Goal: Task Accomplishment & Management: Use online tool/utility

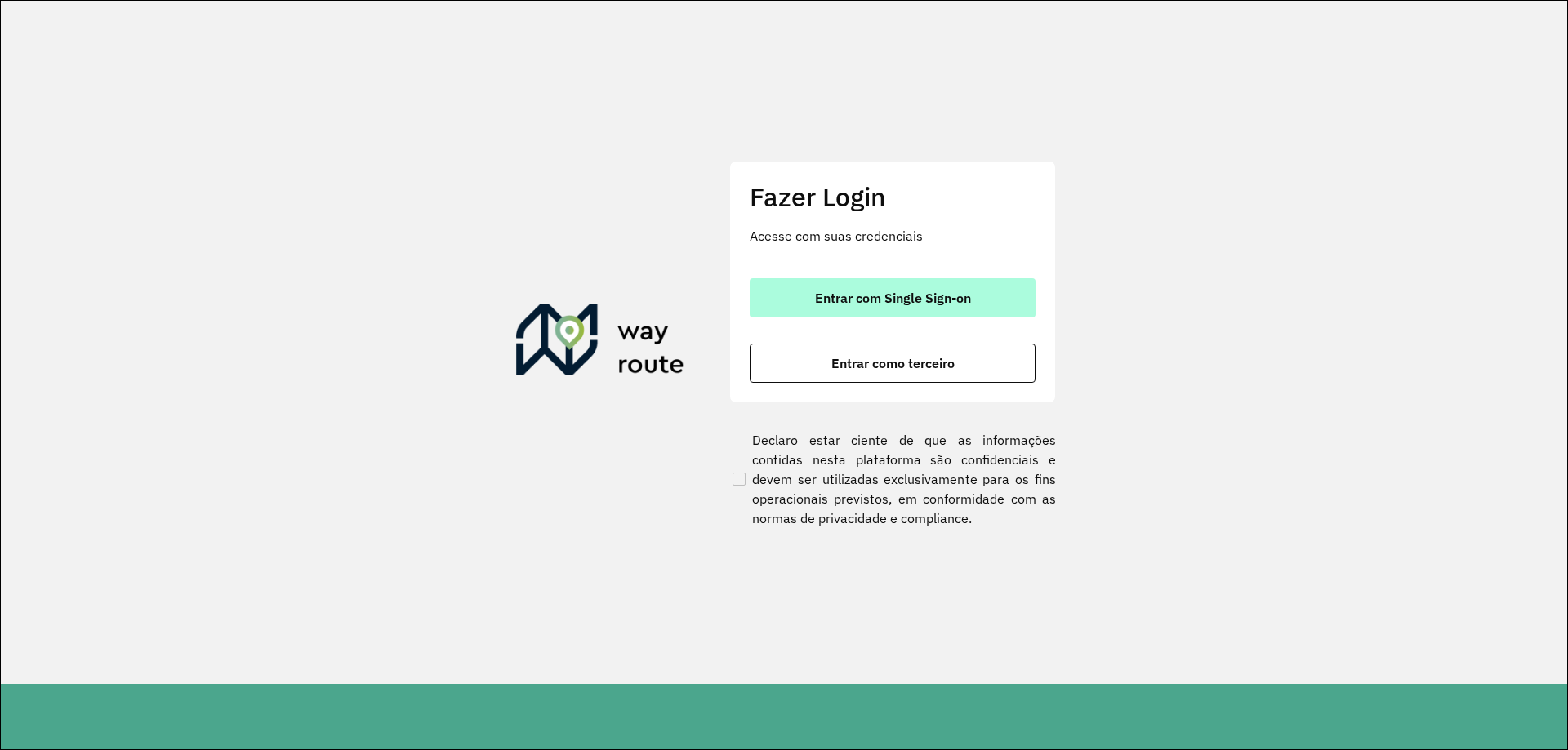
click at [991, 309] on button "Entrar com Single Sign-on" at bounding box center [893, 297] width 286 height 39
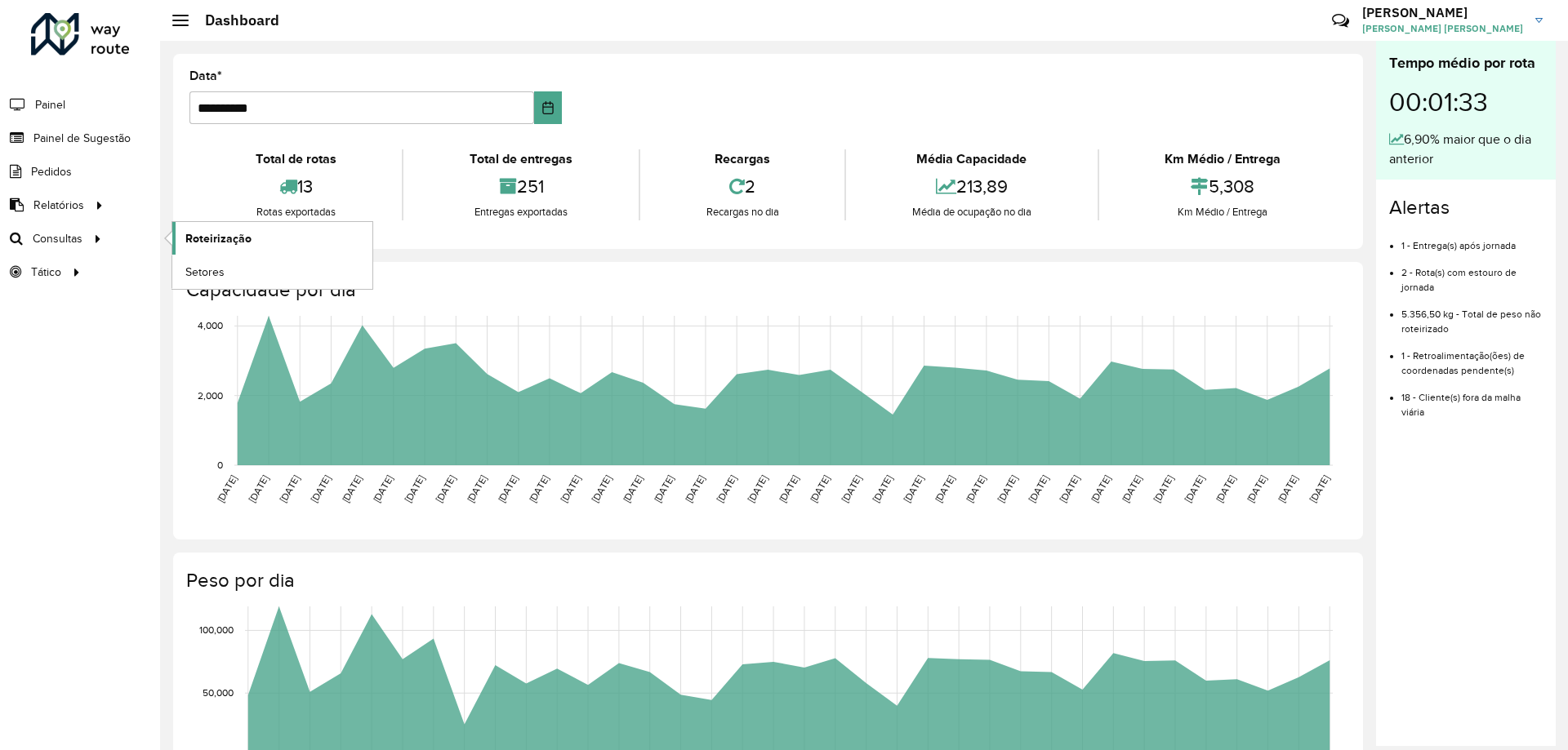
click at [254, 246] on link "Roteirização" at bounding box center [272, 238] width 200 height 33
click at [96, 133] on span "Painel de Sugestão" at bounding box center [84, 139] width 102 height 17
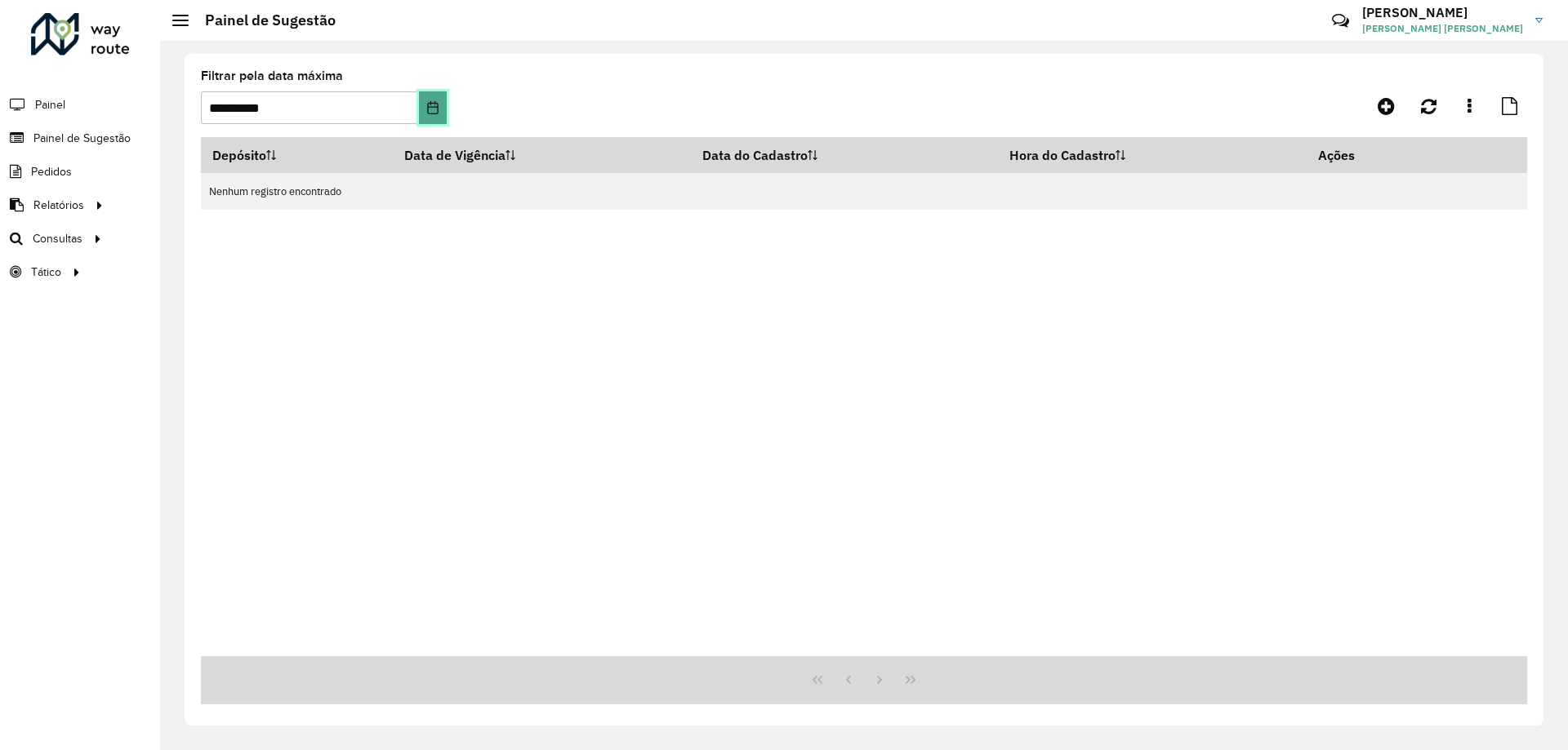
click at [438, 108] on icon "Choose Date" at bounding box center [432, 107] width 13 height 13
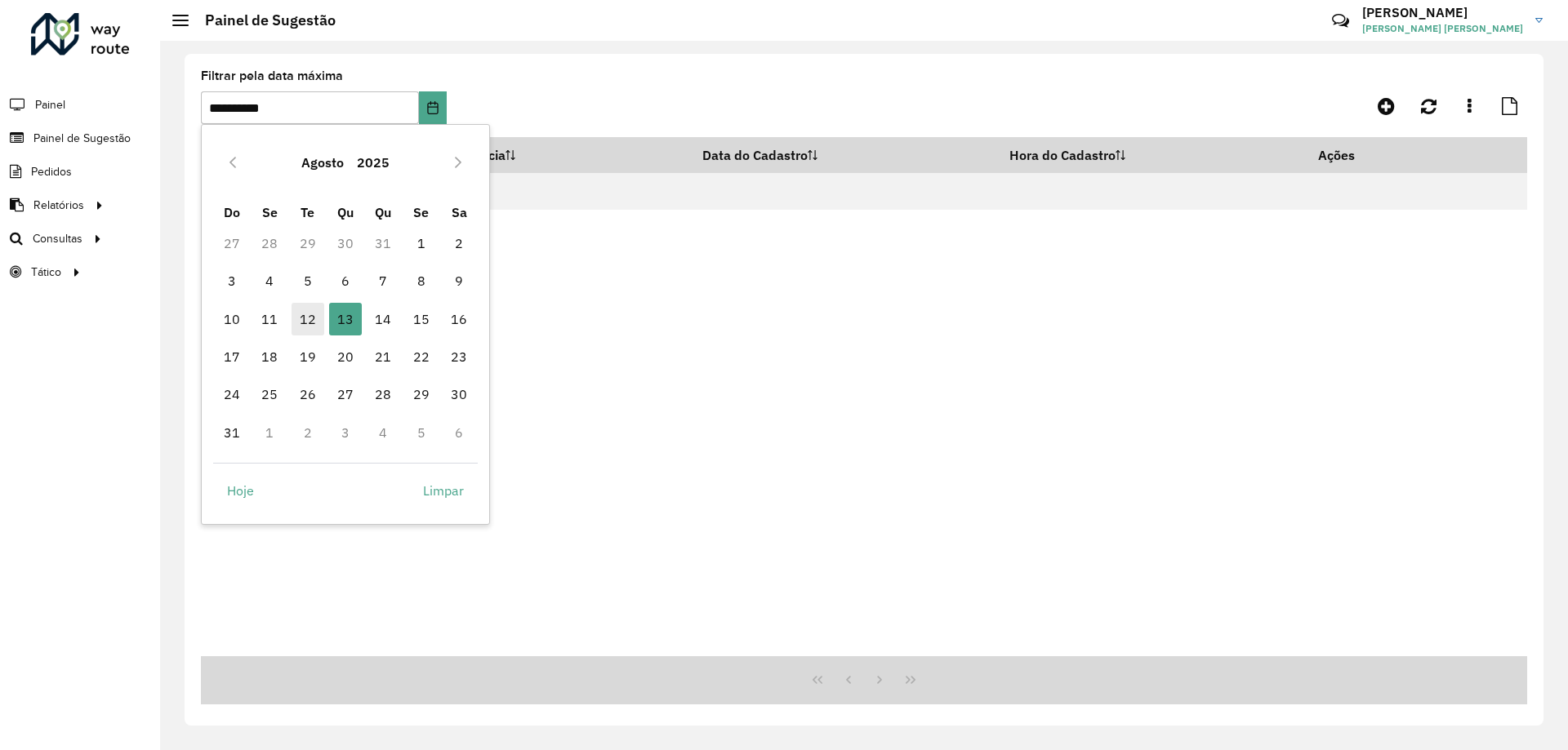
click at [309, 319] on span "12" at bounding box center [308, 320] width 33 height 33
type input "**********"
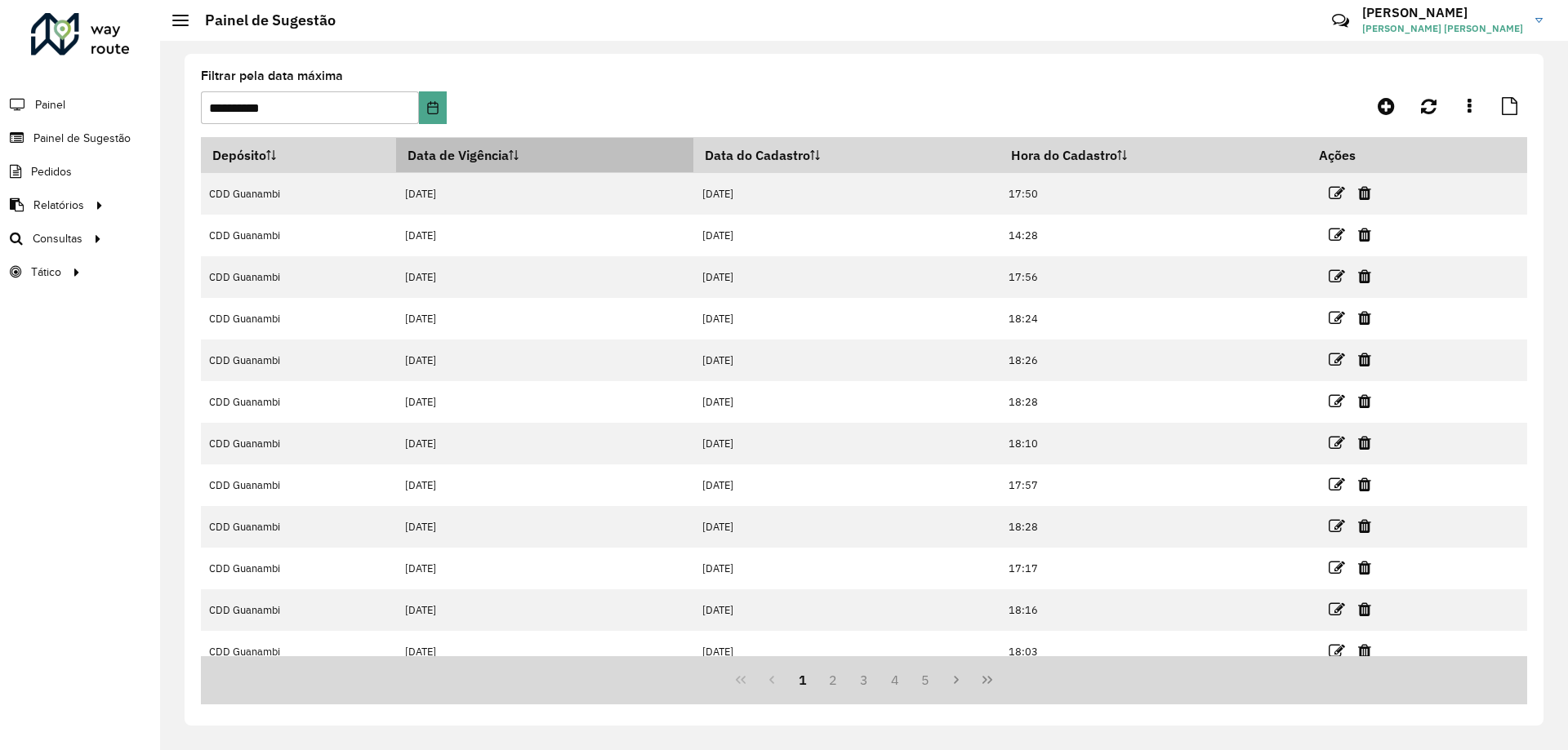
click at [517, 151] on icon at bounding box center [514, 155] width 10 height 10
click at [508, 162] on th "Data de Vigência" at bounding box center [545, 155] width 298 height 35
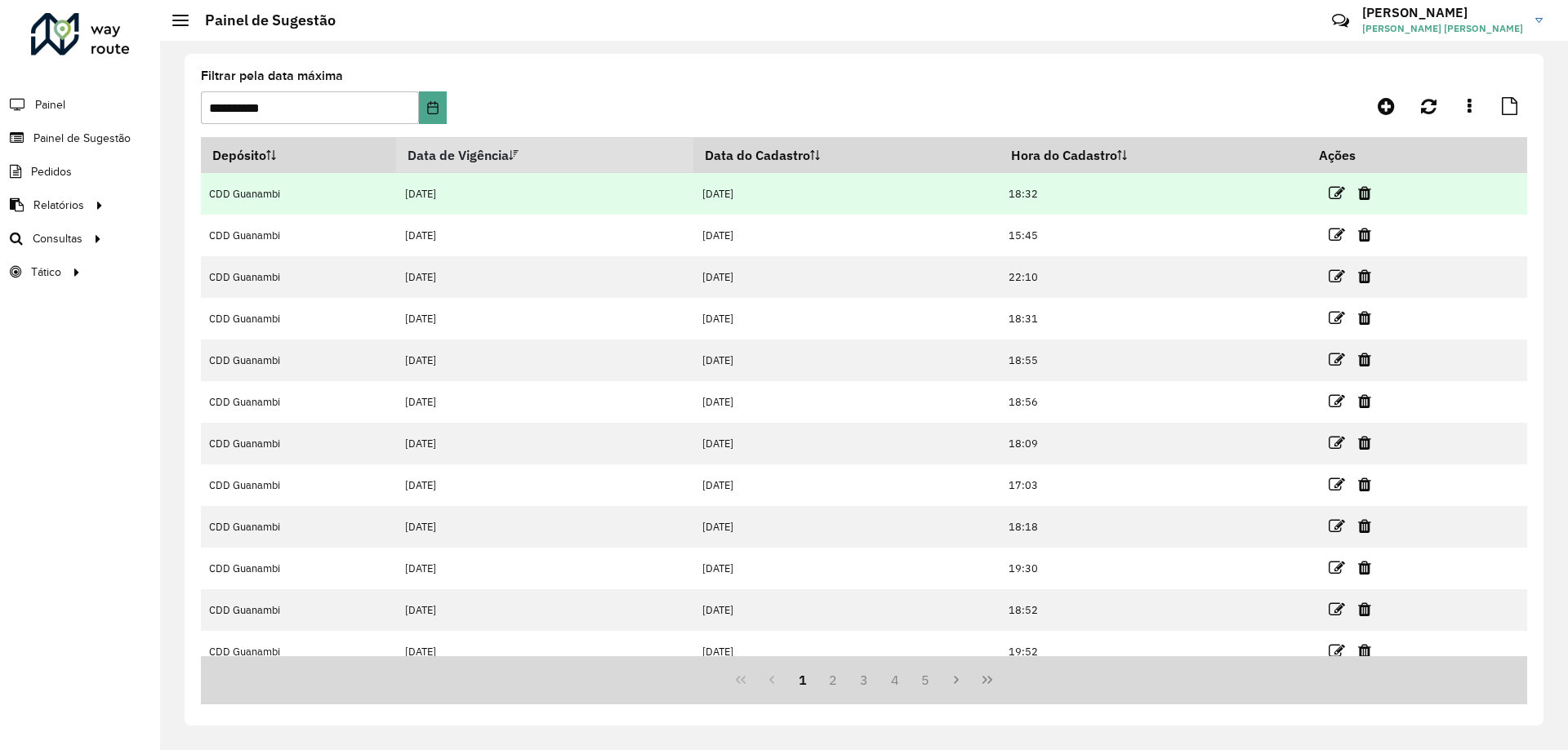
click at [480, 198] on td "12/08/2025" at bounding box center [545, 194] width 298 height 42
click at [1335, 195] on icon at bounding box center [1336, 193] width 16 height 16
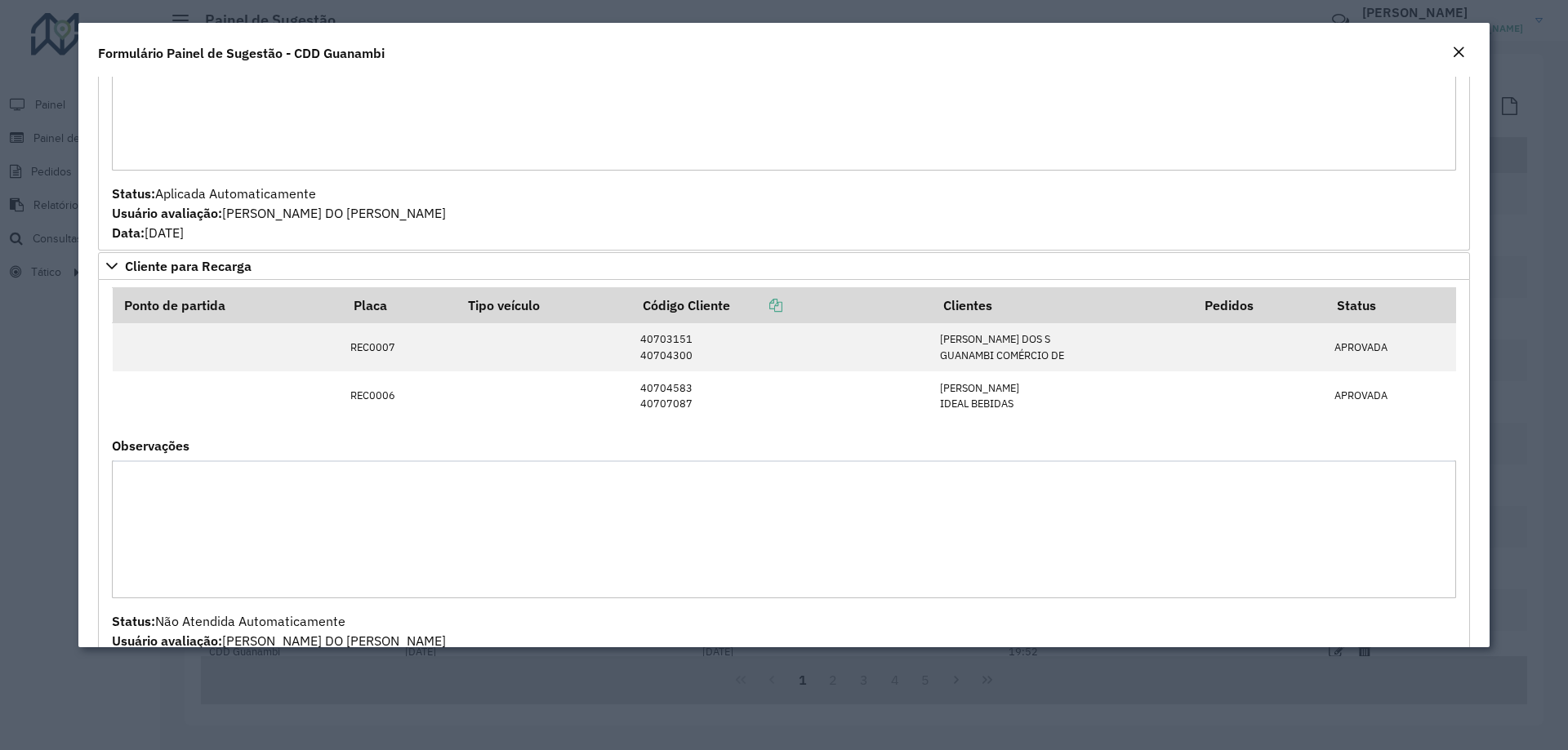
scroll to position [710, 0]
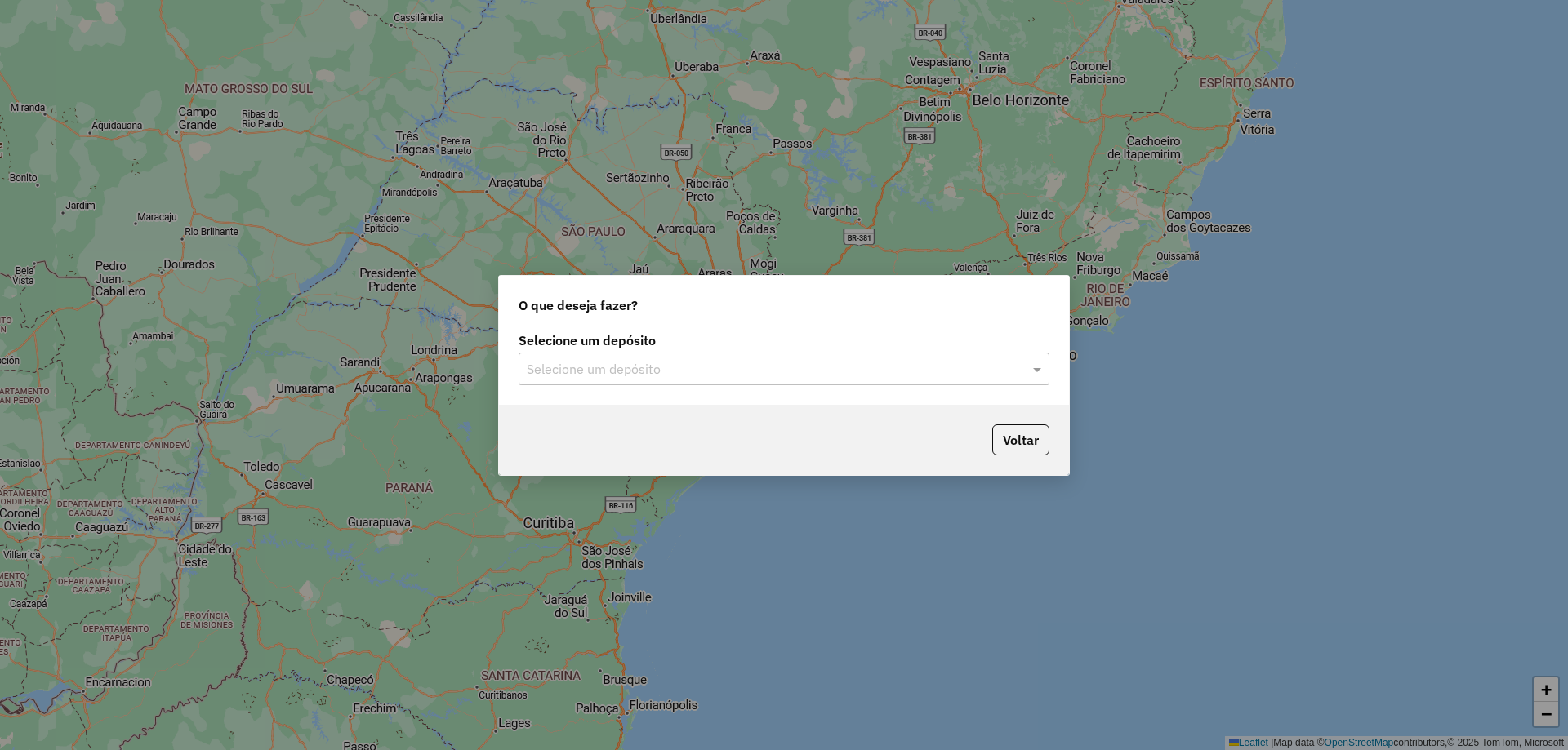
click at [678, 363] on input "text" at bounding box center [768, 370] width 482 height 19
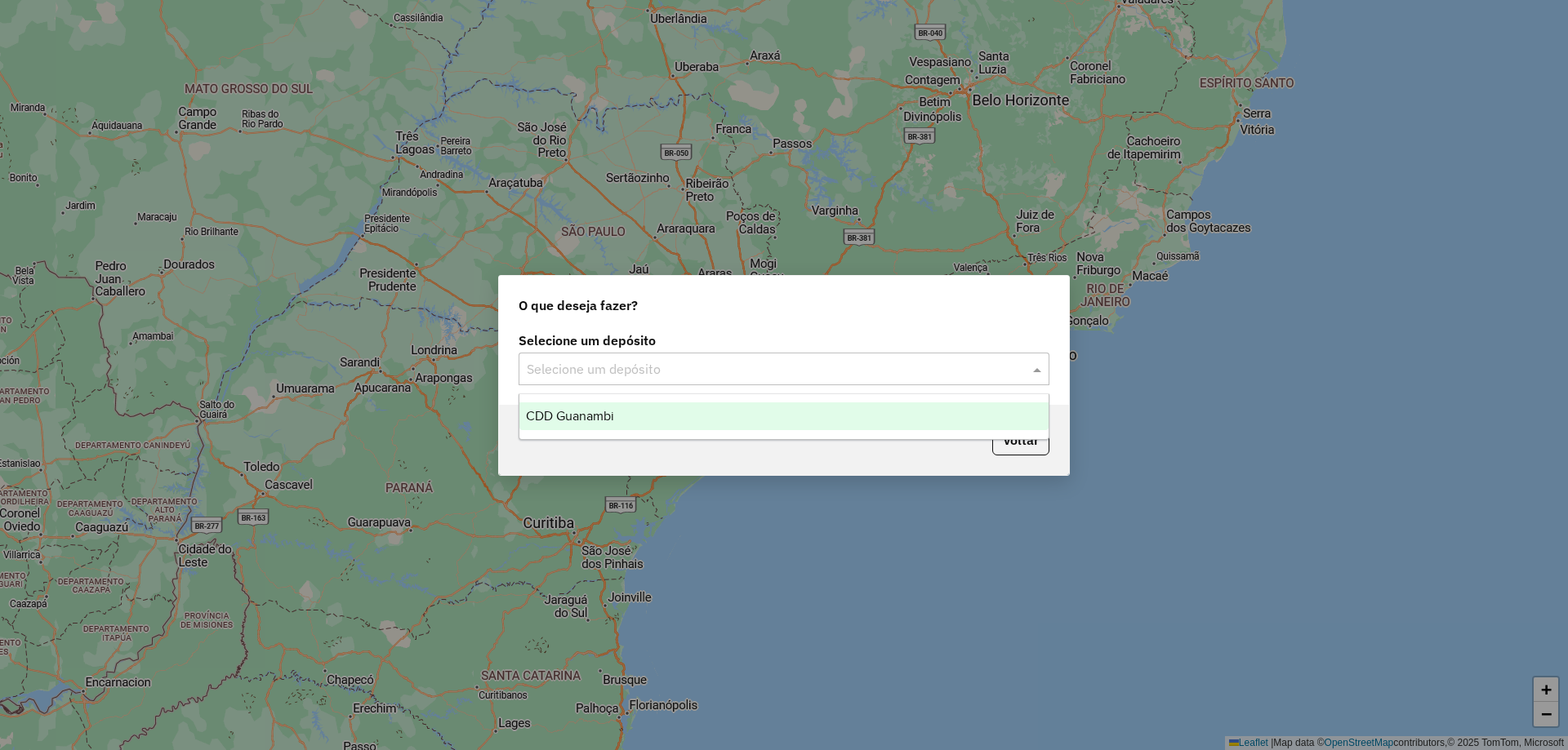
click at [669, 373] on input "text" at bounding box center [768, 370] width 482 height 19
click at [650, 404] on div "CDD Guanambi" at bounding box center [784, 416] width 529 height 28
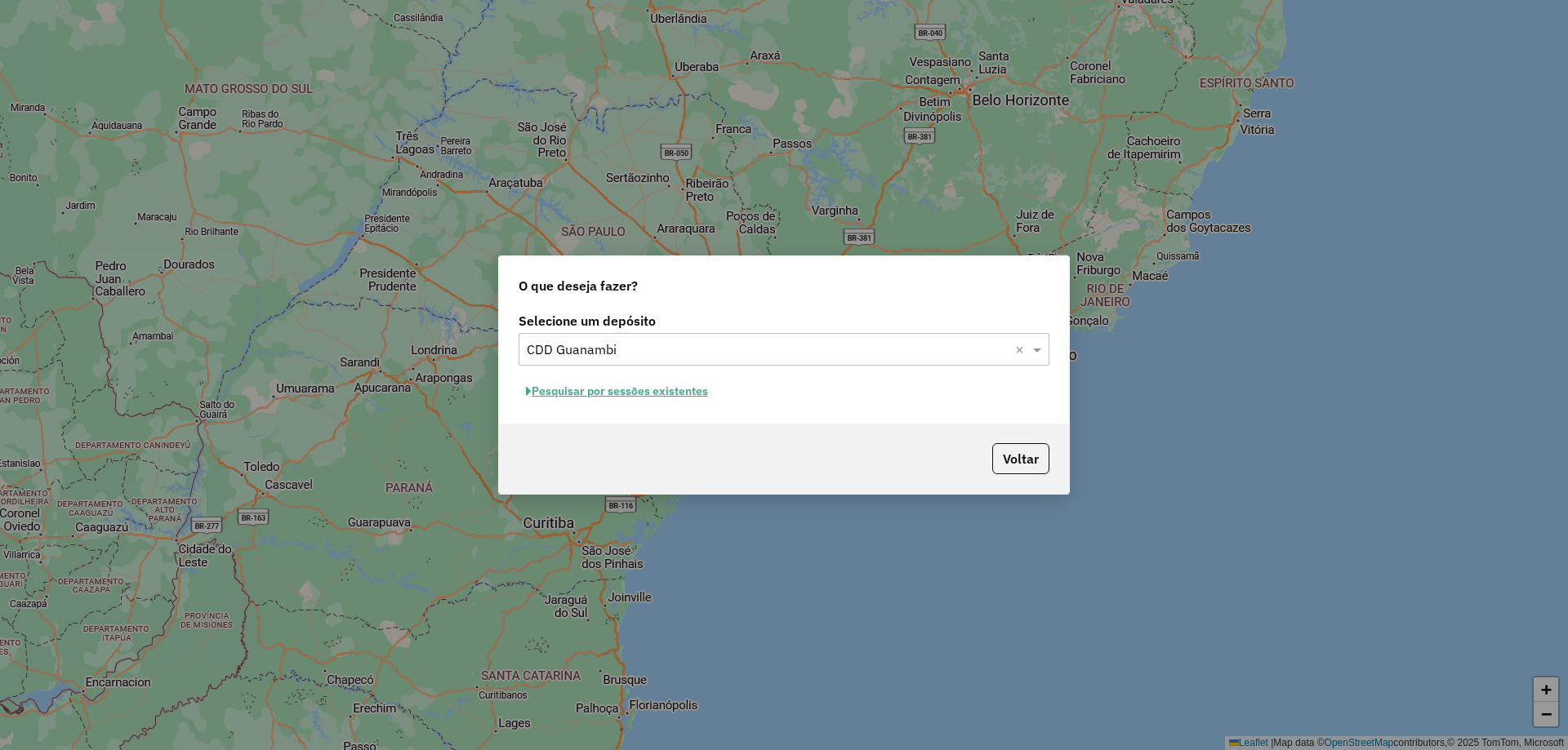
click at [615, 391] on button "Pesquisar por sessões existentes" at bounding box center [616, 391] width 197 height 25
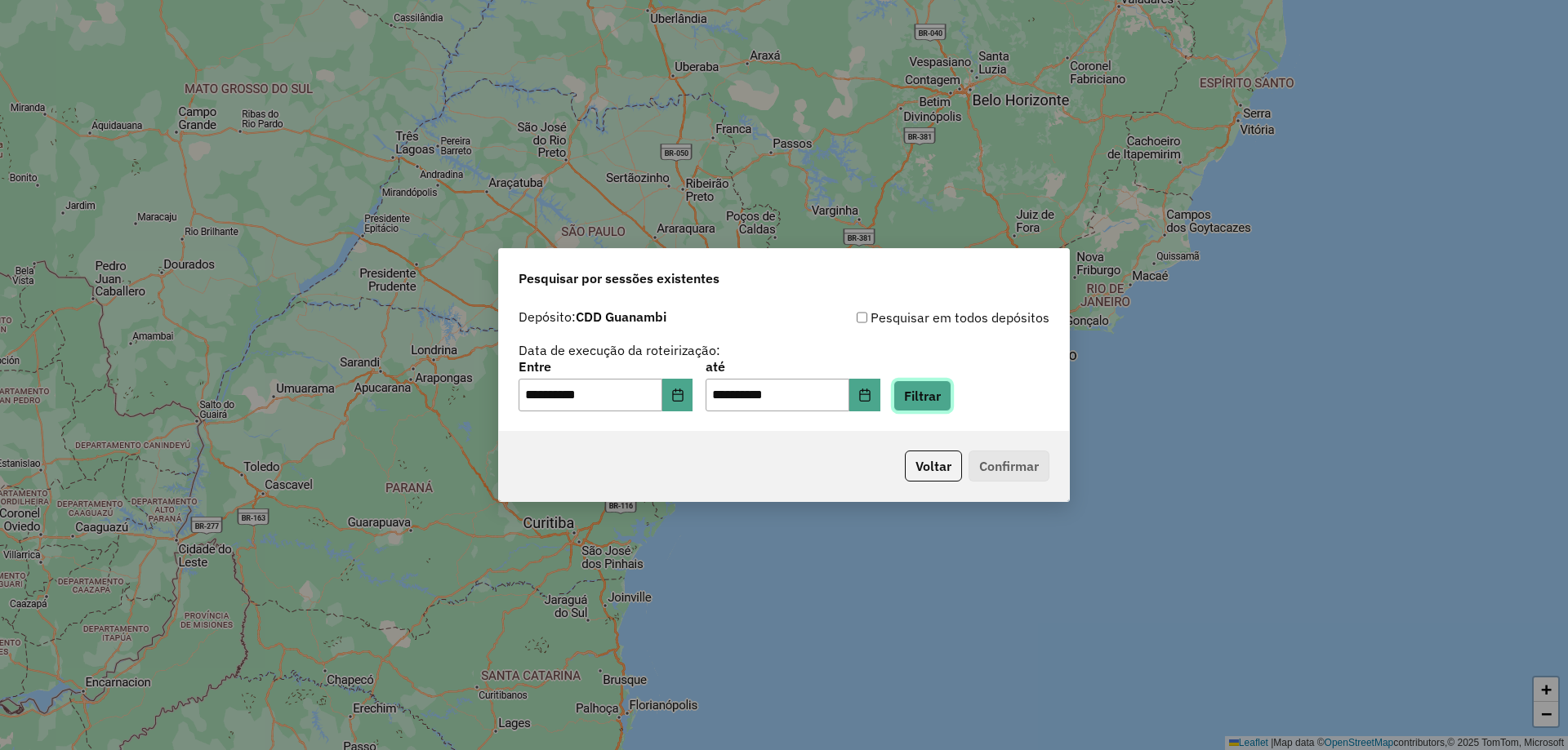
click at [952, 409] on button "Filtrar" at bounding box center [923, 396] width 58 height 31
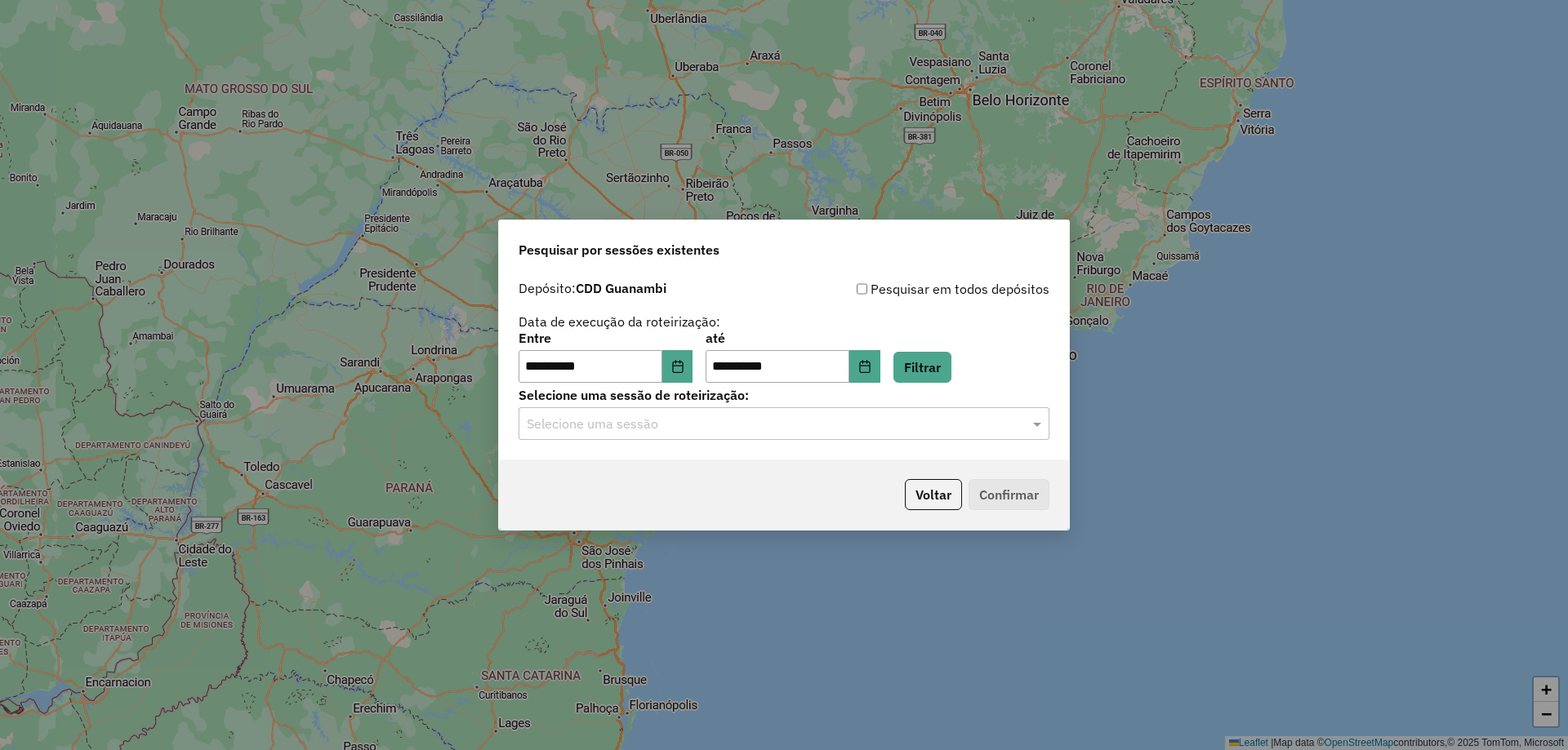
click at [644, 423] on input "text" at bounding box center [768, 424] width 482 height 19
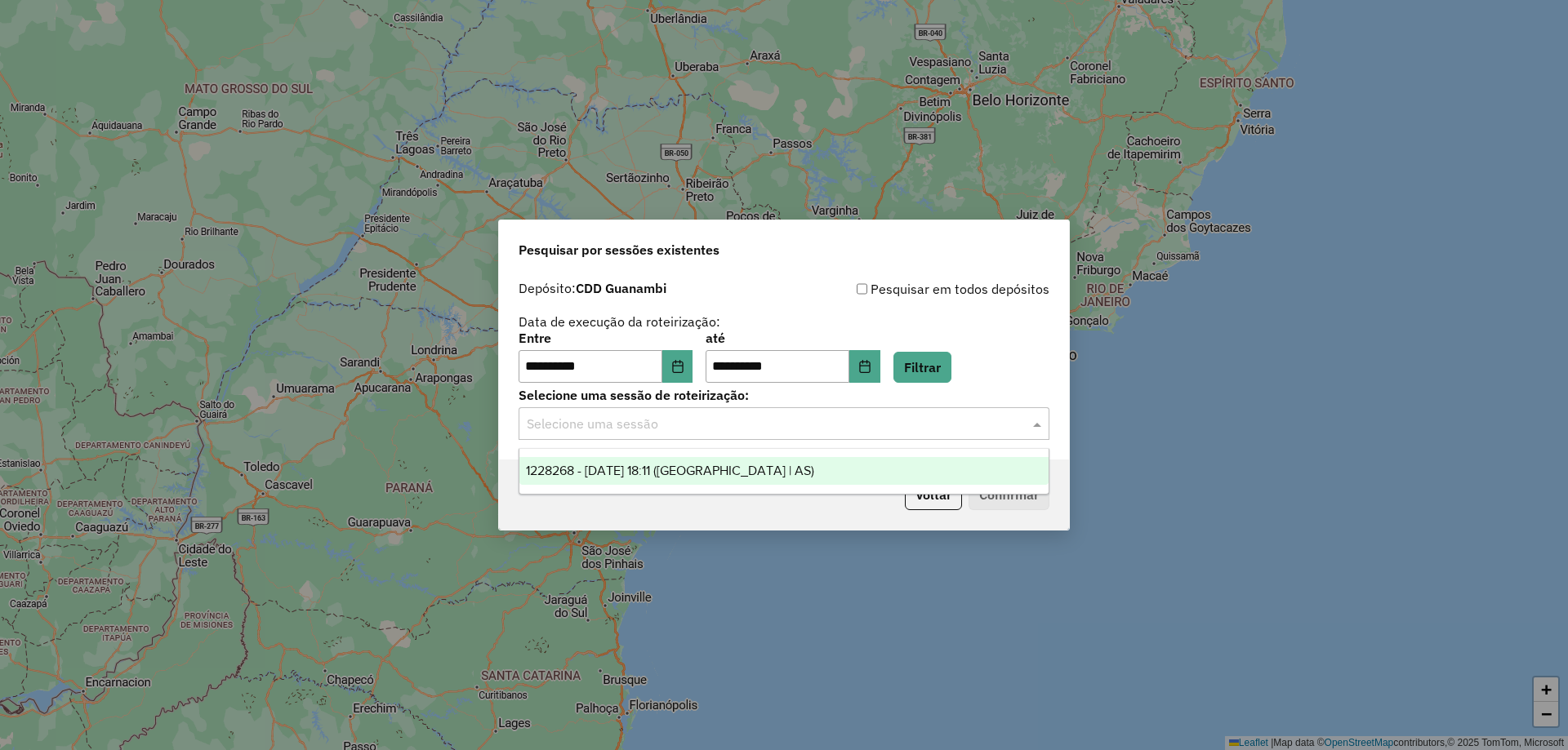
click at [648, 464] on span "1228268 - 12/08/2025 18:11 (Rota | AS)" at bounding box center [670, 471] width 288 height 14
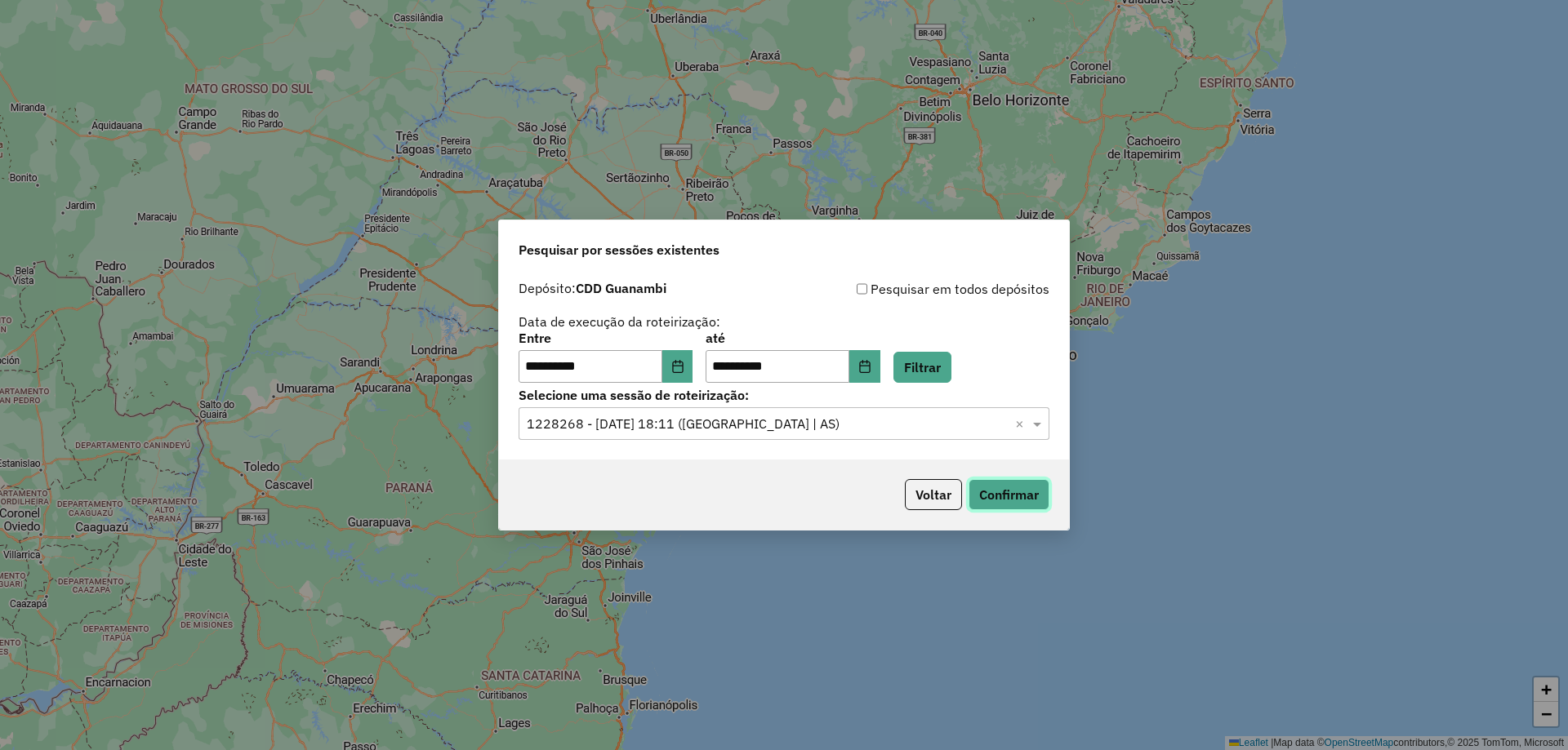
click at [1024, 492] on button "Confirmar" at bounding box center [1008, 495] width 80 height 31
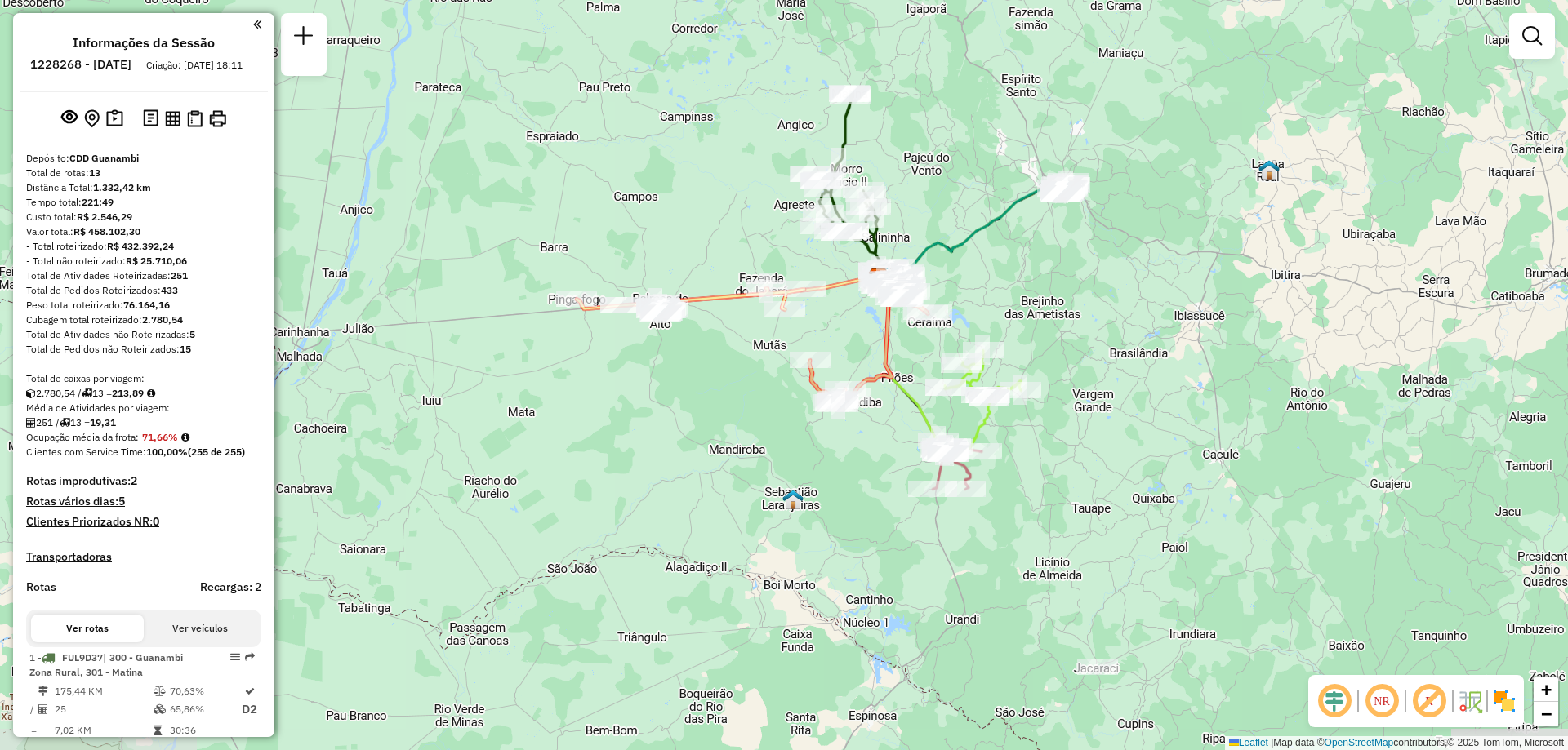
drag, startPoint x: 843, startPoint y: 328, endPoint x: 935, endPoint y: 234, distance: 131.5
click at [935, 234] on icon at bounding box center [966, 233] width 182 height 91
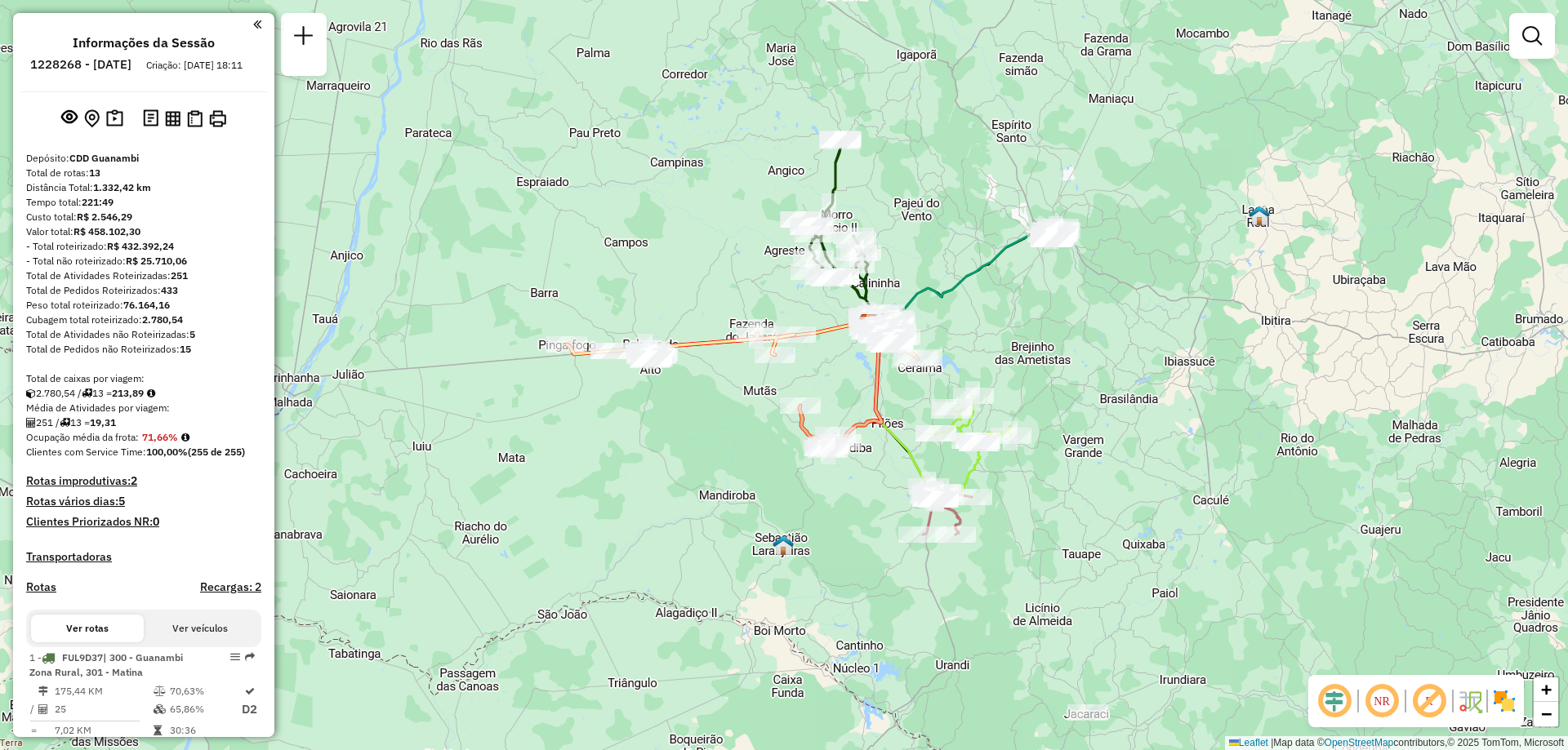
drag, startPoint x: 1156, startPoint y: 214, endPoint x: 1146, endPoint y: 260, distance: 47.1
click at [1146, 260] on div "Janela de atendimento Grade de atendimento Capacidade Transportadoras Veículos …" at bounding box center [784, 375] width 1568 height 750
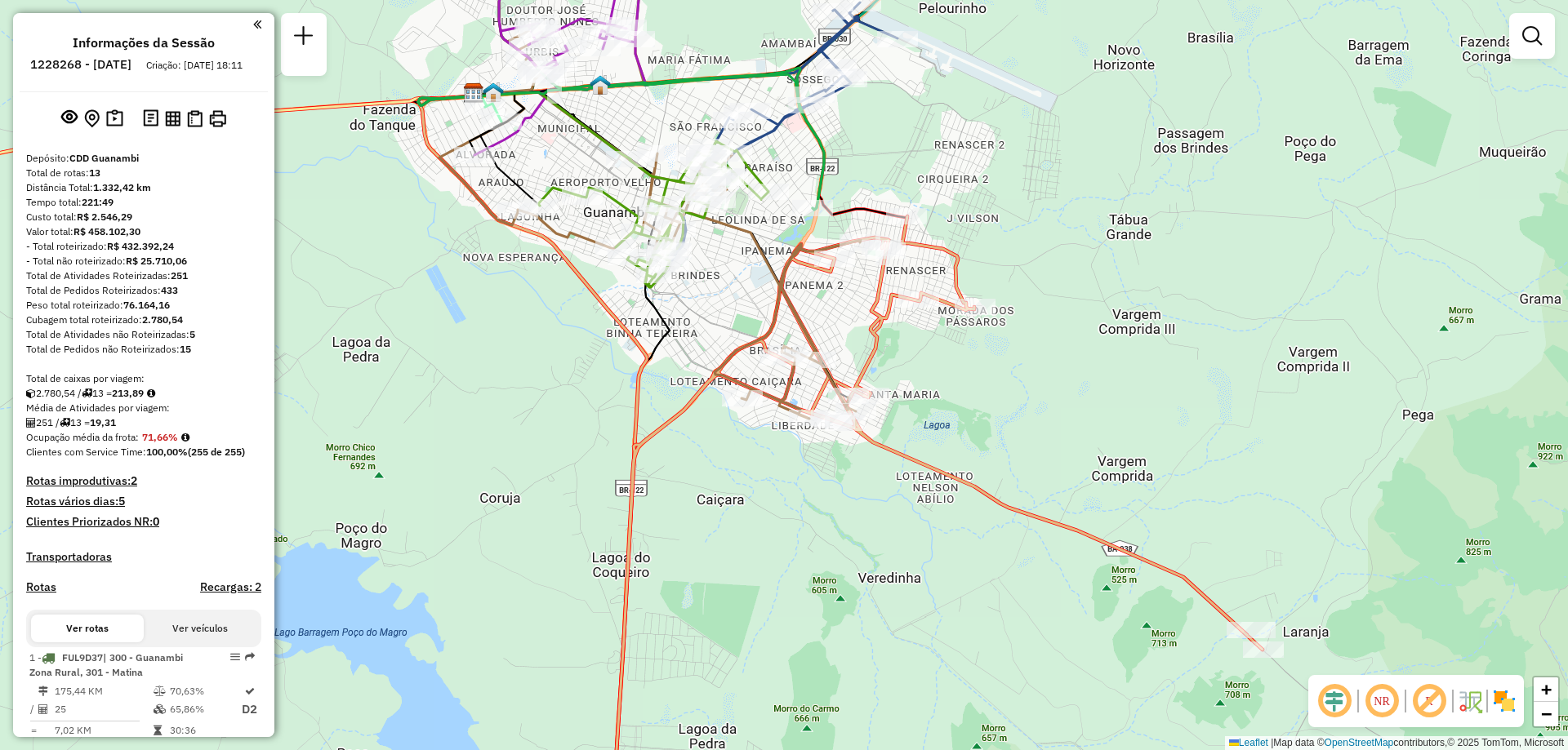
scroll to position [245, 0]
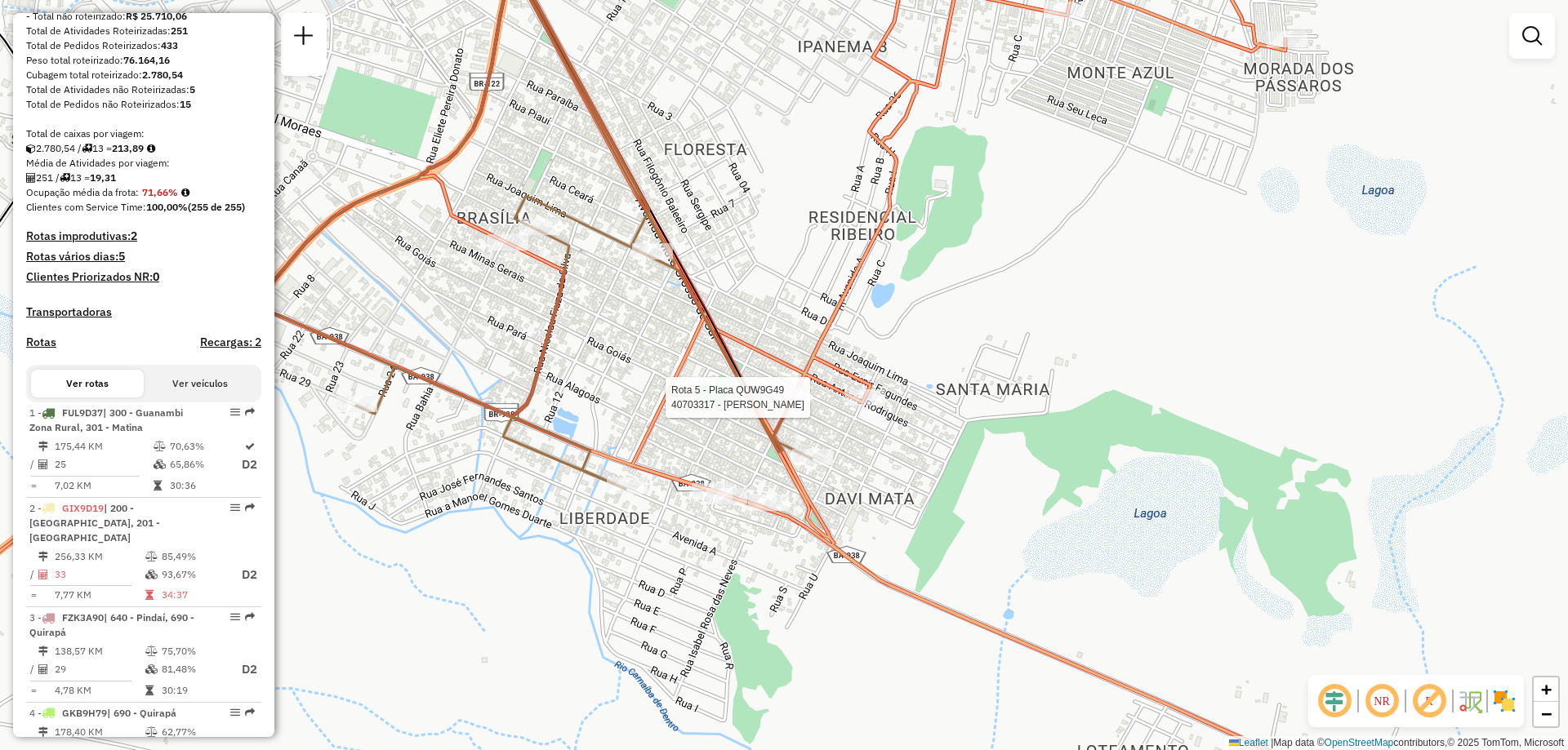
select select "**********"
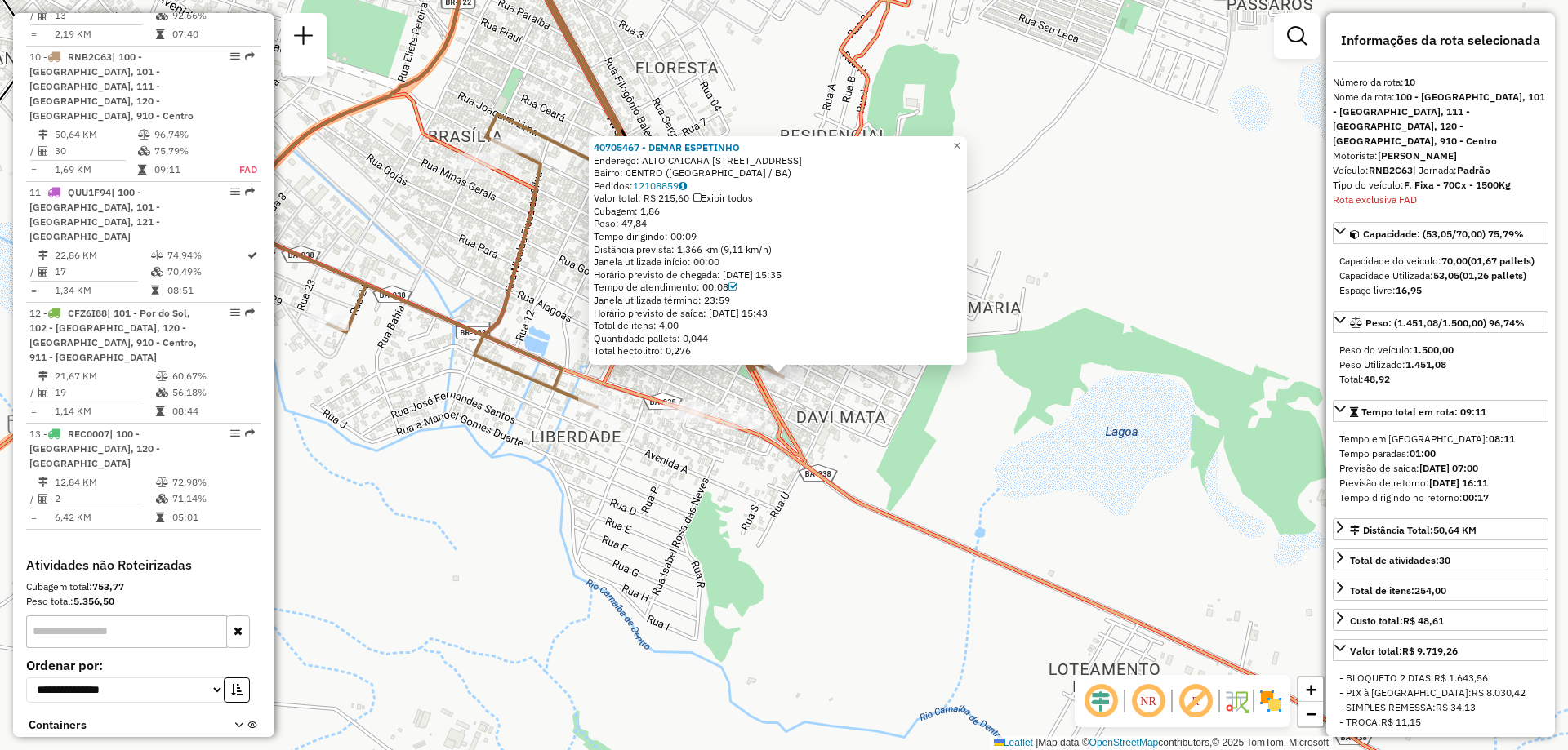
scroll to position [1432, 0]
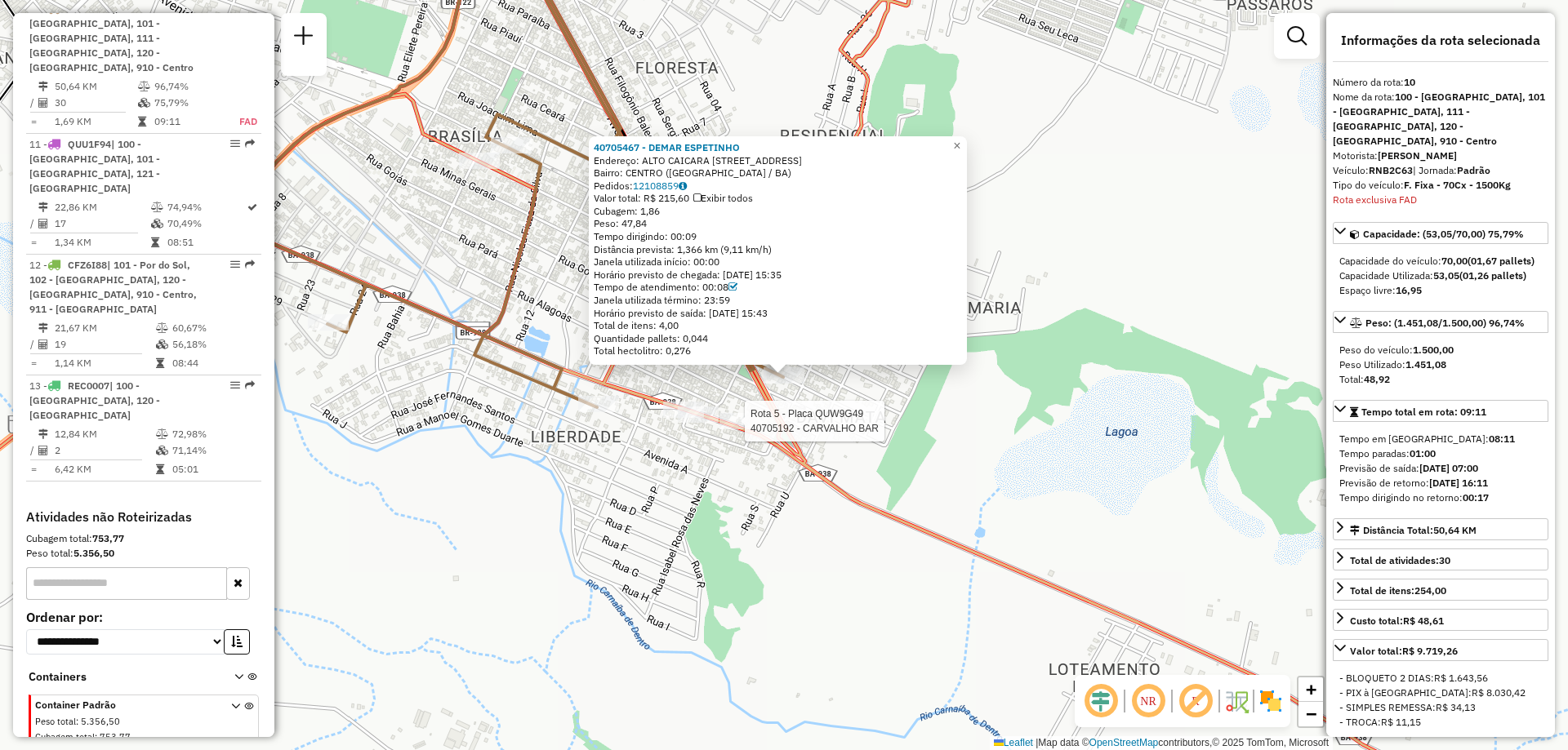
click at [744, 429] on div at bounding box center [739, 421] width 41 height 16
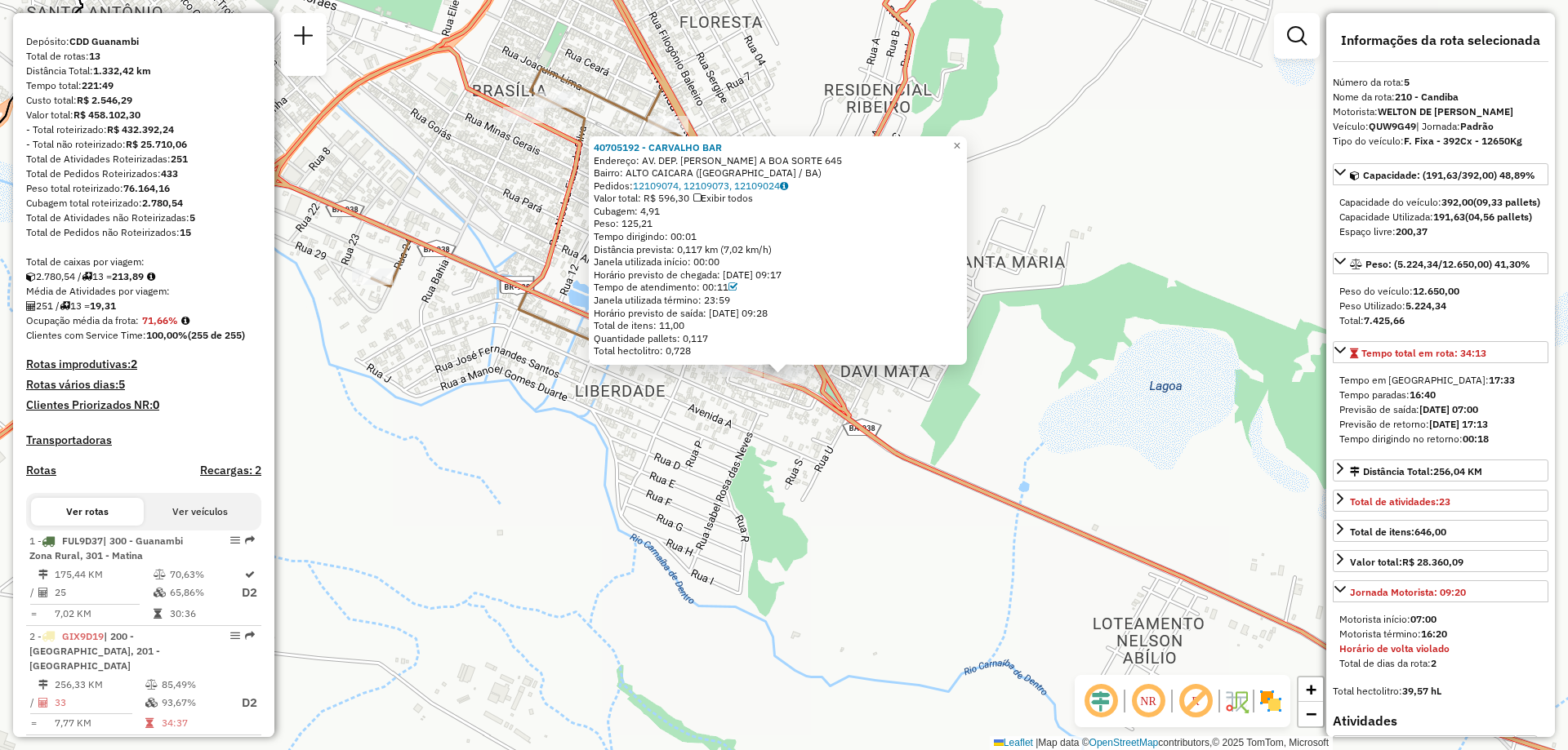
scroll to position [361, 0]
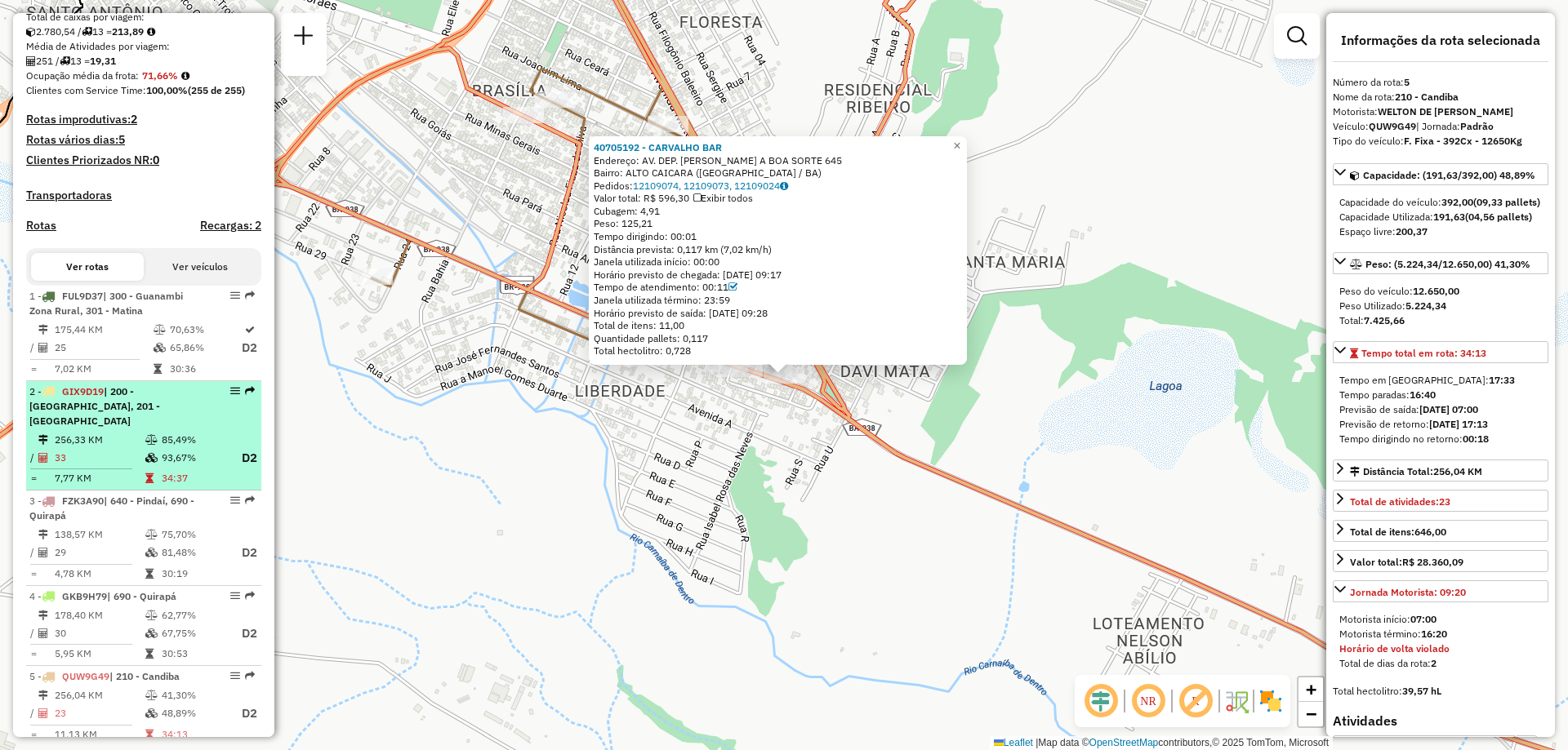
click at [152, 435] on icon at bounding box center [151, 440] width 13 height 10
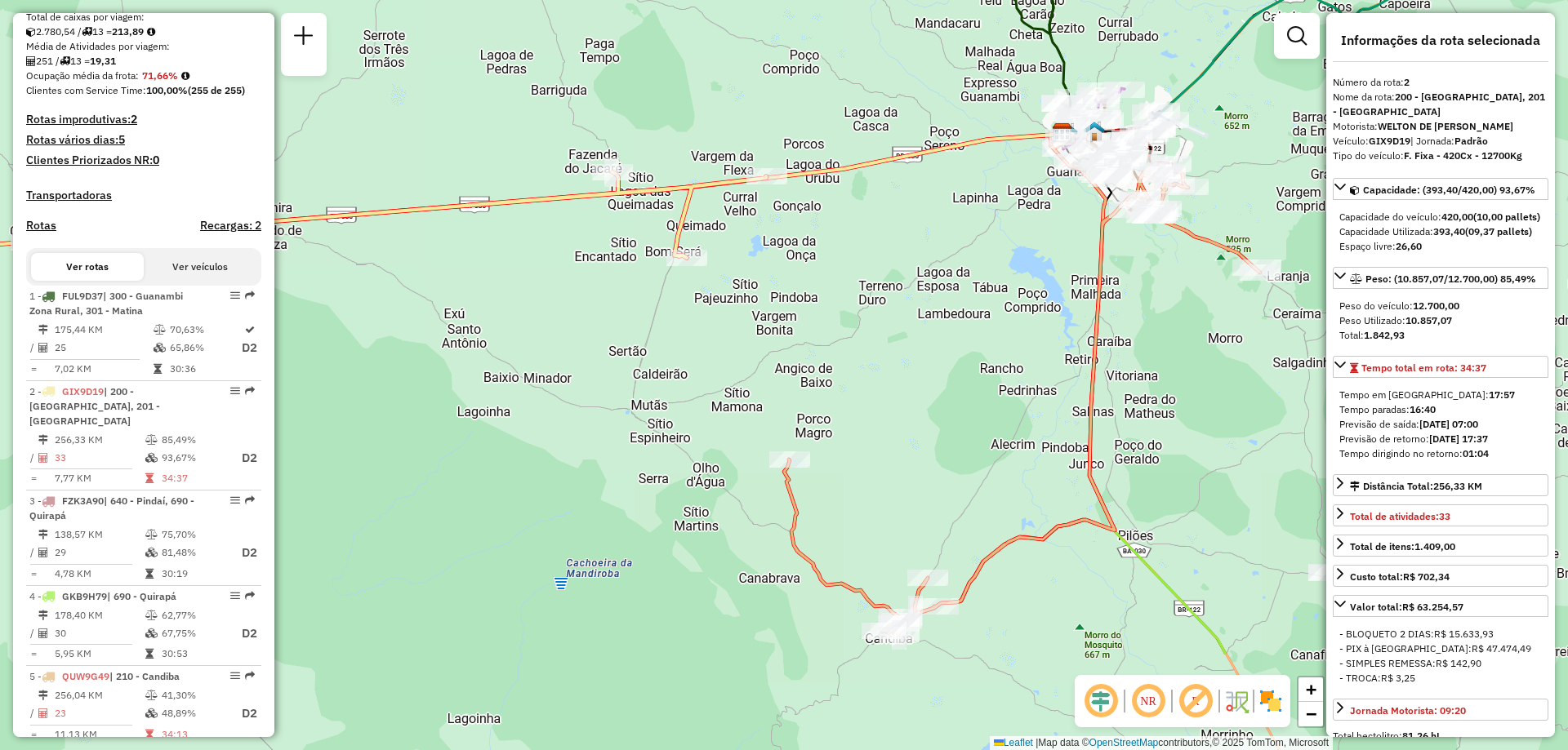
drag, startPoint x: 1148, startPoint y: 466, endPoint x: 833, endPoint y: 296, distance: 357.9
click at [833, 296] on div "Janela de atendimento Grade de atendimento Capacidade Transportadoras Veículos …" at bounding box center [784, 375] width 1568 height 750
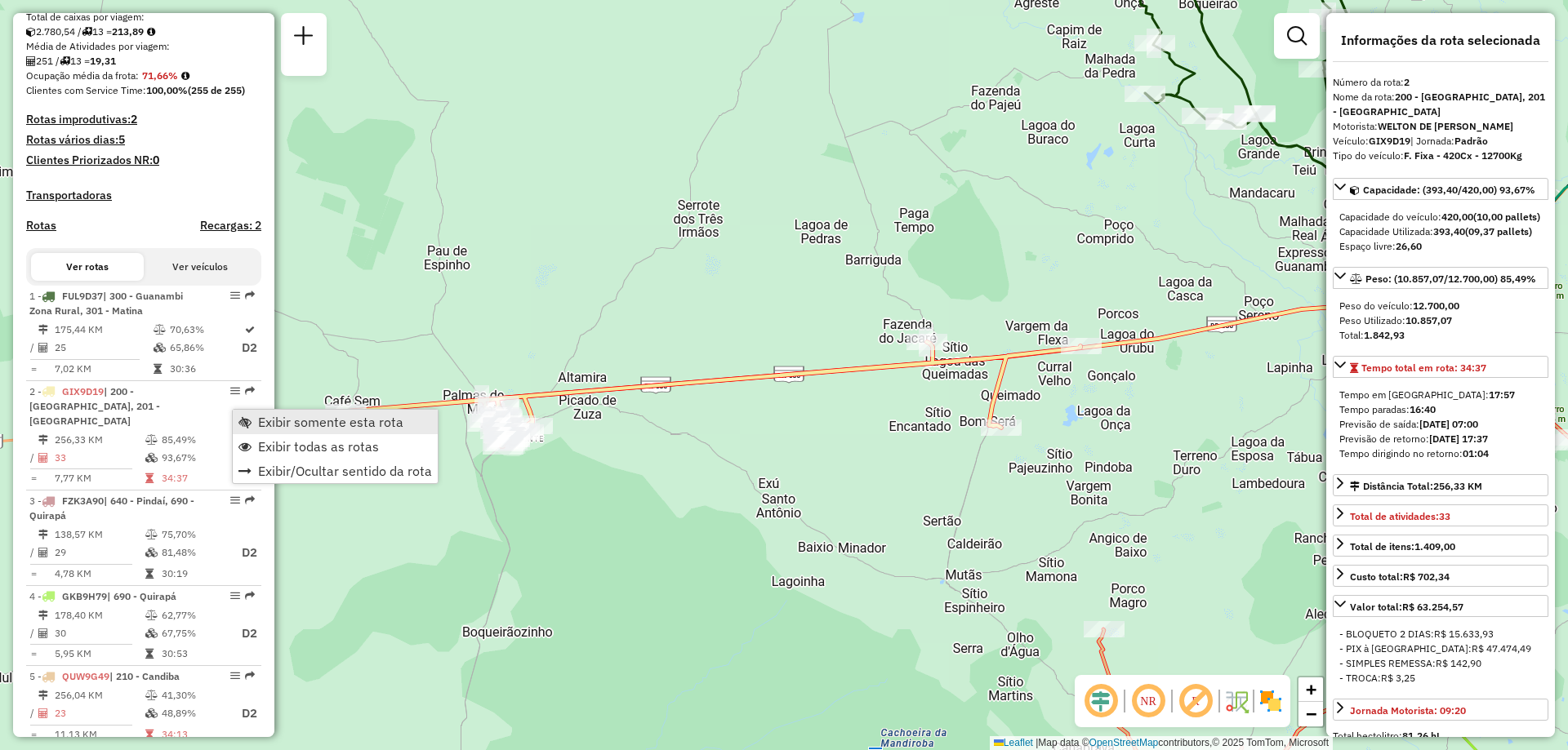
click at [301, 424] on span "Exibir somente esta rota" at bounding box center [330, 422] width 145 height 13
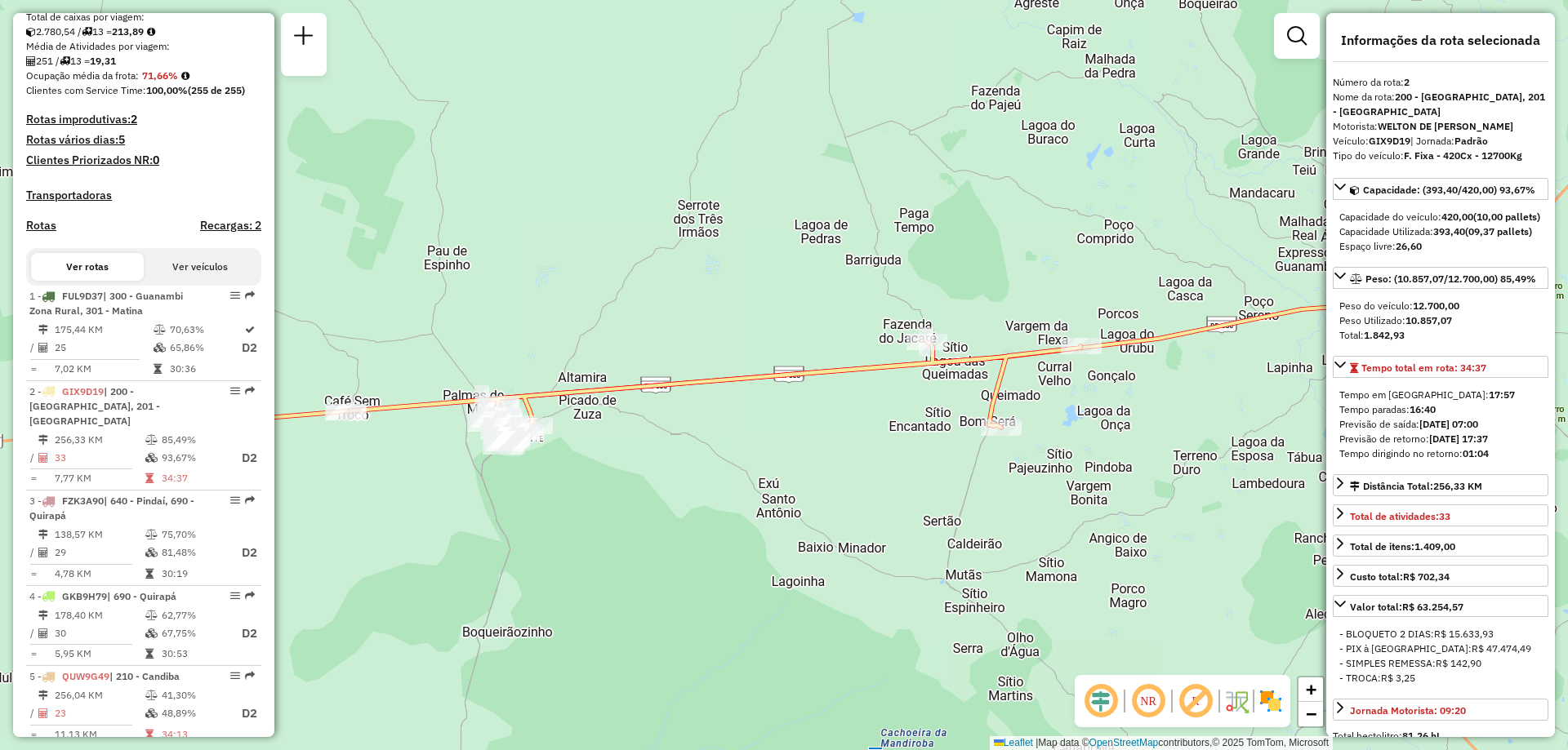
scroll to position [525, 0]
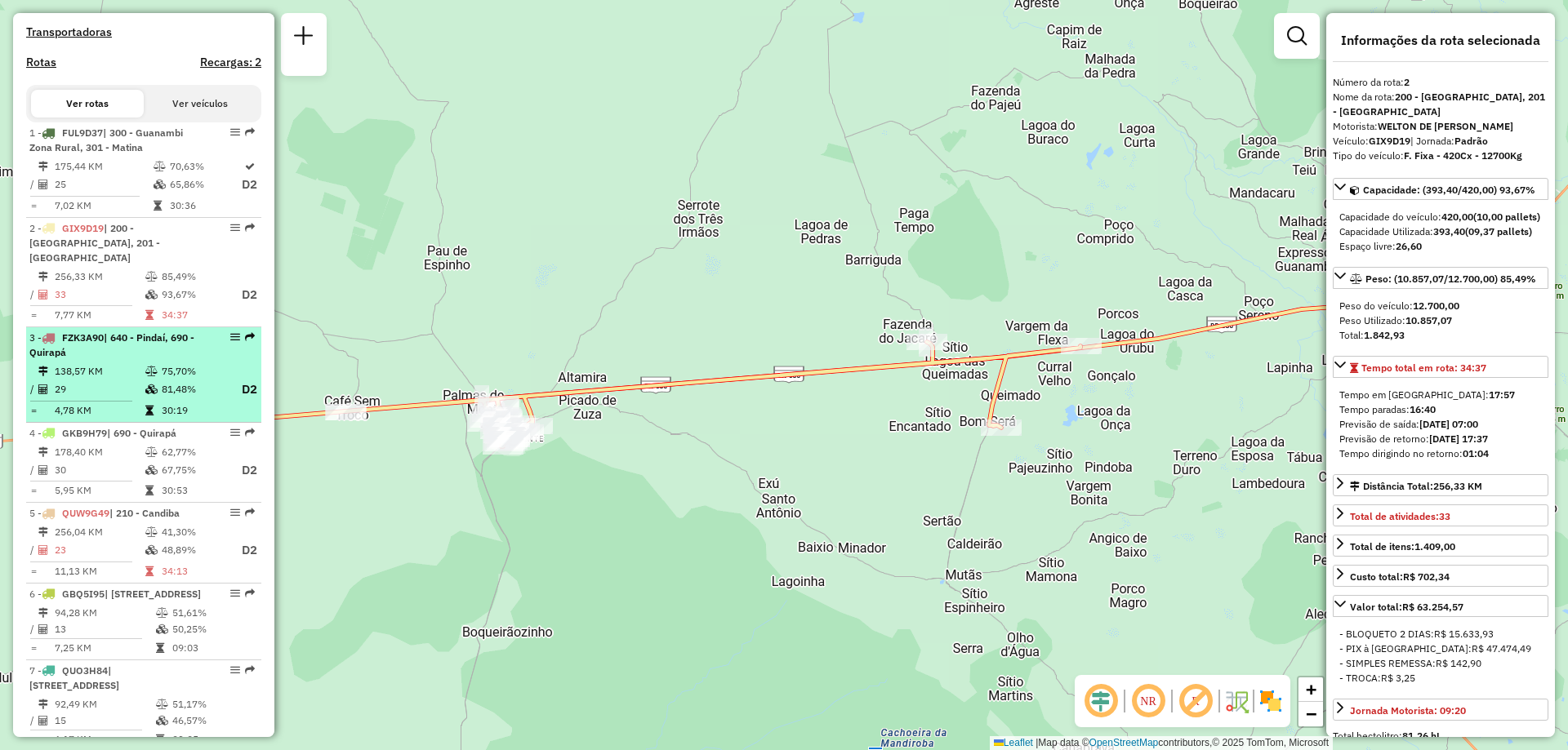
click at [166, 410] on td "30:19" at bounding box center [193, 410] width 65 height 16
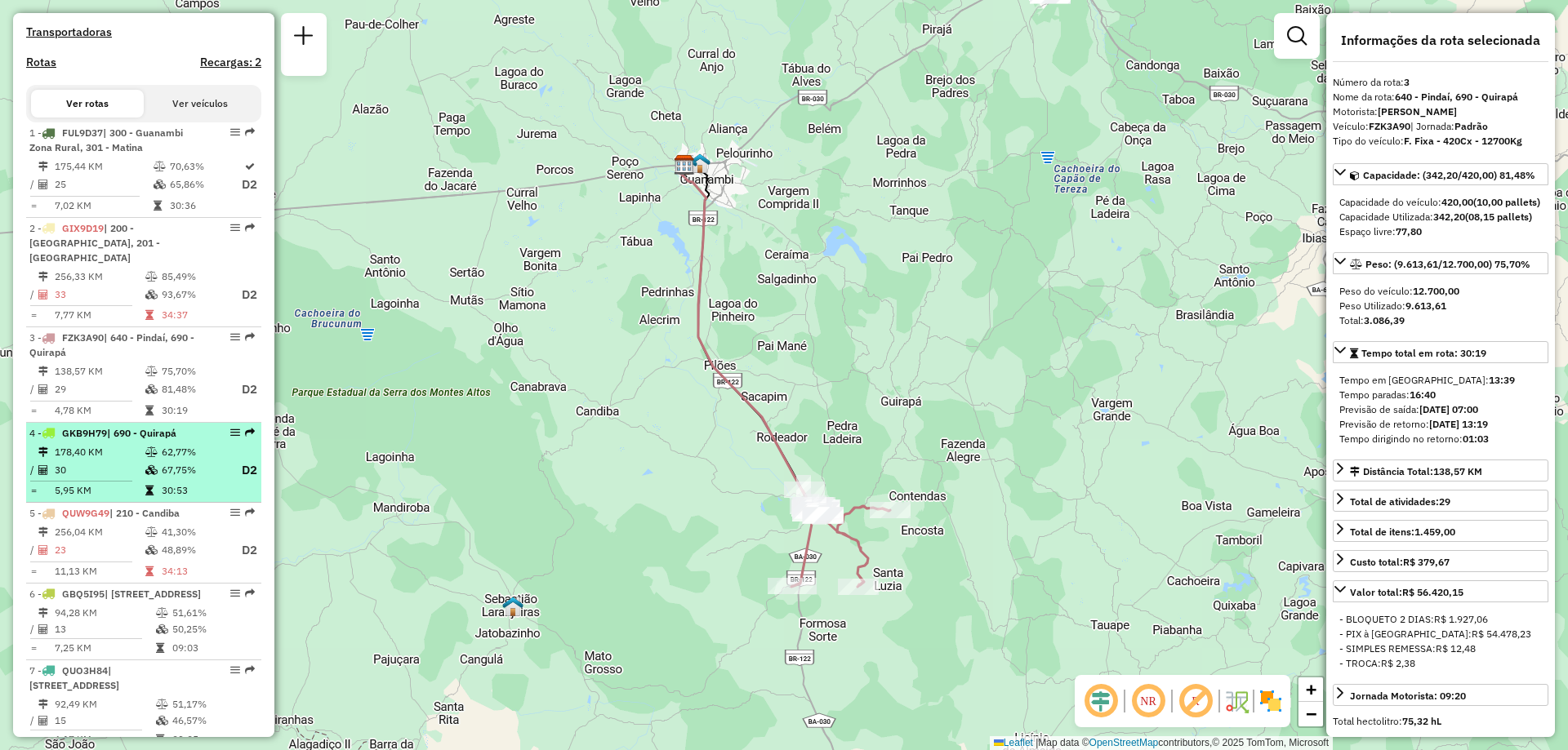
click at [145, 456] on icon at bounding box center [151, 453] width 13 height 10
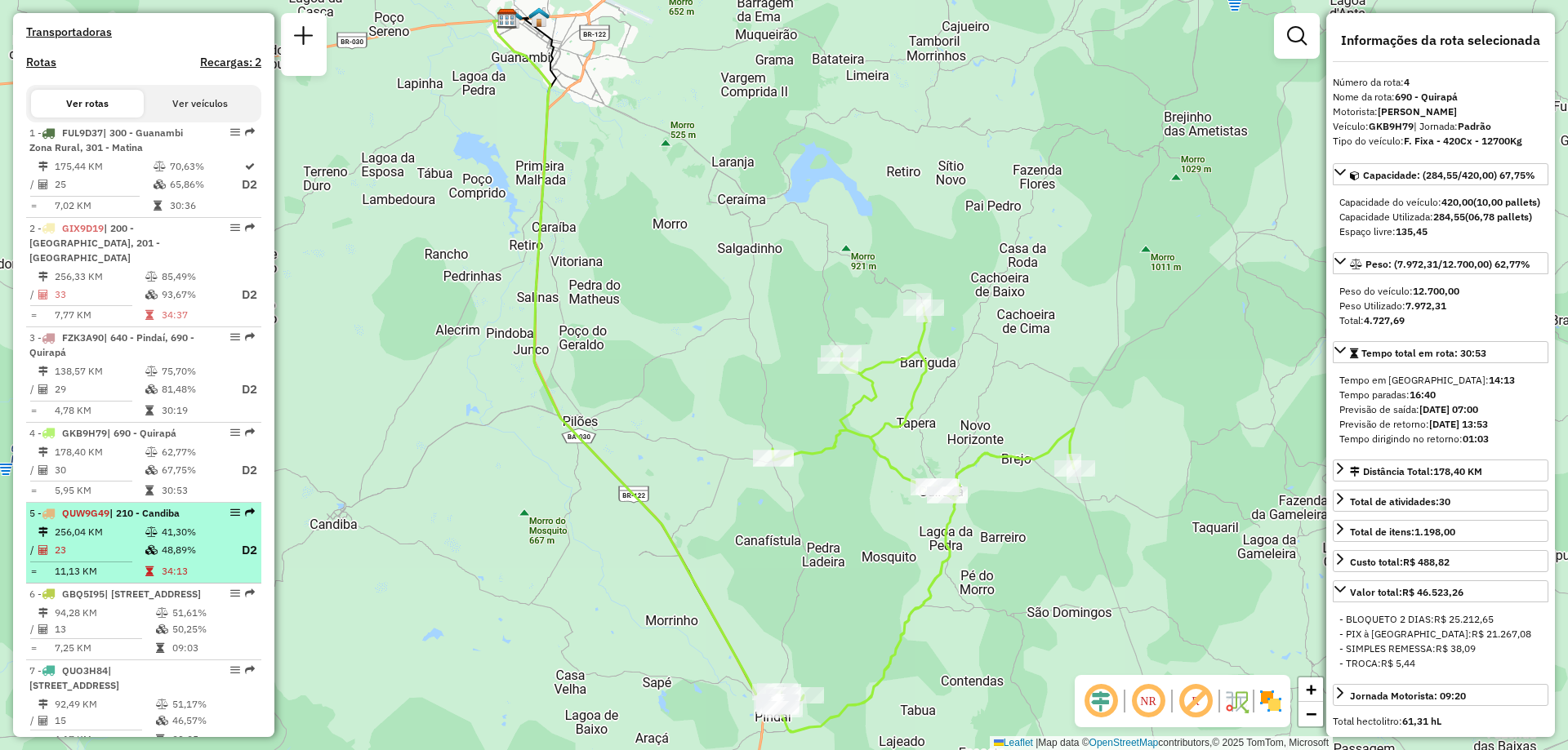
click at [118, 538] on td "256,04 KM" at bounding box center [100, 532] width 91 height 16
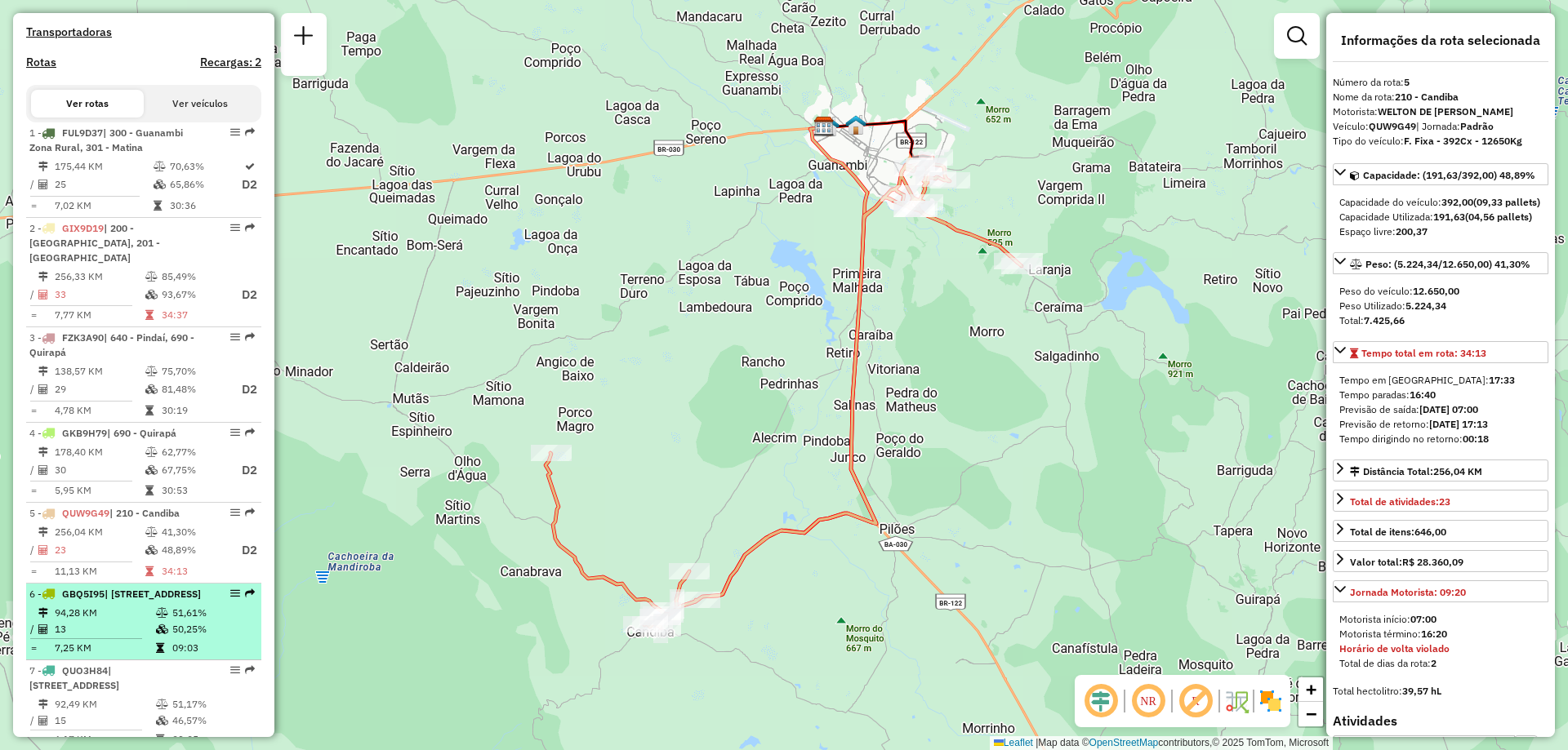
click at [147, 621] on td "94,28 KM" at bounding box center [105, 612] width 101 height 16
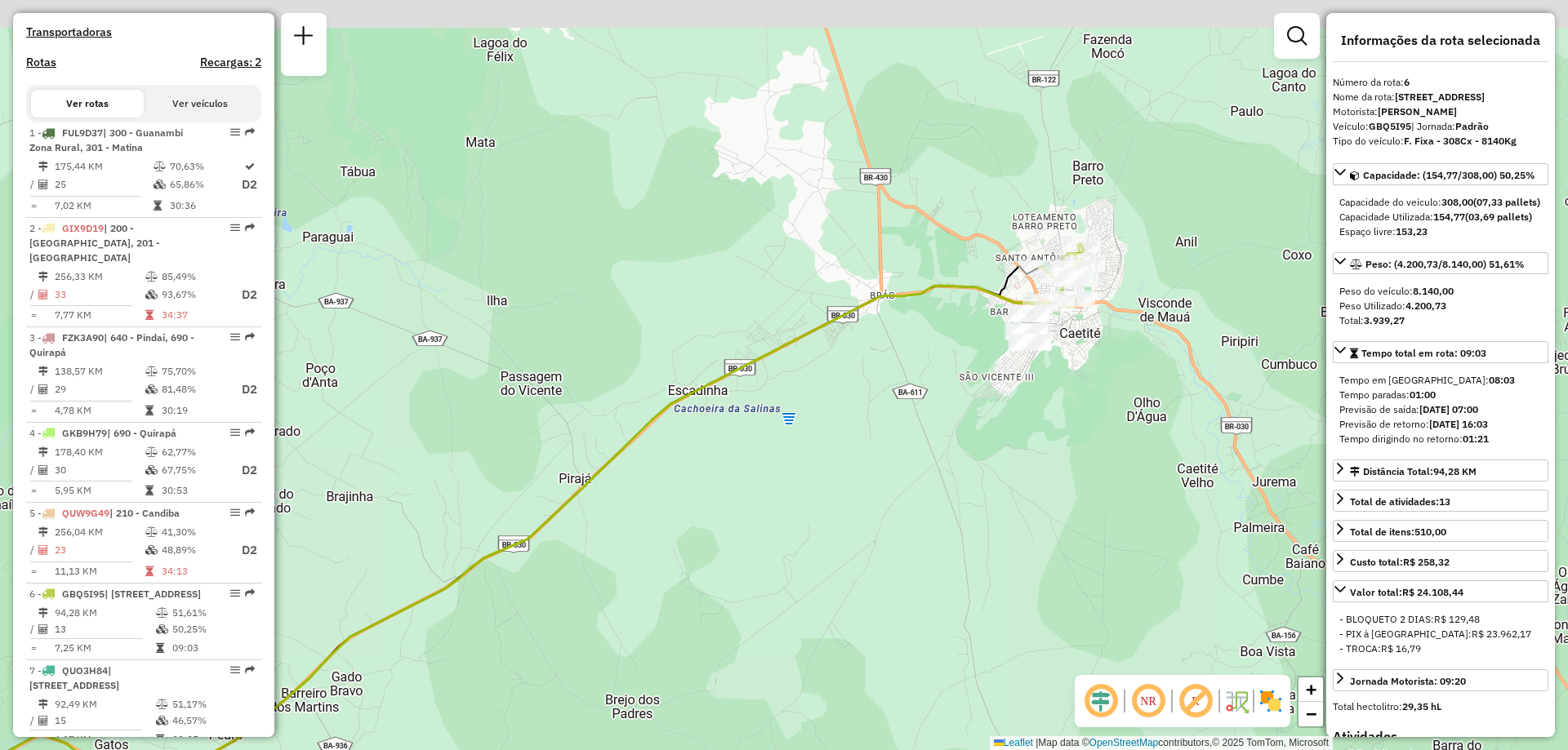
drag, startPoint x: 1163, startPoint y: 245, endPoint x: 1062, endPoint y: 396, distance: 181.7
click at [1064, 393] on div "Janela de atendimento Grade de atendimento Capacidade Transportadoras Veículos …" at bounding box center [784, 375] width 1568 height 750
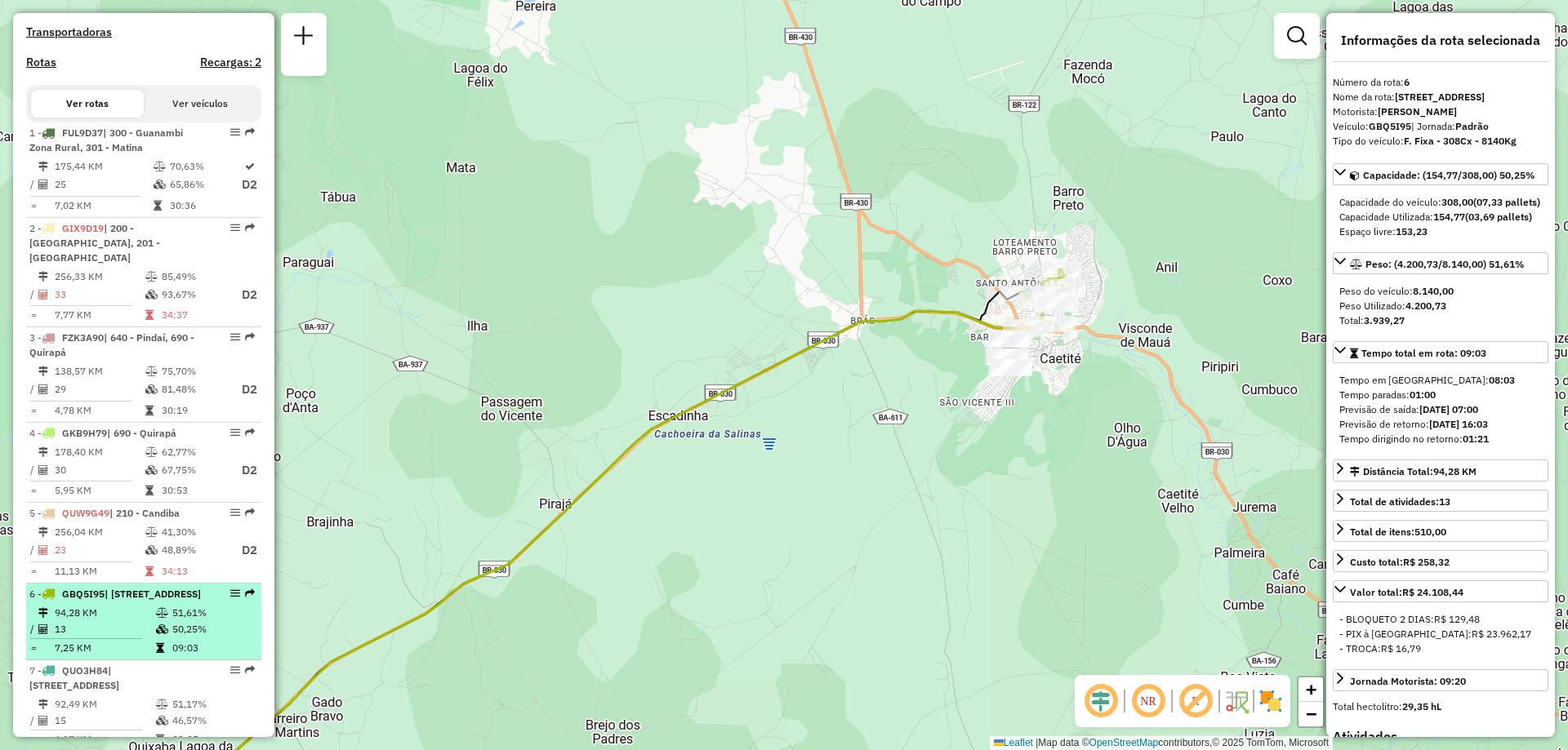
scroll to position [688, 0]
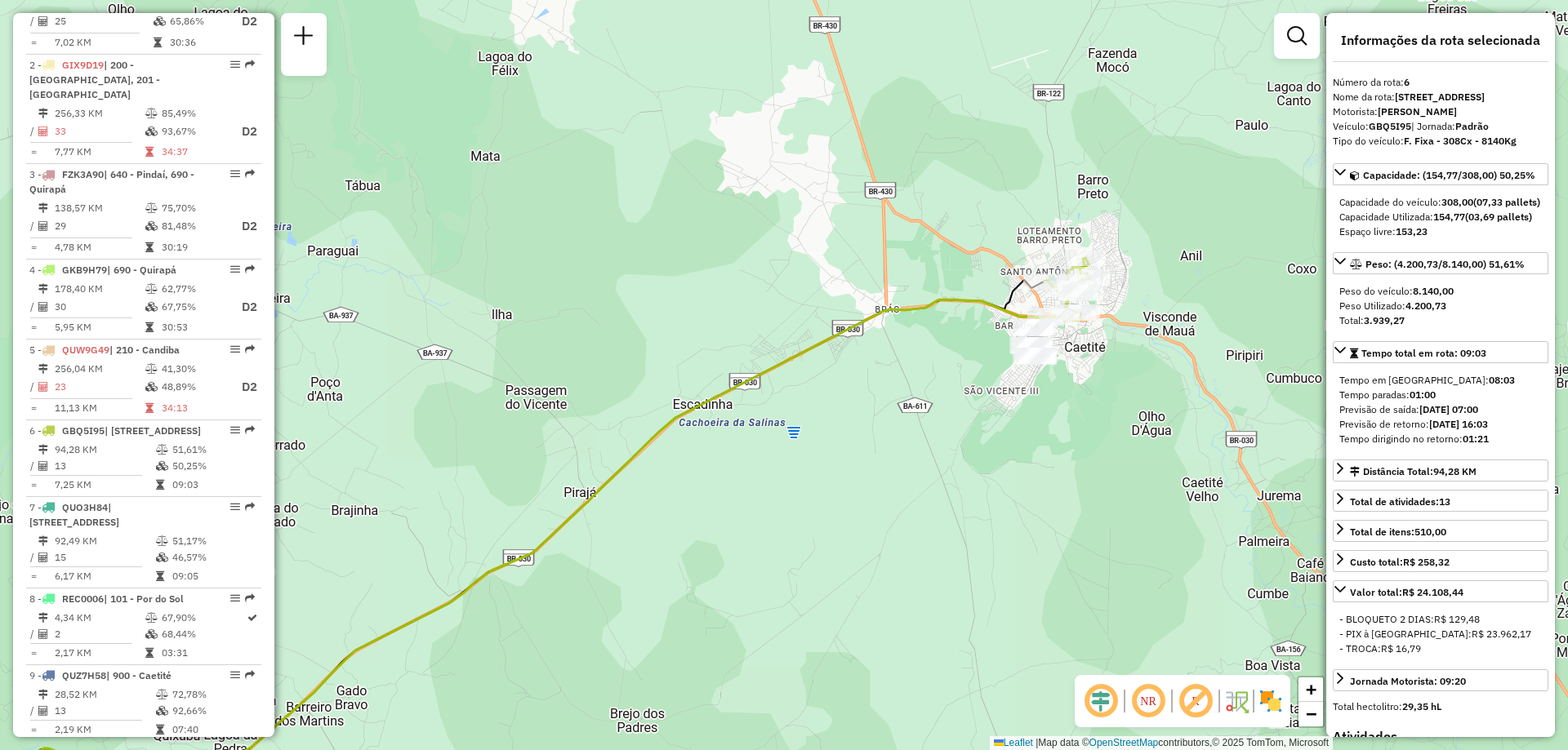
drag, startPoint x: 442, startPoint y: 376, endPoint x: 569, endPoint y: 324, distance: 137.2
click at [569, 324] on div "Janela de atendimento Grade de atendimento Capacidade Transportadoras Veículos …" at bounding box center [784, 375] width 1568 height 750
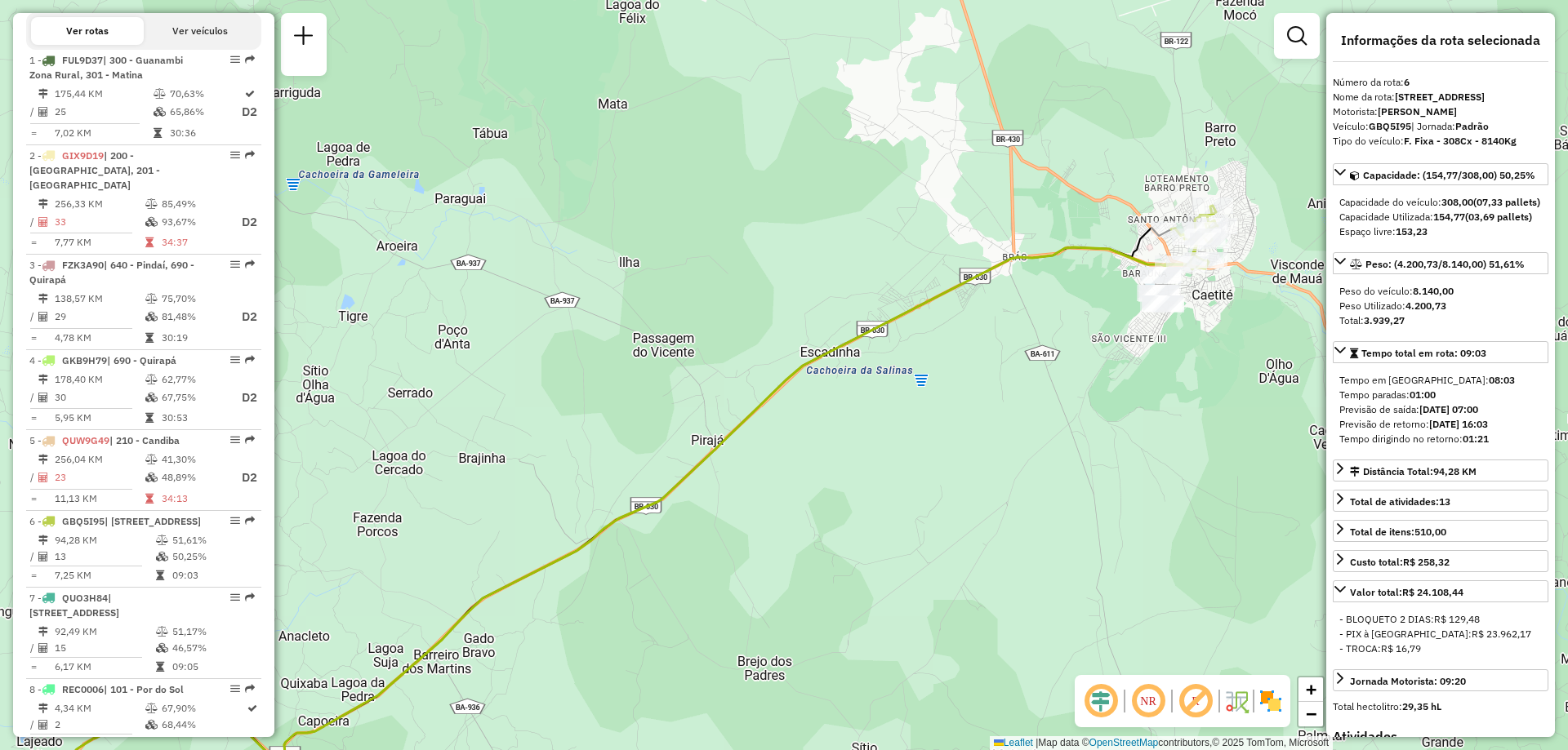
scroll to position [580, 0]
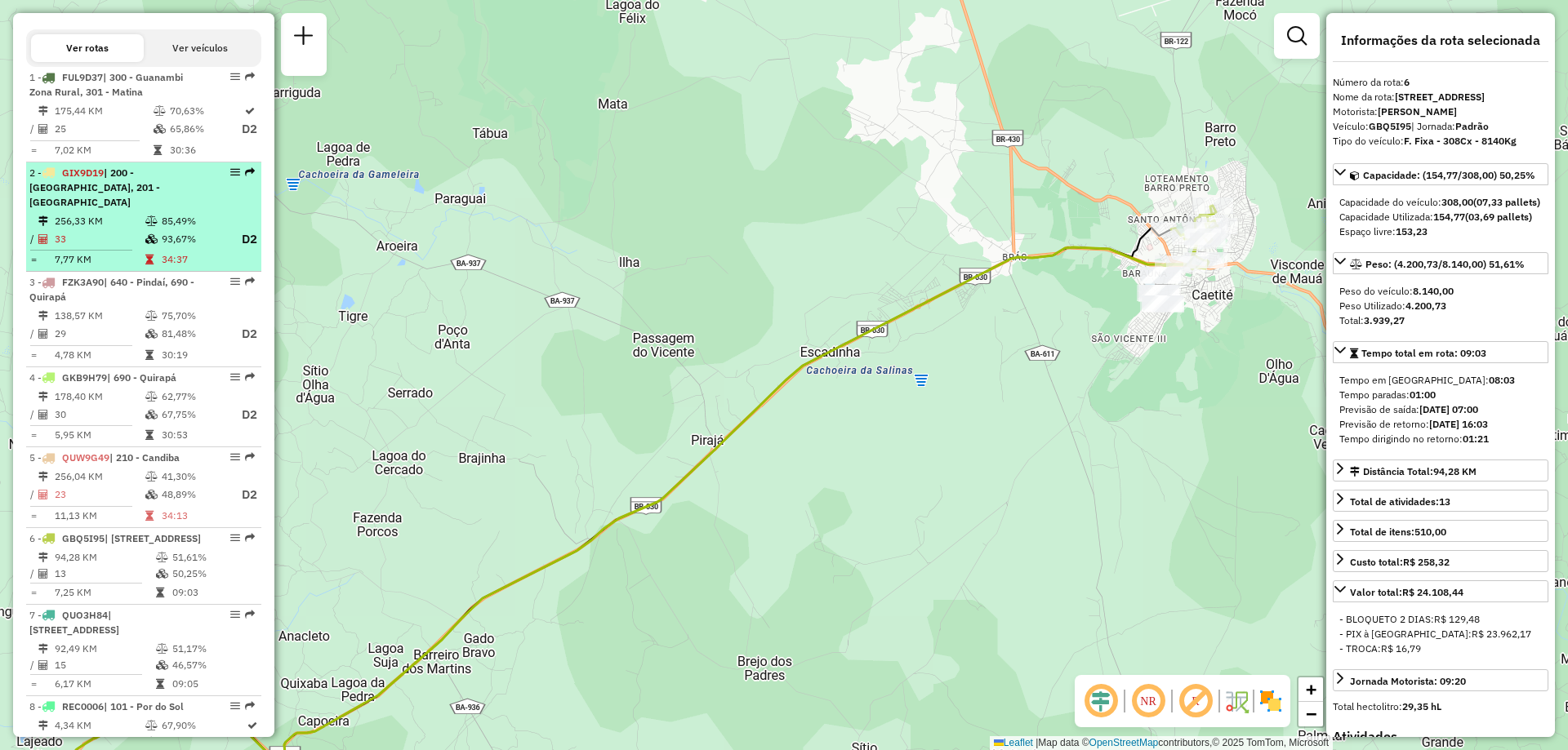
click at [161, 260] on td "34:37" at bounding box center [193, 260] width 65 height 16
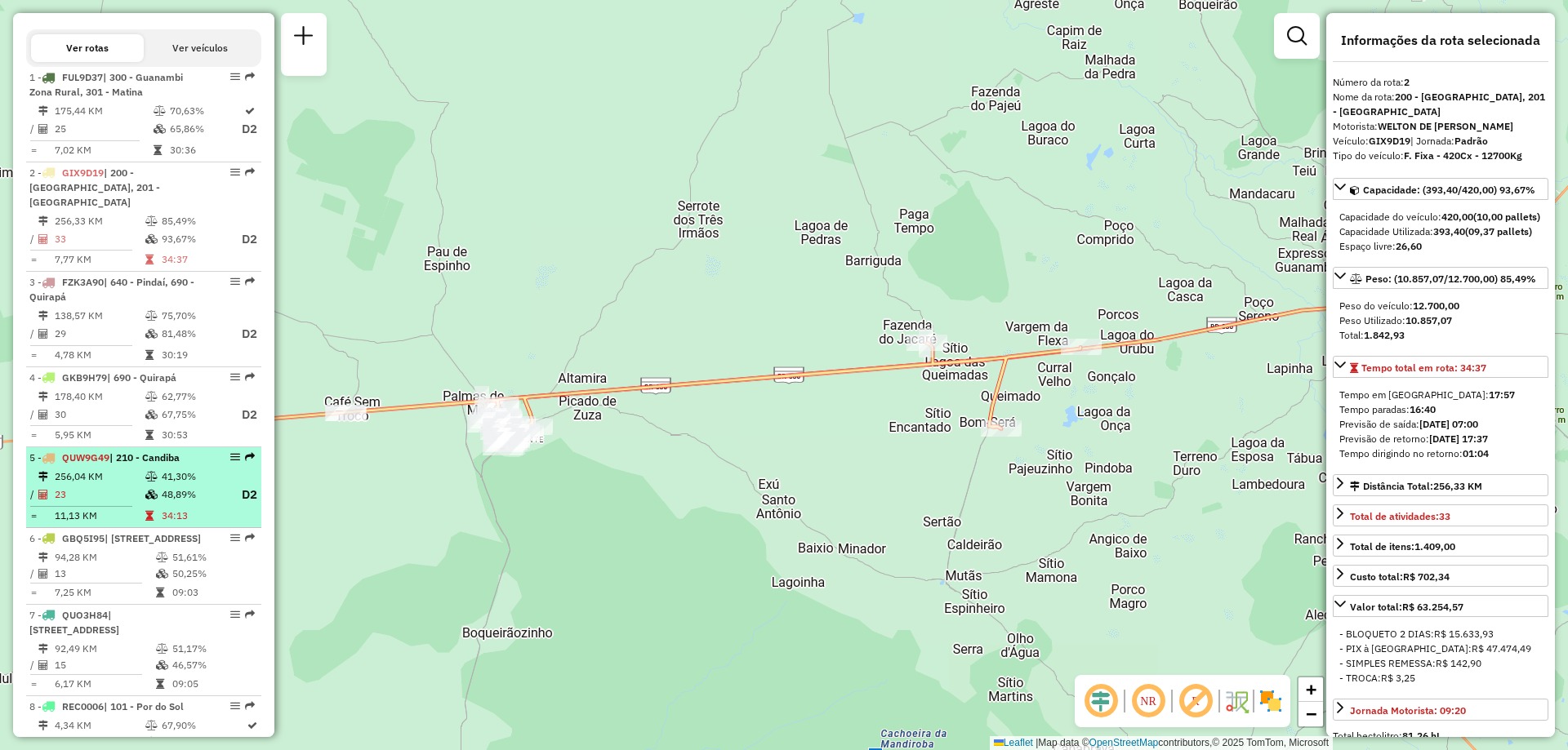
click at [169, 504] on td "48,89%" at bounding box center [193, 495] width 65 height 20
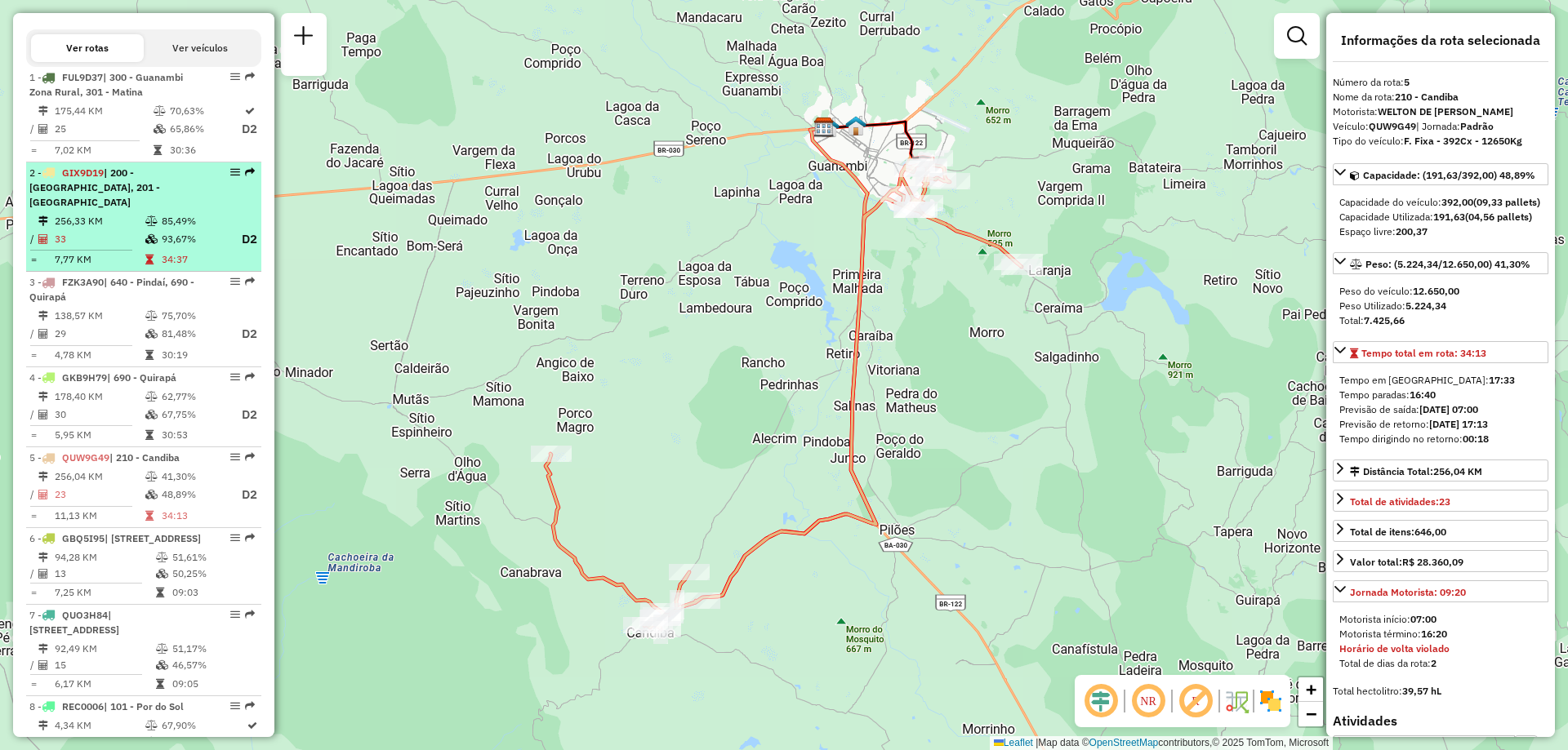
click at [179, 231] on td "93,67%" at bounding box center [193, 239] width 65 height 20
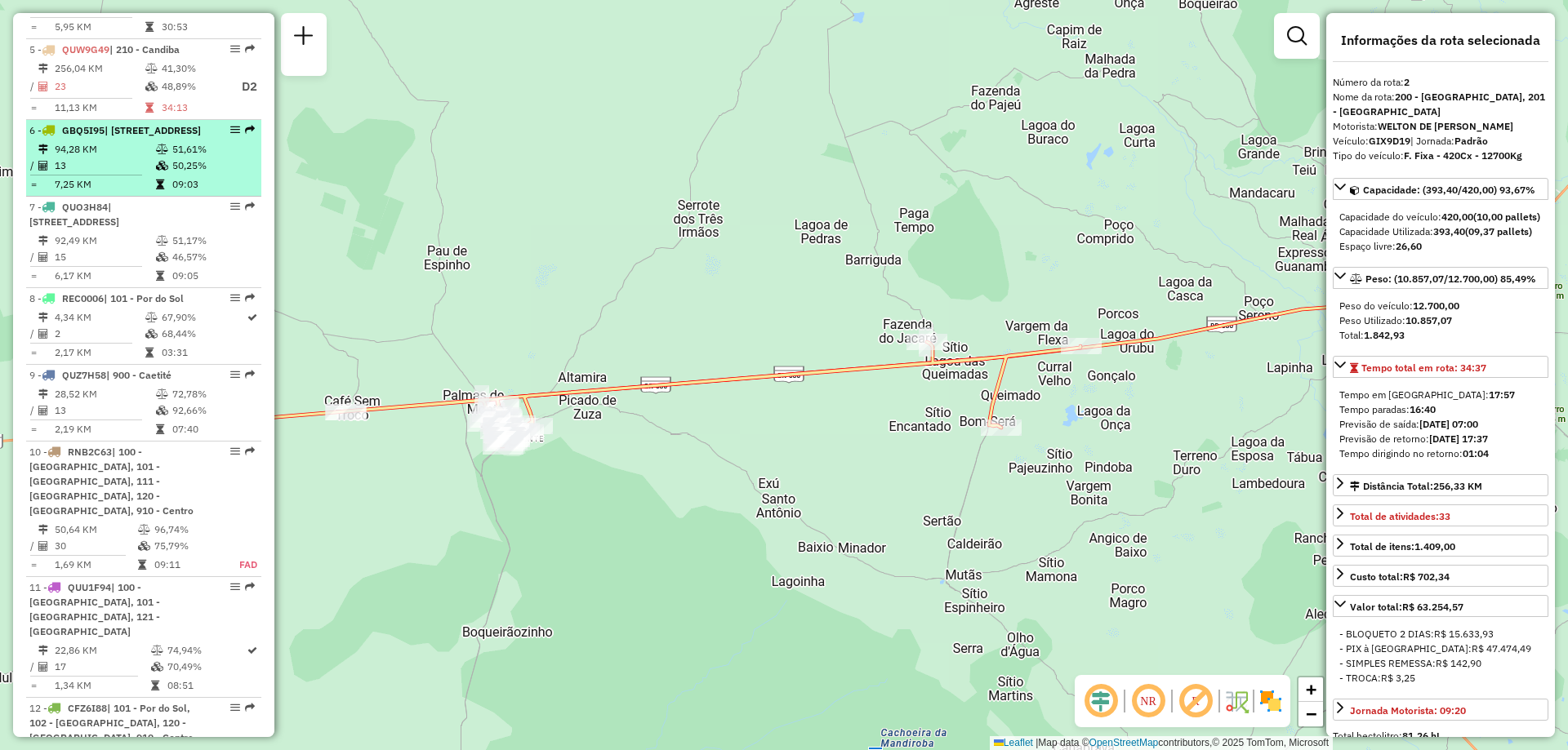
scroll to position [1234, 0]
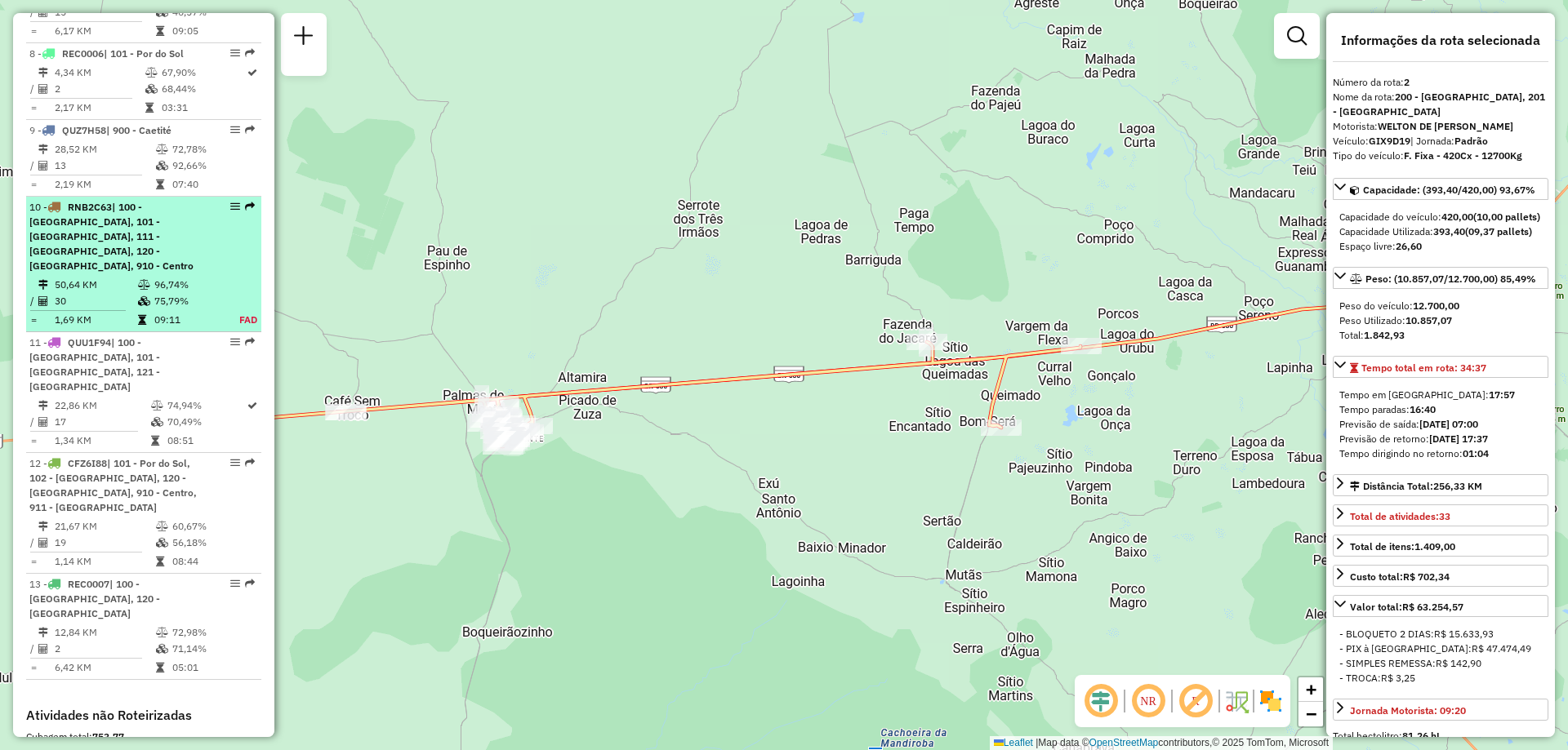
click at [173, 297] on td "75,79%" at bounding box center [187, 301] width 68 height 16
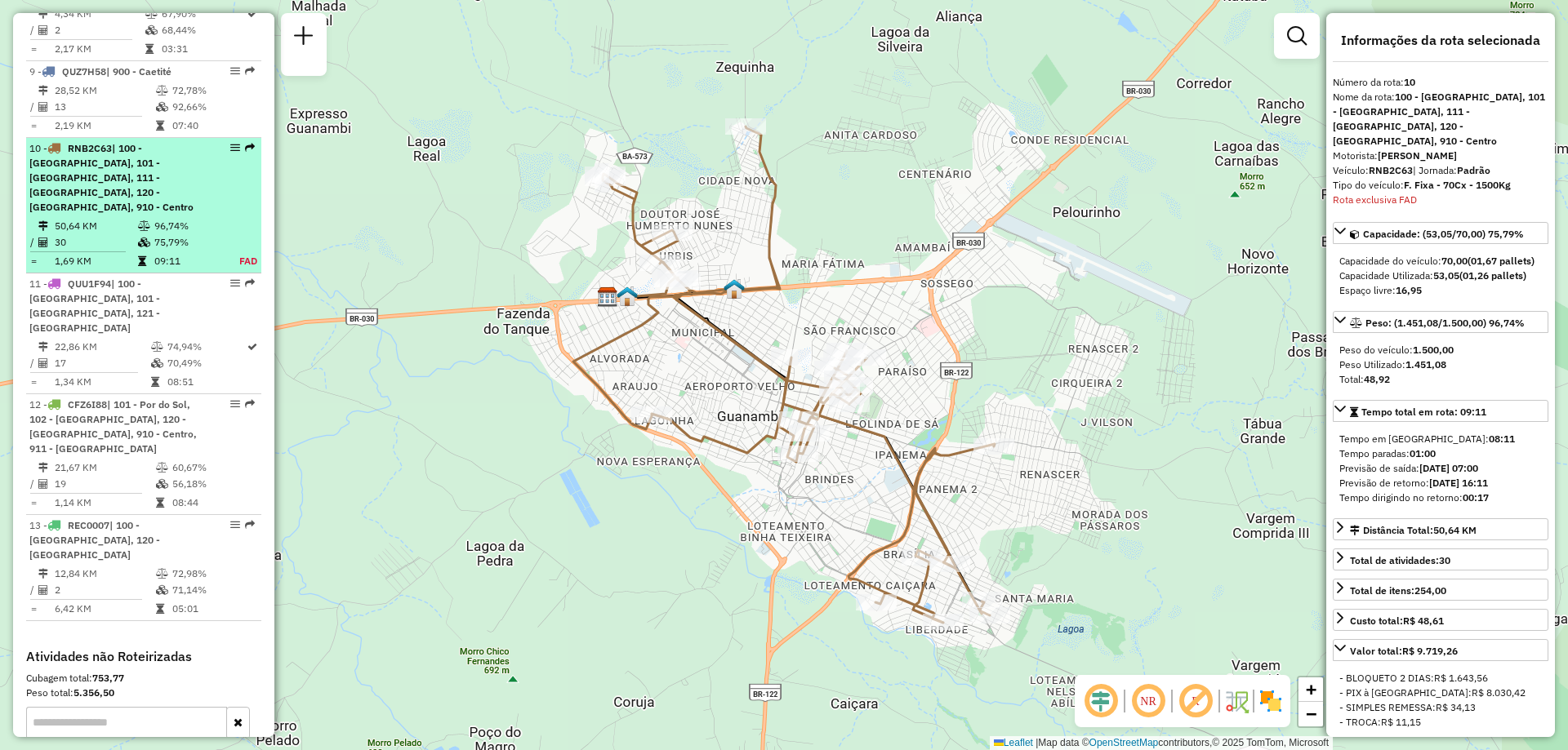
scroll to position [1432, 0]
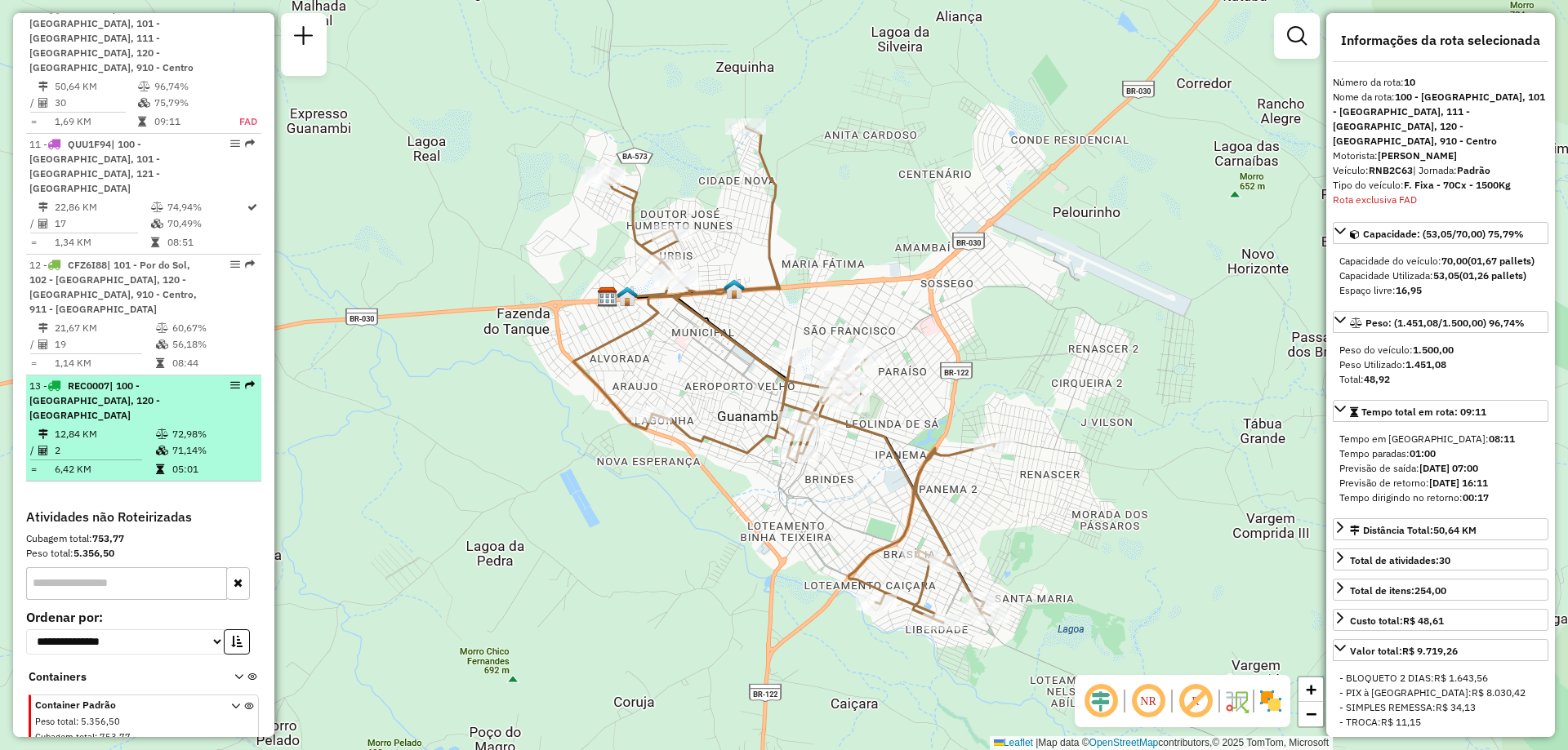
click at [156, 393] on li "13 - REC0007 | 100 - [GEOGRAPHIC_DATA], 120 - [GEOGRAPHIC_DATA] 12,84 KM 72,98%…" at bounding box center [143, 429] width 235 height 107
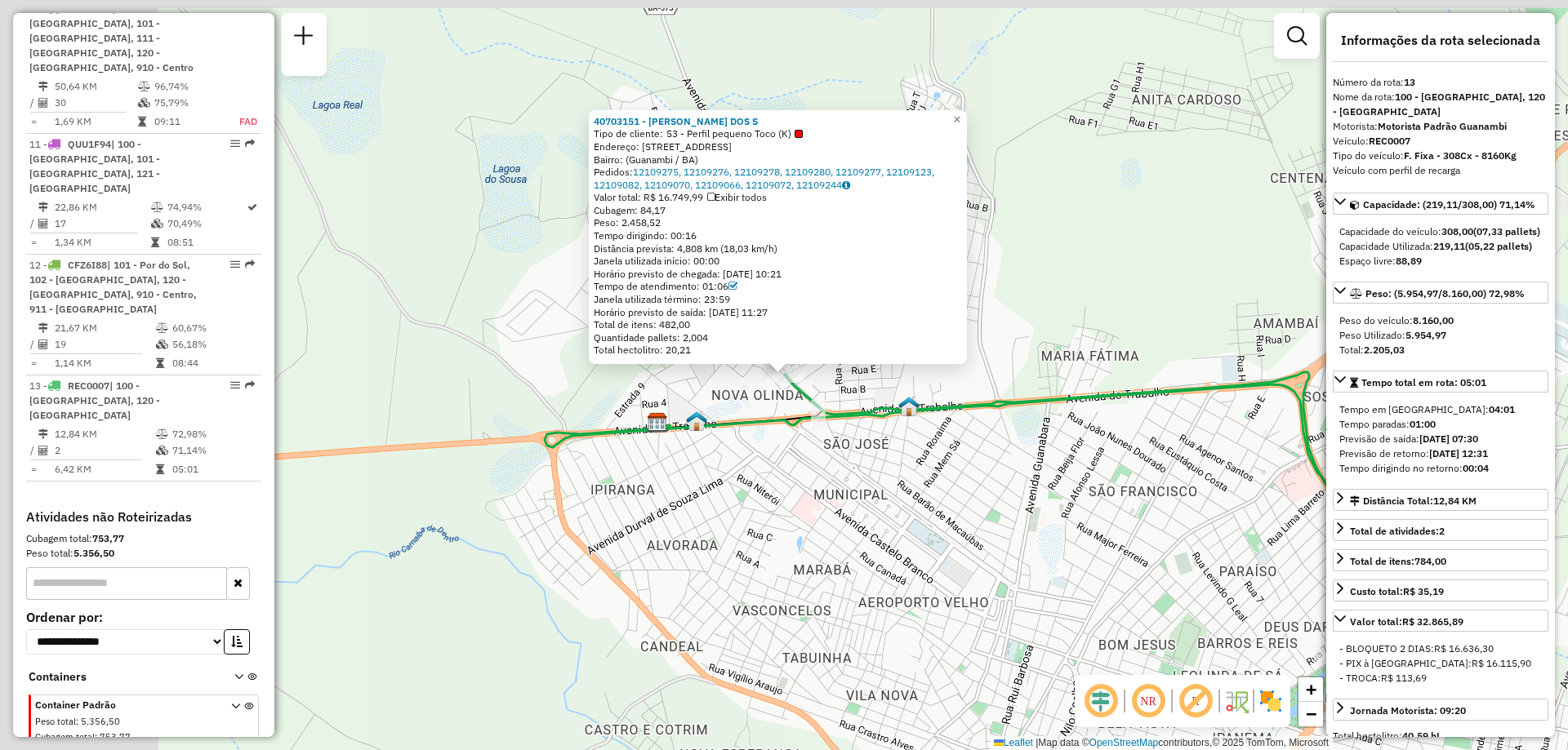
scroll to position [1505, 0]
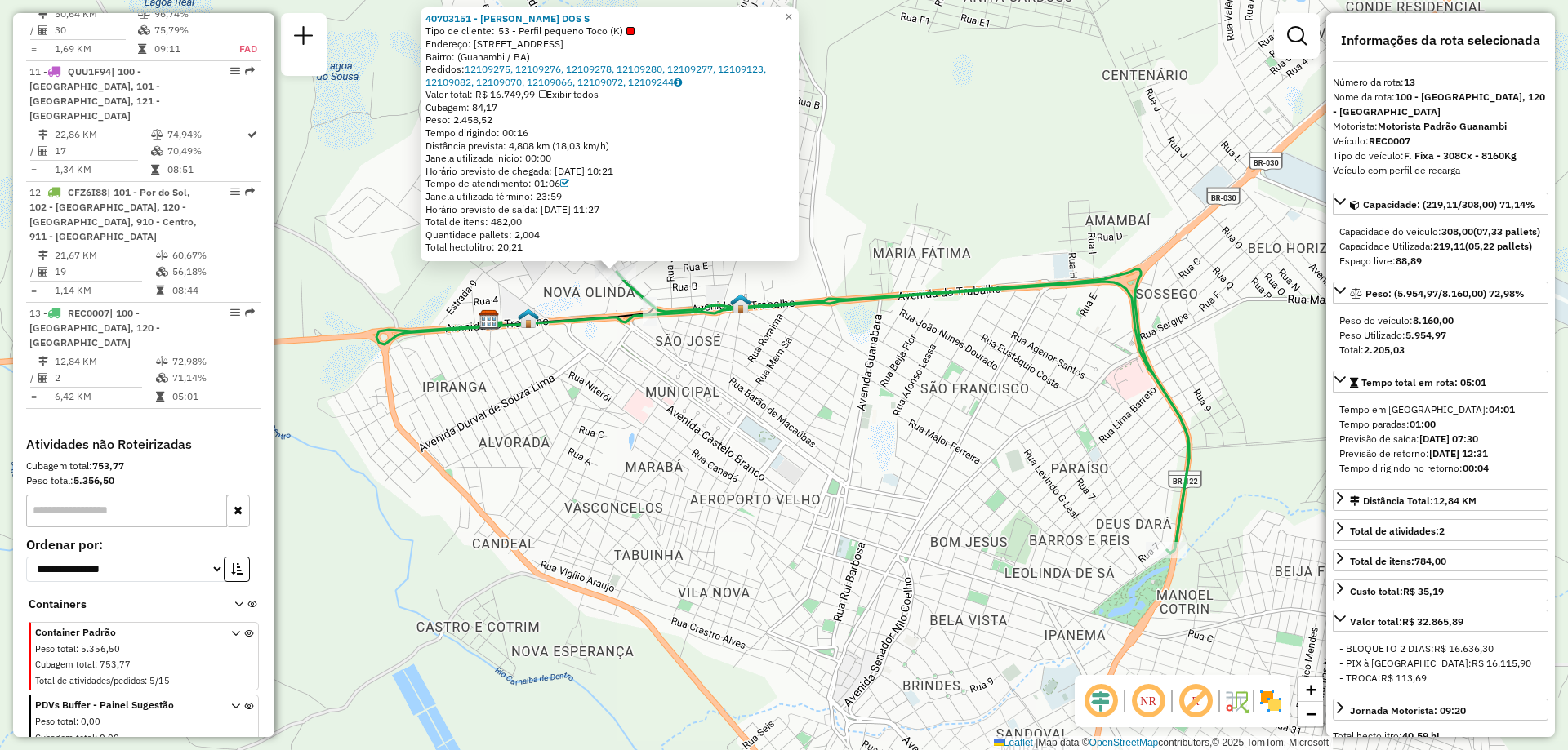
drag, startPoint x: 1124, startPoint y: 537, endPoint x: 943, endPoint y: 429, distance: 210.8
click at [943, 429] on div "40703151 - [PERSON_NAME] DOS S Tipo de cliente: 53 - Perfil pequeno Toco (K) En…" at bounding box center [784, 375] width 1568 height 750
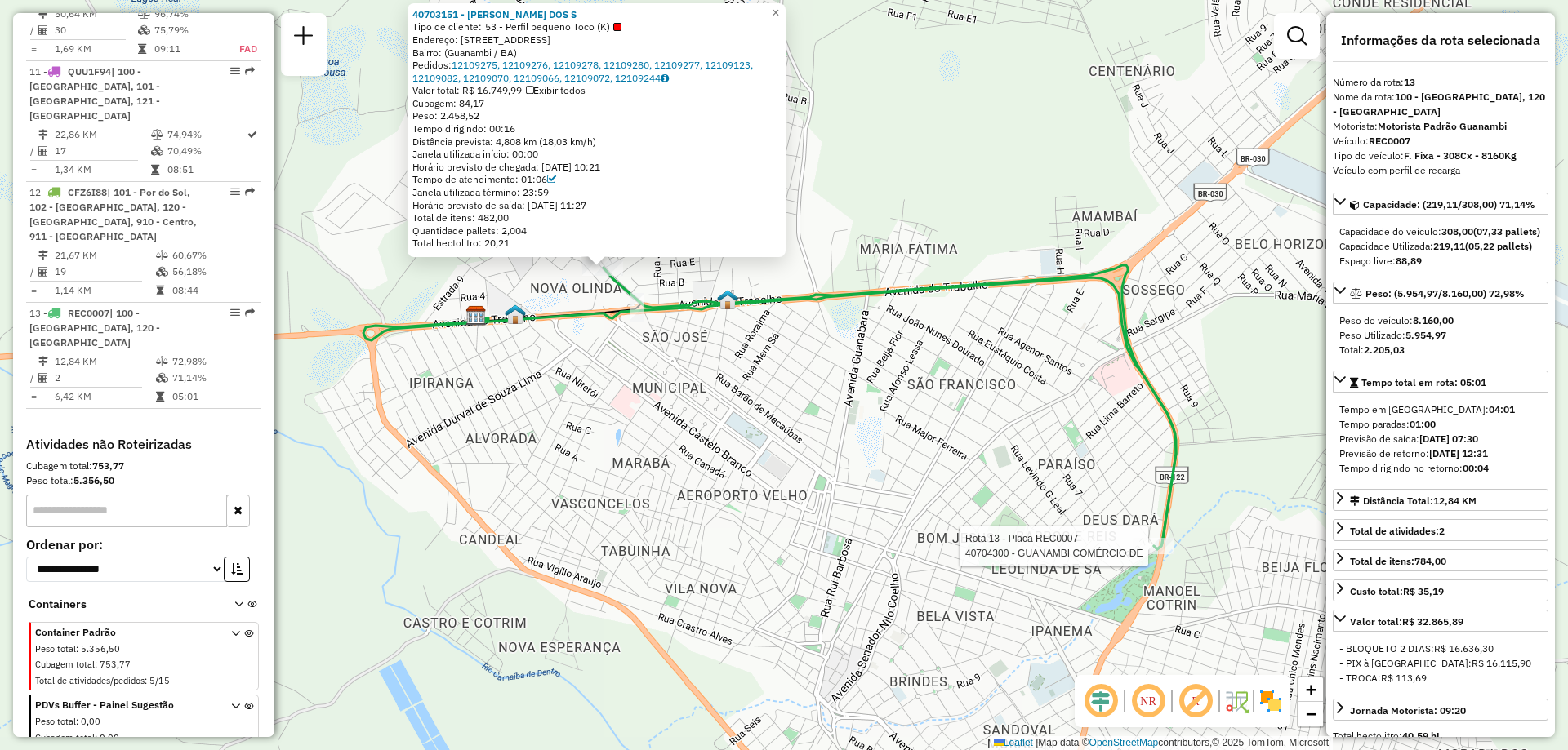
click at [1165, 554] on div at bounding box center [1153, 546] width 41 height 16
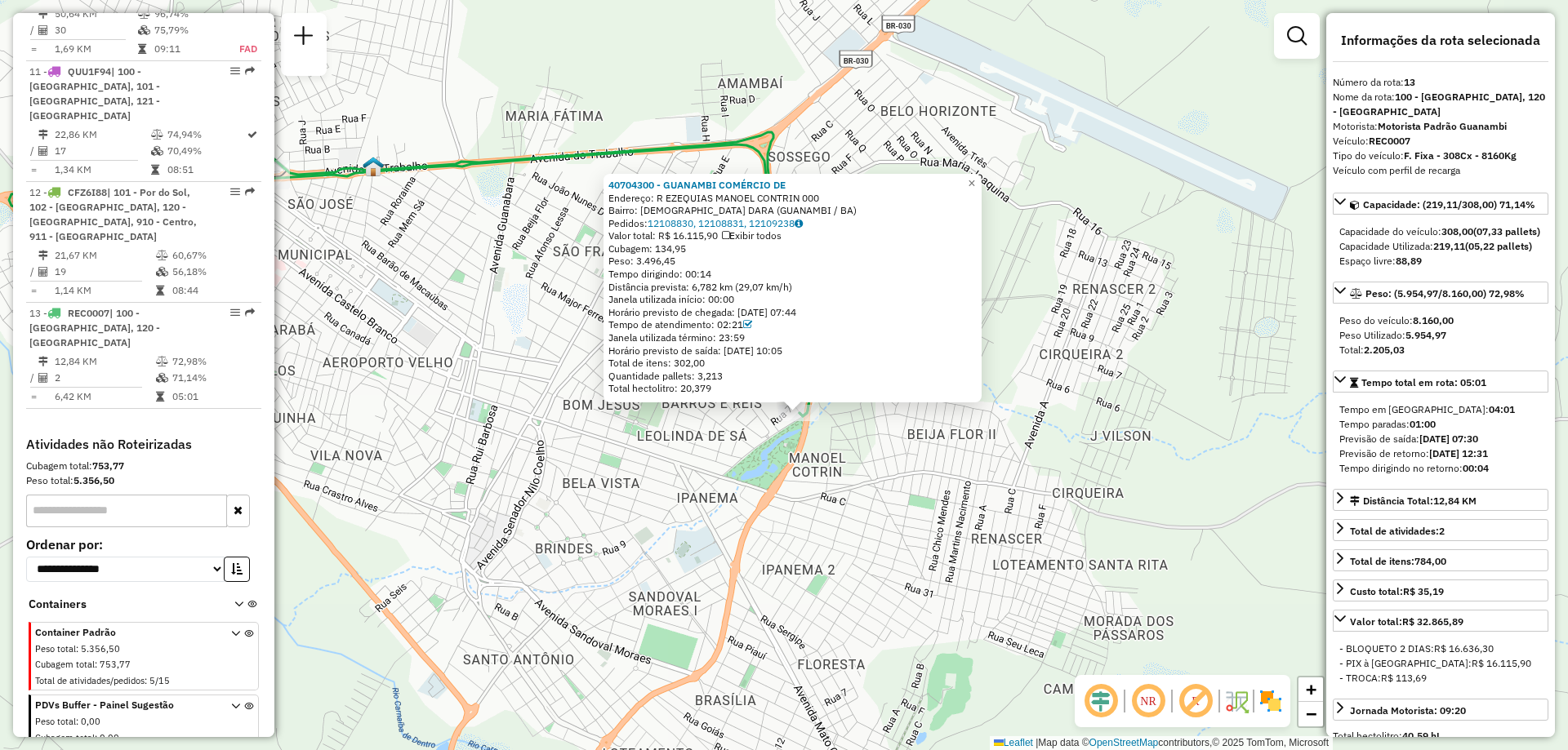
drag, startPoint x: 469, startPoint y: 320, endPoint x: 495, endPoint y: 389, distance: 73.7
click at [495, 389] on div "40704300 - [GEOGRAPHIC_DATA] COMÉRCIO DE Endereço: R EZEQUIAS MANOEL CONTRIN 00…" at bounding box center [784, 375] width 1568 height 750
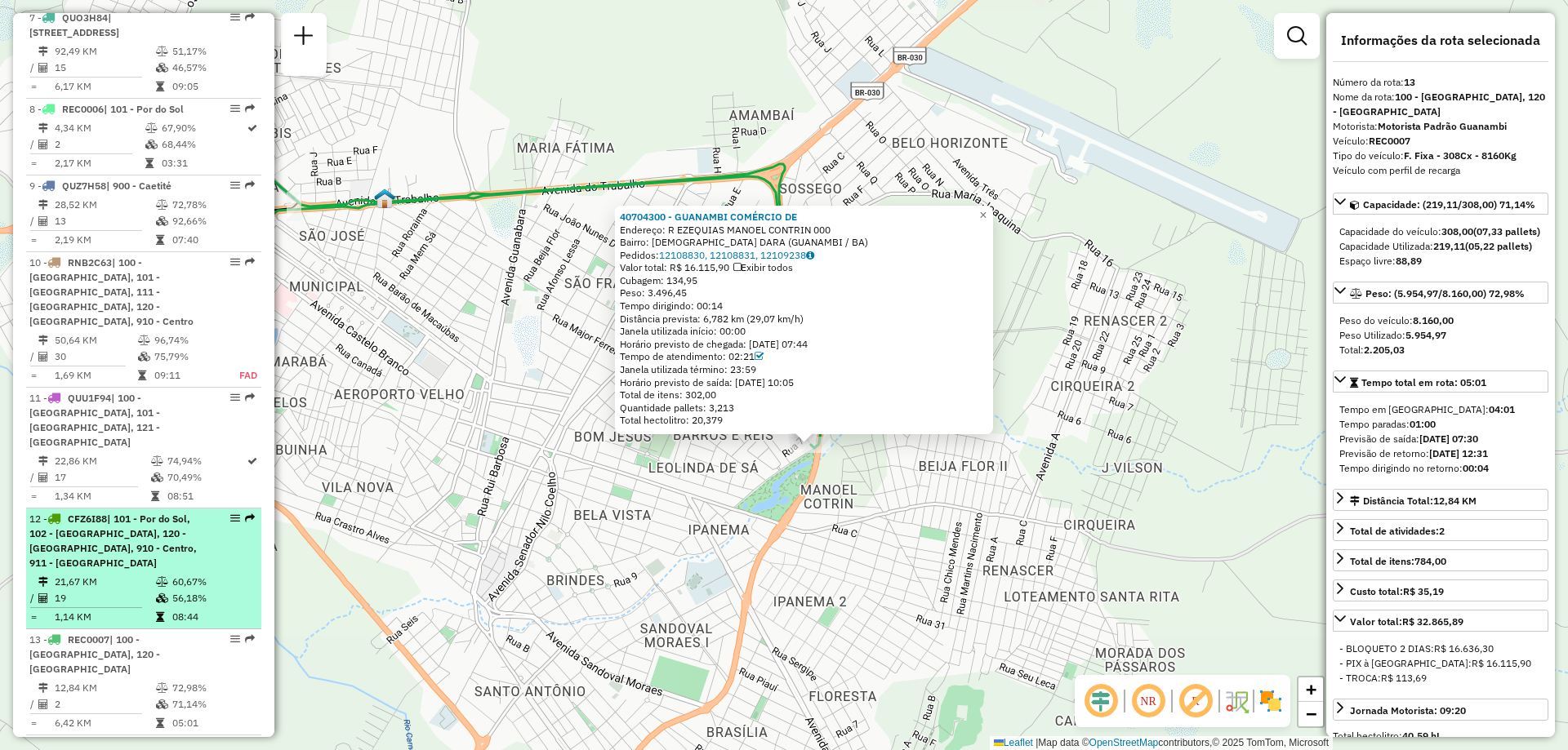
scroll to position [1015, 0]
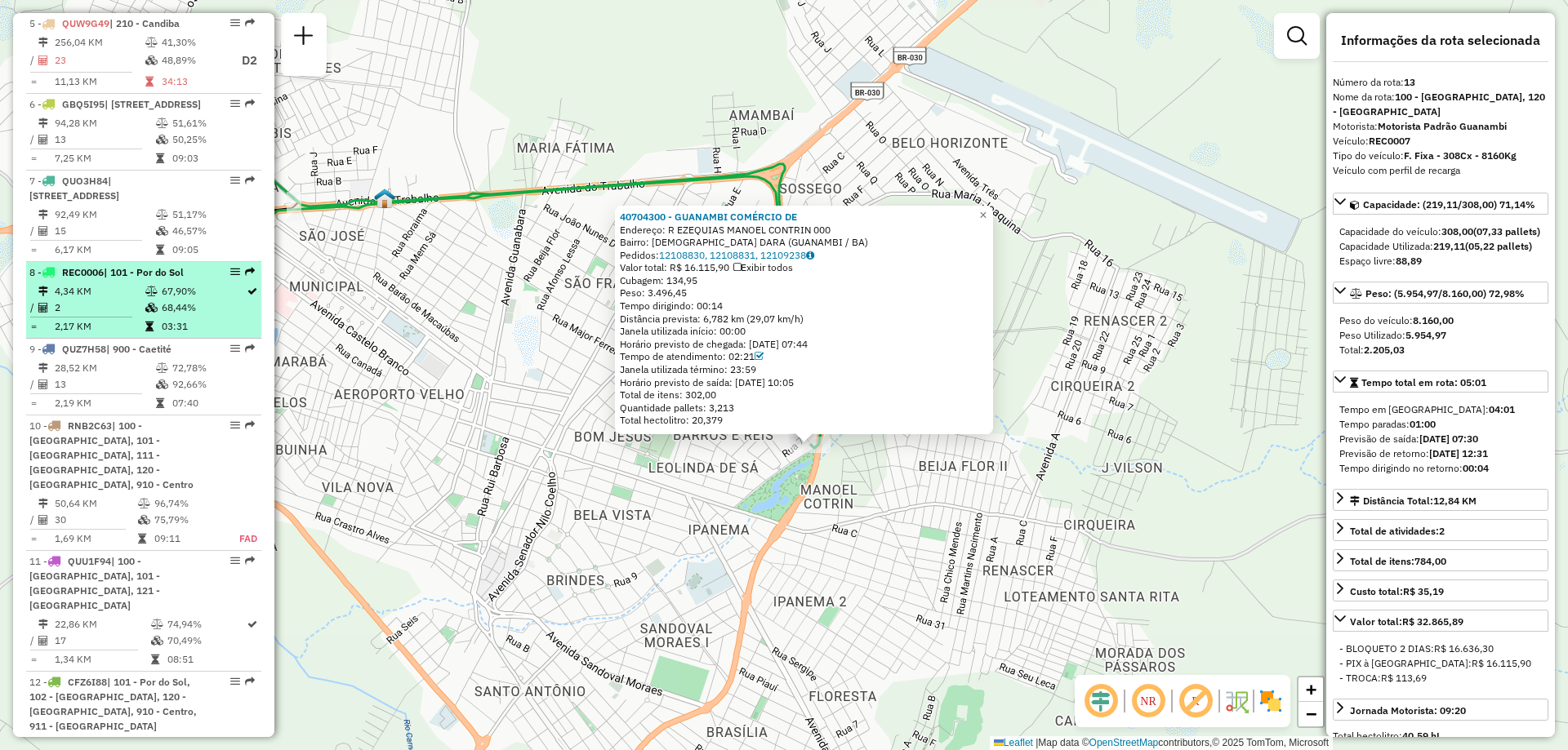
click at [136, 316] on td "2" at bounding box center [100, 307] width 91 height 16
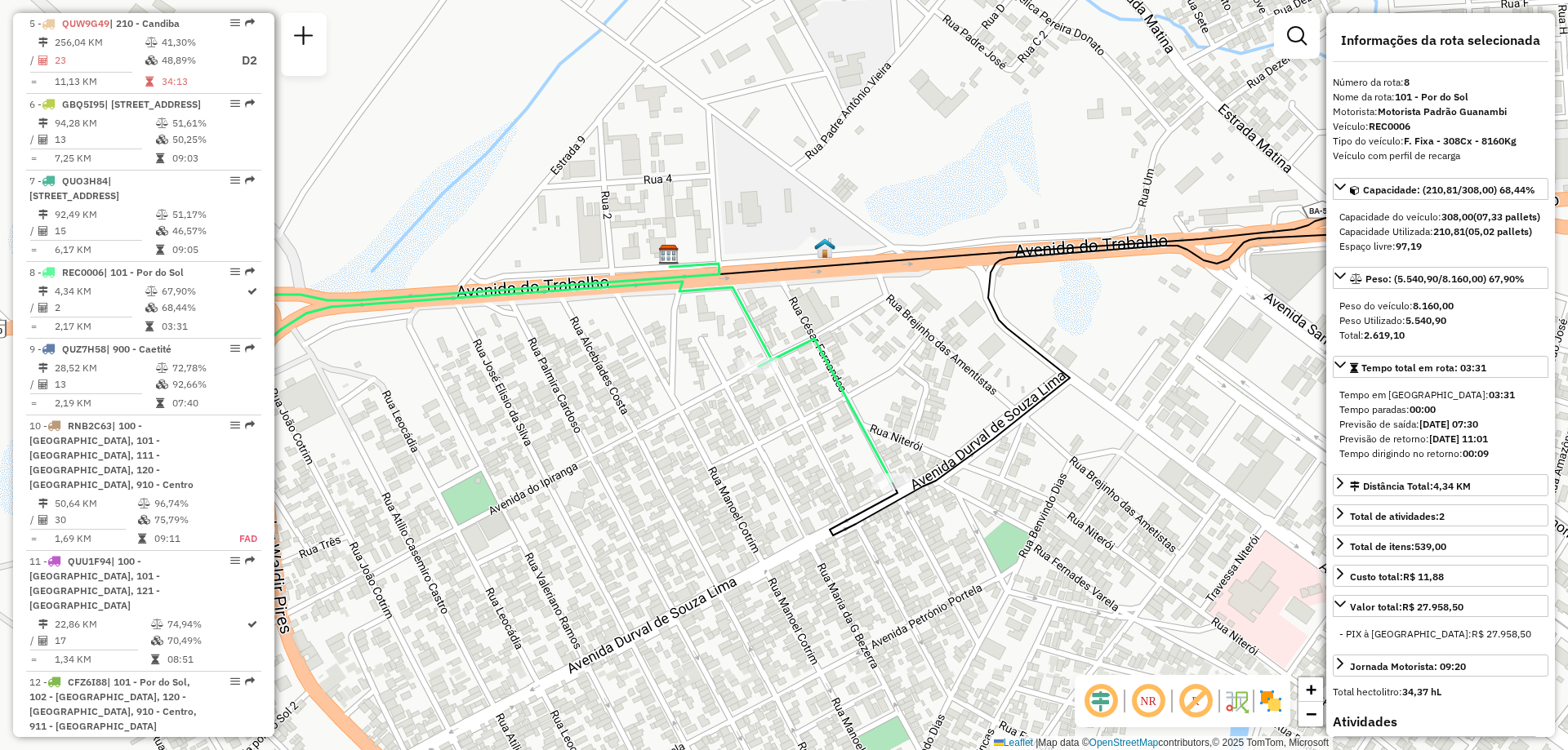
click at [752, 379] on div "Janela de atendimento Grade de atendimento Capacidade Transportadoras Veículos …" at bounding box center [784, 375] width 1568 height 750
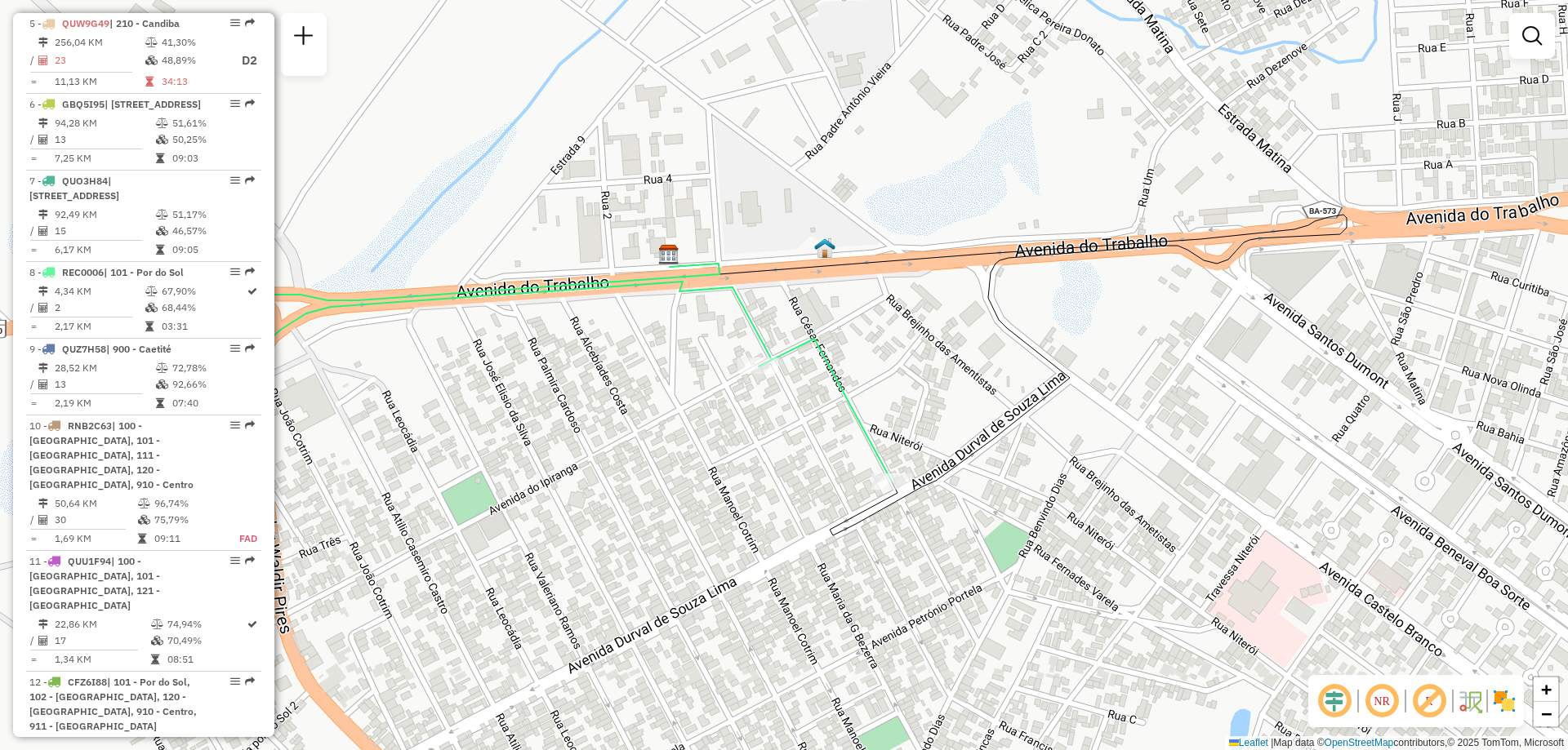
click at [752, 379] on div "Janela de atendimento Grade de atendimento Capacidade Transportadoras Veículos …" at bounding box center [784, 375] width 1568 height 750
select select "**********"
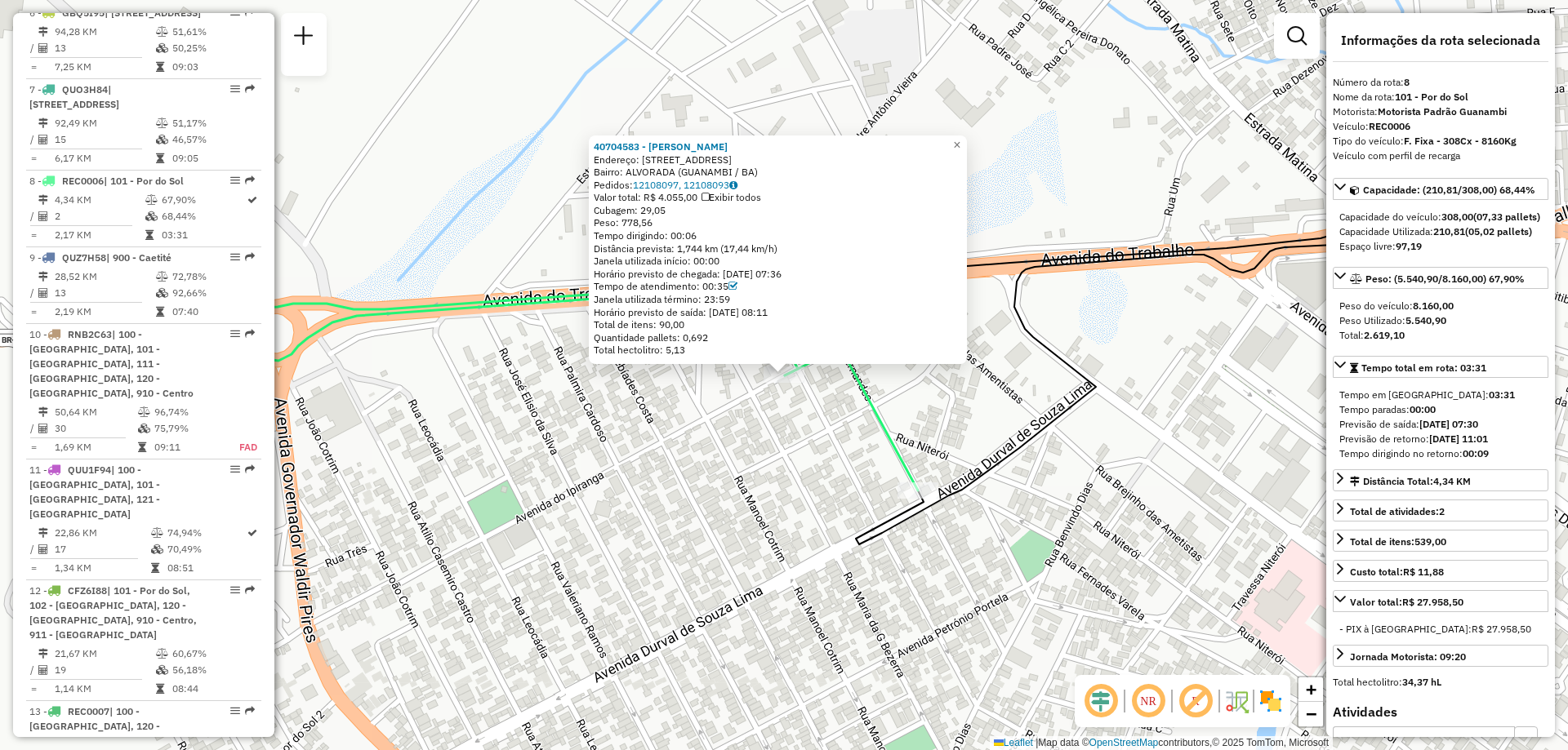
scroll to position [1279, 0]
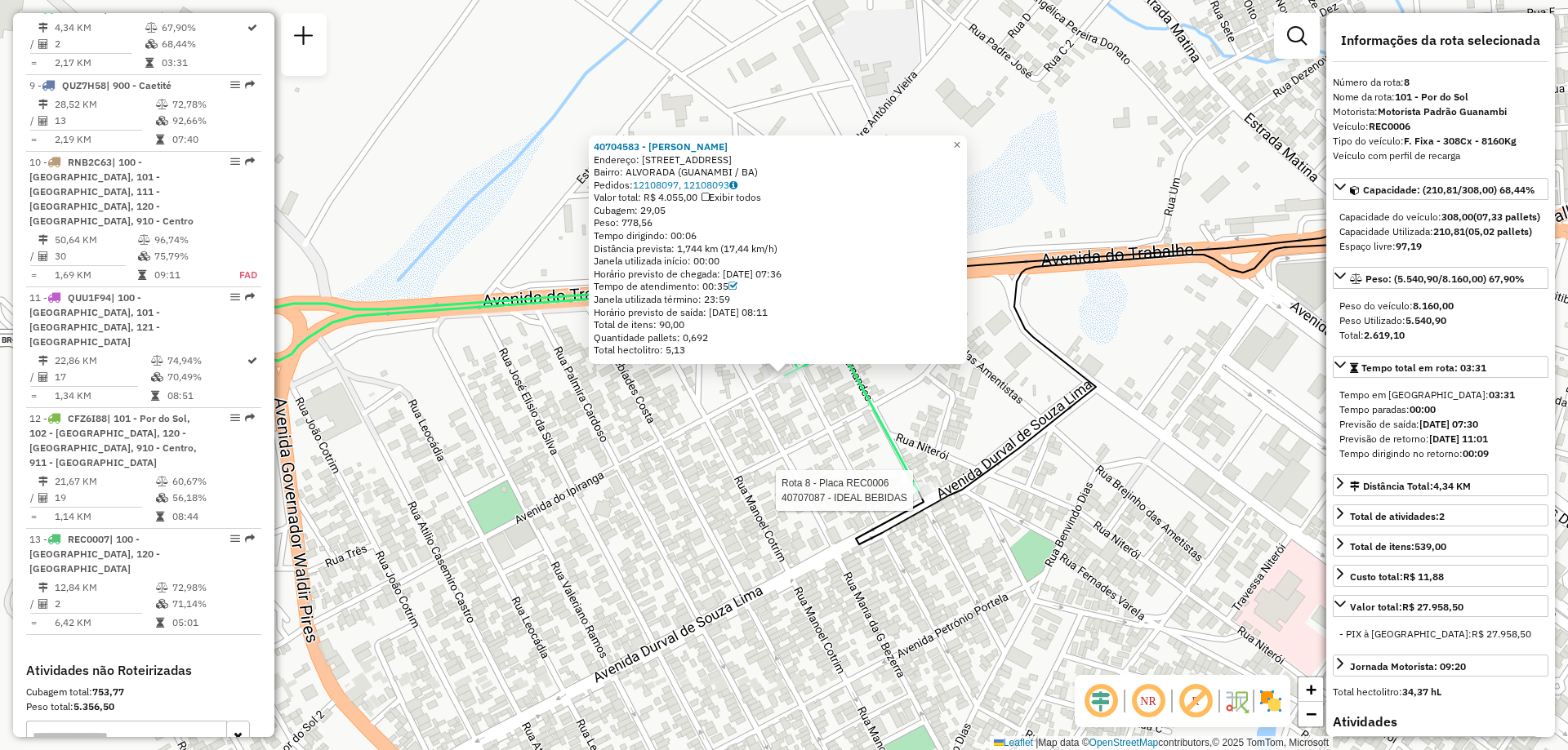
click at [913, 499] on div at bounding box center [918, 490] width 41 height 16
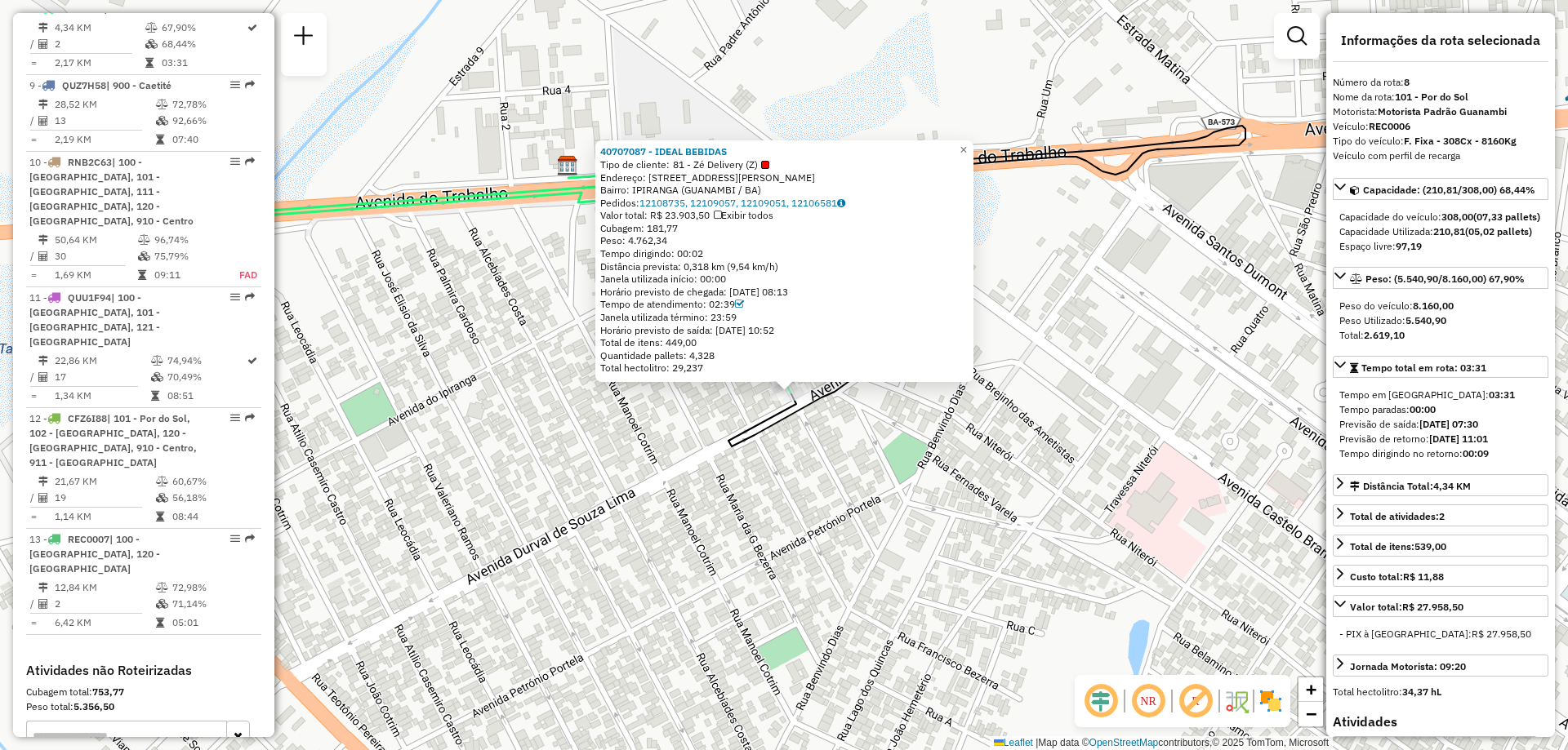
drag, startPoint x: 549, startPoint y: 402, endPoint x: 583, endPoint y: 449, distance: 58.0
click at [583, 449] on div "40707087 - IDEAL BEBIDAS Tipo de cliente: 81 - Zé Delivery (Z) Endereço: [STREE…" at bounding box center [784, 375] width 1568 height 750
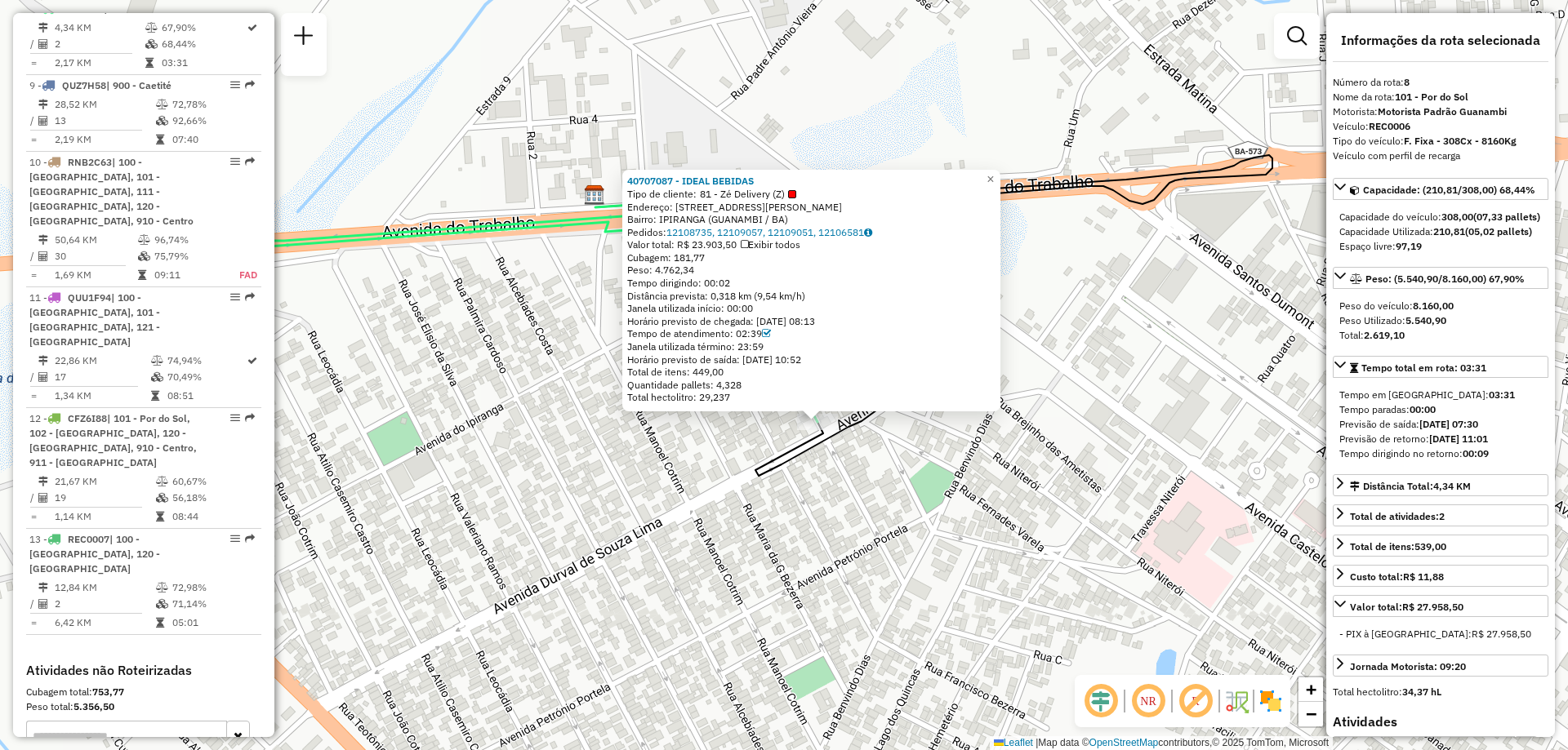
click at [584, 447] on div "40707087 - IDEAL BEBIDAS Tipo de cliente: 81 - Zé Delivery (Z) Endereço: [STREE…" at bounding box center [784, 375] width 1568 height 750
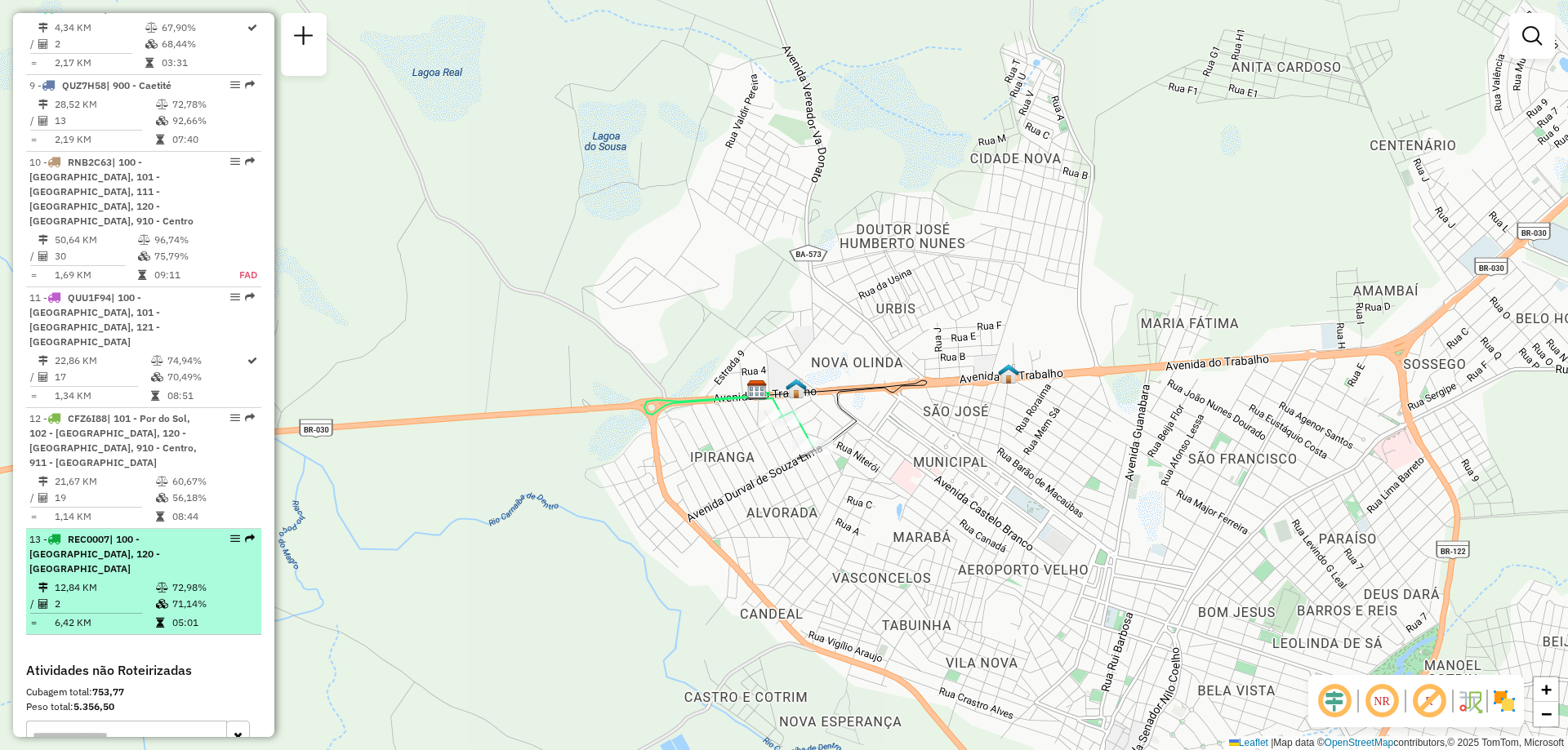
click at [154, 547] on li "13 - REC0007 | 100 - [GEOGRAPHIC_DATA], 120 - [GEOGRAPHIC_DATA] 12,84 KM 72,98%…" at bounding box center [143, 582] width 235 height 107
select select "**********"
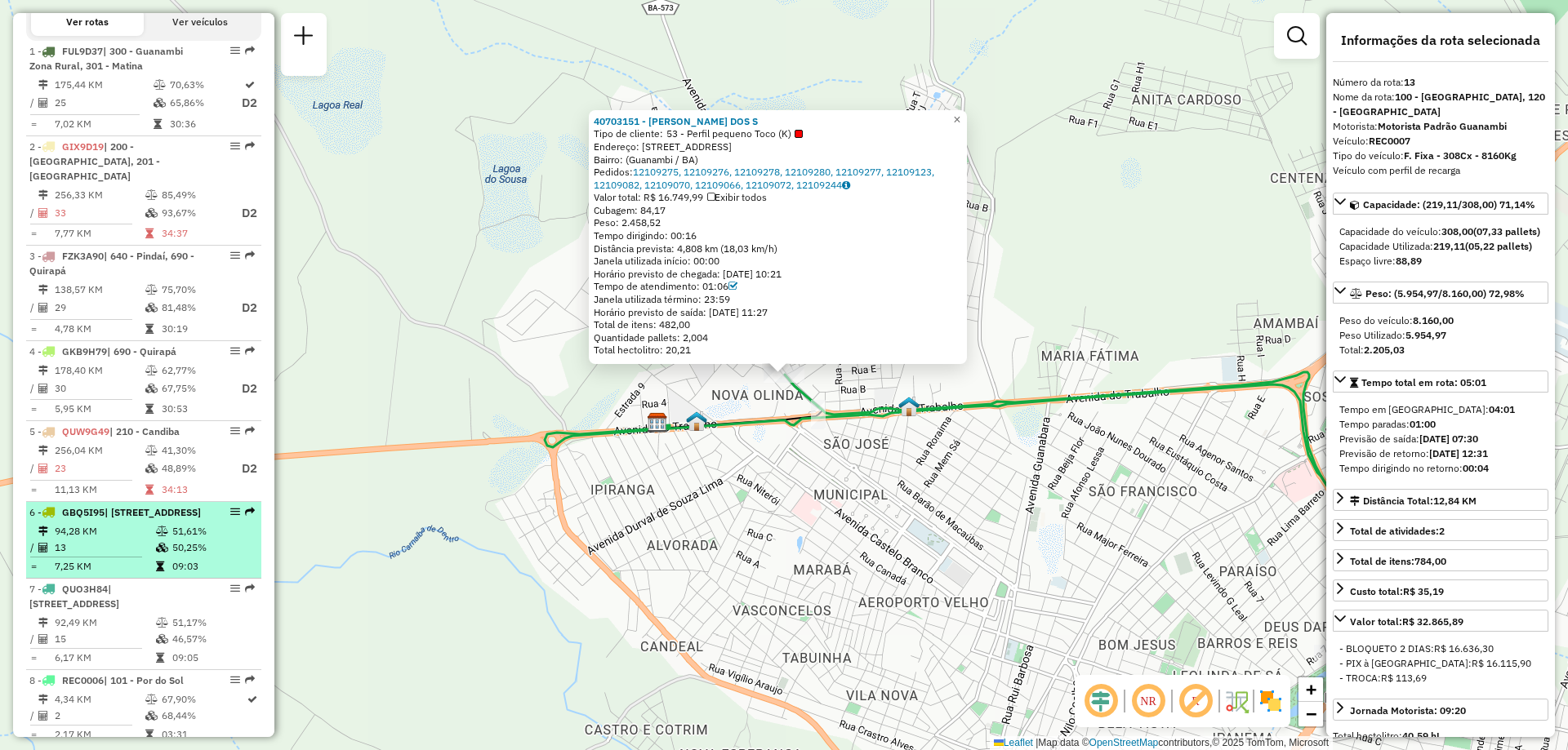
scroll to position [525, 0]
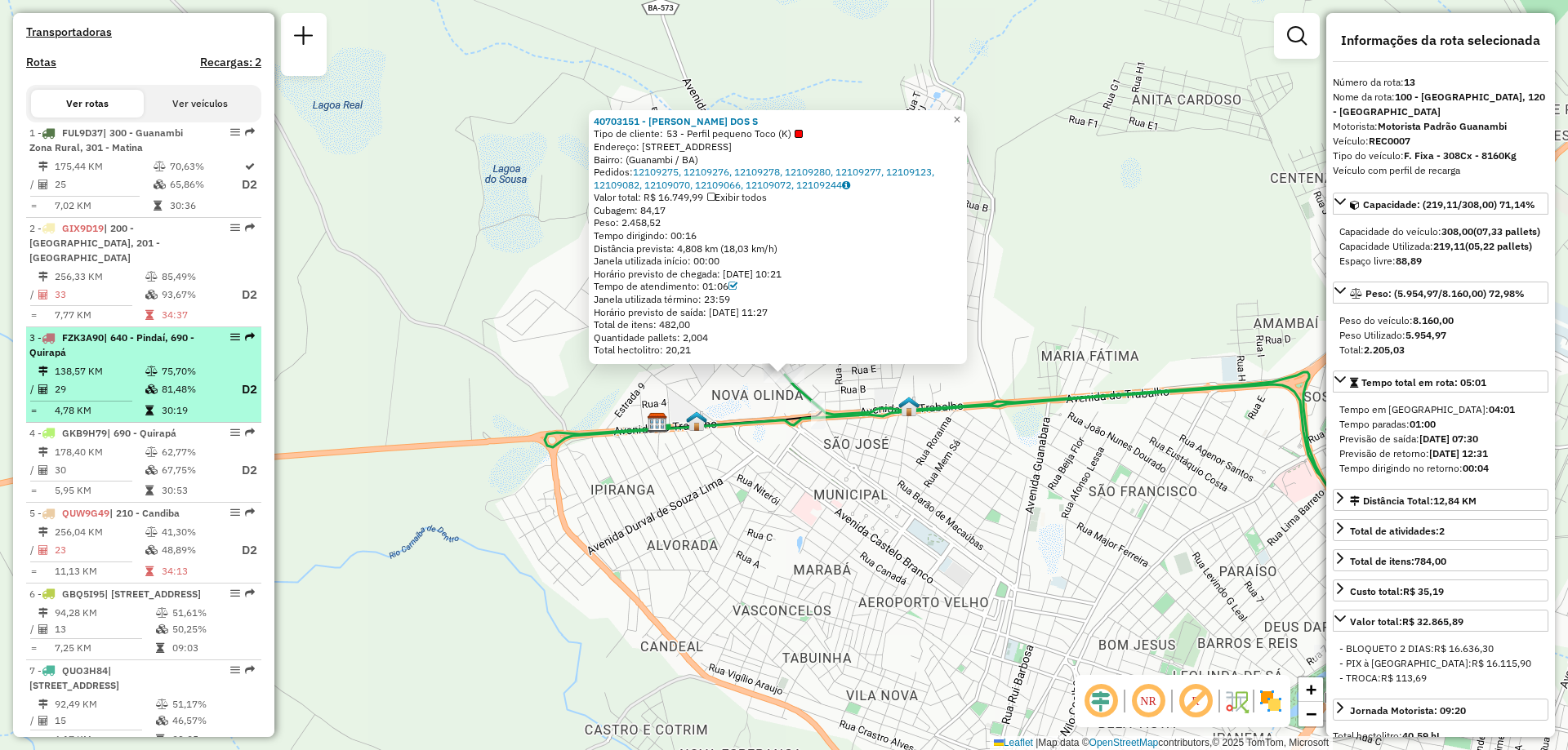
click at [148, 359] on div "3 - FZK3A90 | 640 - Pindaí, 690 - Quirapá" at bounding box center [115, 345] width 173 height 29
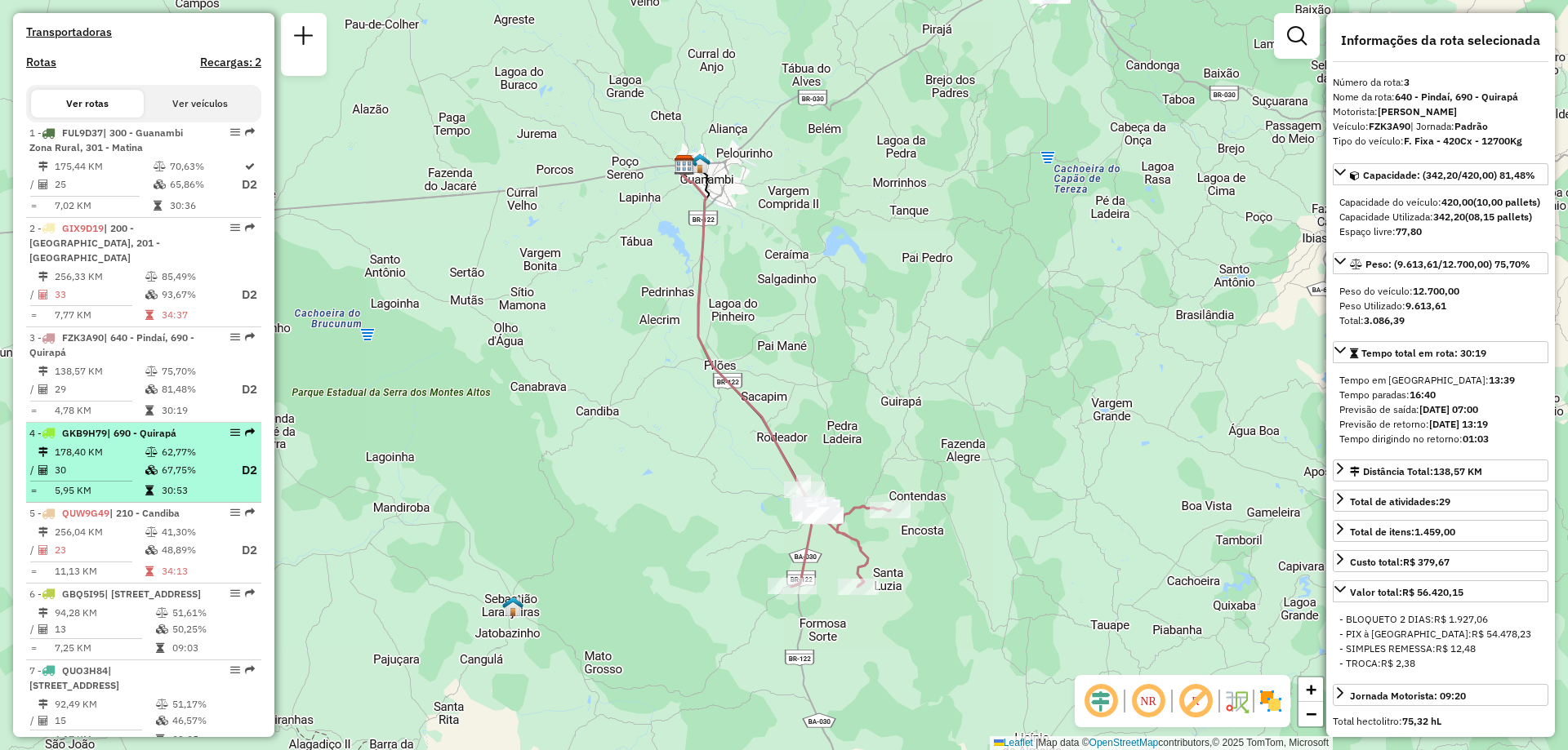
click at [157, 464] on td at bounding box center [152, 470] width 16 height 20
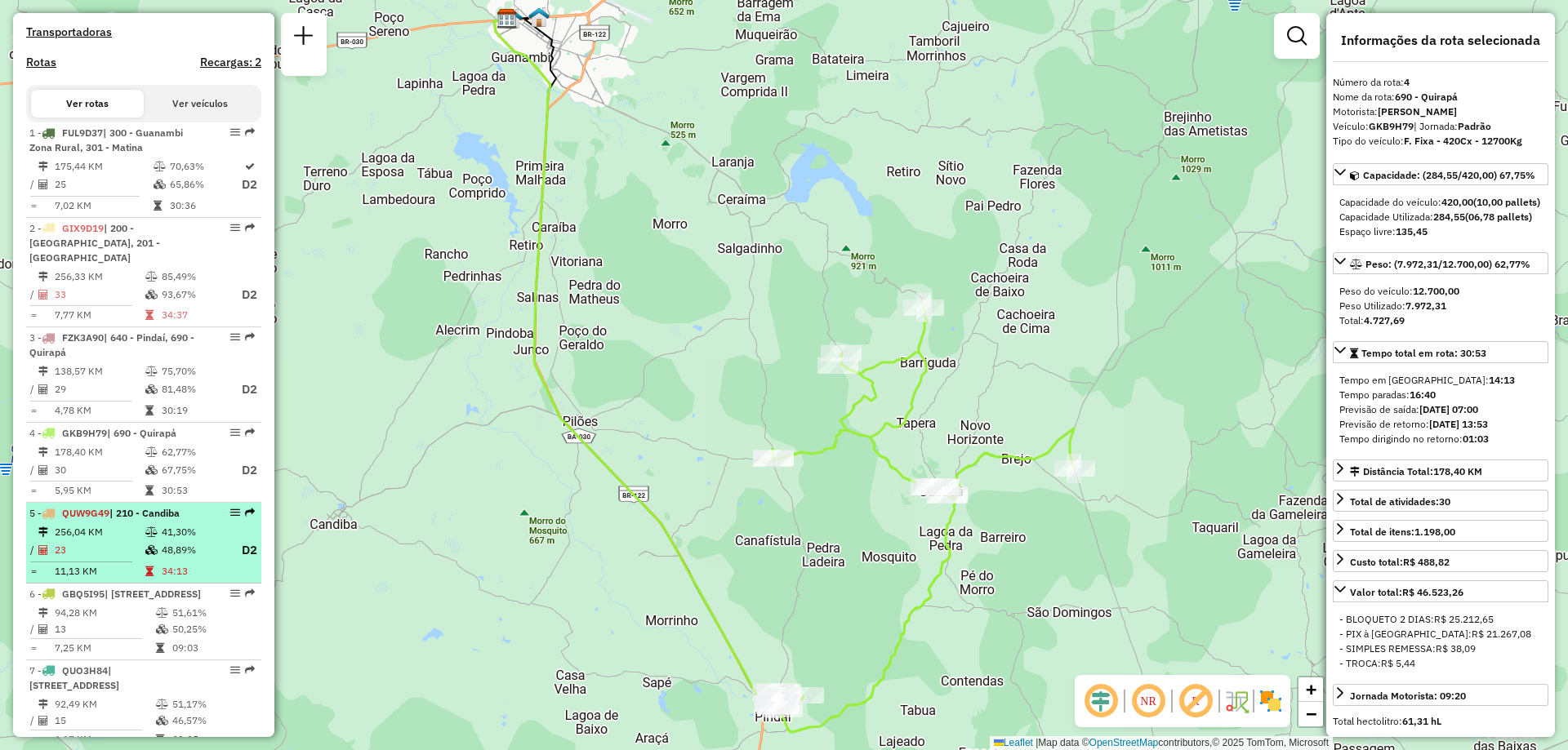
click at [123, 522] on li "5 - QUW9G49 | 210 - Candiba 256,04 KM 41,30% / 23 48,89% D2 = 11,13 KM 34:13" at bounding box center [143, 543] width 235 height 80
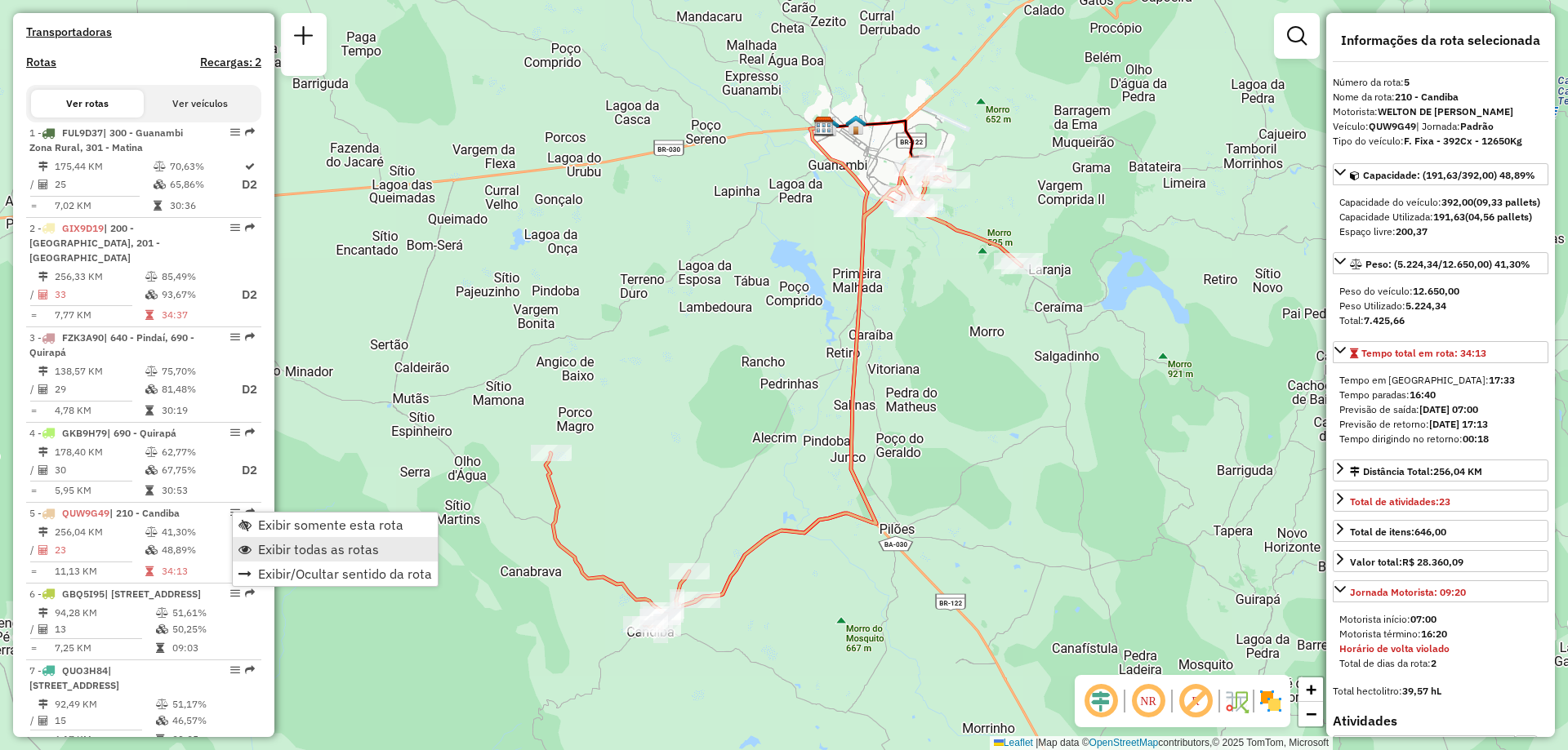
click at [282, 543] on span "Exibir todas as rotas" at bounding box center [318, 548] width 121 height 13
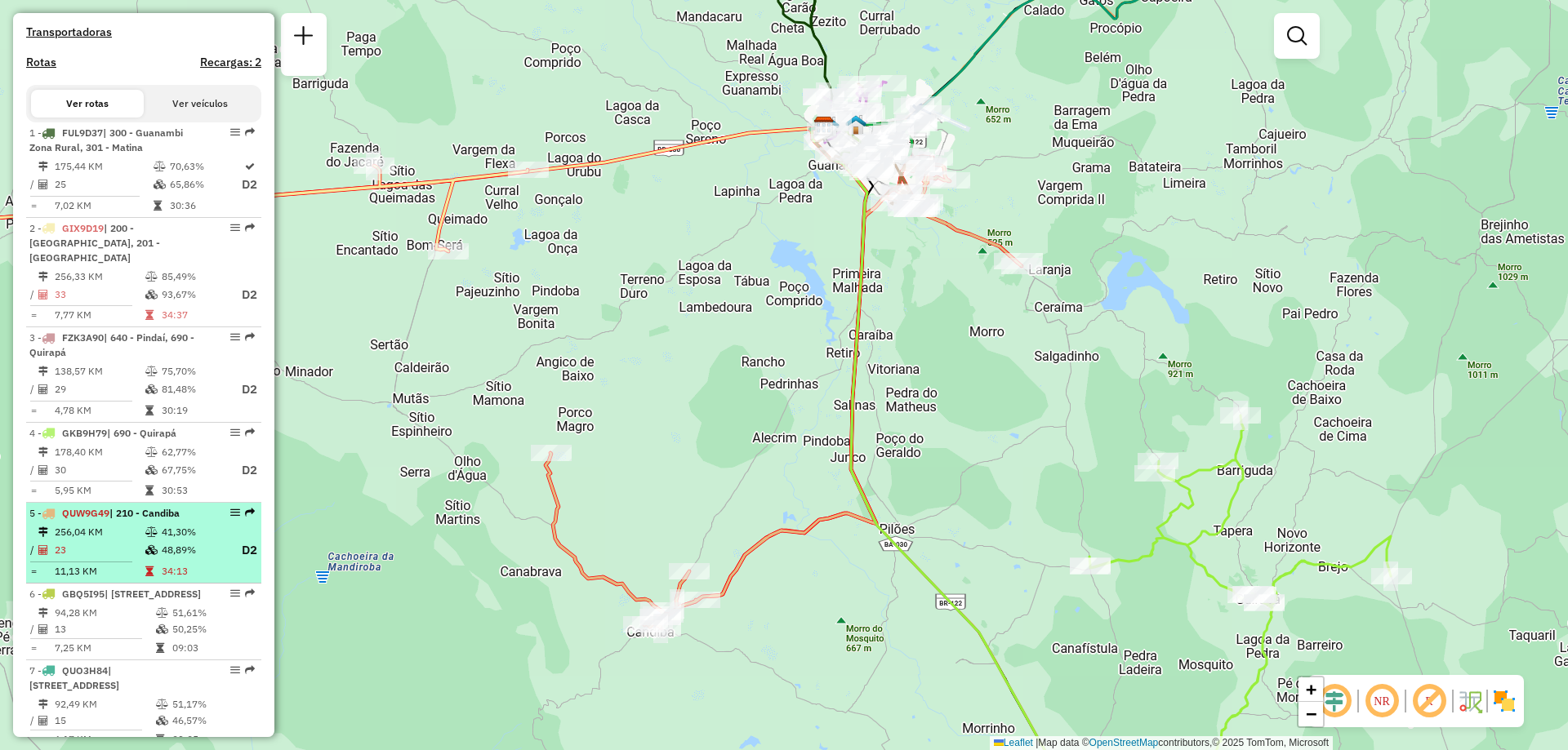
select select "**********"
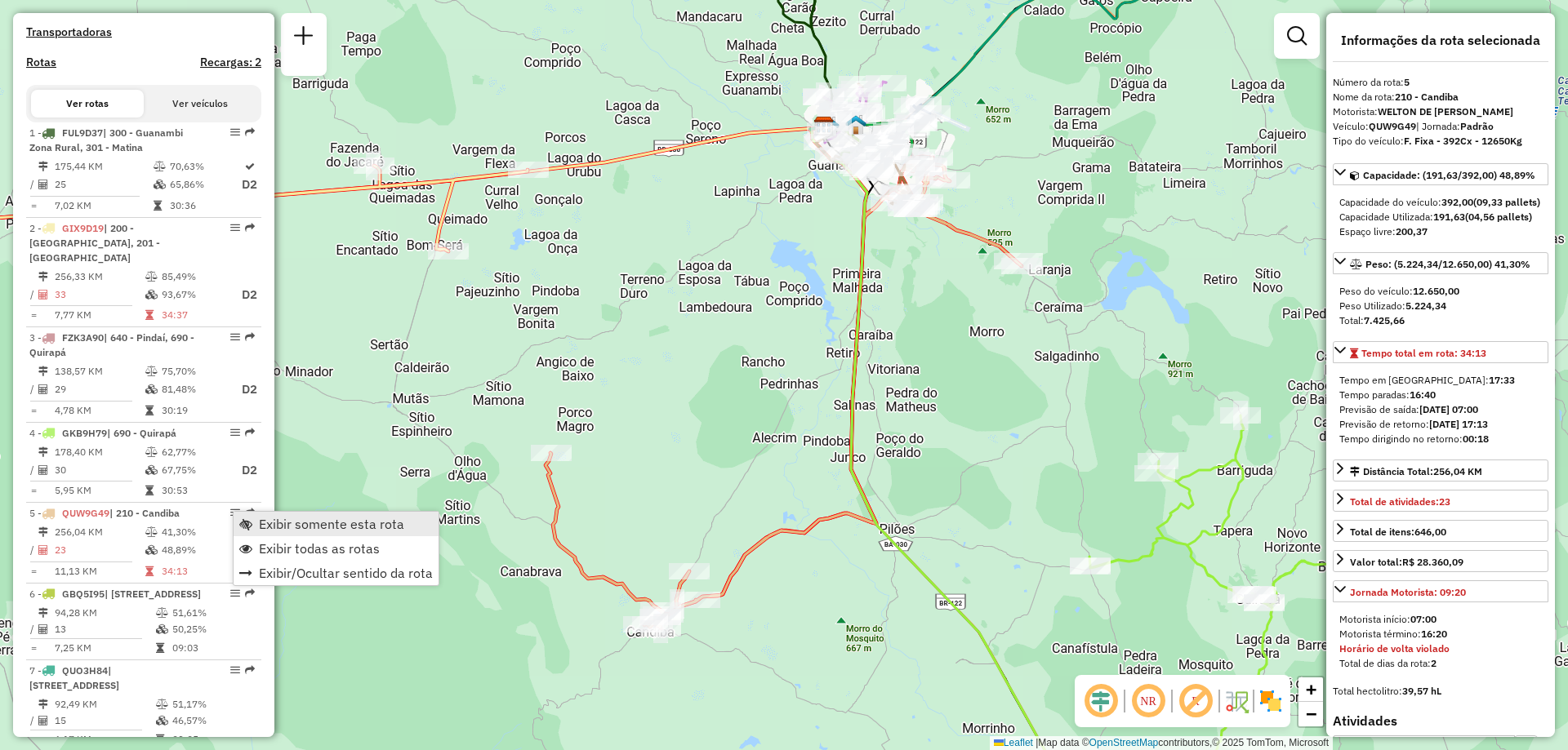
click at [320, 529] on span "Exibir somente esta rota" at bounding box center [331, 523] width 145 height 13
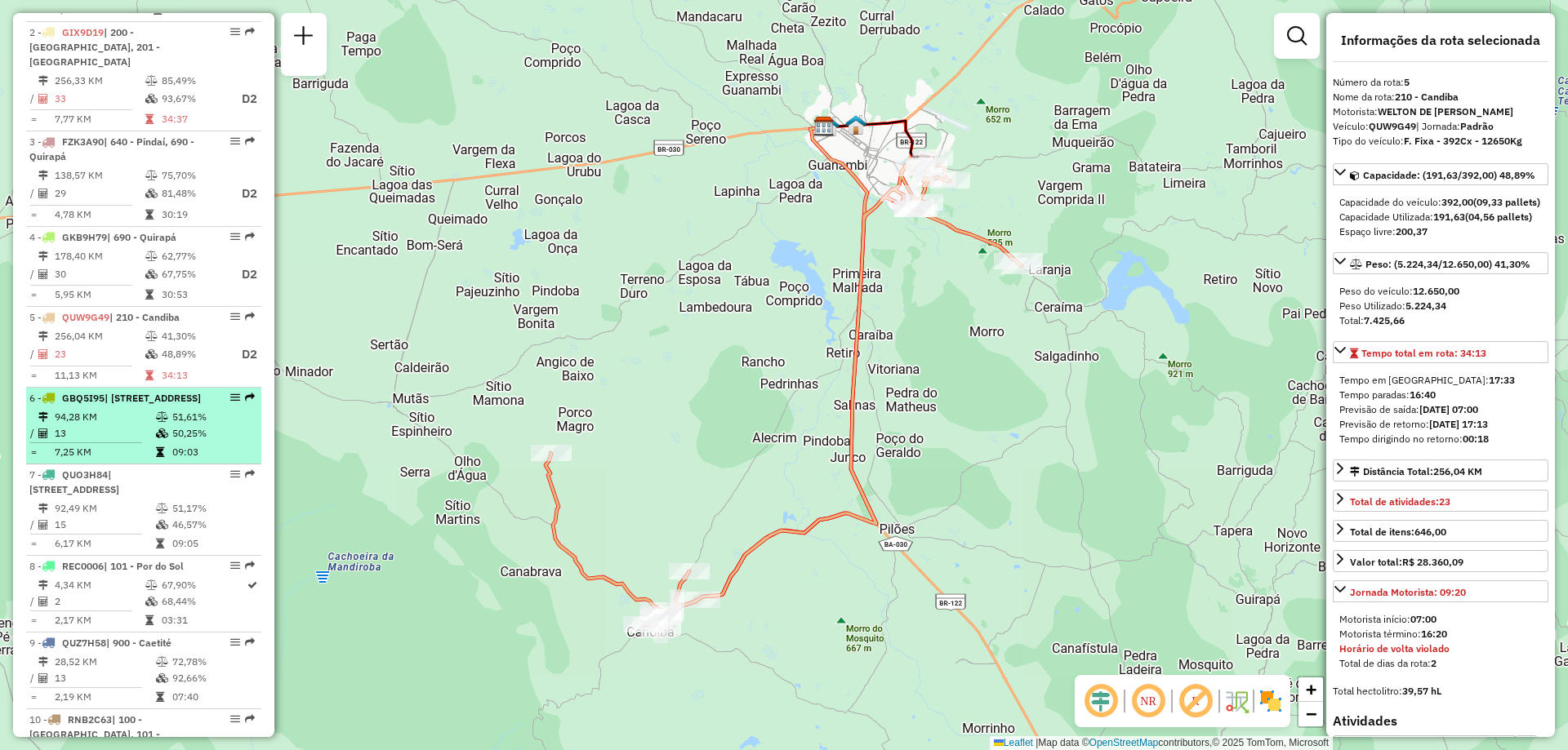
scroll to position [734, 0]
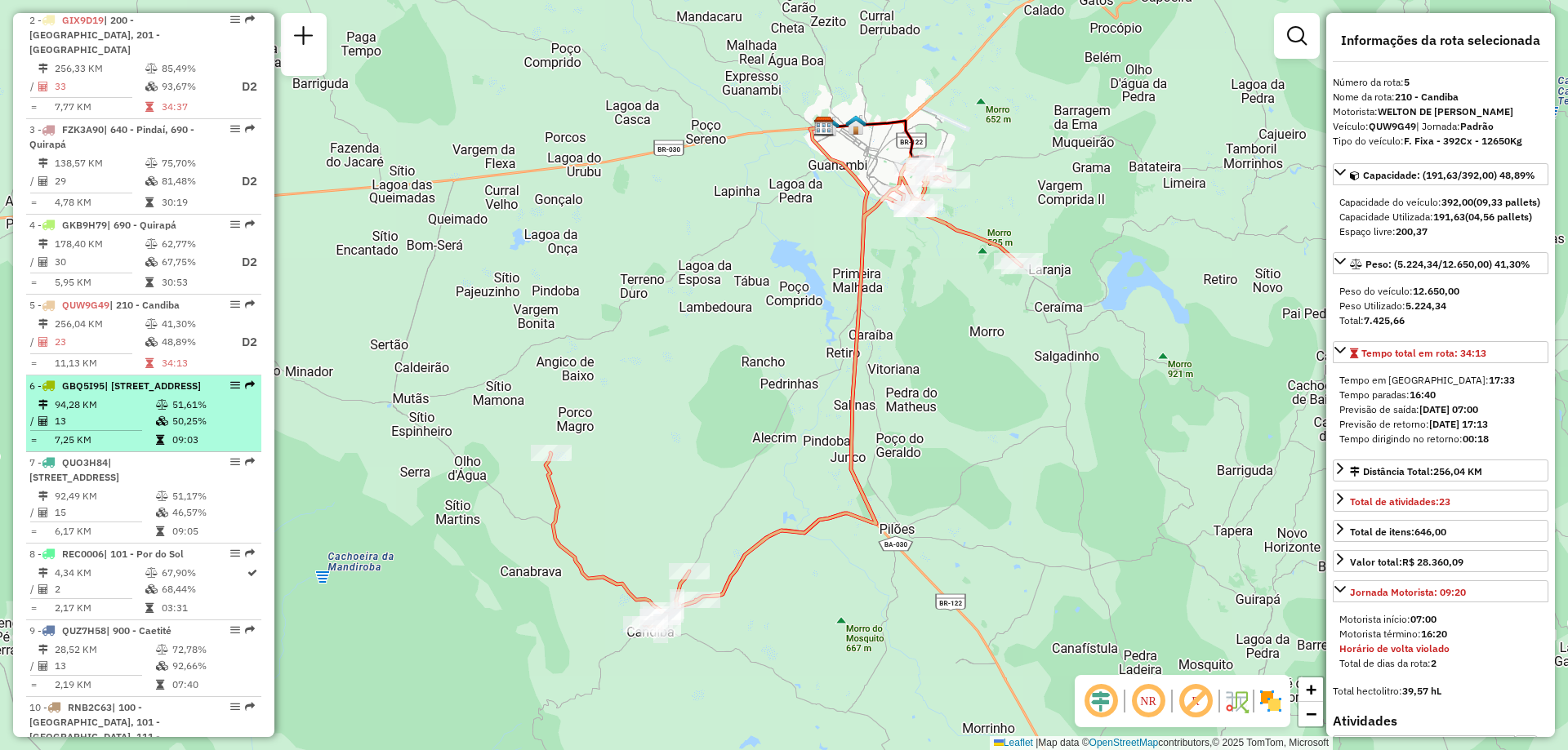
click at [199, 413] on td "51,61%" at bounding box center [212, 405] width 82 height 16
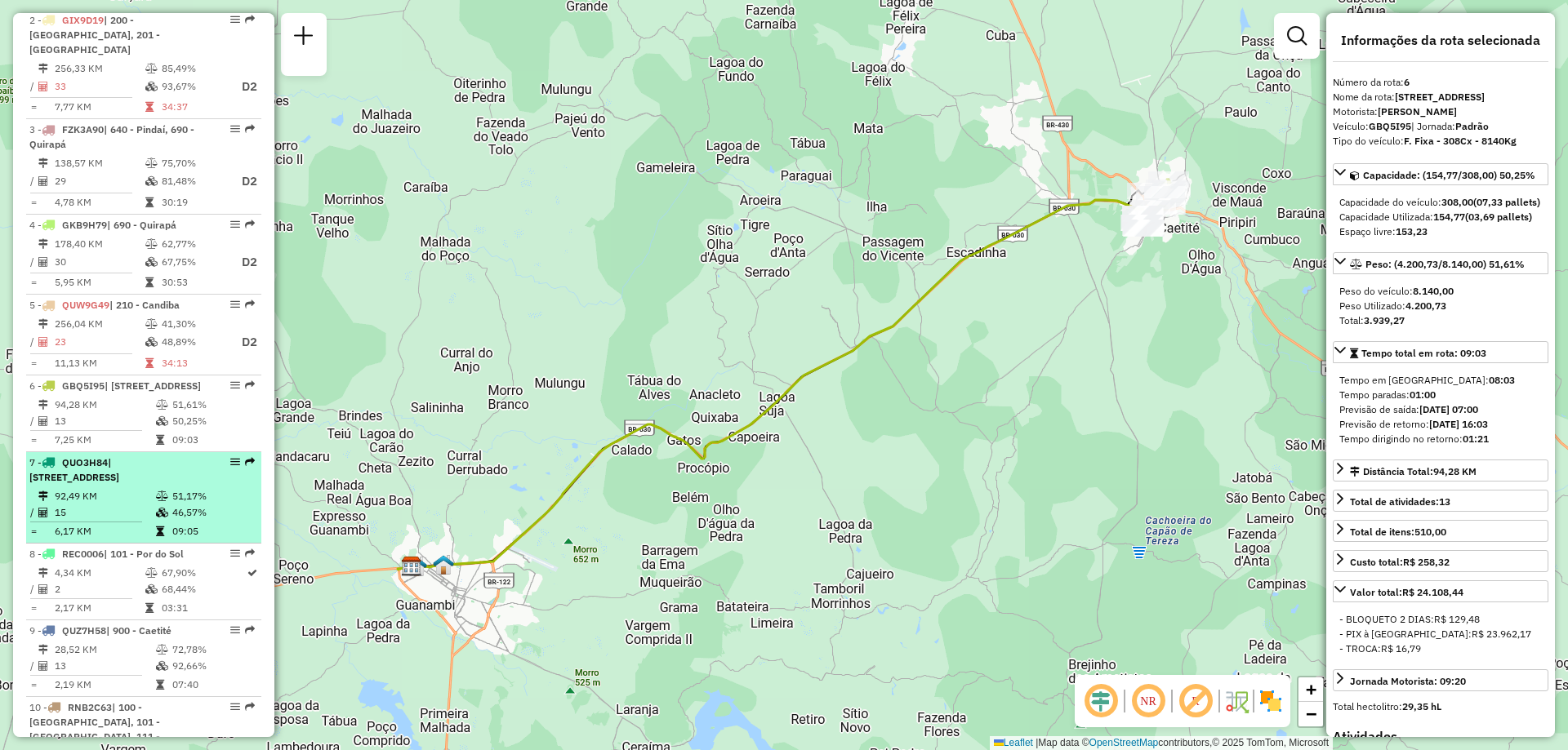
click at [119, 484] on span "| [STREET_ADDRESS]" at bounding box center [74, 470] width 90 height 27
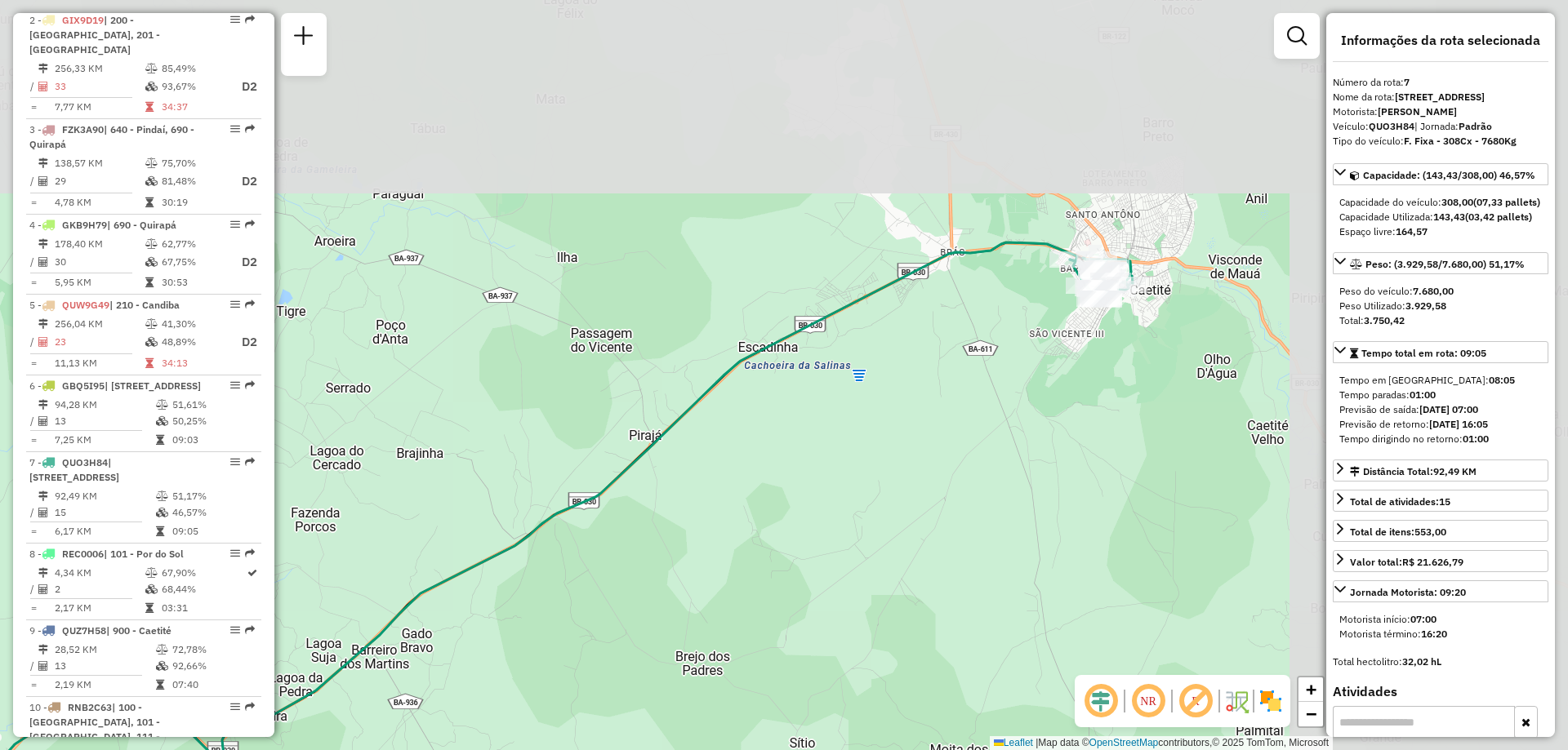
drag, startPoint x: 975, startPoint y: 430, endPoint x: 549, endPoint y: 667, distance: 487.5
click at [549, 667] on div "Janela de atendimento Grade de atendimento Capacidade Transportadoras Veículos …" at bounding box center [784, 375] width 1568 height 750
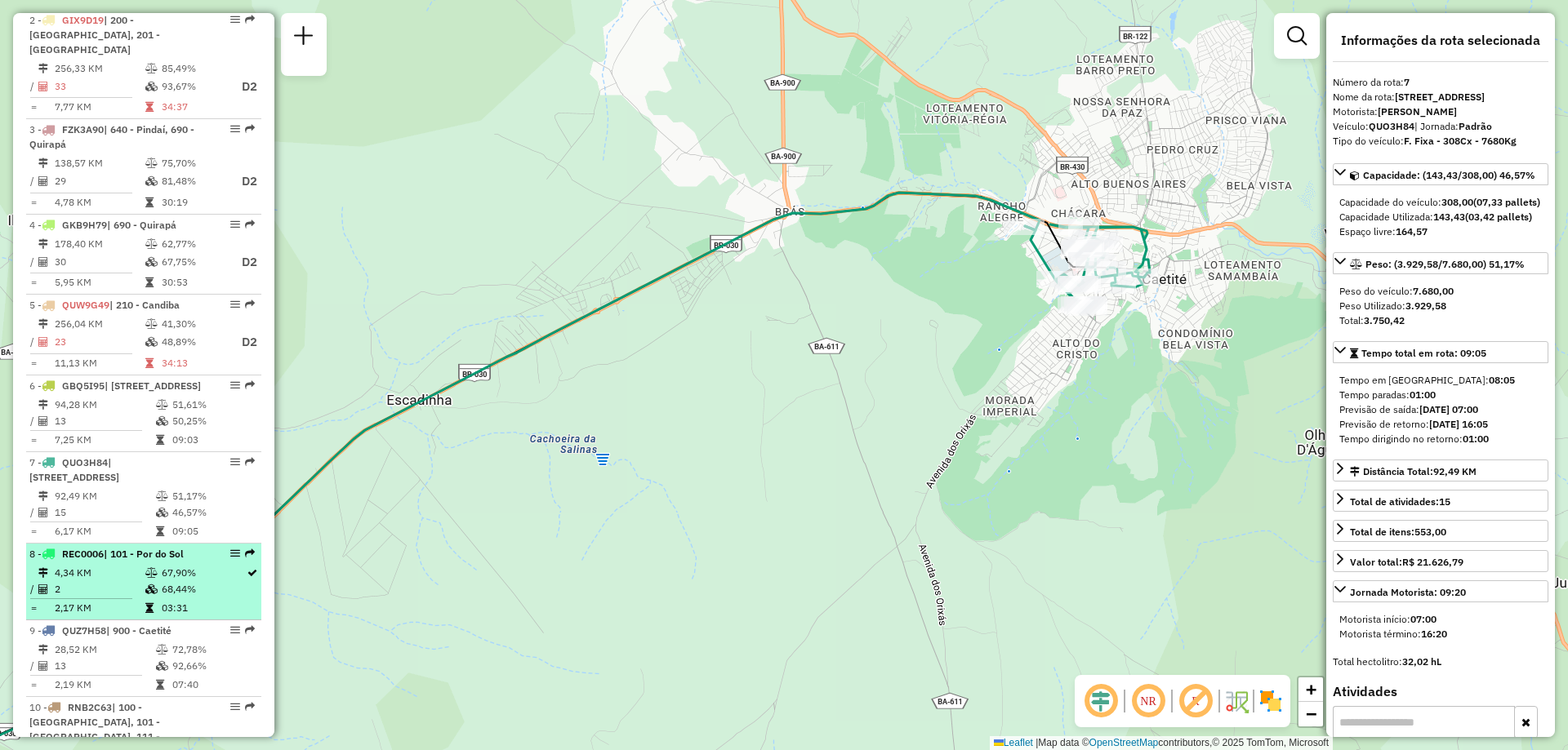
click at [115, 581] on td "4,34 KM" at bounding box center [100, 573] width 91 height 16
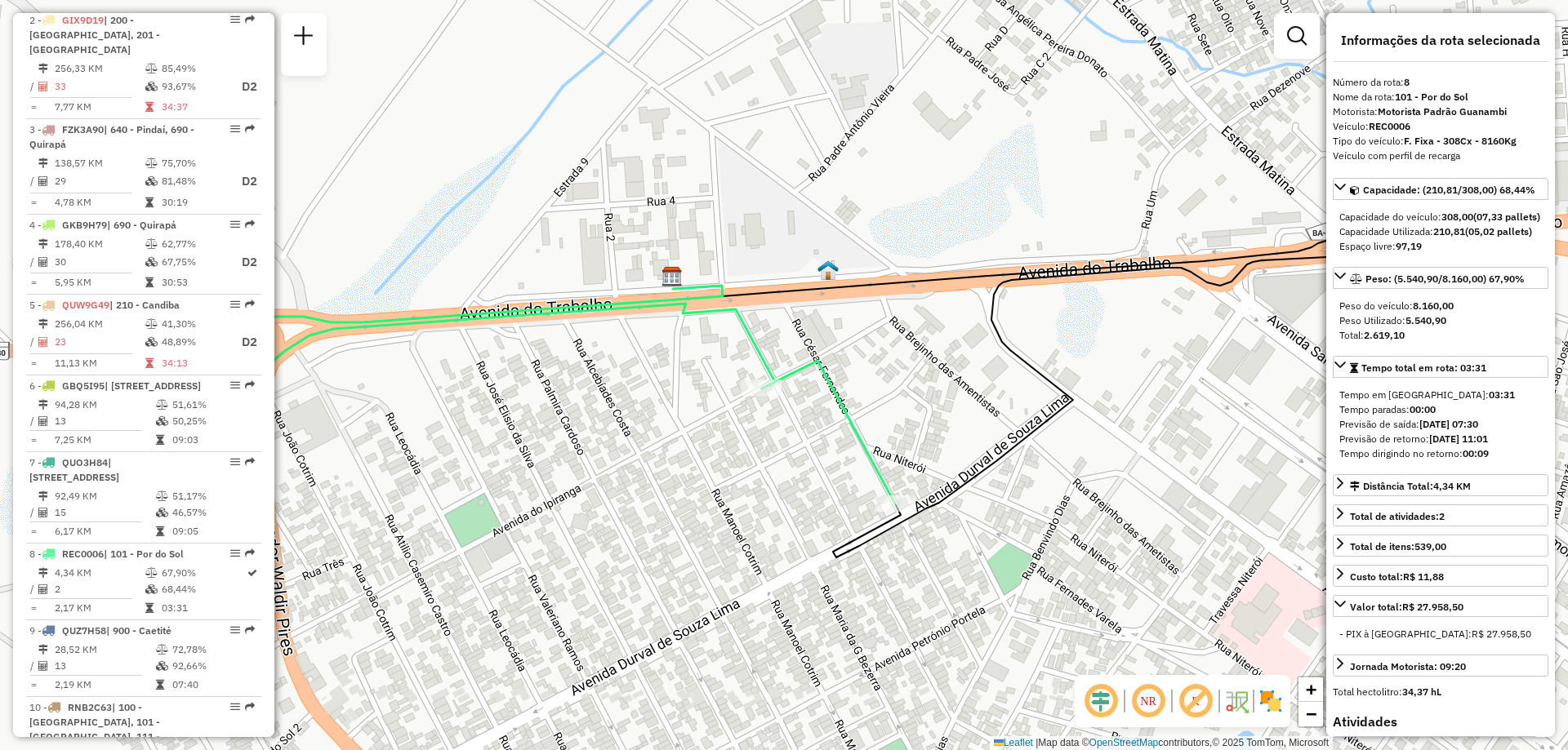
drag, startPoint x: 274, startPoint y: 438, endPoint x: 278, endPoint y: 459, distance: 21.4
click at [278, 459] on div "Janela de atendimento Grade de atendimento Capacidade Transportadoras Veículos …" at bounding box center [784, 375] width 1568 height 750
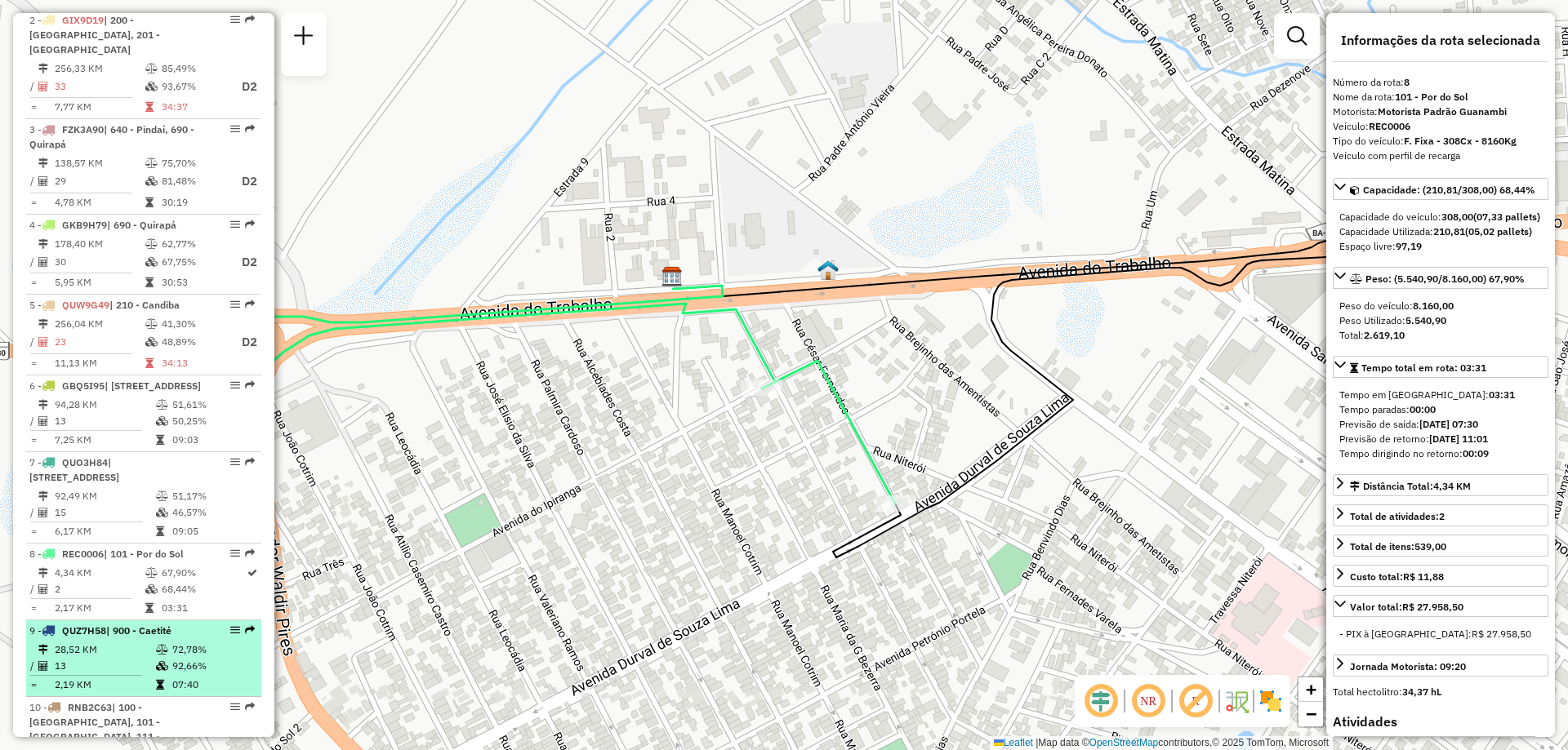
click at [107, 658] on td "28,52 KM" at bounding box center [105, 649] width 101 height 16
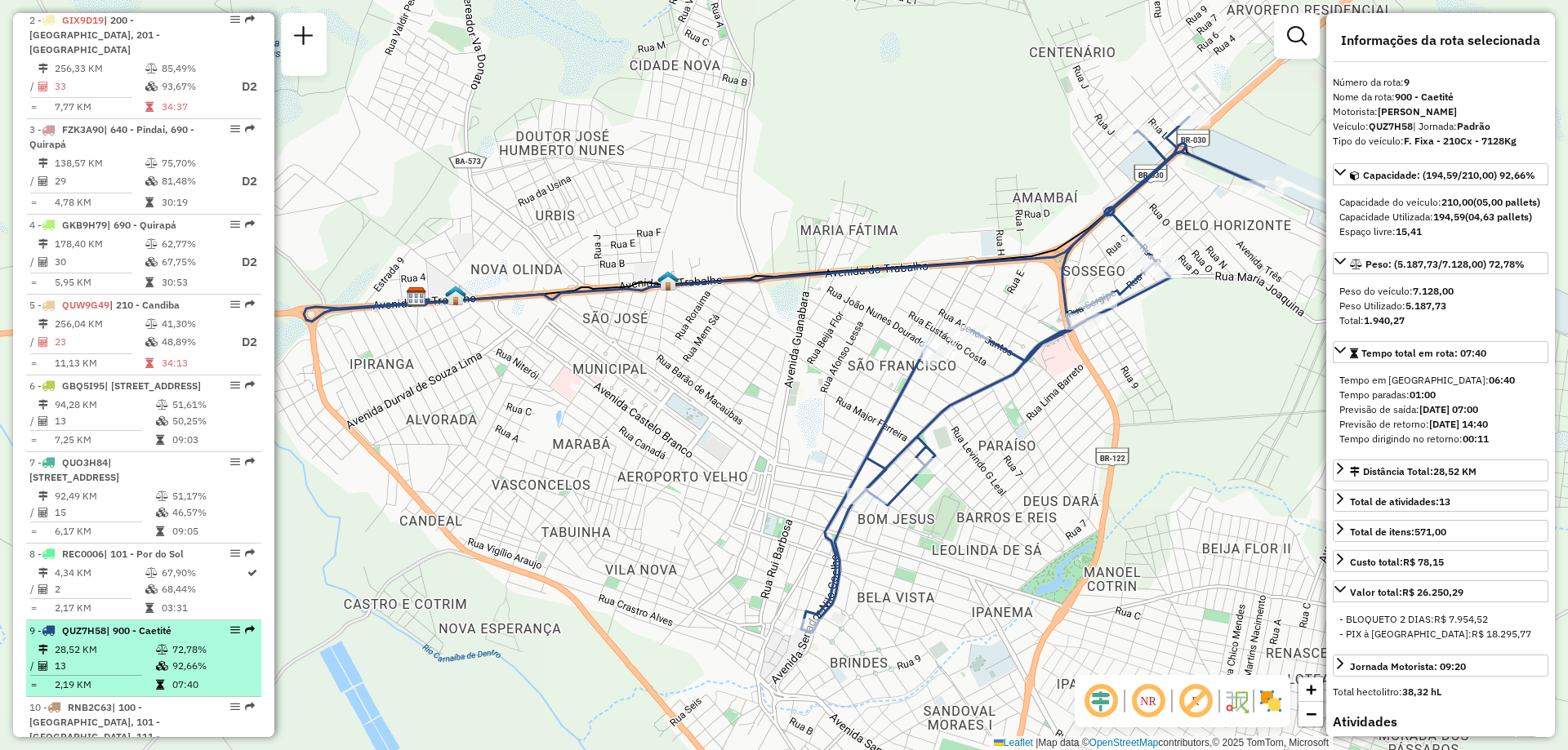
click at [158, 655] on icon at bounding box center [162, 650] width 13 height 10
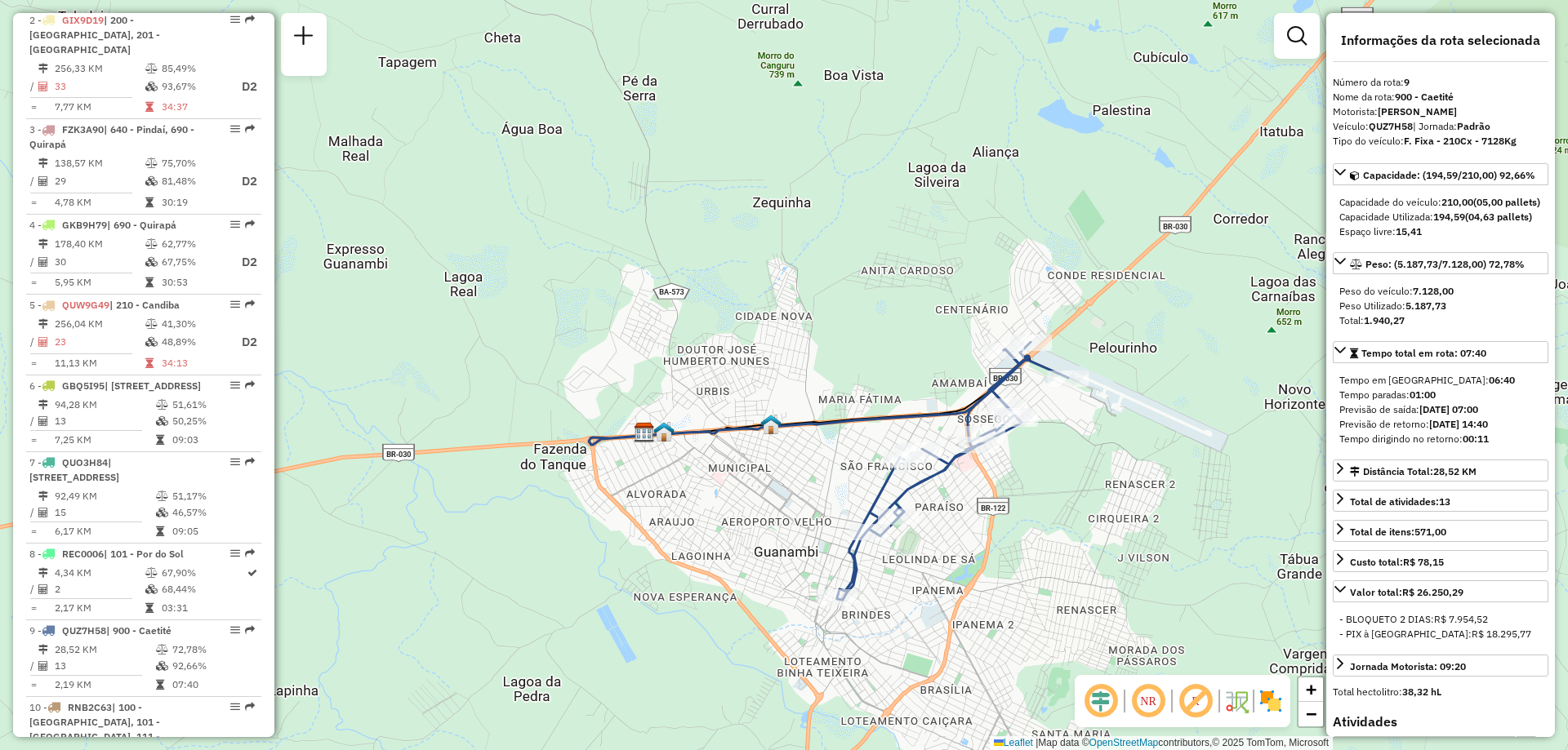
drag, startPoint x: 1213, startPoint y: 398, endPoint x: 1105, endPoint y: 422, distance: 110.6
click at [1105, 422] on div "Janela de atendimento Grade de atendimento Capacidade Transportadoras Veículos …" at bounding box center [784, 375] width 1568 height 750
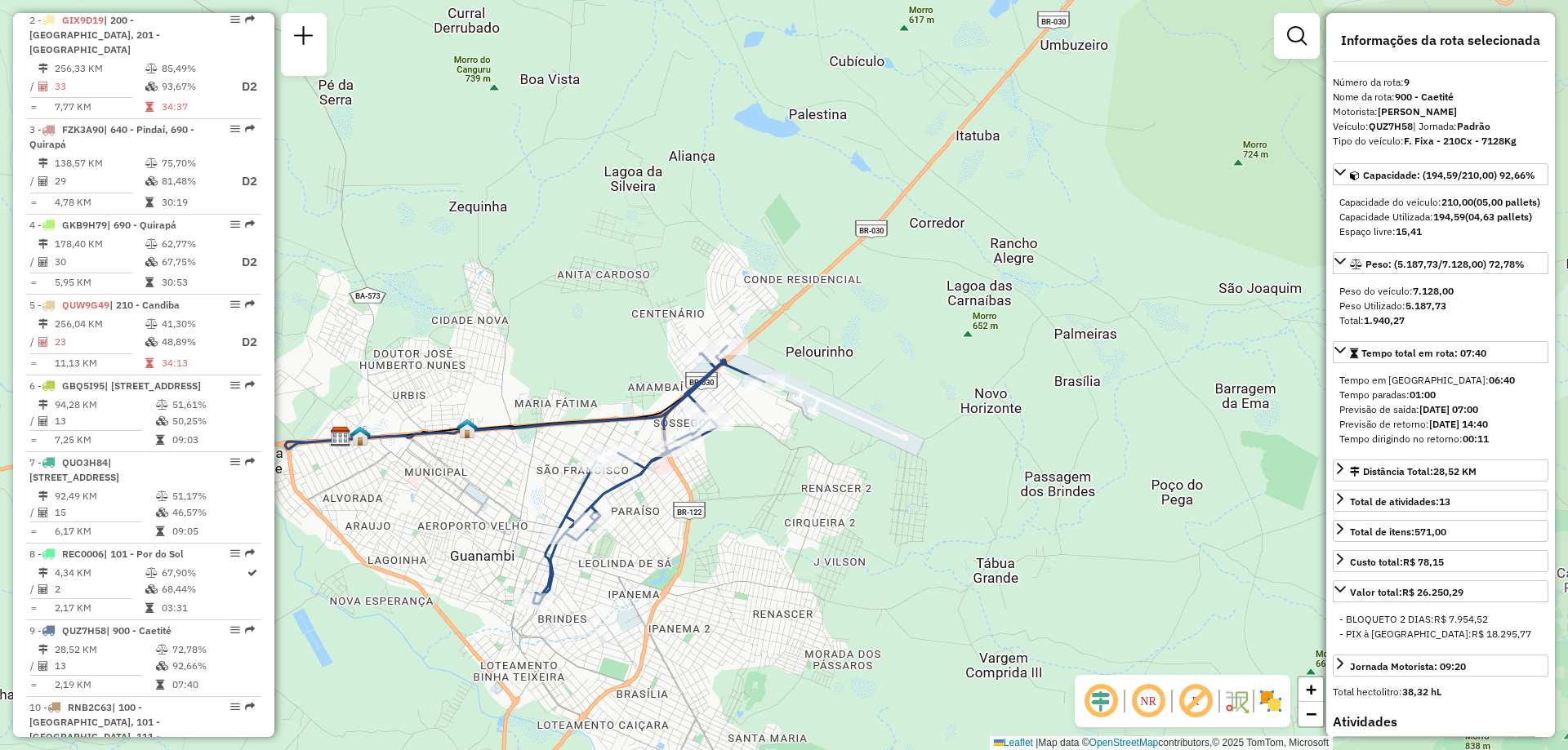
drag, startPoint x: 1160, startPoint y: 304, endPoint x: 857, endPoint y: 309, distance: 303.0
click at [857, 309] on div "Janela de atendimento Grade de atendimento Capacidade Transportadoras Veículos …" at bounding box center [784, 375] width 1568 height 750
drag, startPoint x: 268, startPoint y: 382, endPoint x: 267, endPoint y: 428, distance: 46.0
click at [267, 428] on div "Informações da Sessão 1228268 - [DATE] Criação: [DATE] 18:11 Depósito: CDD Guan…" at bounding box center [143, 374] width 262 height 724
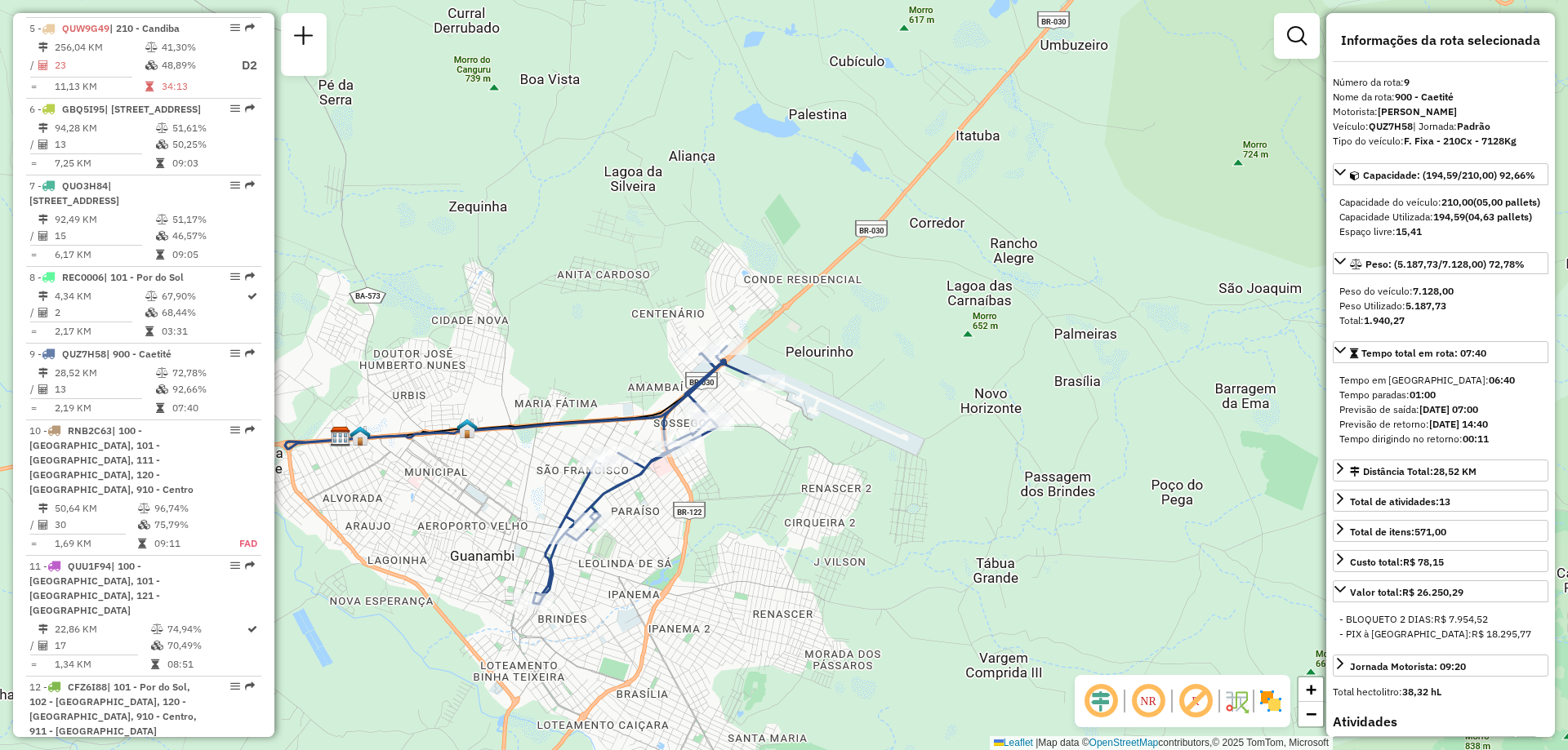
scroll to position [1013, 0]
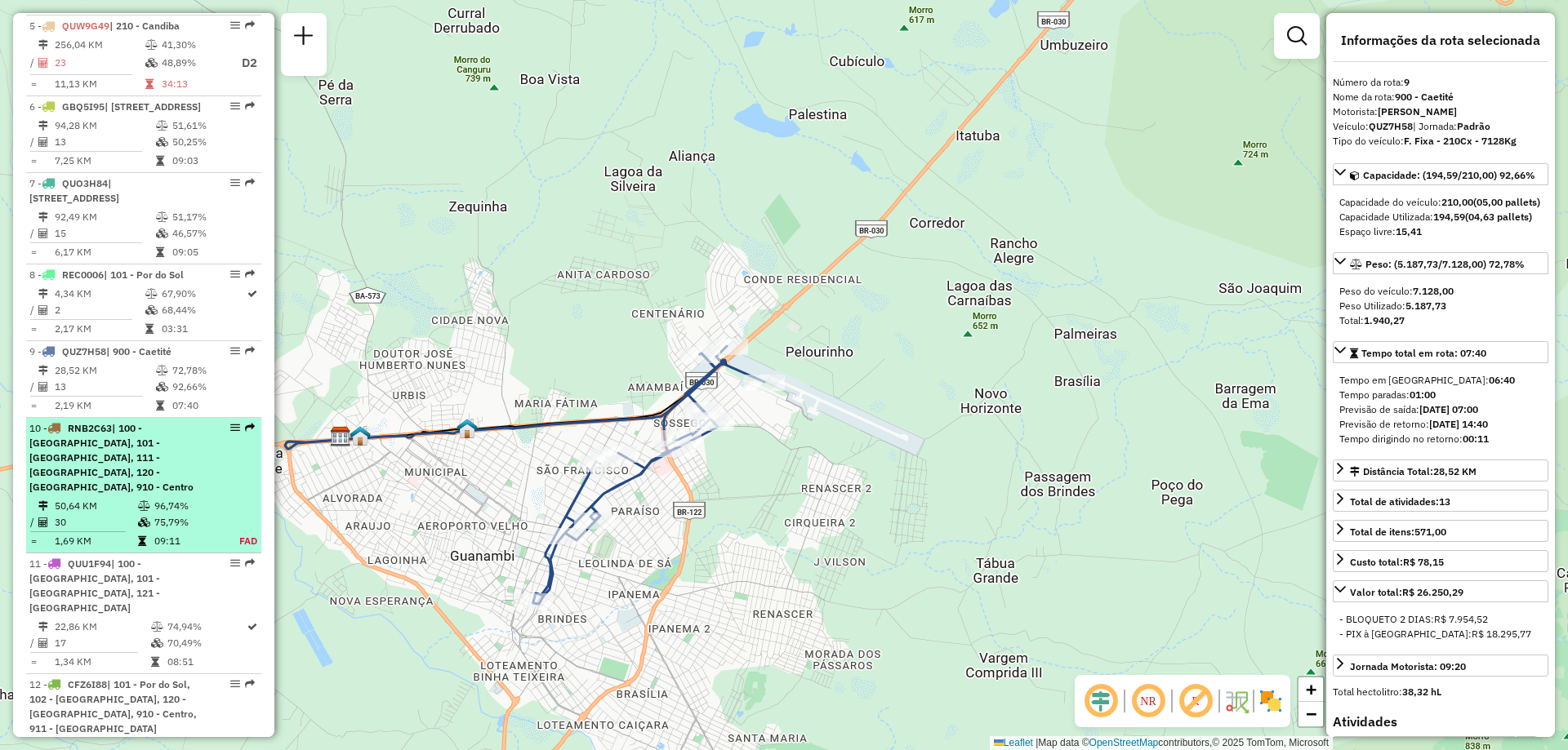
click at [165, 448] on span "| 100 - [GEOGRAPHIC_DATA], 101 - [GEOGRAPHIC_DATA], 111 - [GEOGRAPHIC_DATA], 12…" at bounding box center [110, 457] width 164 height 71
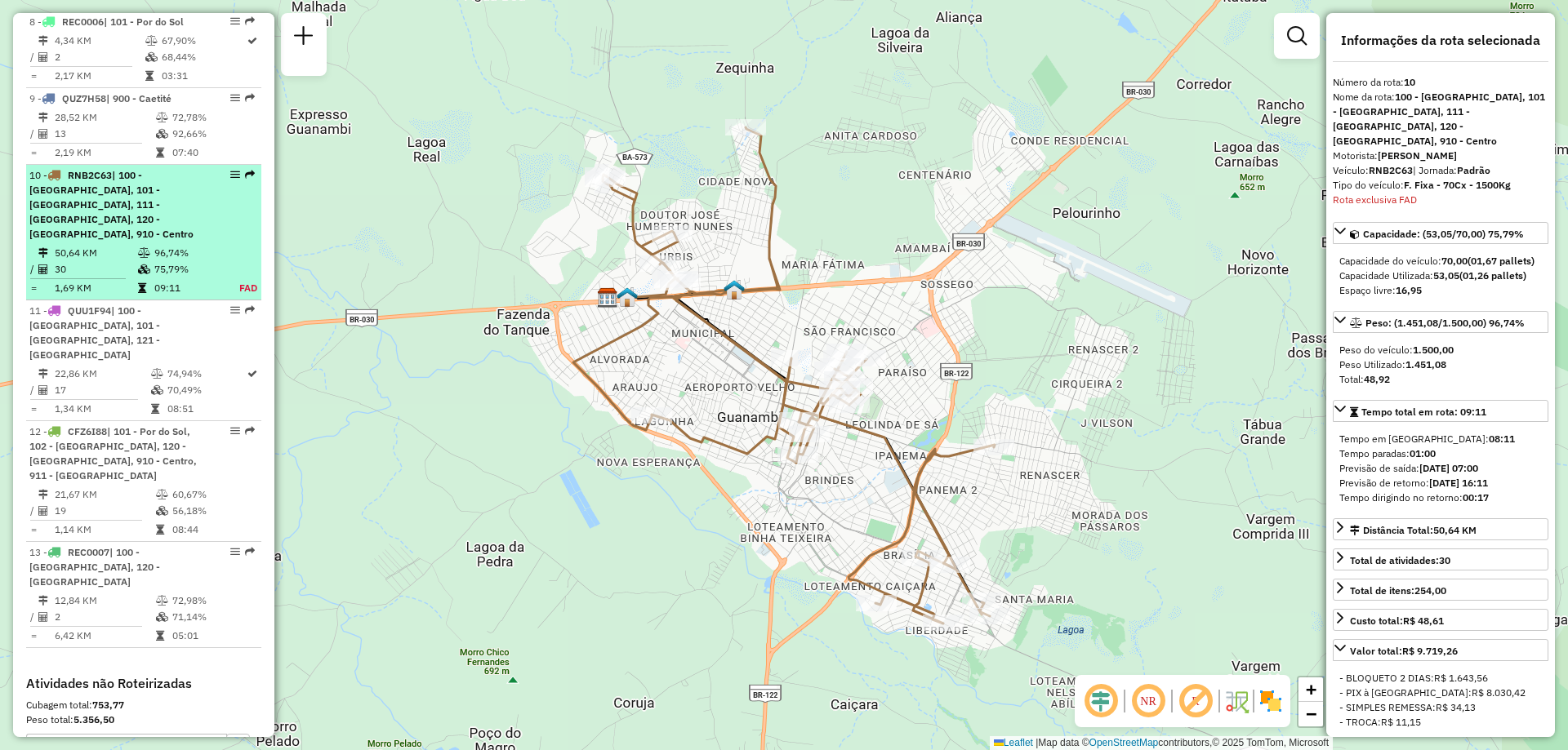
scroll to position [1432, 0]
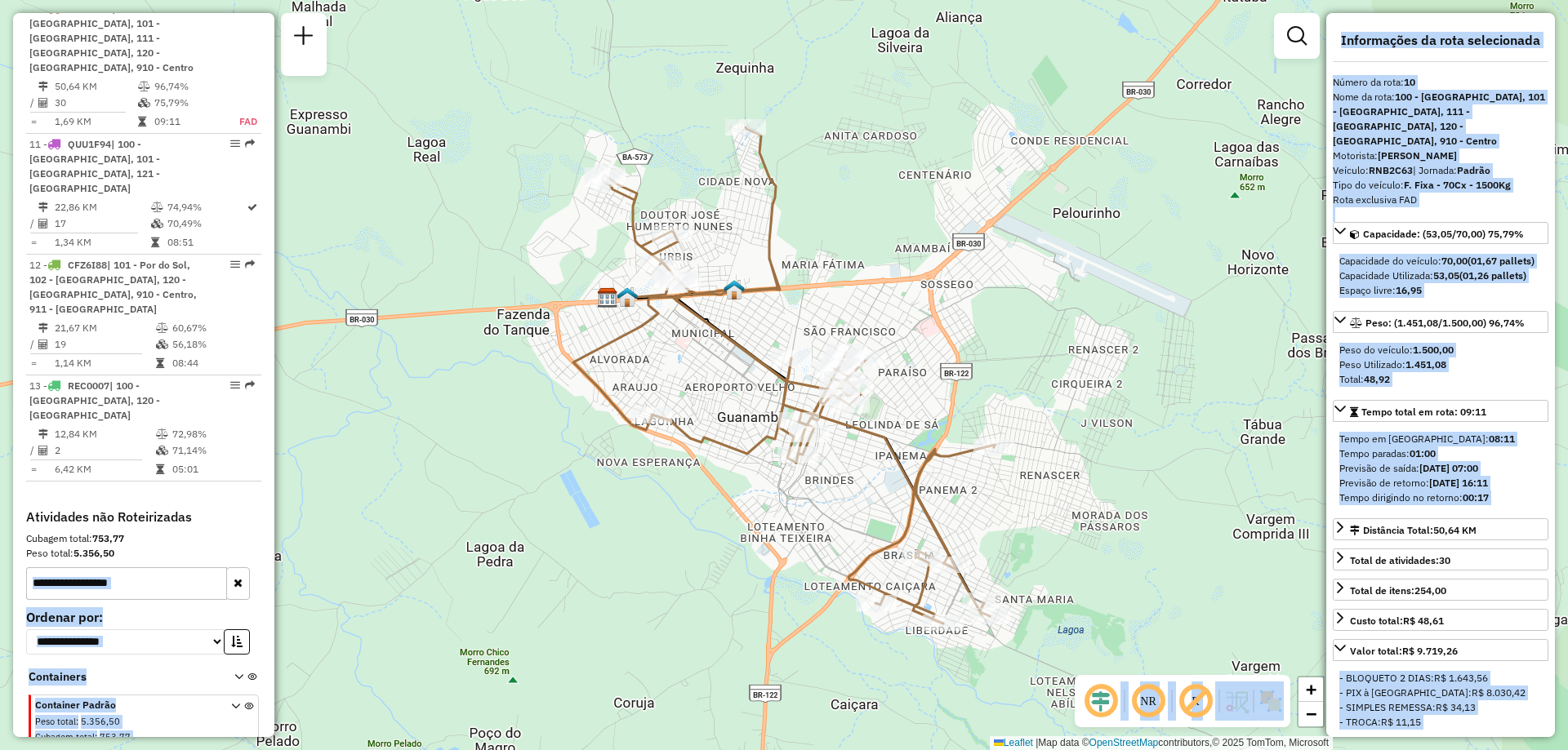
drag, startPoint x: 268, startPoint y: 517, endPoint x: 276, endPoint y: 474, distance: 43.7
click at [276, 474] on hb-router-mapa "Informações da Sessão 1228268 - [DATE] Criação: [DATE] 18:11 Depósito: CDD Guan…" at bounding box center [784, 375] width 1568 height 750
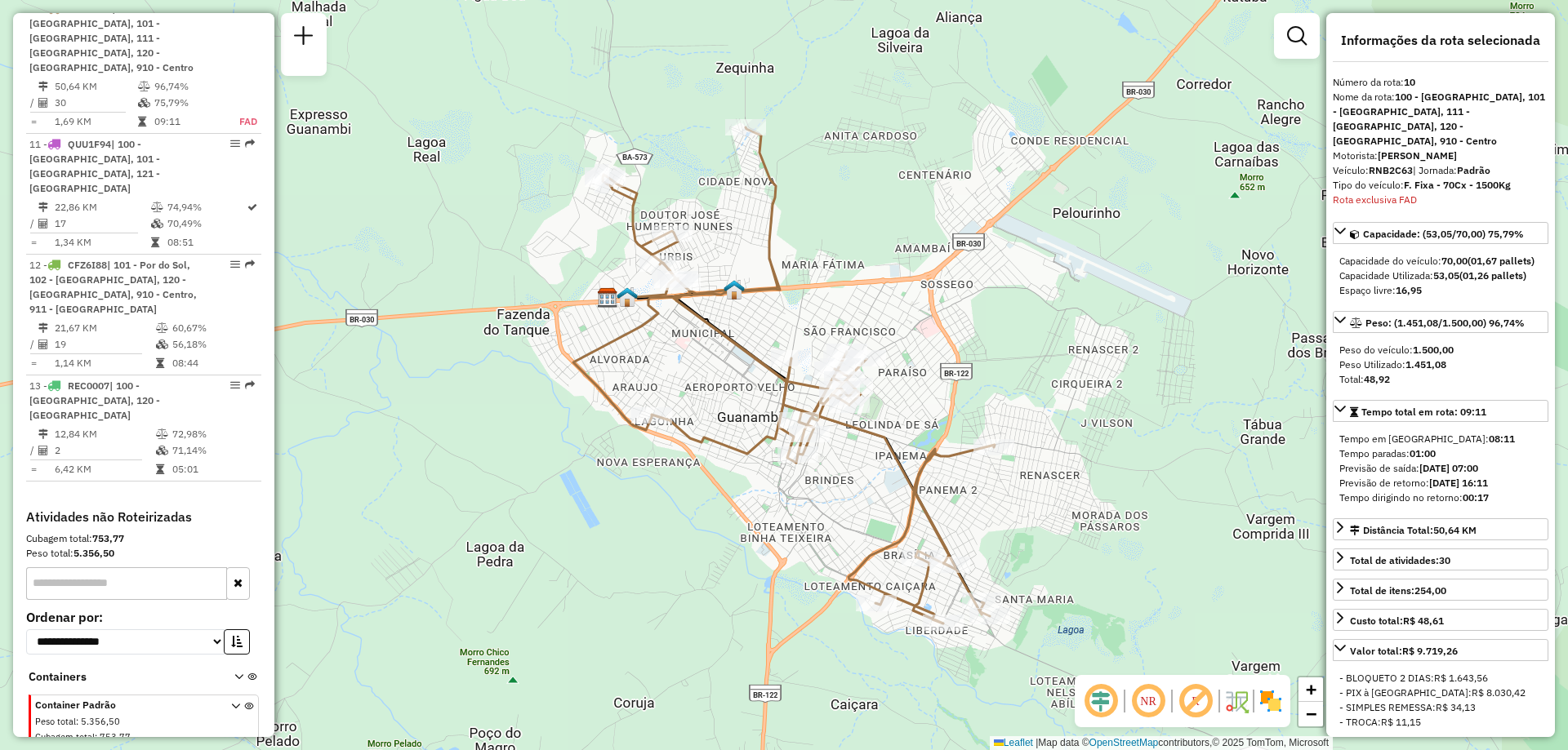
click at [247, 510] on div "**********" at bounding box center [143, 674] width 248 height 329
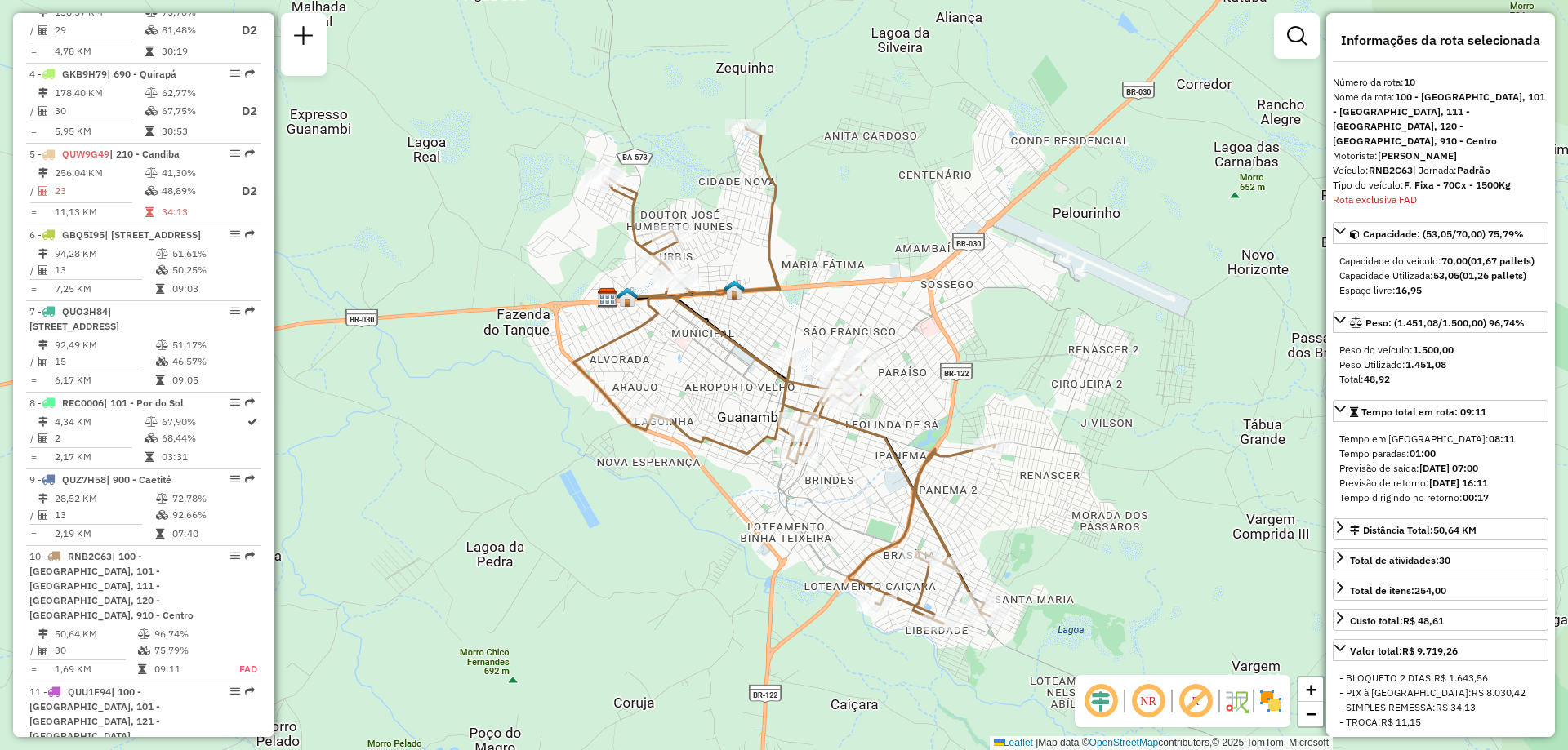
scroll to position [864, 0]
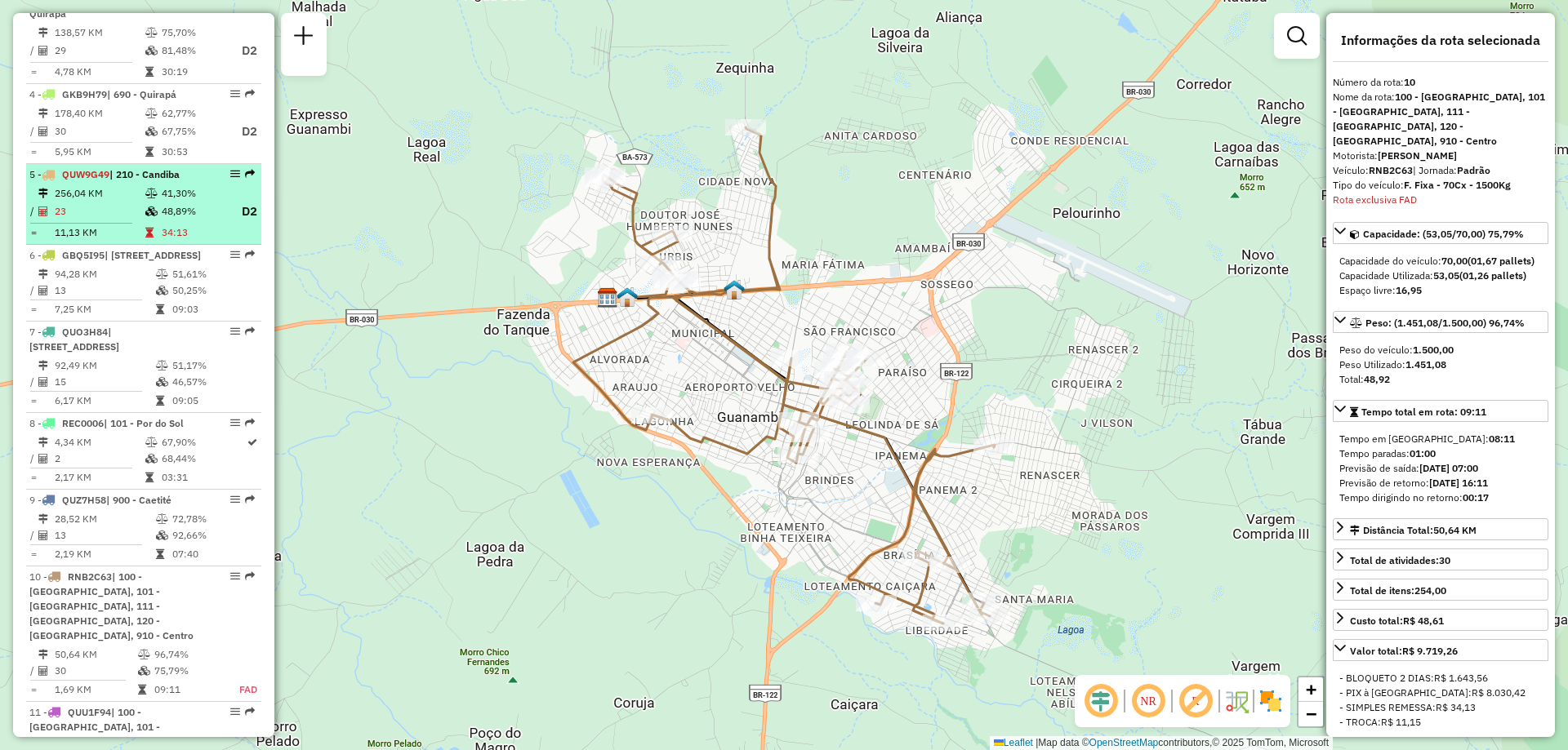
click at [179, 231] on td "34:13" at bounding box center [193, 233] width 65 height 16
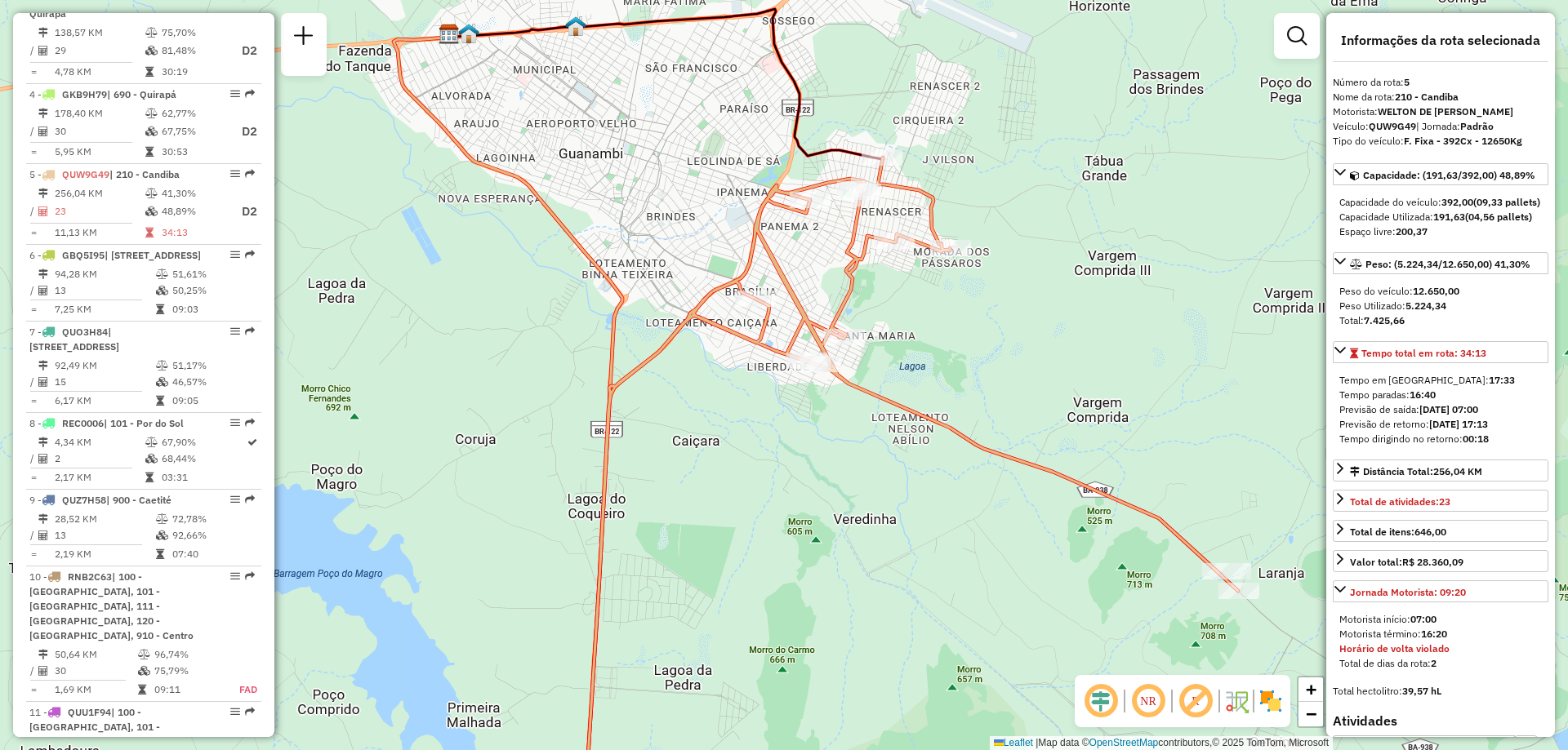
drag, startPoint x: 739, startPoint y: 205, endPoint x: 796, endPoint y: 264, distance: 82.0
click at [796, 264] on div "Janela de atendimento Grade de atendimento Capacidade Transportadoras Veículos …" at bounding box center [784, 375] width 1568 height 750
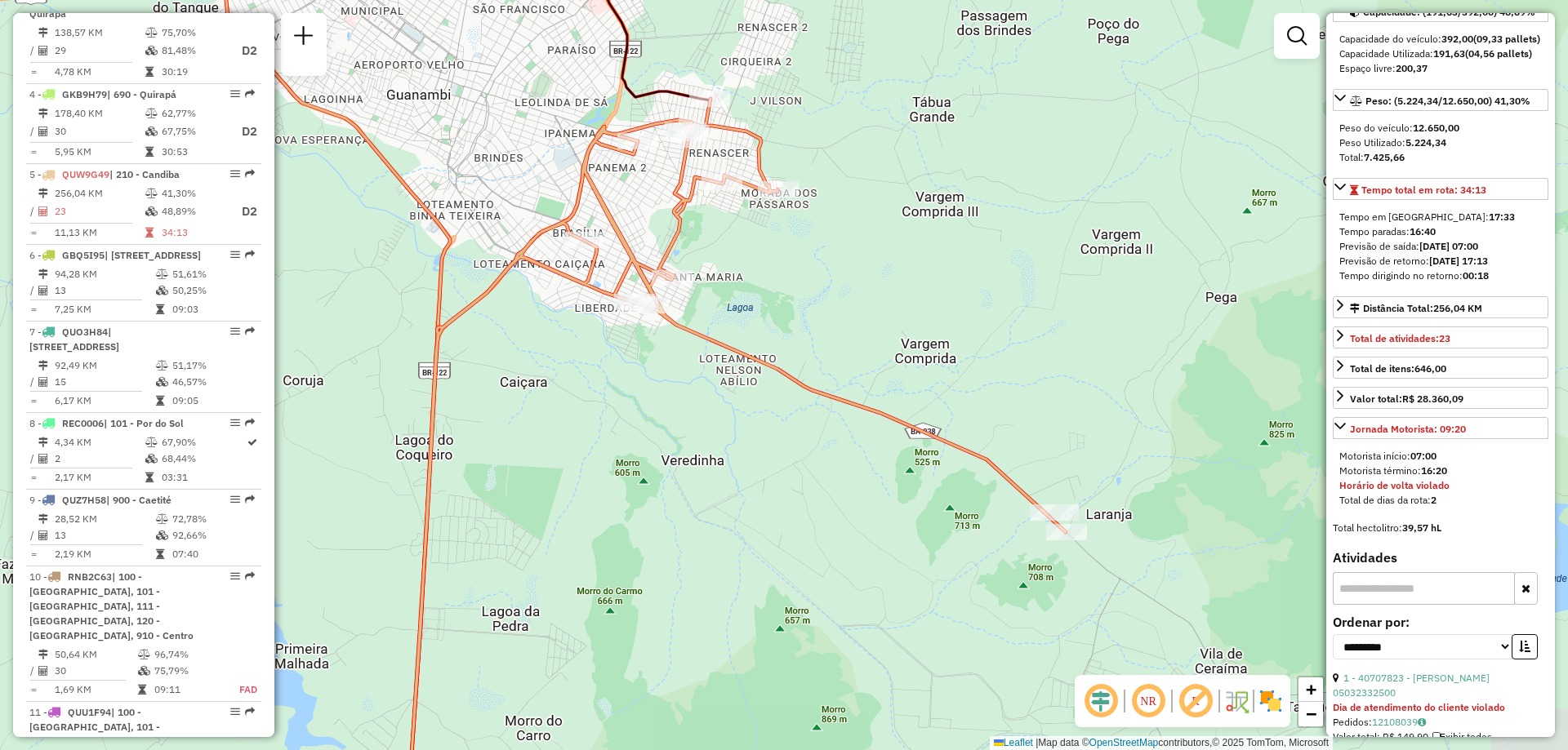
drag, startPoint x: 1145, startPoint y: 457, endPoint x: 979, endPoint y: 402, distance: 174.9
click at [979, 402] on div "Janela de atendimento Grade de atendimento Capacidade Transportadoras Veículos …" at bounding box center [784, 375] width 1568 height 750
click at [1351, 437] on div "Jornada Motorista: 09:20" at bounding box center [1408, 429] width 116 height 15
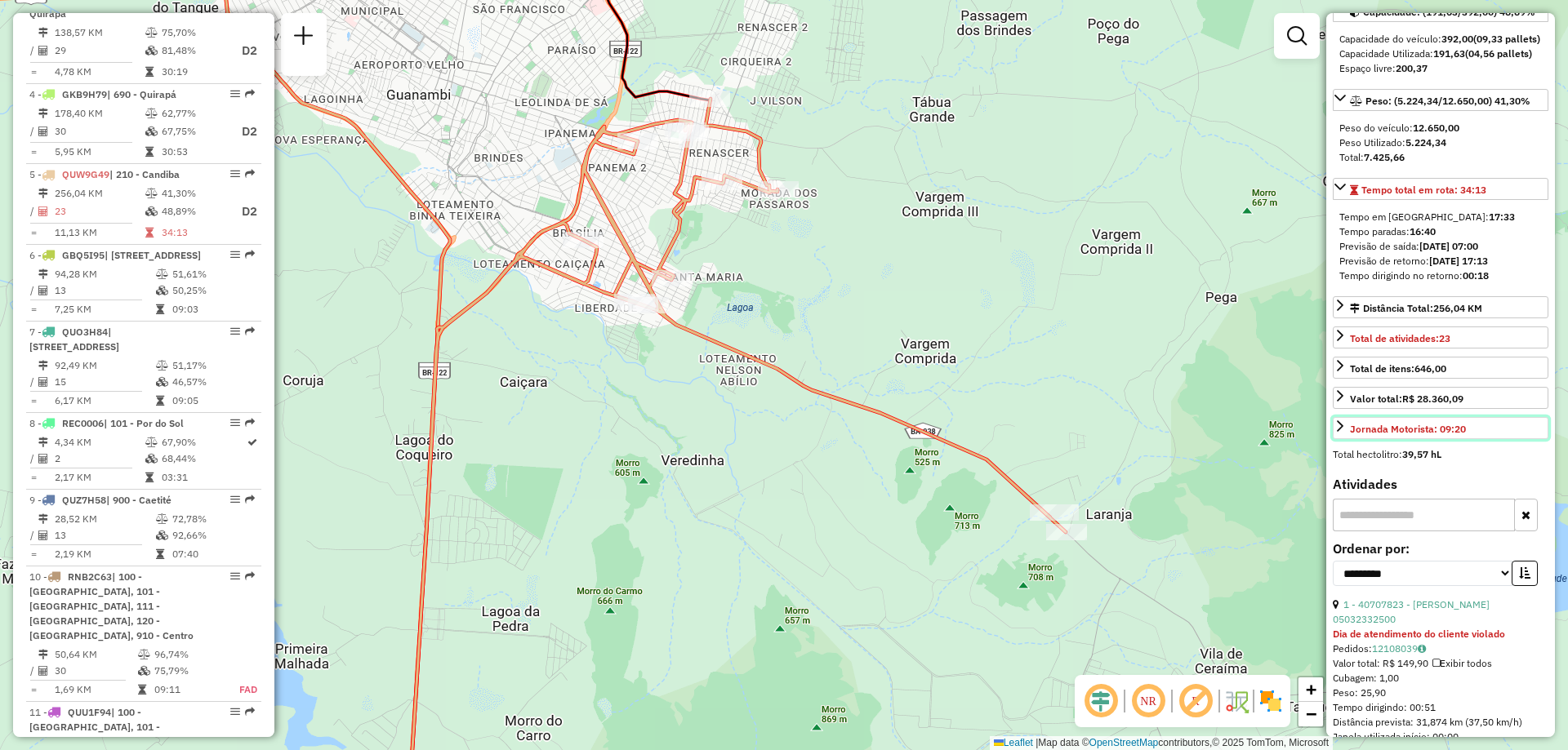
click at [1351, 437] on div "Jornada Motorista: 09:20" at bounding box center [1408, 429] width 116 height 15
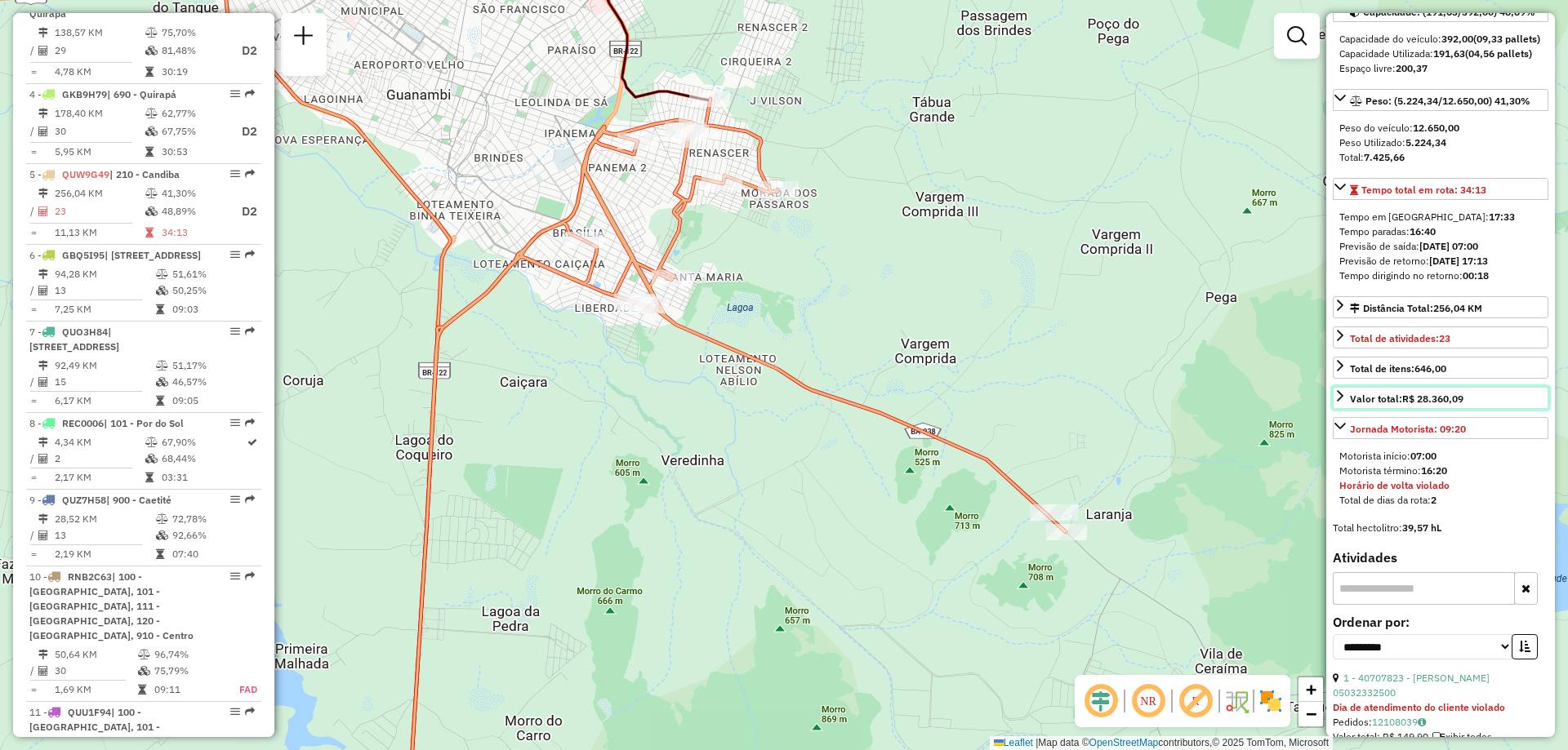
click at [1347, 409] on link "Valor total: R$ 28.360,09" at bounding box center [1440, 397] width 215 height 22
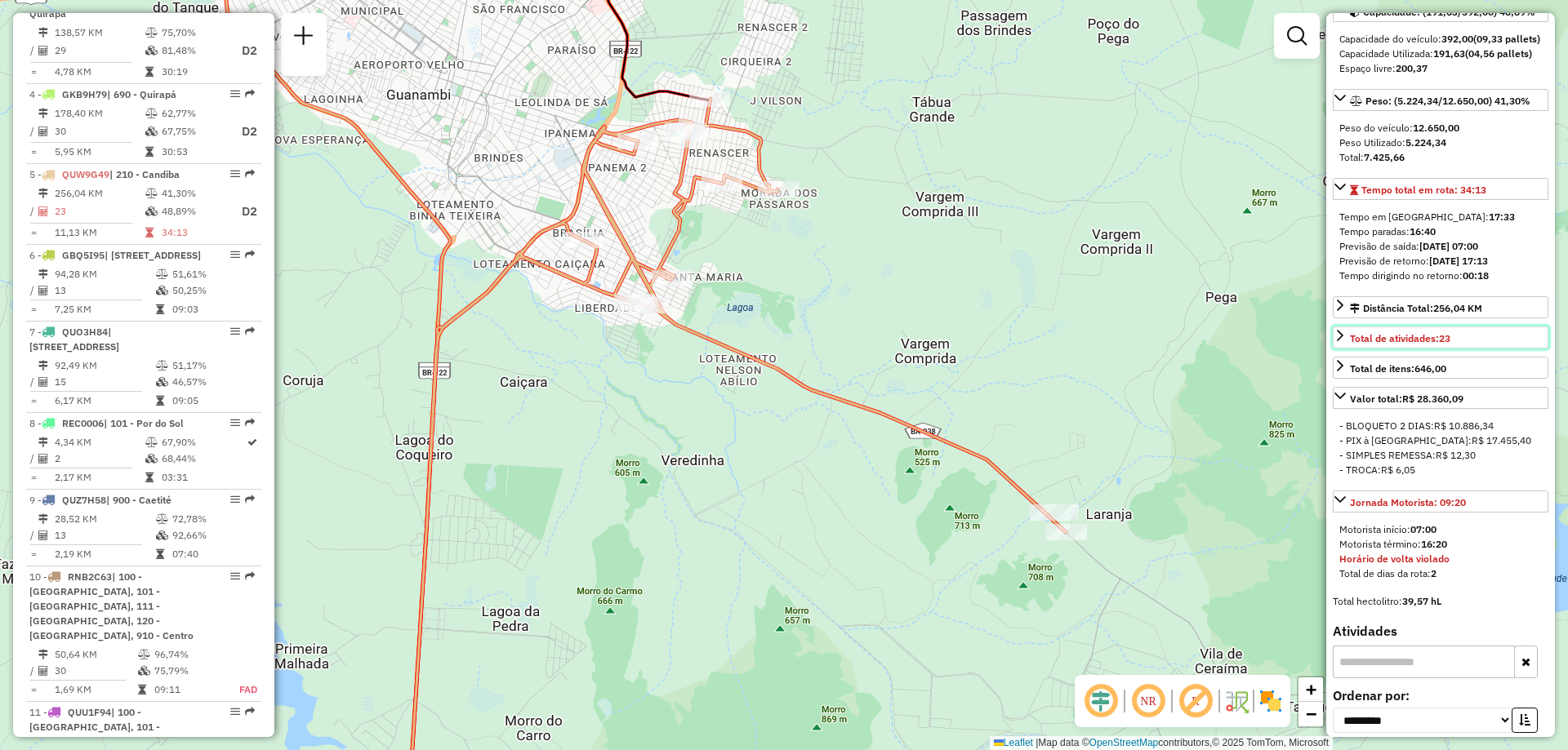
click at [1386, 345] on span "Total de atividades: 23" at bounding box center [1400, 338] width 101 height 13
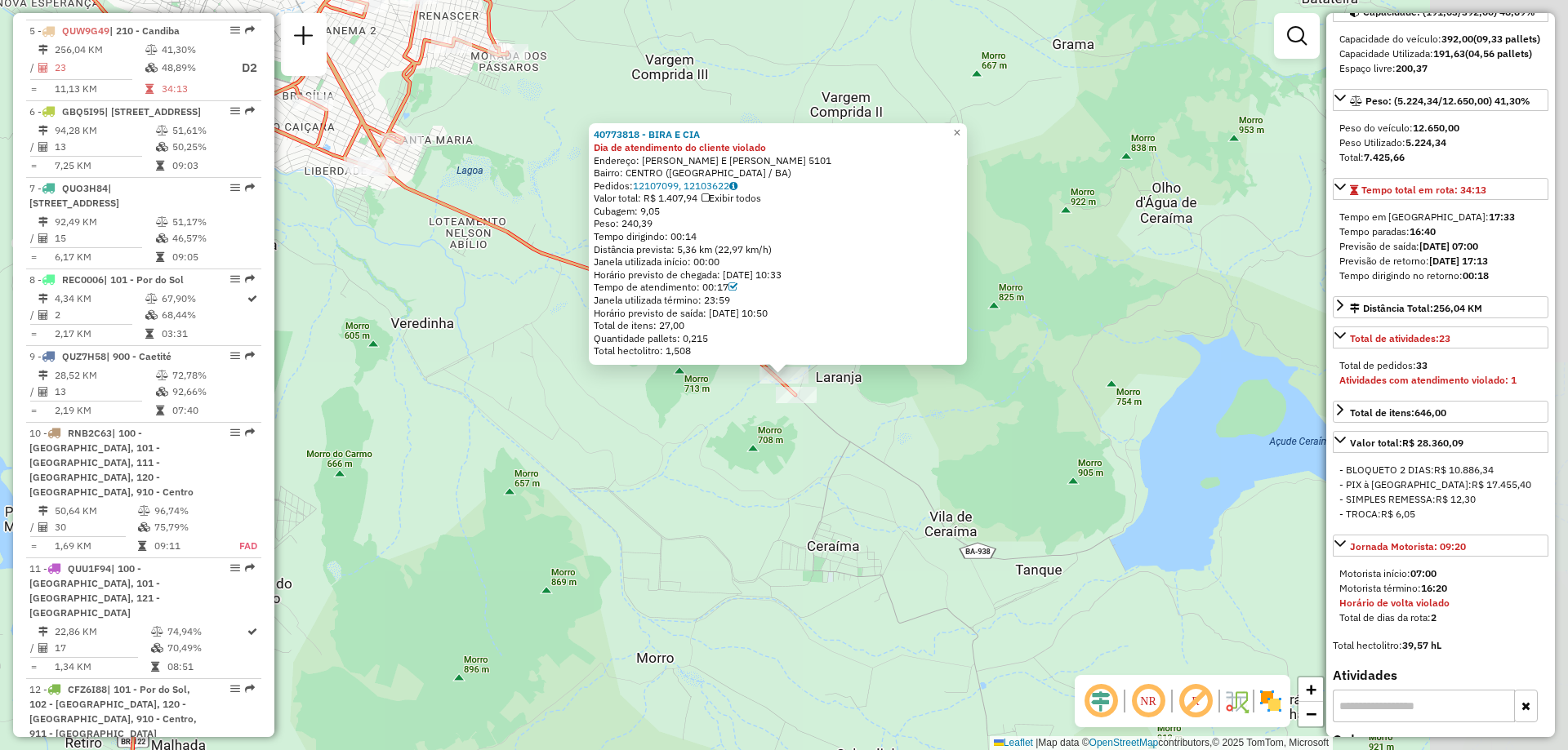
scroll to position [1015, 0]
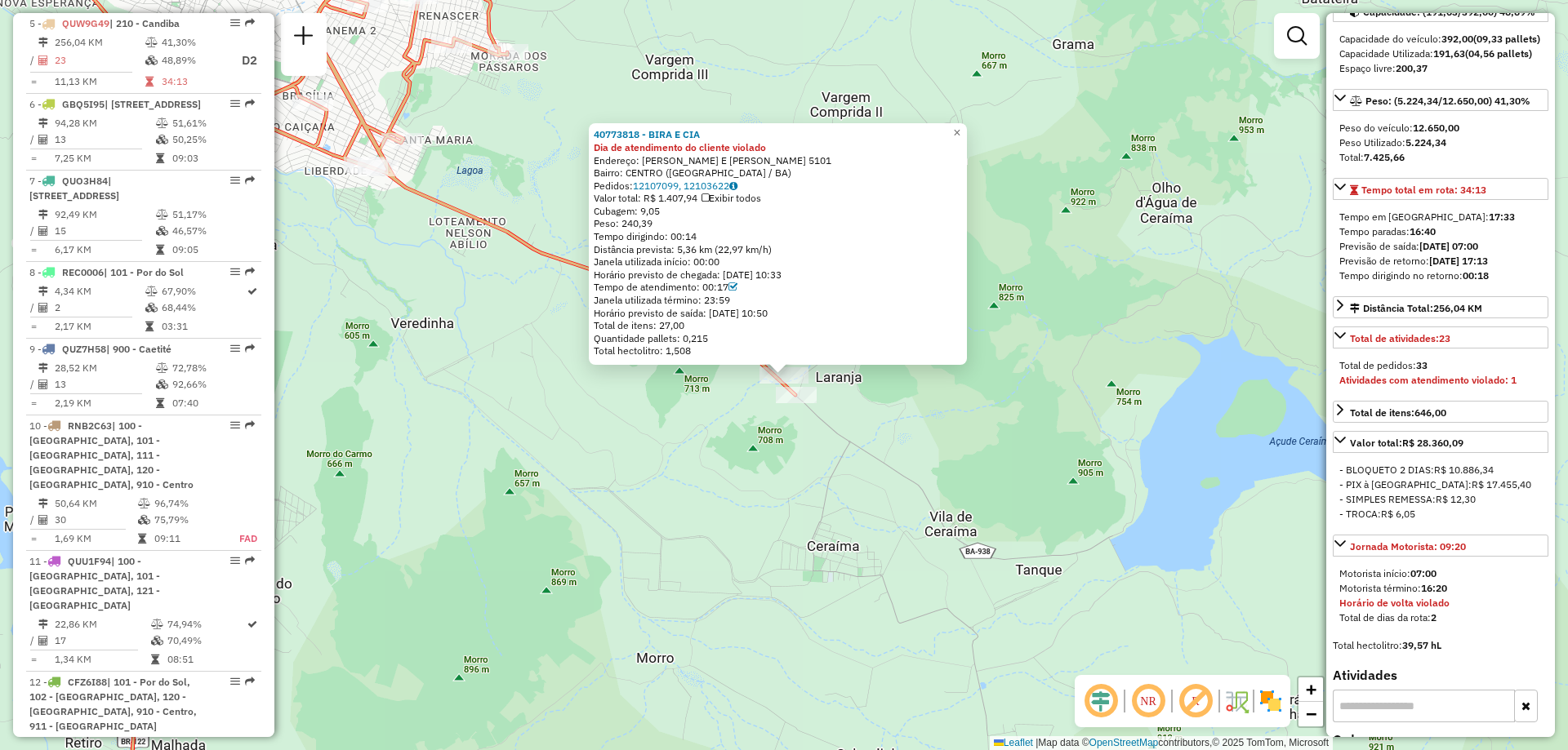
click at [807, 403] on div at bounding box center [797, 394] width 41 height 16
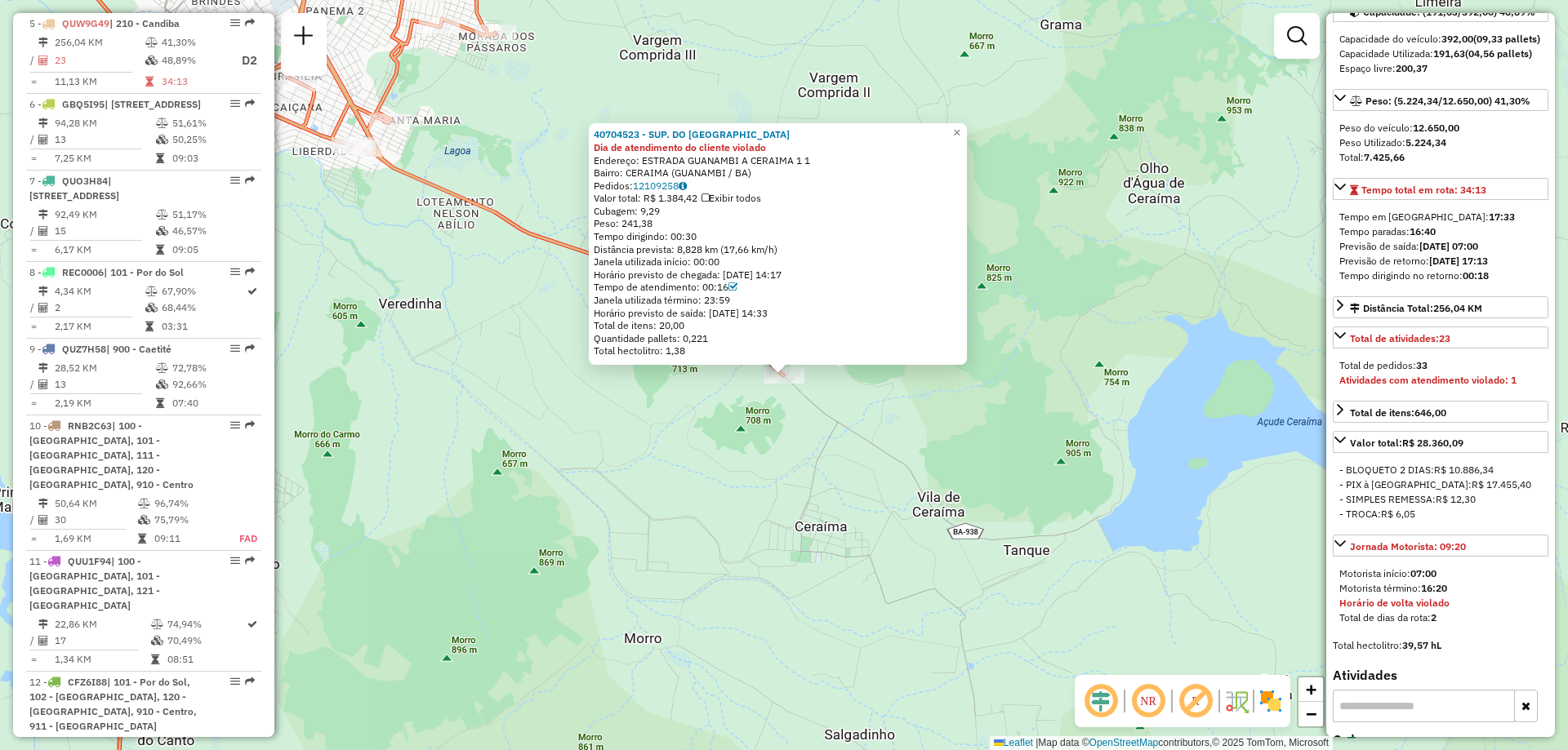
click at [807, 407] on div "40704523 - SUP. DO GILSOM Dia de atendimento do cliente violado Endereço: ESTRA…" at bounding box center [784, 375] width 1568 height 750
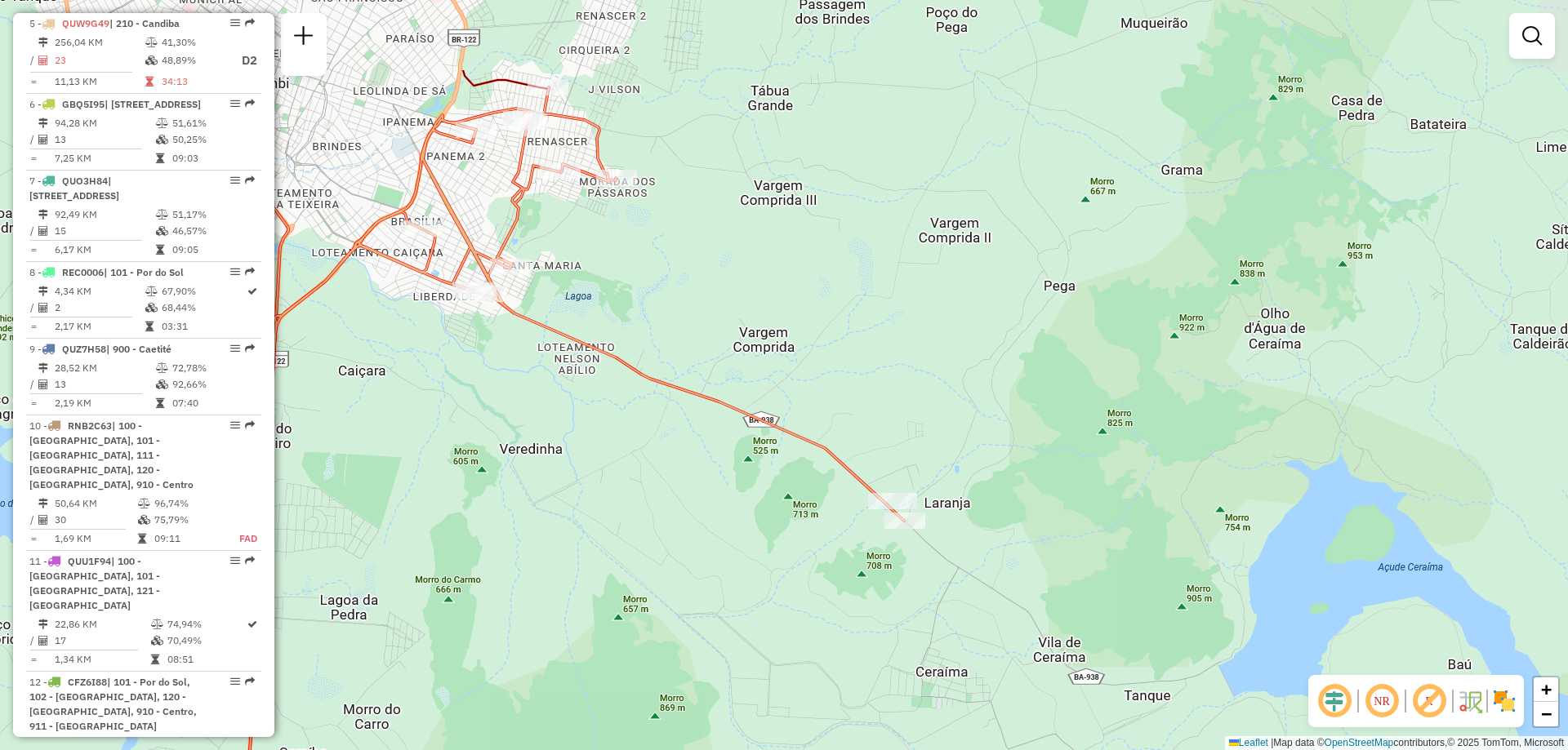
drag, startPoint x: 807, startPoint y: 407, endPoint x: 928, endPoint y: 552, distance: 188.9
click at [928, 552] on div "Janela de atendimento Grade de atendimento Capacidade Transportadoras Veículos …" at bounding box center [784, 375] width 1568 height 750
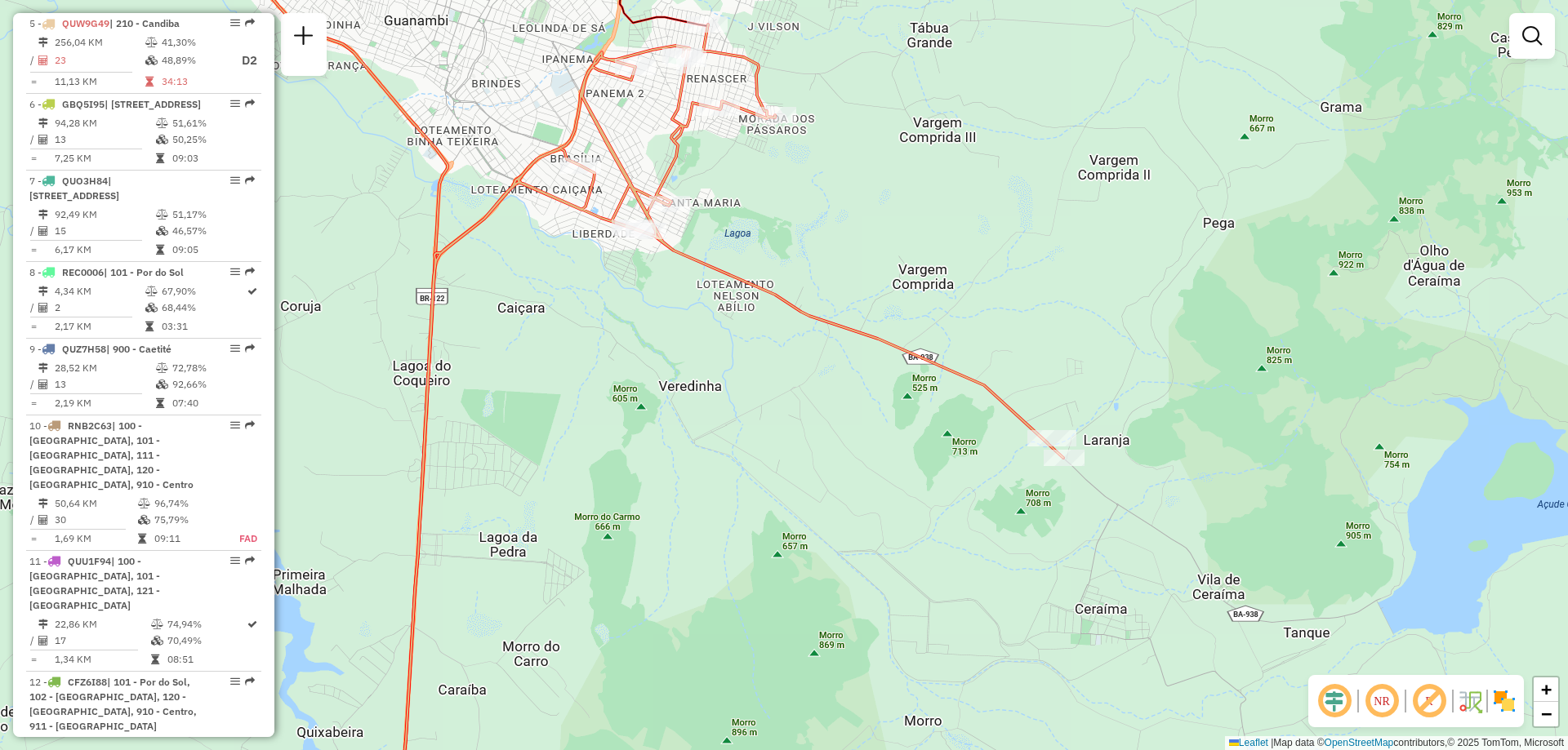
drag, startPoint x: 614, startPoint y: 428, endPoint x: 773, endPoint y: 365, distance: 171.0
click at [773, 365] on div "Janela de atendimento Grade de atendimento Capacidade Transportadoras Veículos …" at bounding box center [784, 375] width 1568 height 750
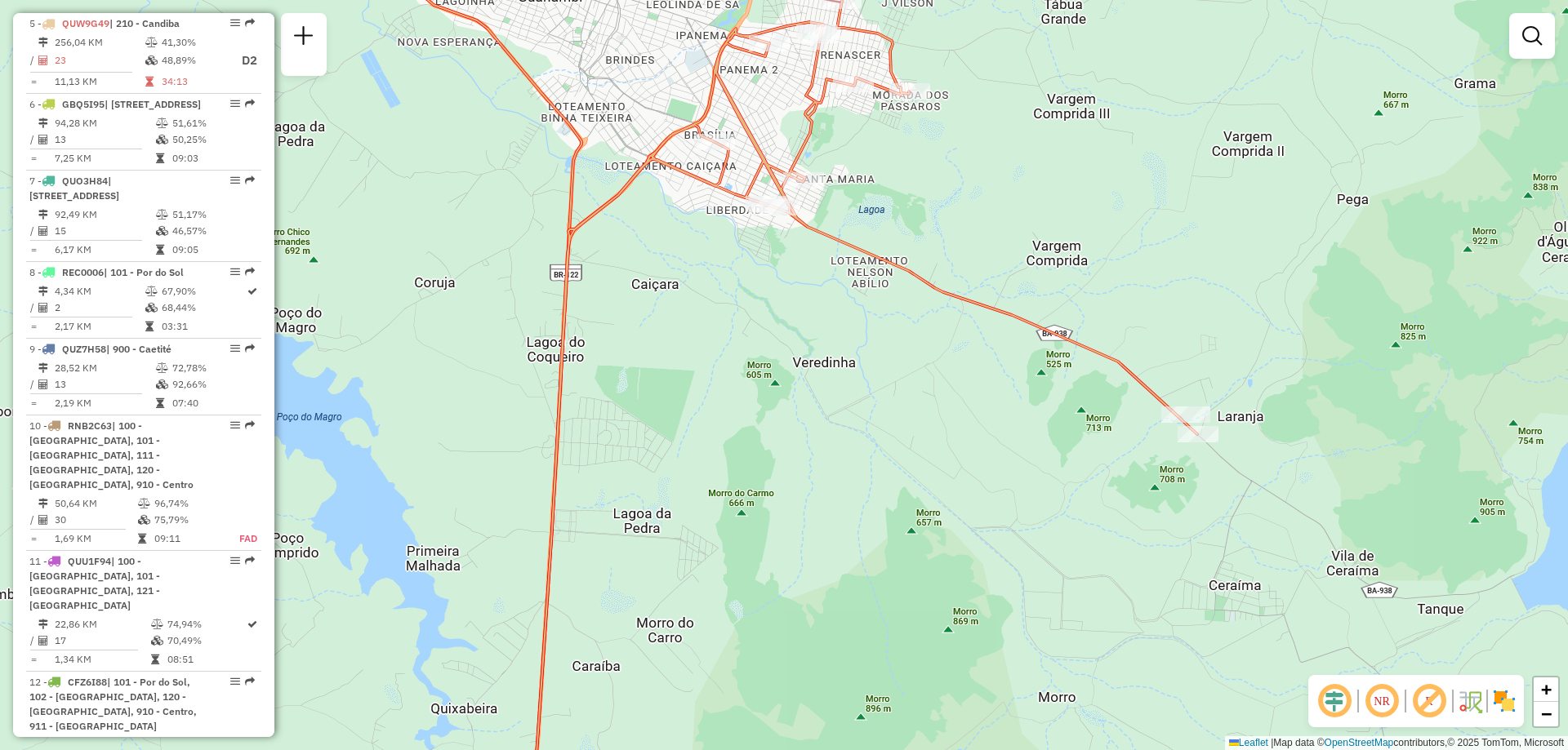
drag, startPoint x: 394, startPoint y: 477, endPoint x: 553, endPoint y: 452, distance: 161.0
click at [553, 452] on div "Janela de atendimento Grade de atendimento Capacidade Transportadoras Veículos …" at bounding box center [784, 375] width 1568 height 750
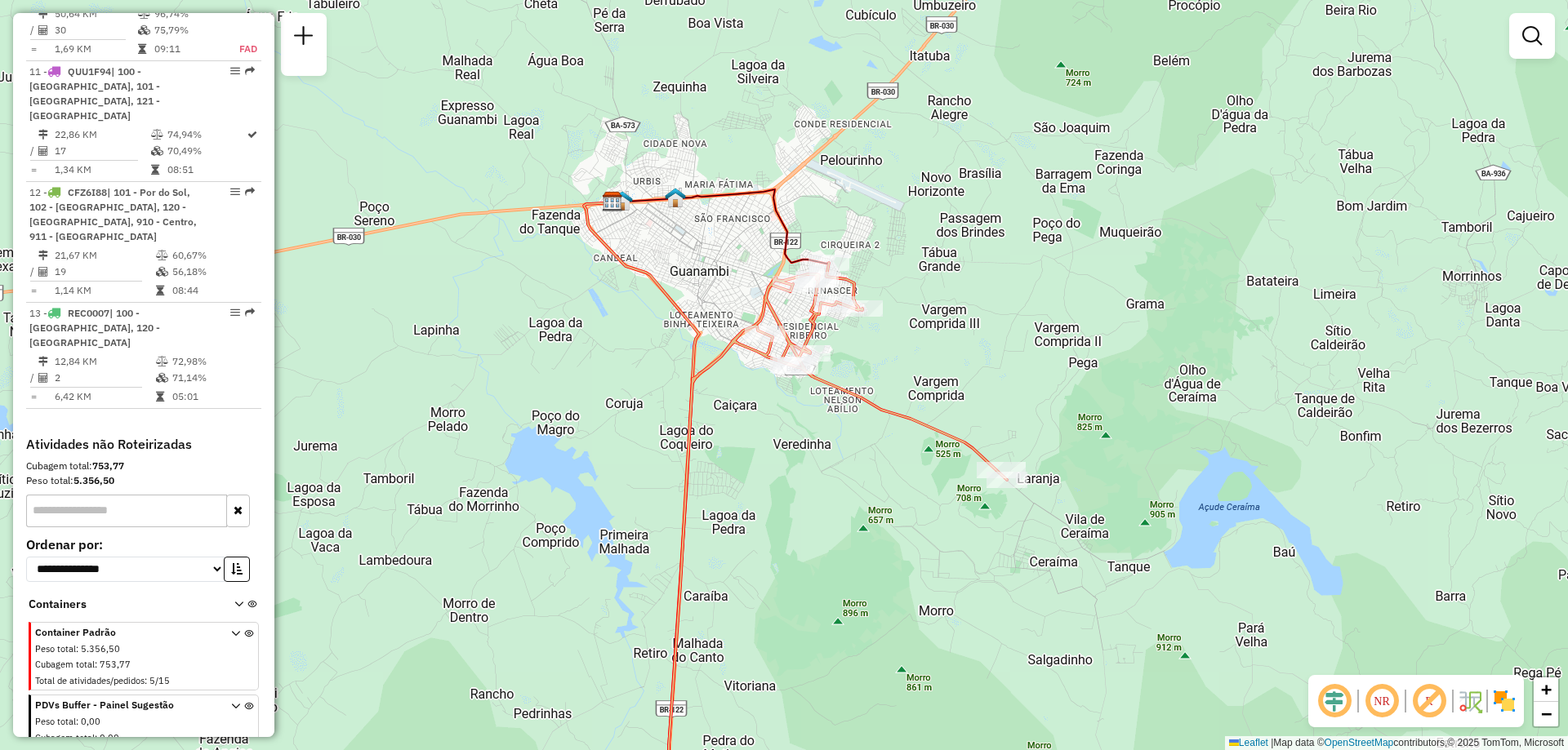
scroll to position [1342, 0]
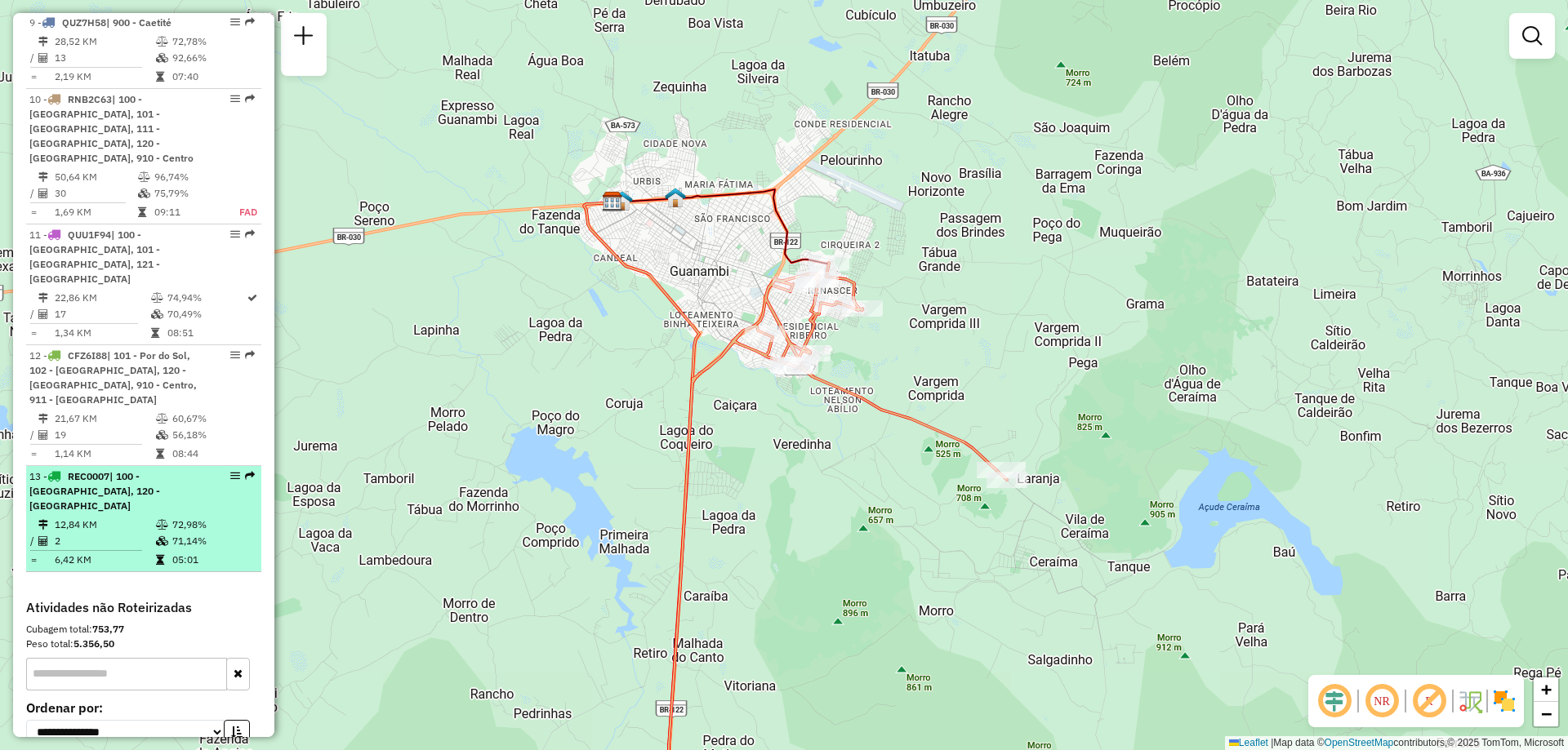
click at [147, 516] on td "12,84 KM" at bounding box center [105, 524] width 101 height 16
select select "**********"
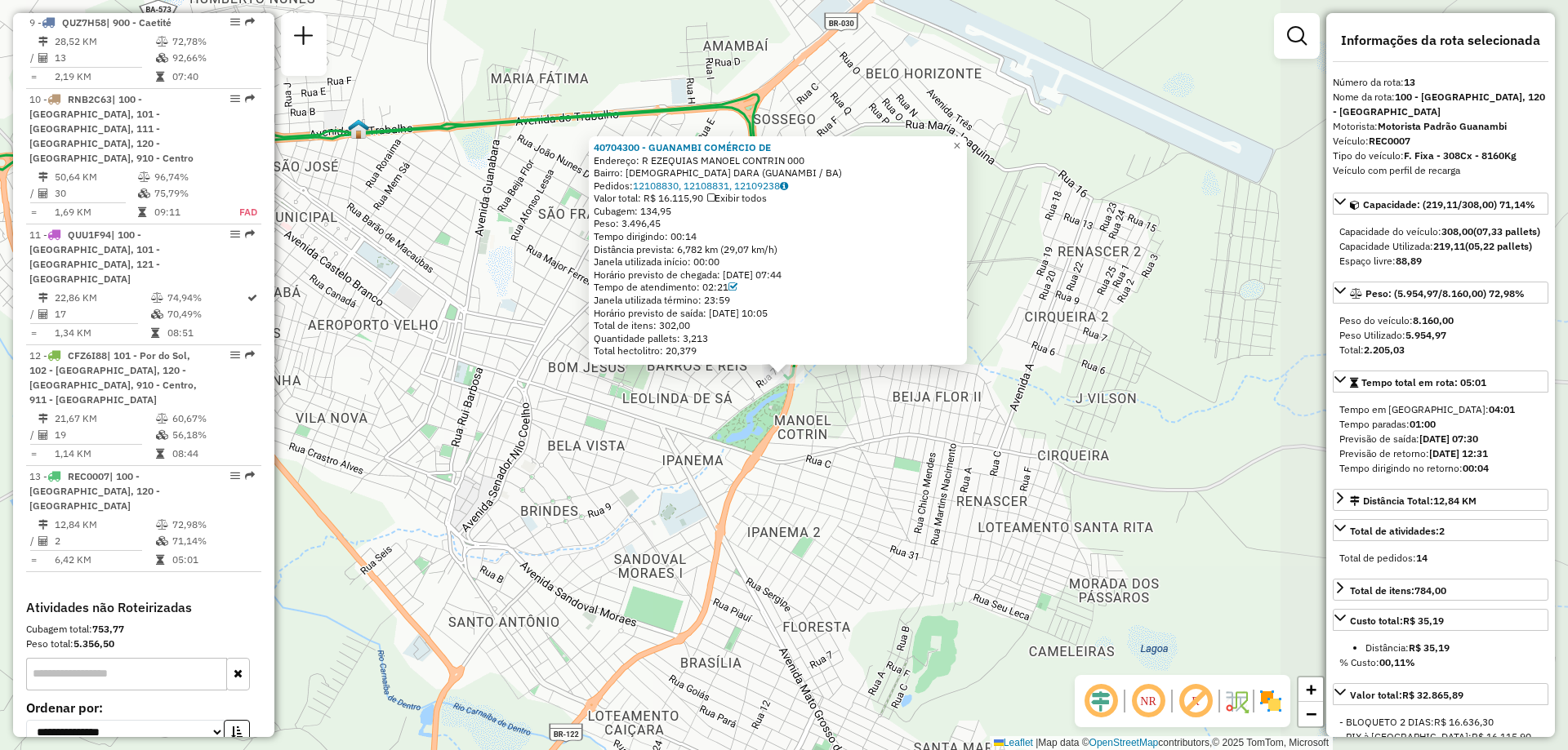
scroll to position [1505, 0]
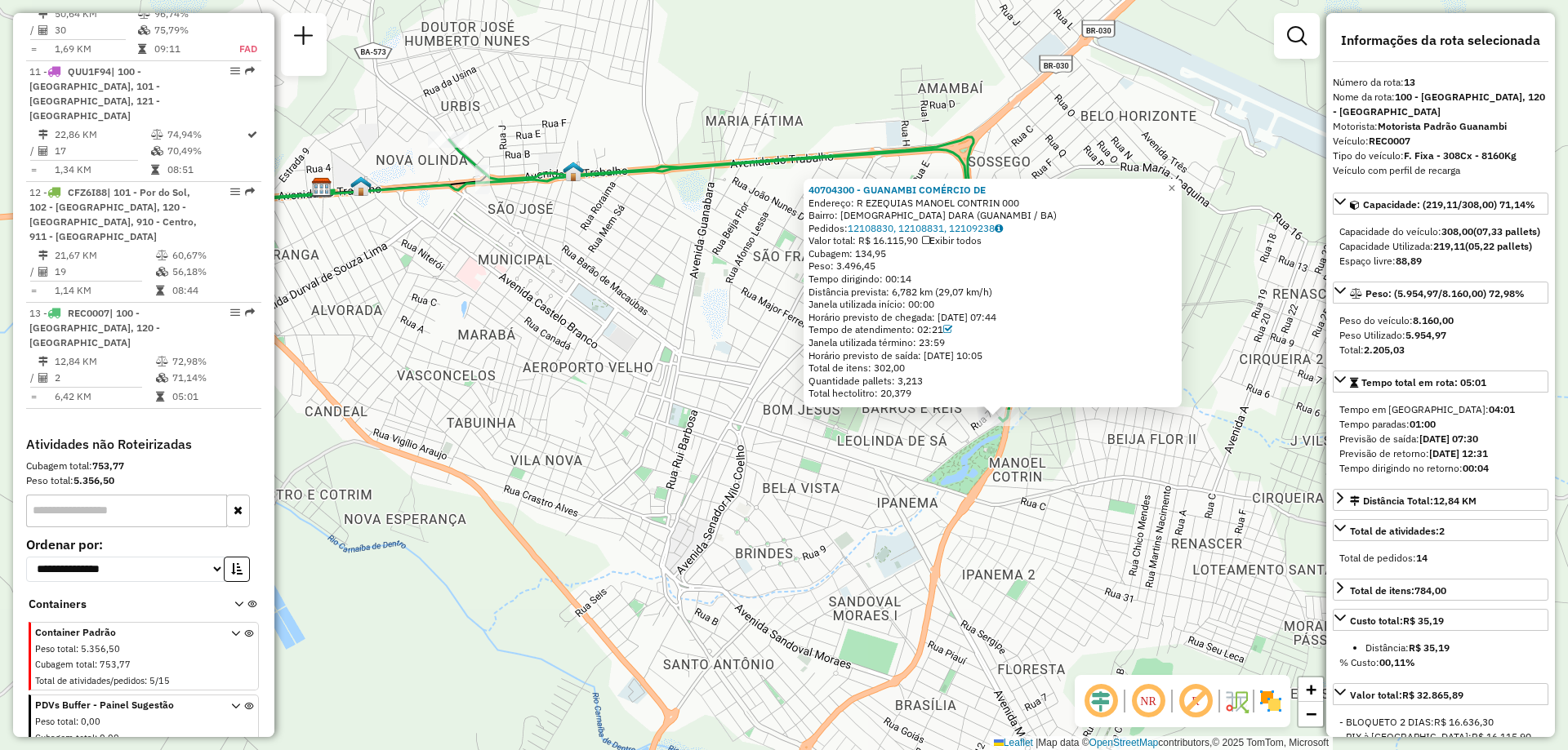
drag, startPoint x: 980, startPoint y: 56, endPoint x: 1170, endPoint y: 96, distance: 194.2
click at [1170, 96] on div "40704300 - [GEOGRAPHIC_DATA] COMÉRCIO DE Endereço: R EZEQUIAS MANOEL CONTRIN 00…" at bounding box center [784, 375] width 1568 height 750
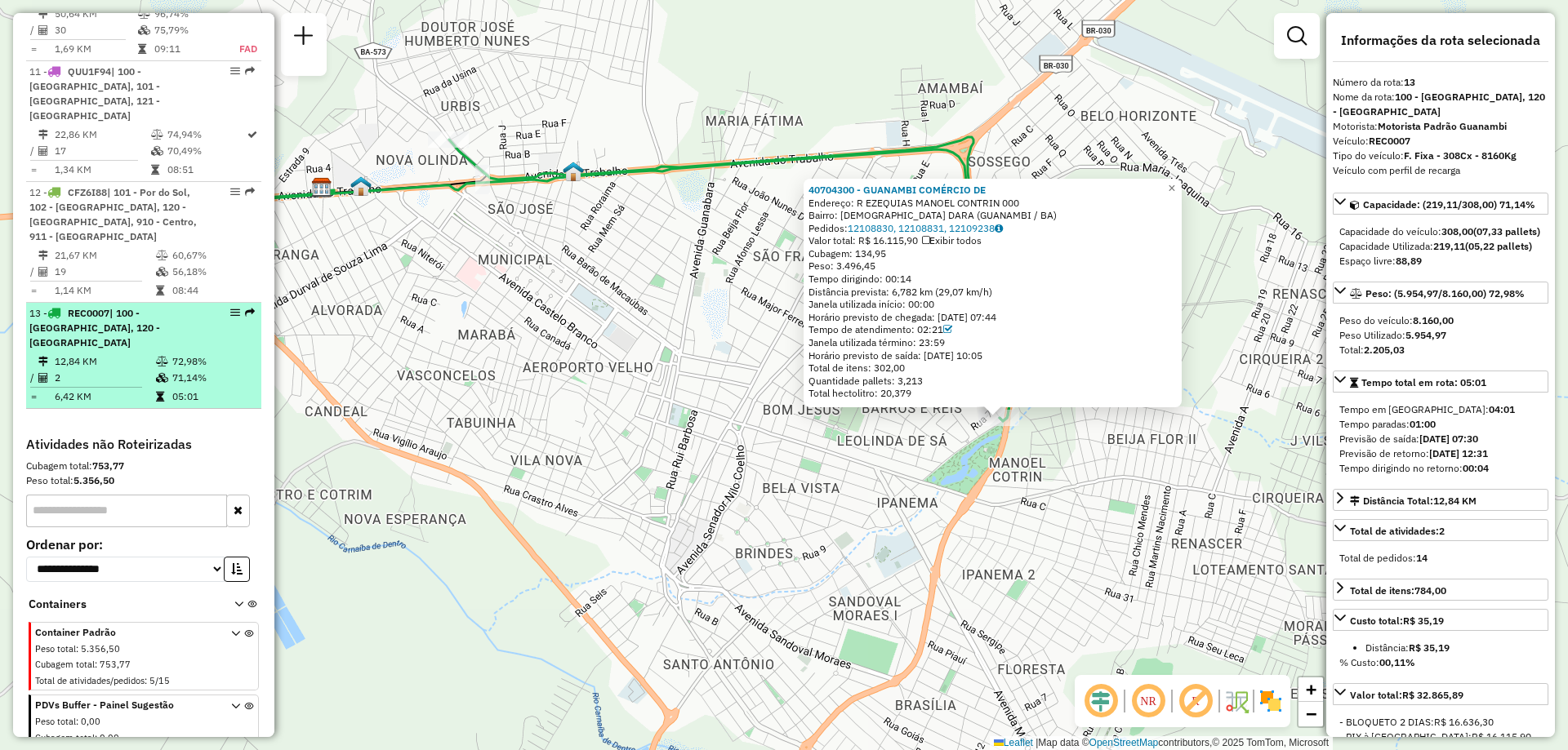
click at [172, 370] on td "71,14%" at bounding box center [212, 378] width 82 height 16
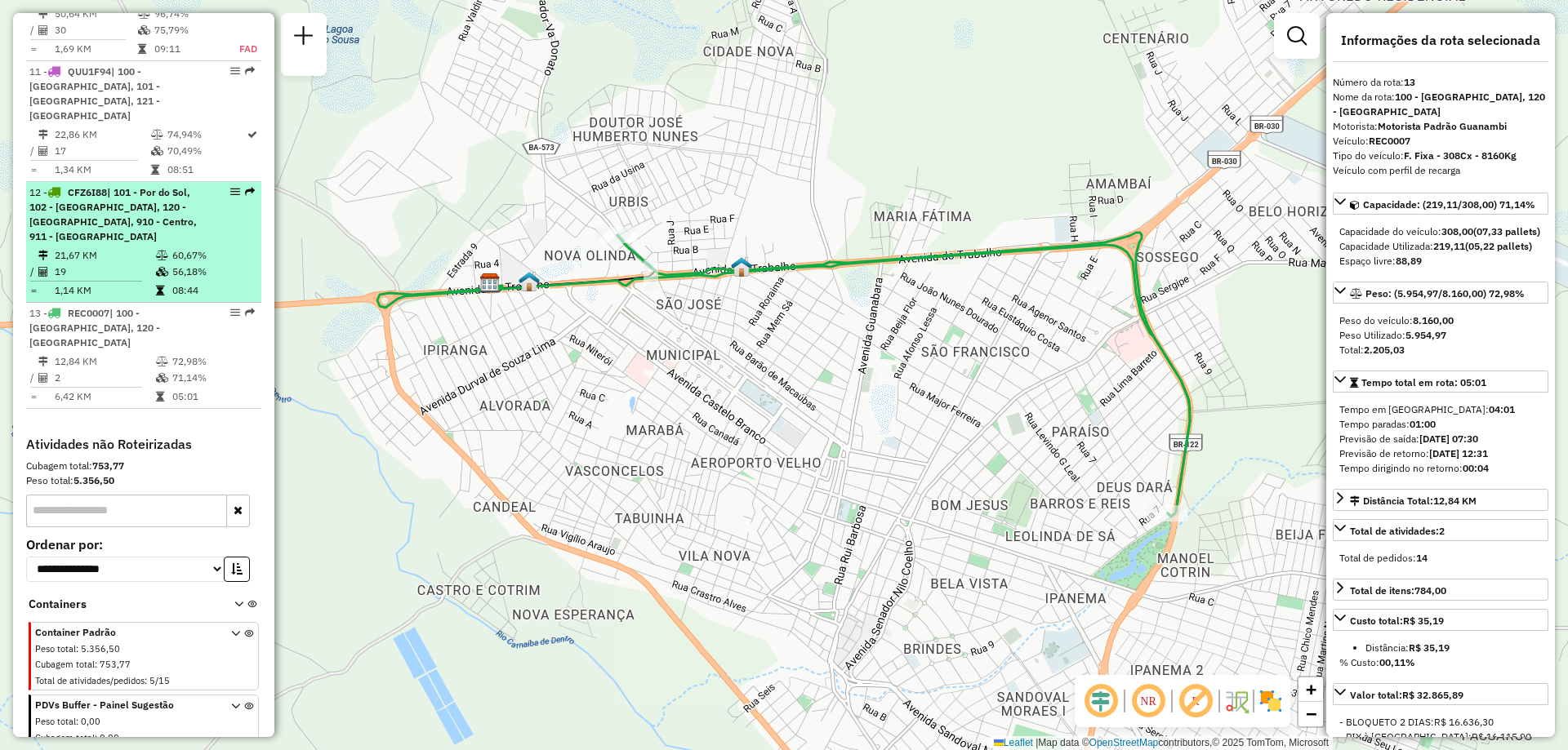
click at [172, 247] on td "60,67%" at bounding box center [212, 255] width 82 height 16
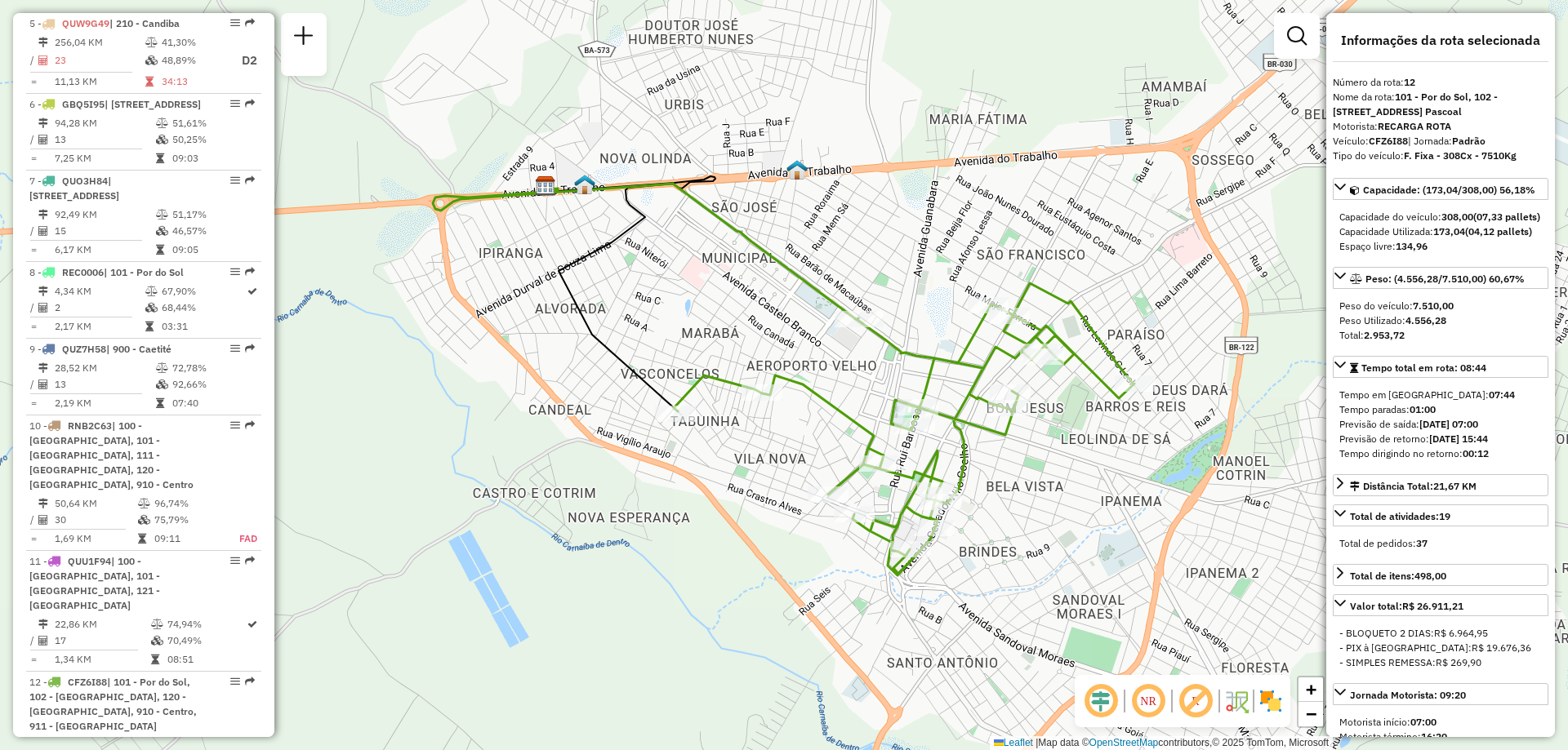
scroll to position [1260, 0]
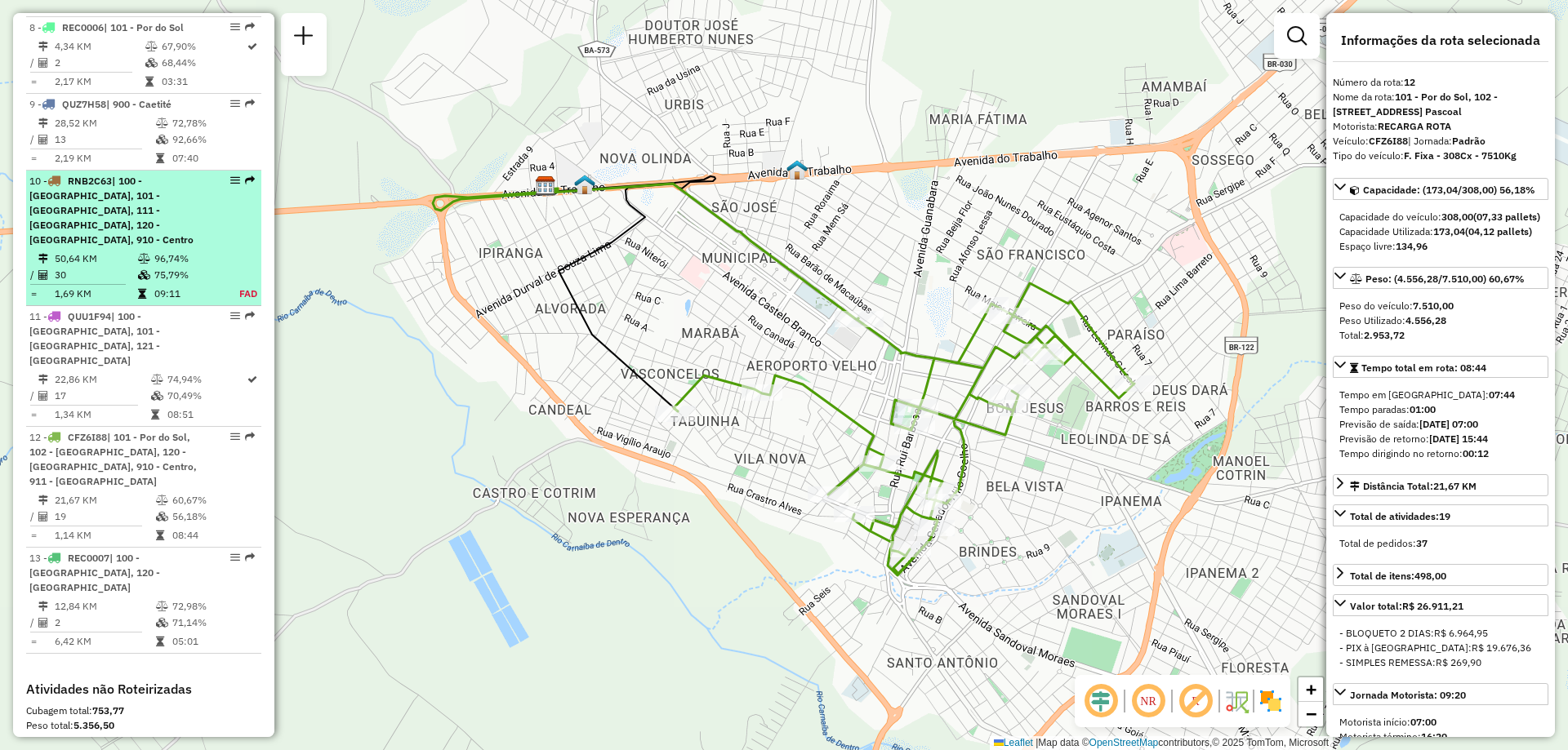
click at [142, 267] on td at bounding box center [145, 275] width 16 height 16
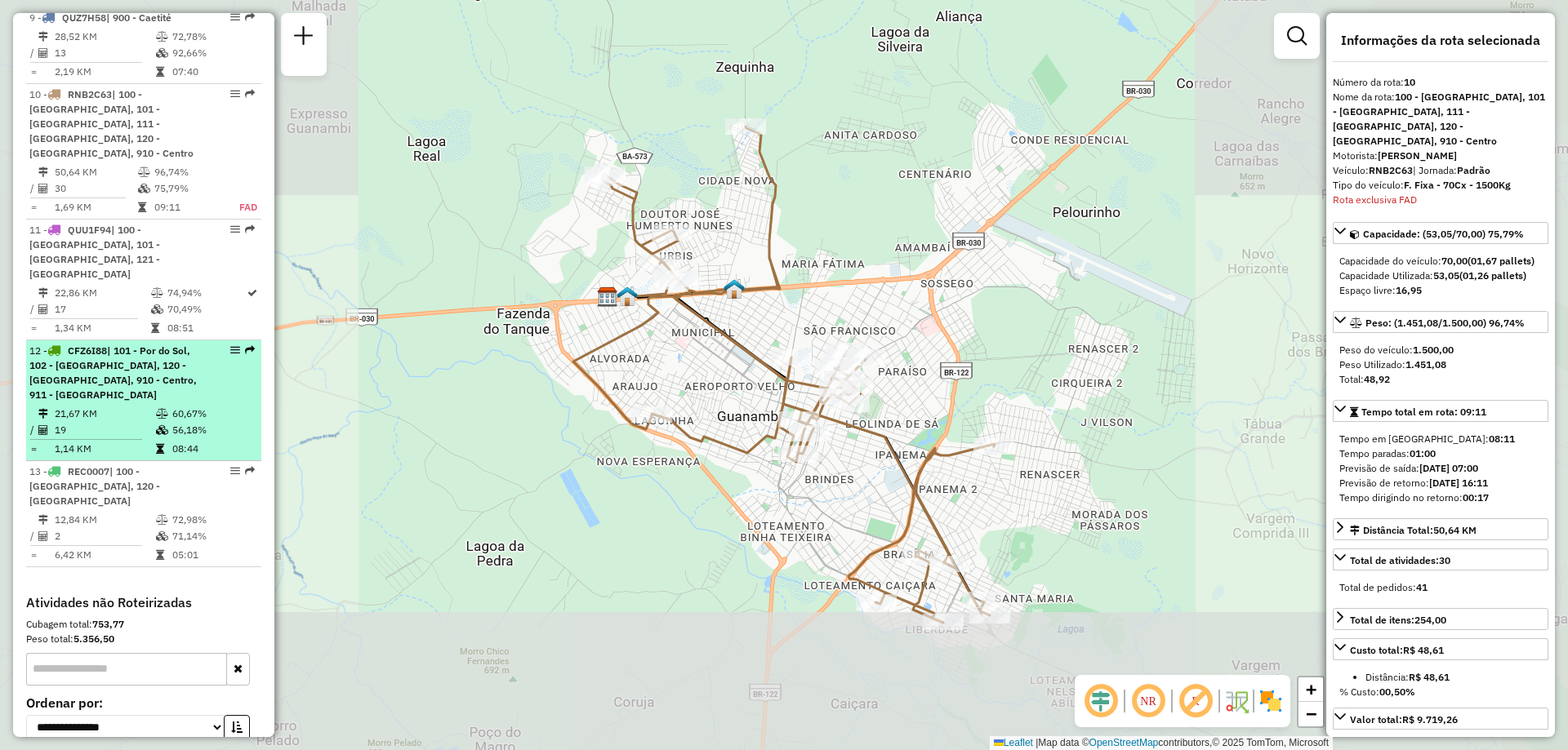
scroll to position [1432, 0]
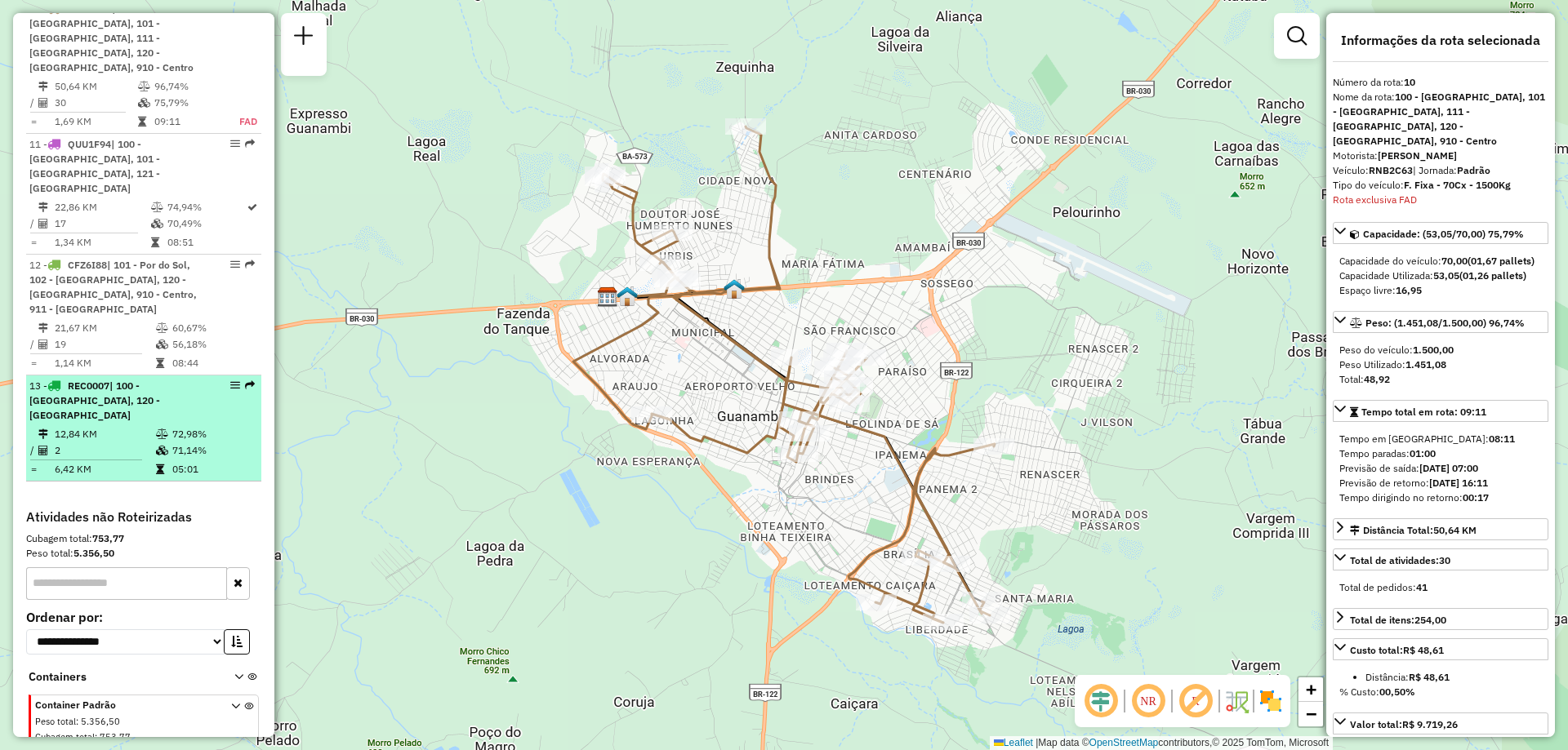
click at [159, 429] on icon at bounding box center [162, 434] width 13 height 10
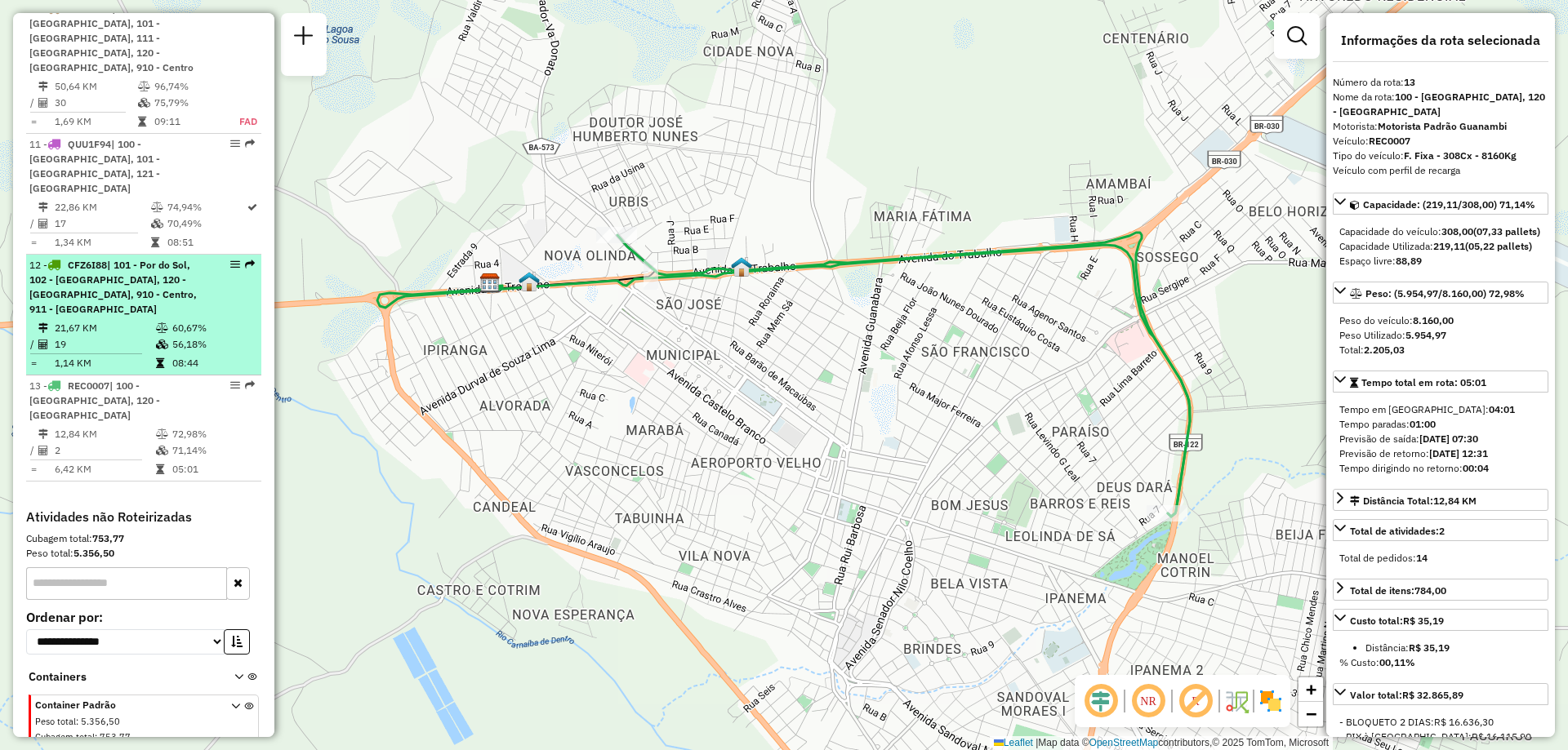
click at [194, 292] on div "12 - CFZ6I88 | 101 - Por do Sol, 102 - [GEOGRAPHIC_DATA], 120 - [GEOGRAPHIC_DAT…" at bounding box center [115, 287] width 173 height 59
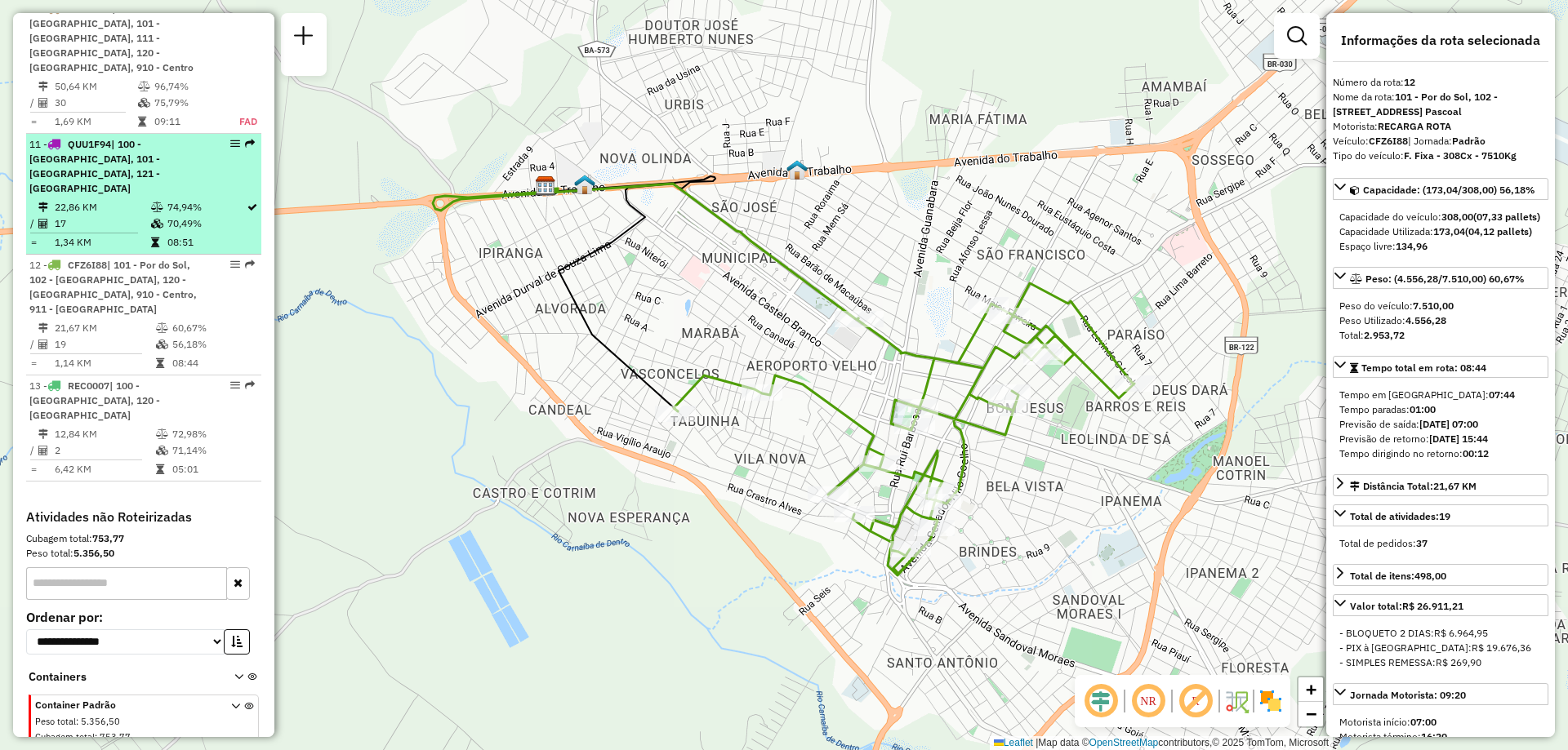
click at [117, 159] on span "| 100 - [GEOGRAPHIC_DATA], 101 - [GEOGRAPHIC_DATA], 121 - [GEOGRAPHIC_DATA]" at bounding box center [94, 166] width 131 height 56
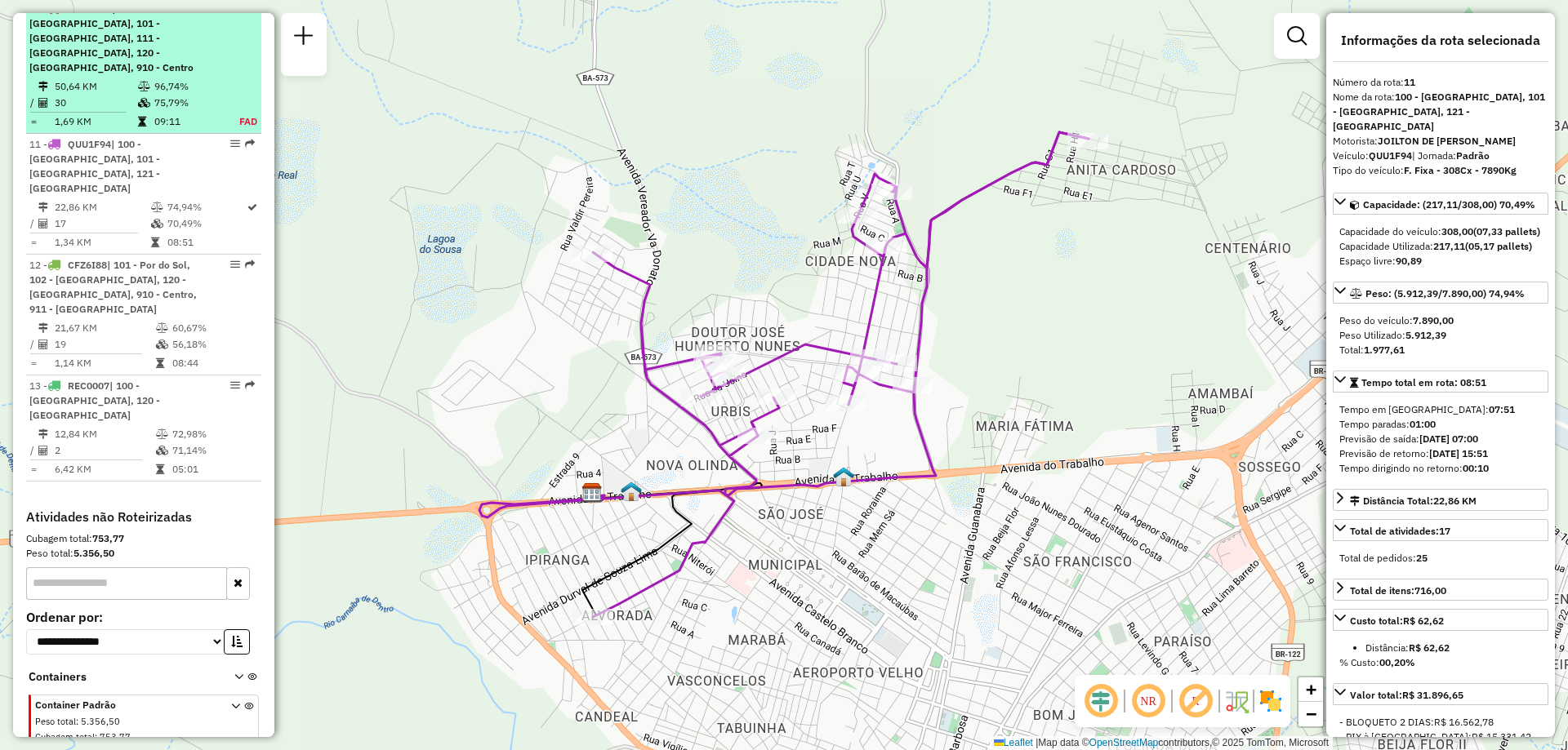
click at [135, 69] on div "10 - RNB2C63 | 100 - [GEOGRAPHIC_DATA], 101 - [GEOGRAPHIC_DATA], 111 - [GEOGRAP…" at bounding box center [115, 39] width 173 height 74
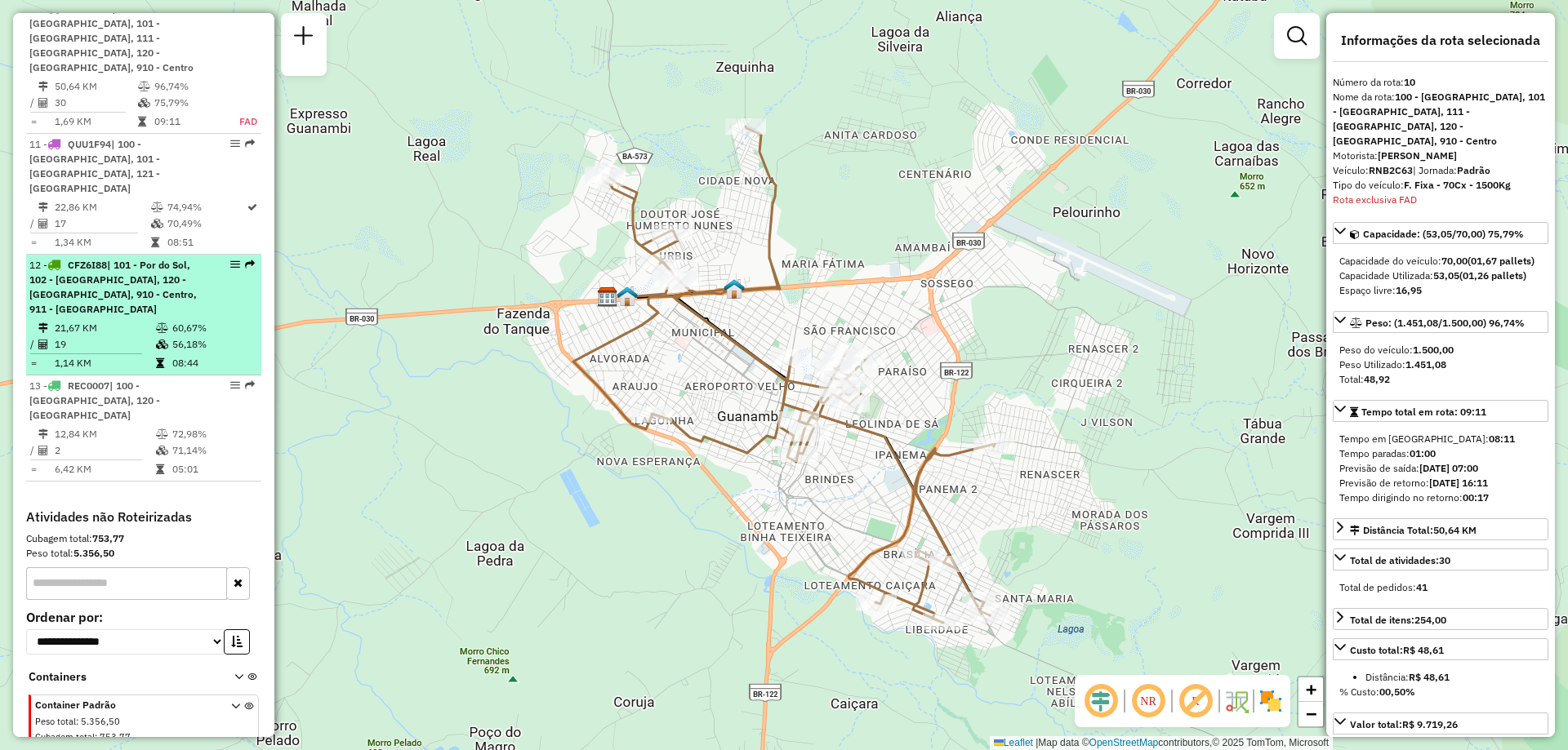
scroll to position [1269, 0]
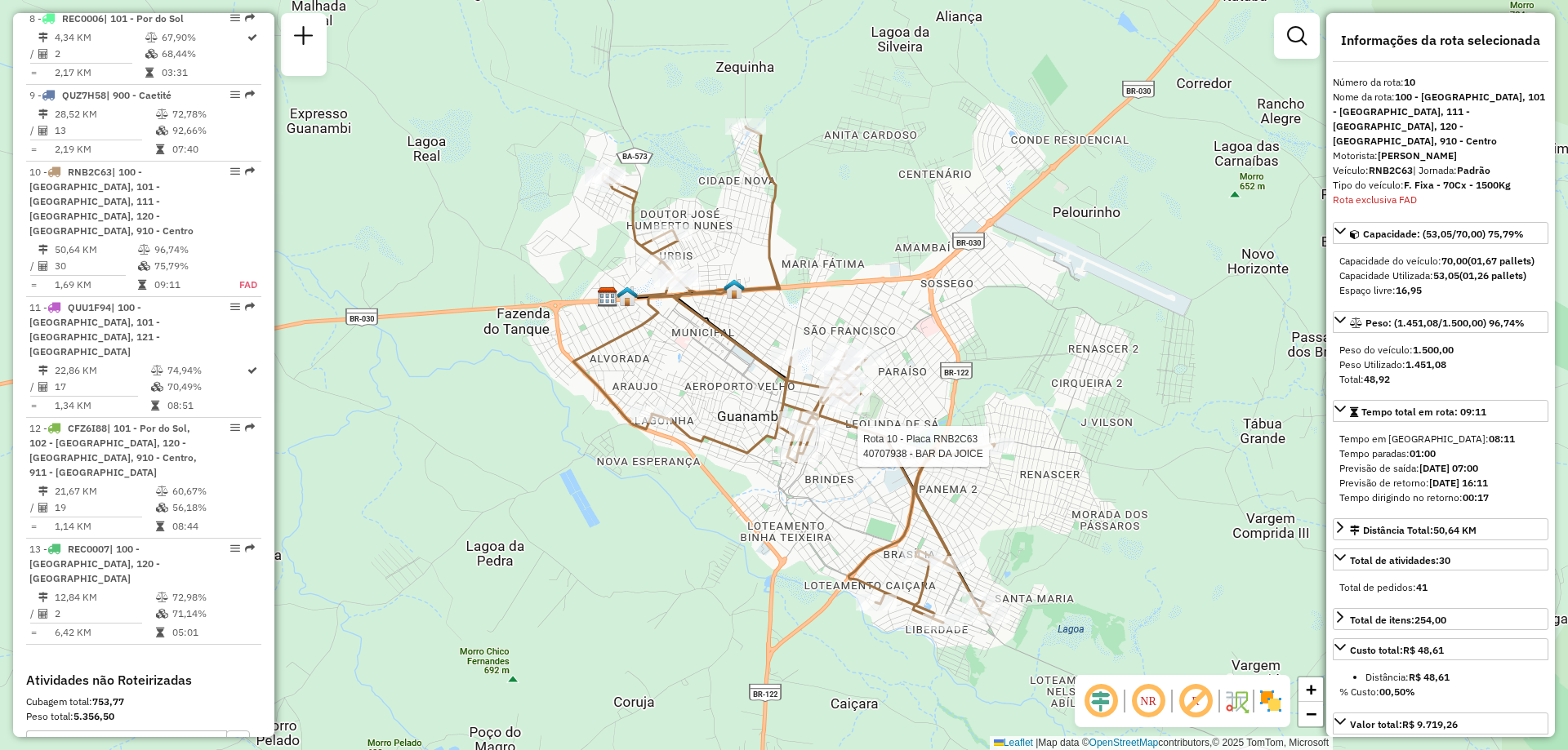
click at [988, 454] on div at bounding box center [993, 447] width 41 height 16
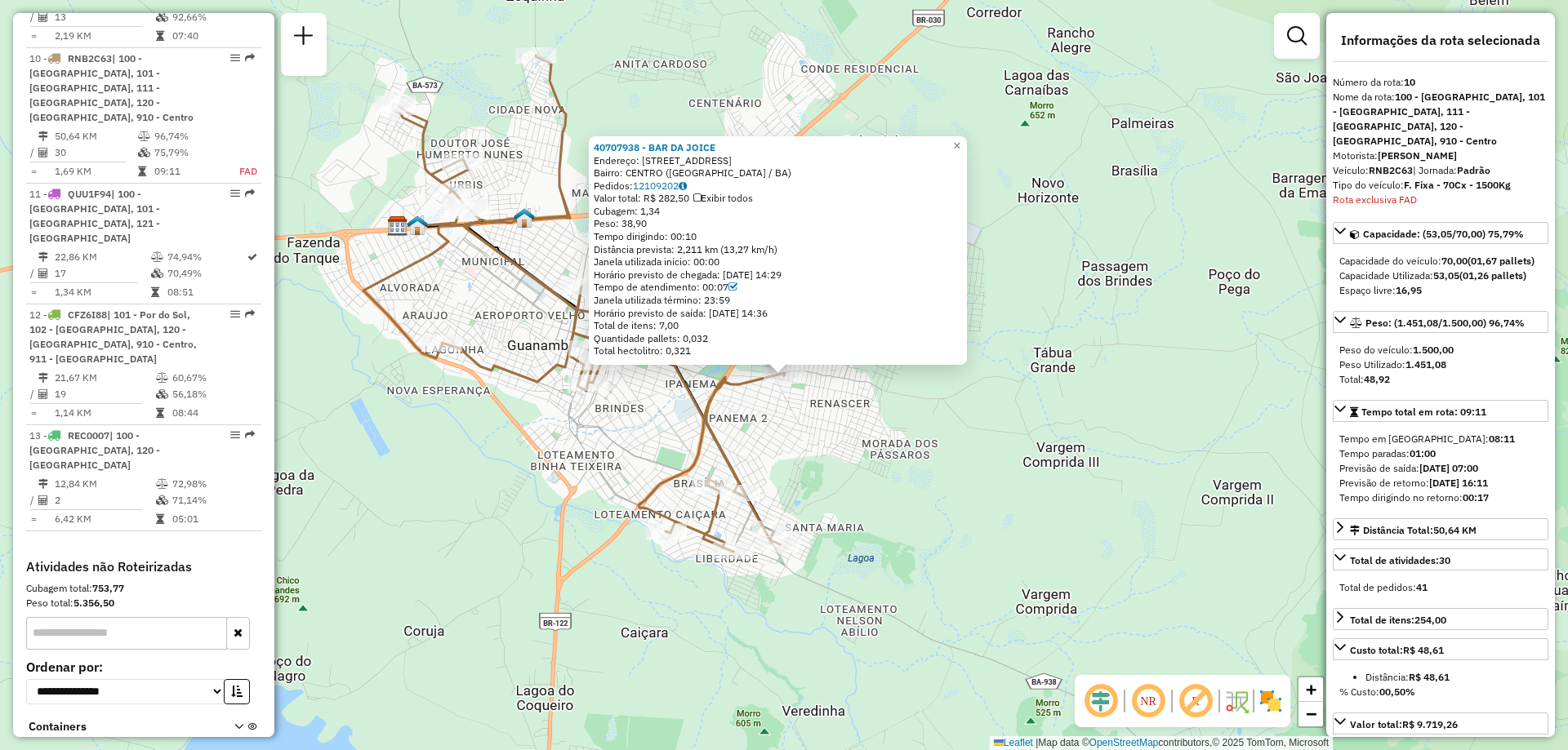
scroll to position [1432, 0]
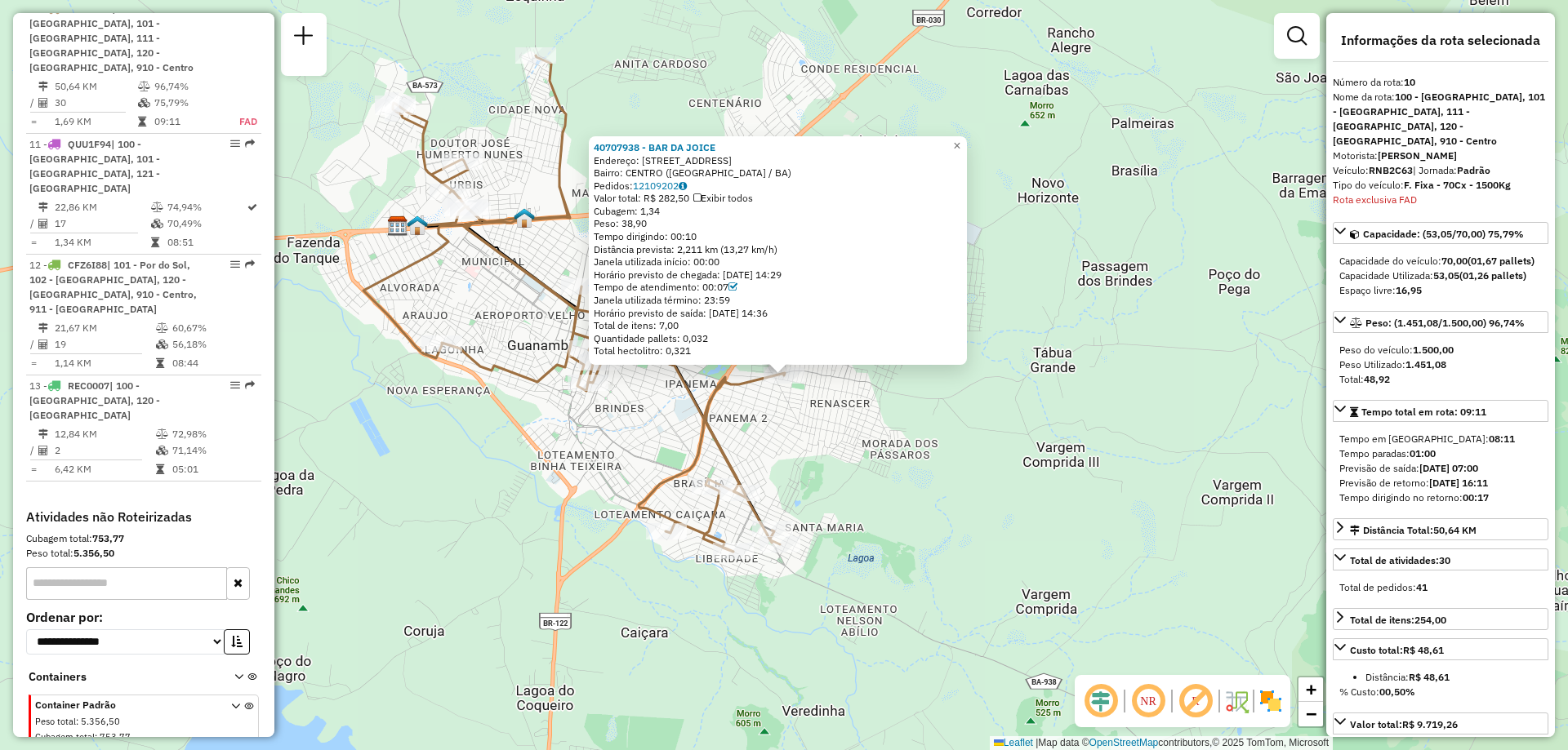
click at [1004, 490] on div "40707938 - BAR DA [PERSON_NAME]: [STREET_ADDRESS][GEOGRAPHIC_DATA]: [GEOGRAPHIC…" at bounding box center [784, 375] width 1568 height 750
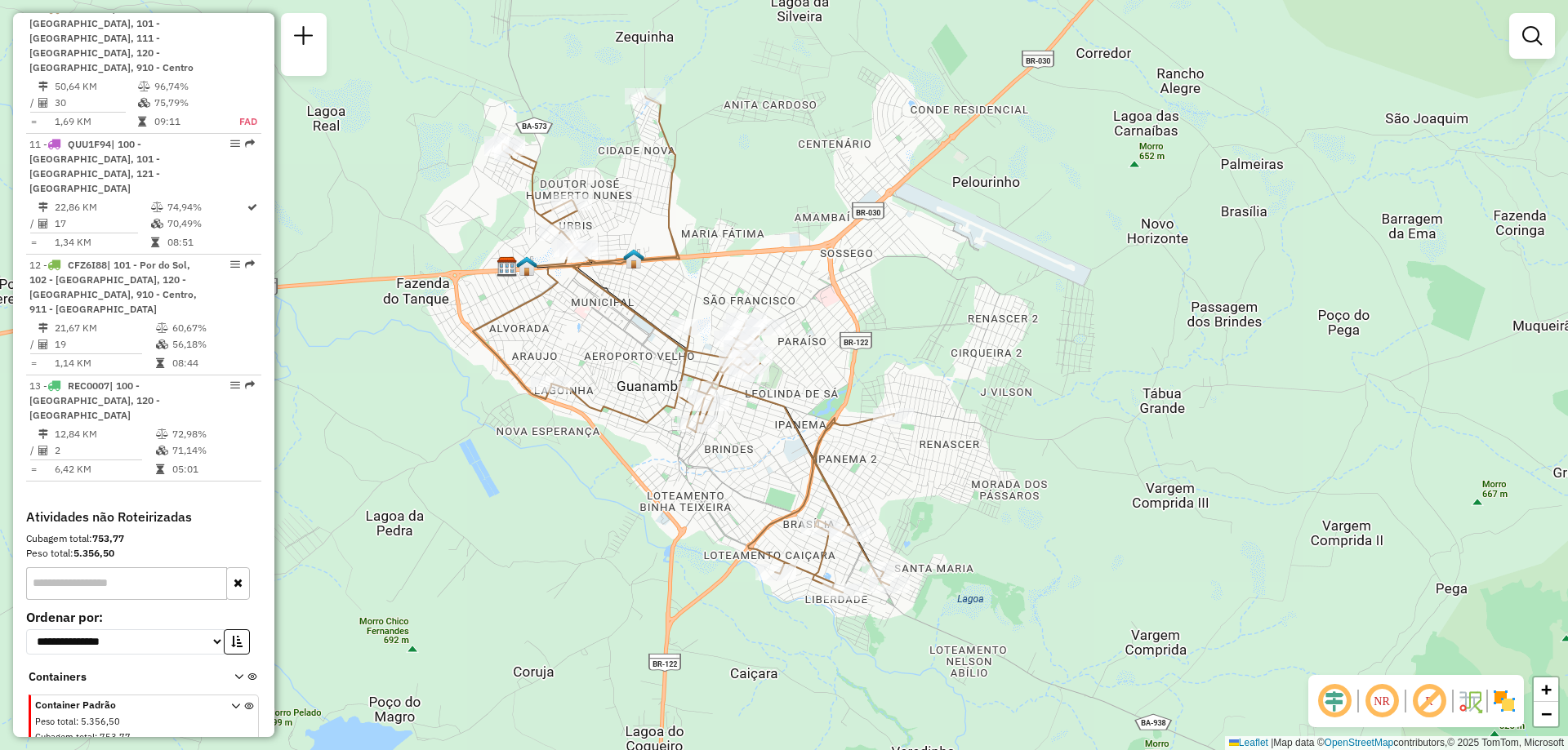
drag, startPoint x: 490, startPoint y: 476, endPoint x: 600, endPoint y: 516, distance: 117.0
click at [600, 516] on div "Janela de atendimento Grade de atendimento Capacidade Transportadoras Veículos …" at bounding box center [784, 375] width 1568 height 750
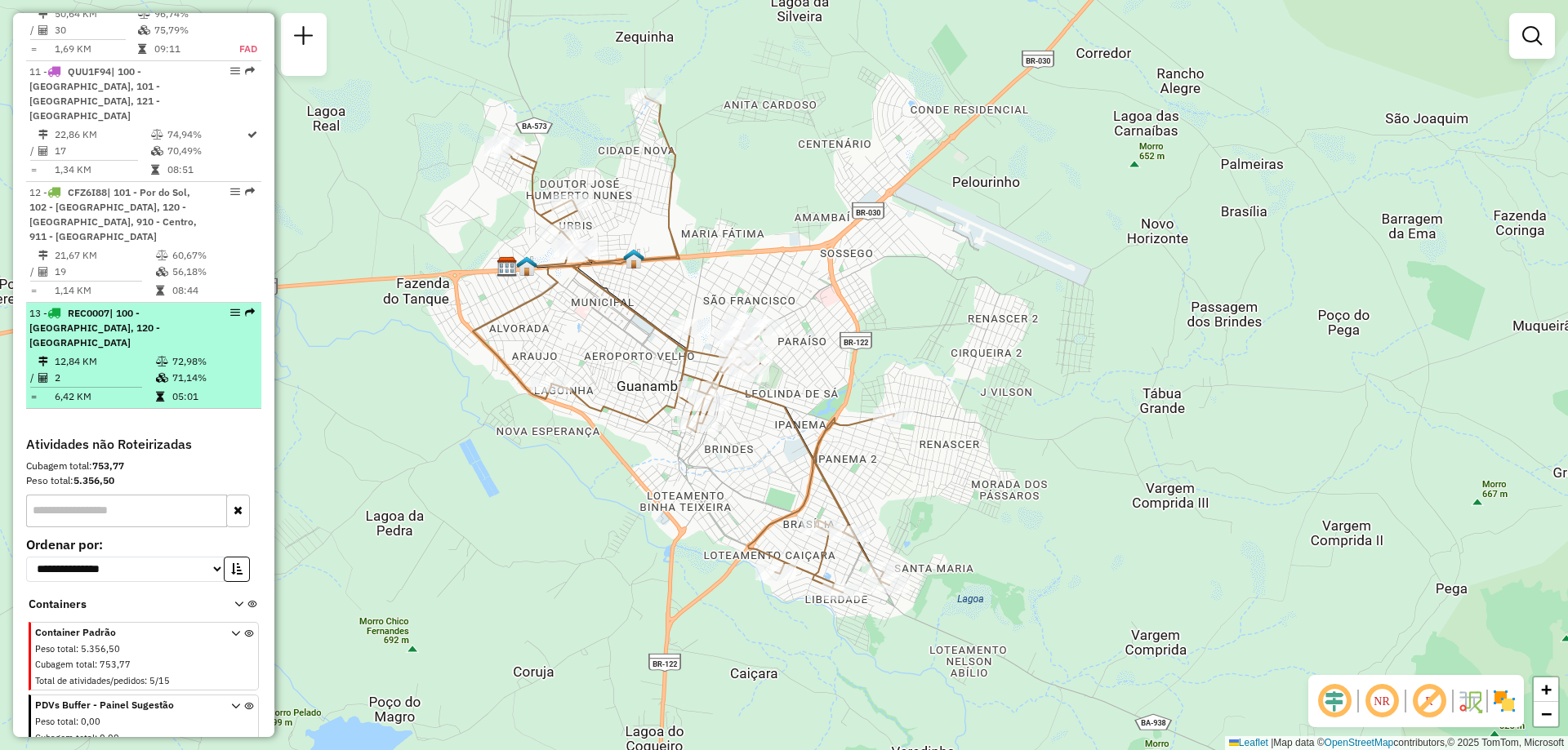
click at [199, 370] on td "71,14%" at bounding box center [212, 378] width 82 height 16
select select "**********"
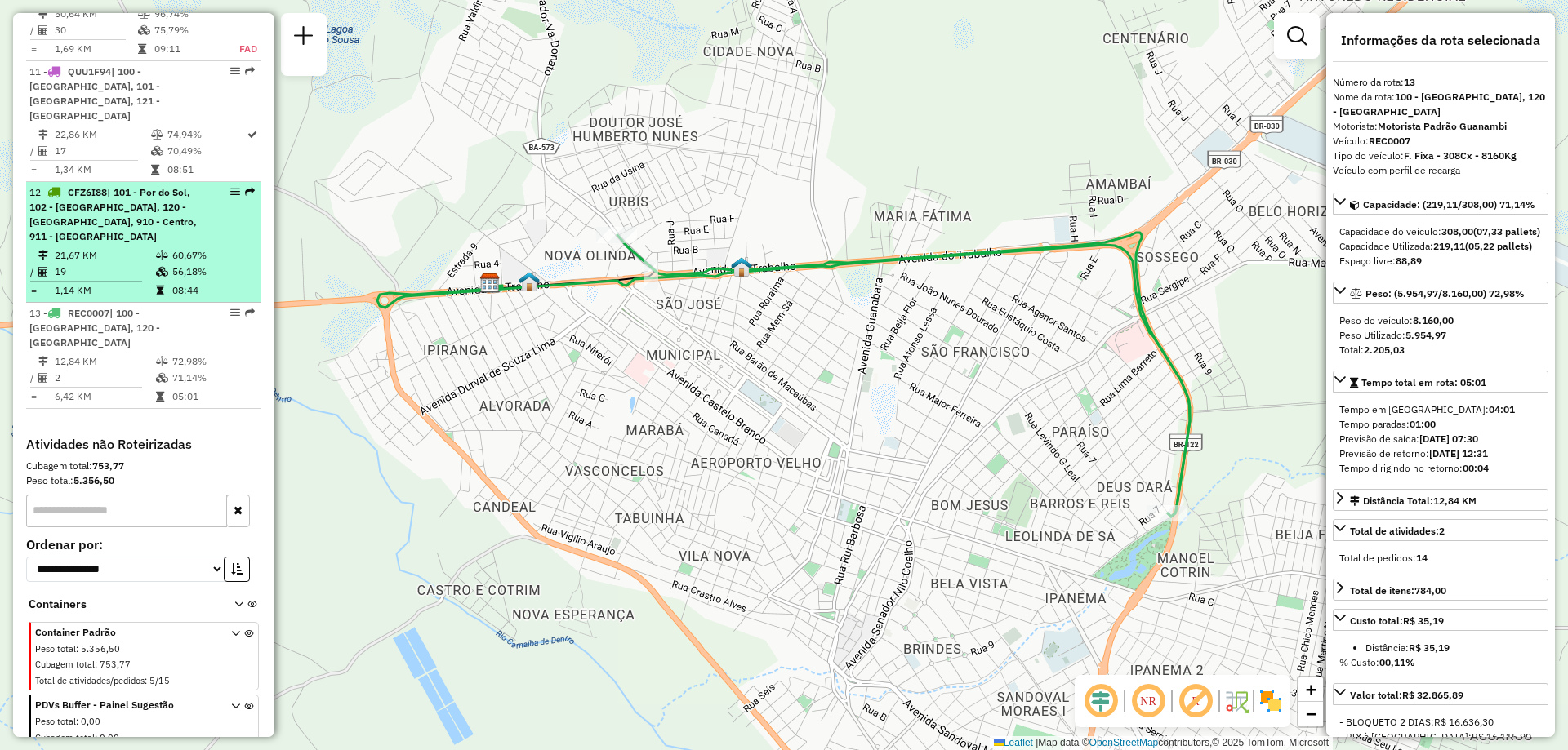
click at [147, 215] on div "12 - CFZ6I88 | 101 - Por do Sol, 102 - [GEOGRAPHIC_DATA], 120 - [GEOGRAPHIC_DAT…" at bounding box center [115, 214] width 173 height 59
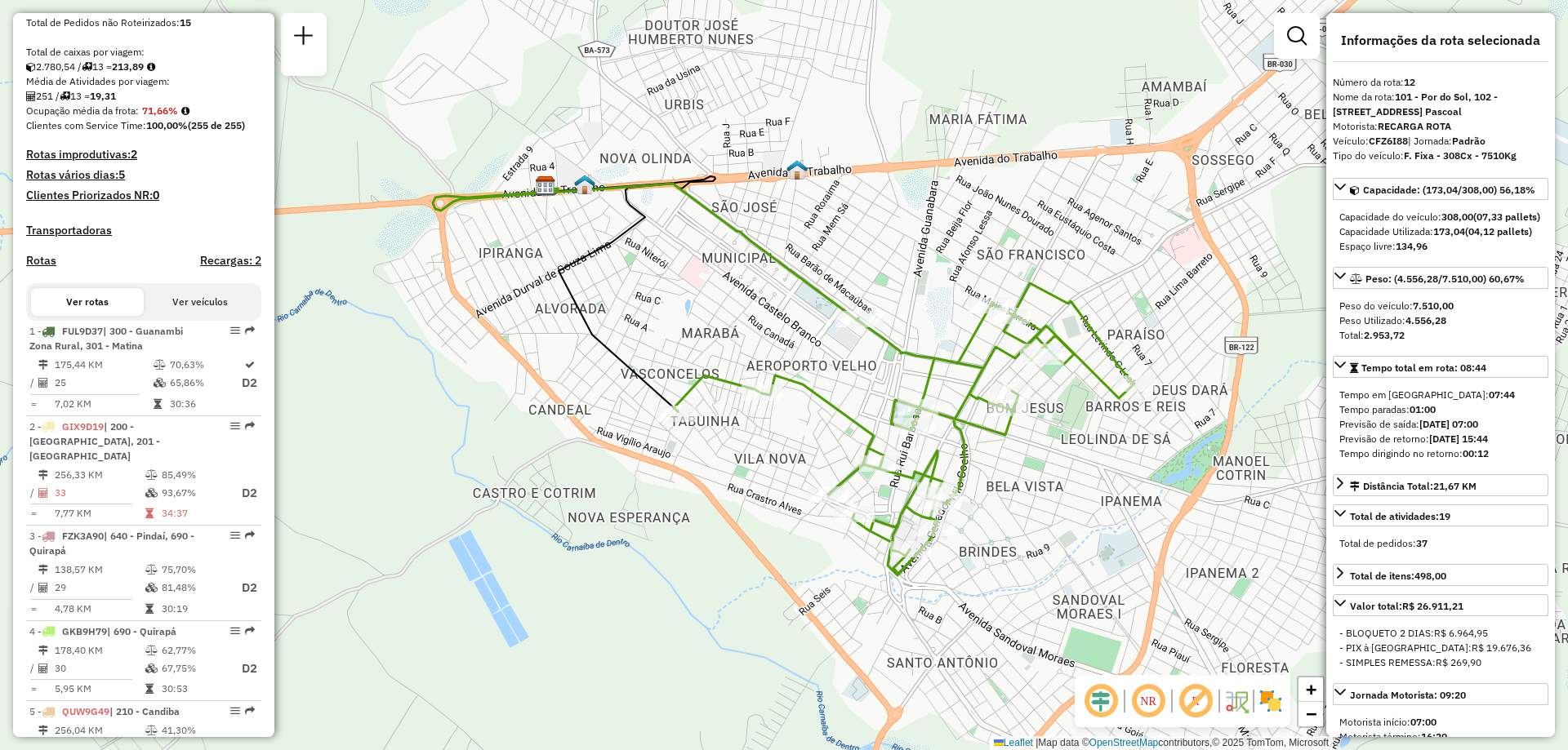
scroll to position [408, 0]
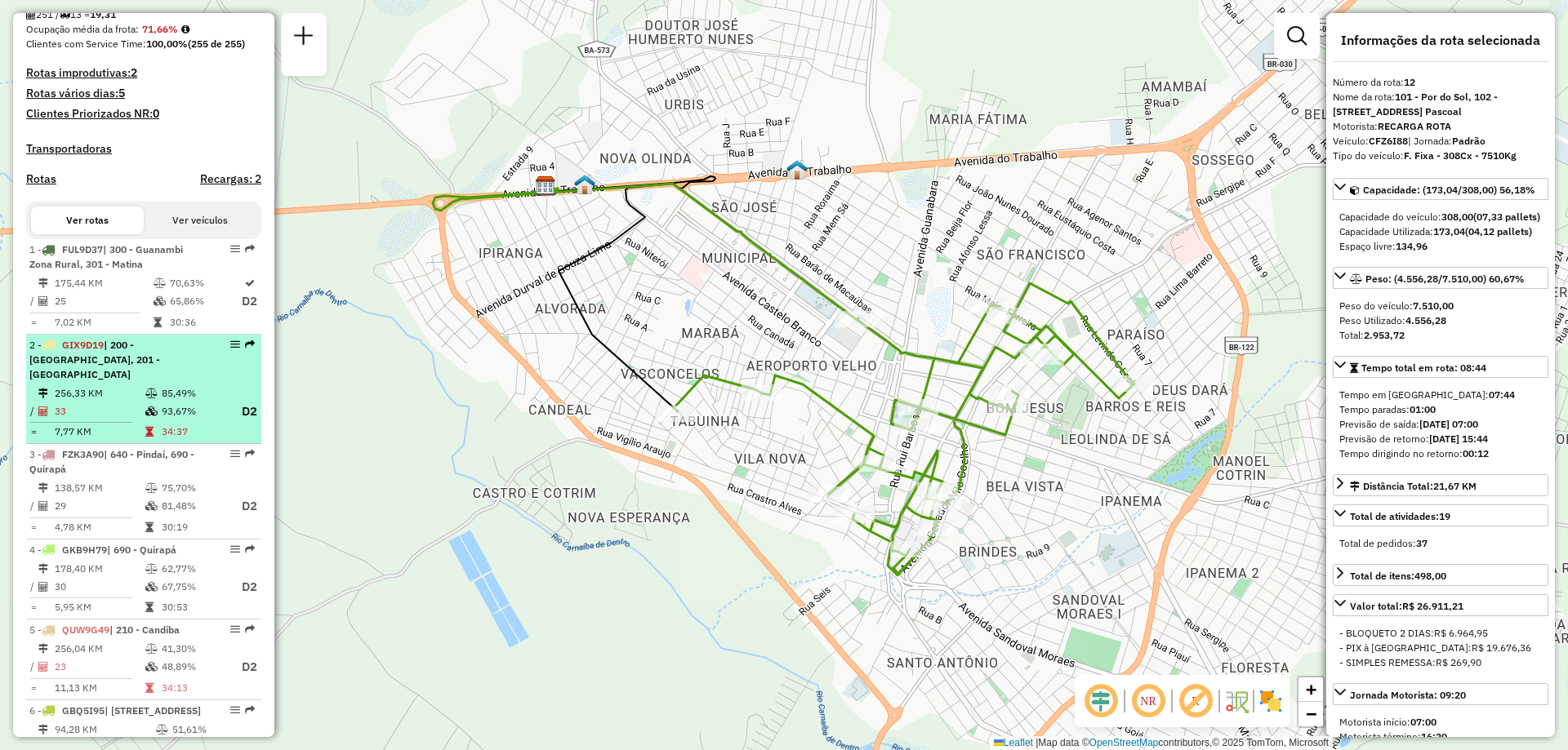
click at [152, 386] on td at bounding box center [152, 393] width 16 height 16
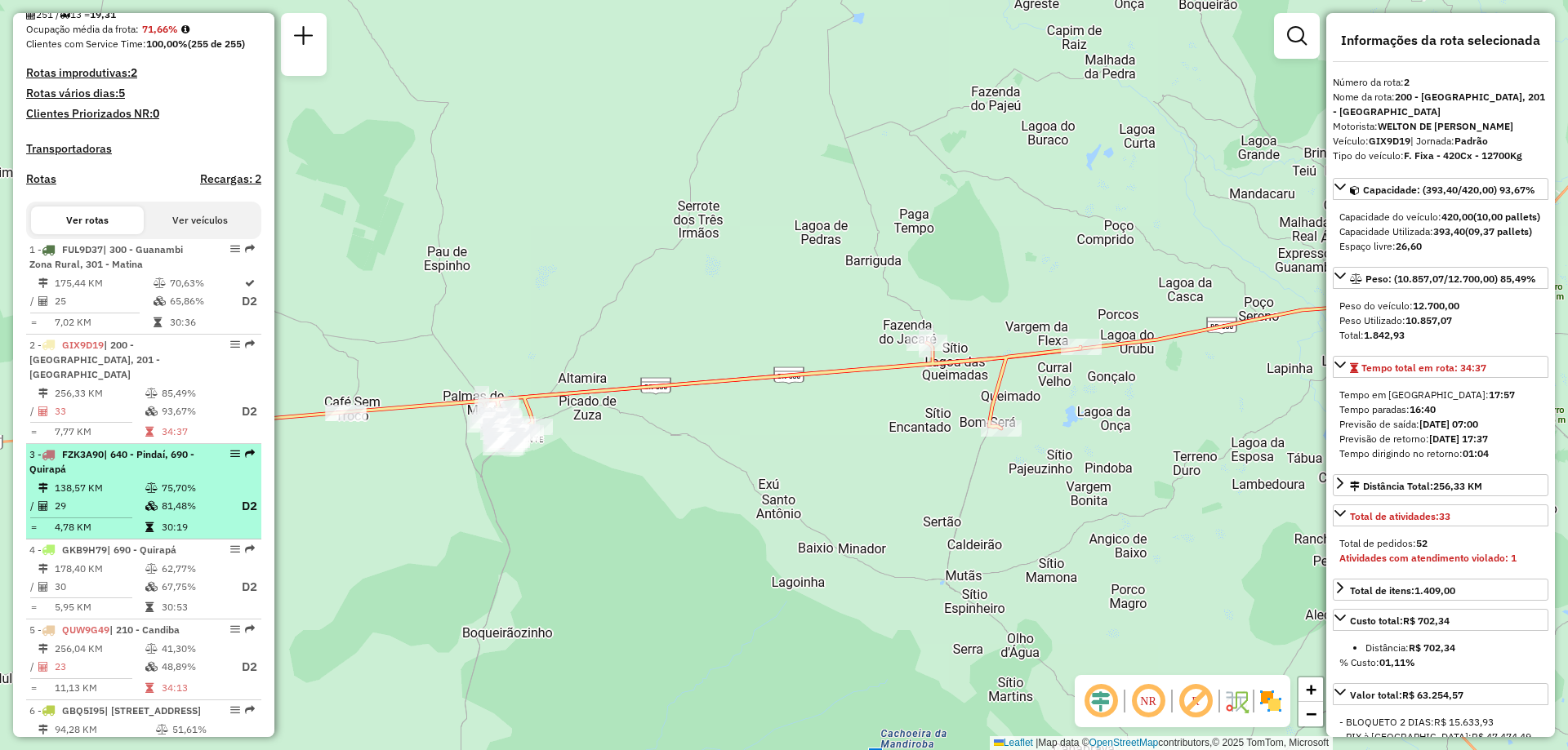
click at [139, 517] on td at bounding box center [86, 517] width 115 height 3
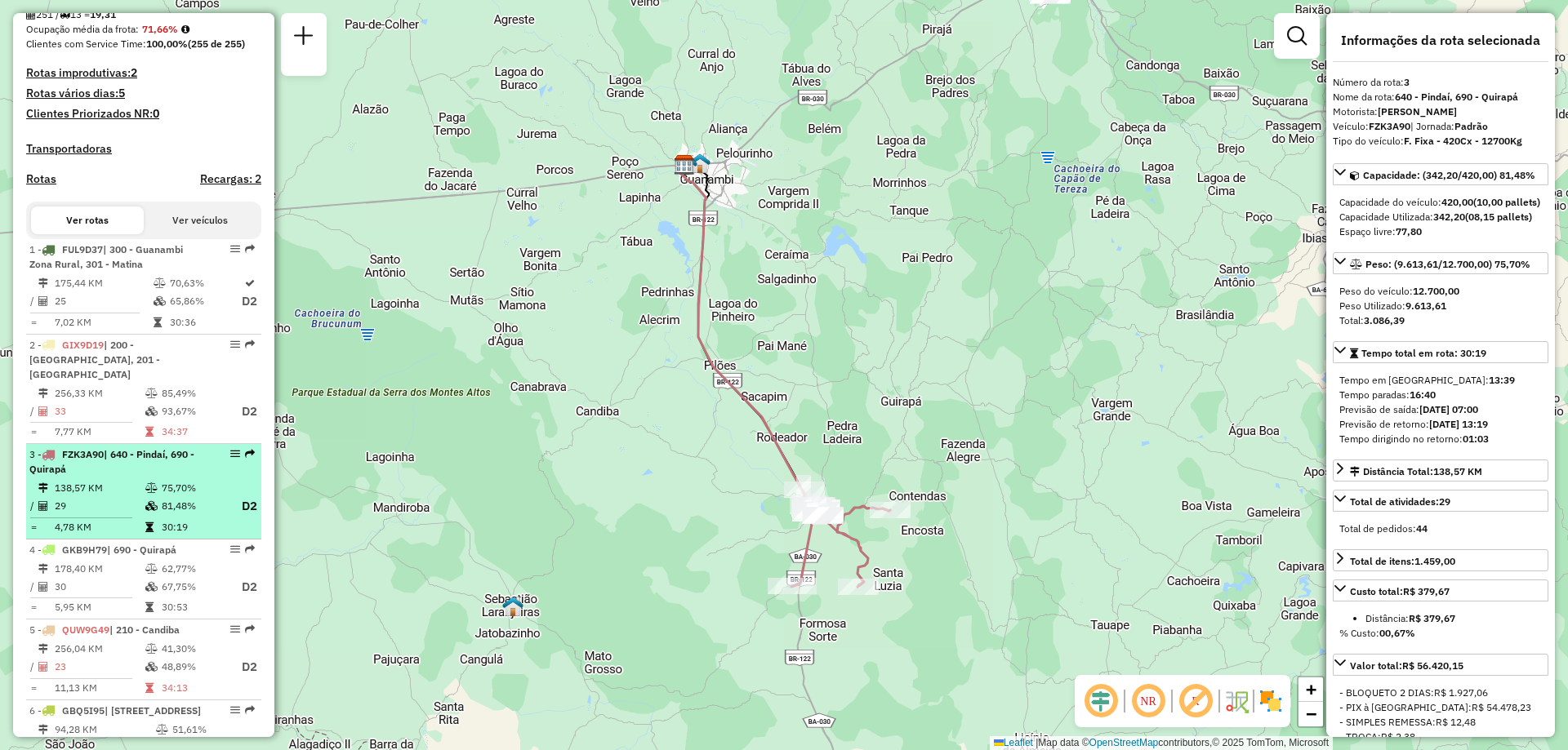
scroll to position [490, 0]
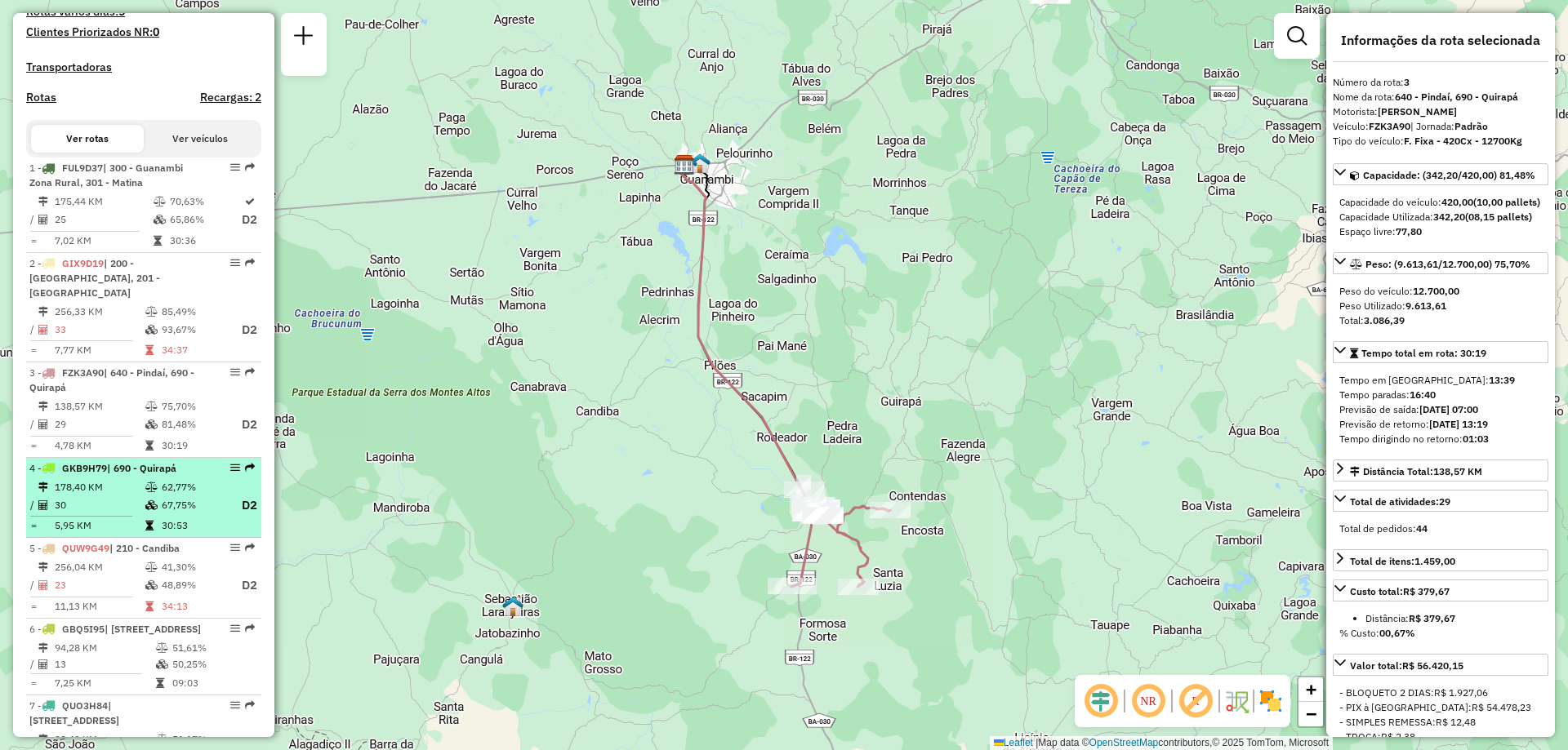
click at [152, 490] on icon at bounding box center [151, 487] width 13 height 10
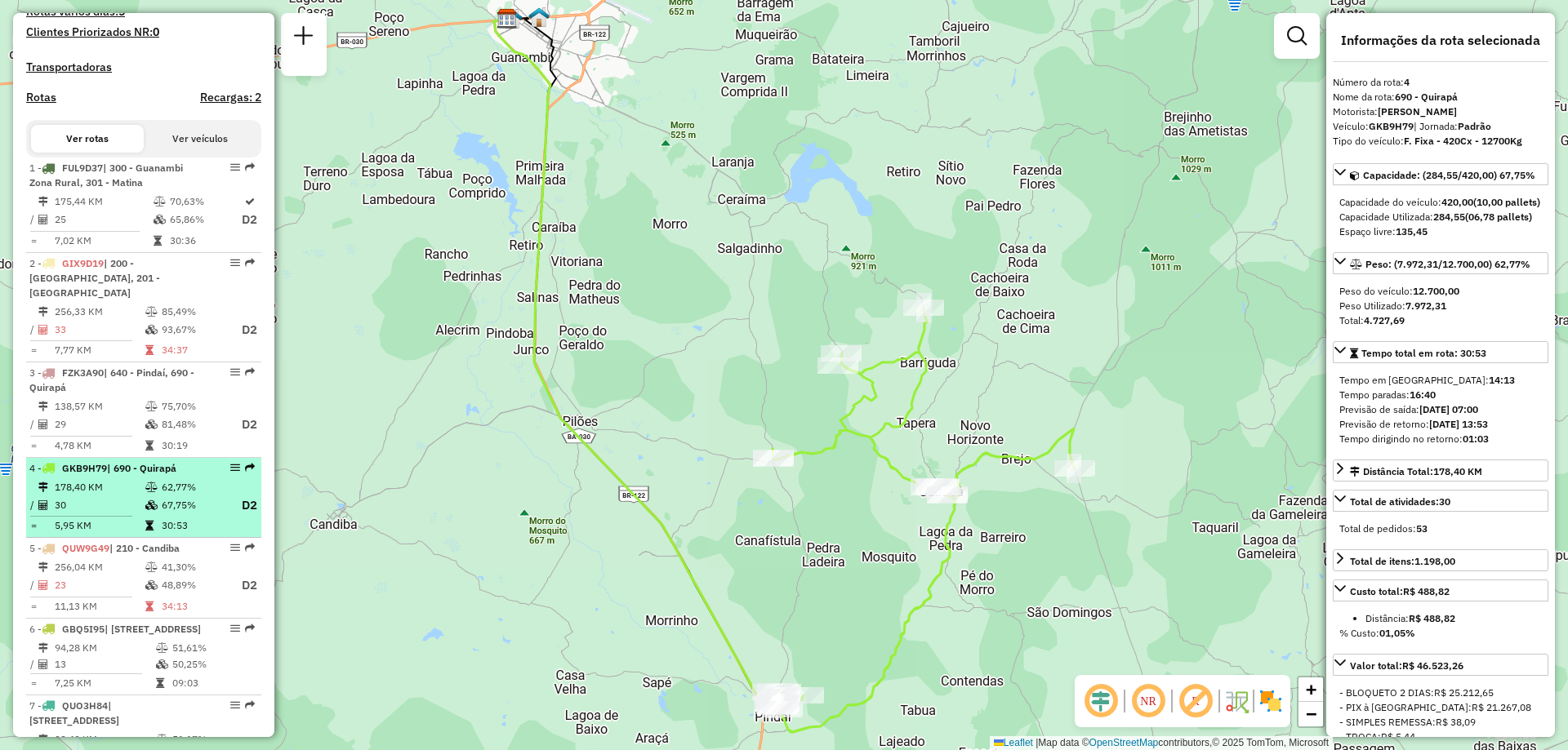
scroll to position [653, 0]
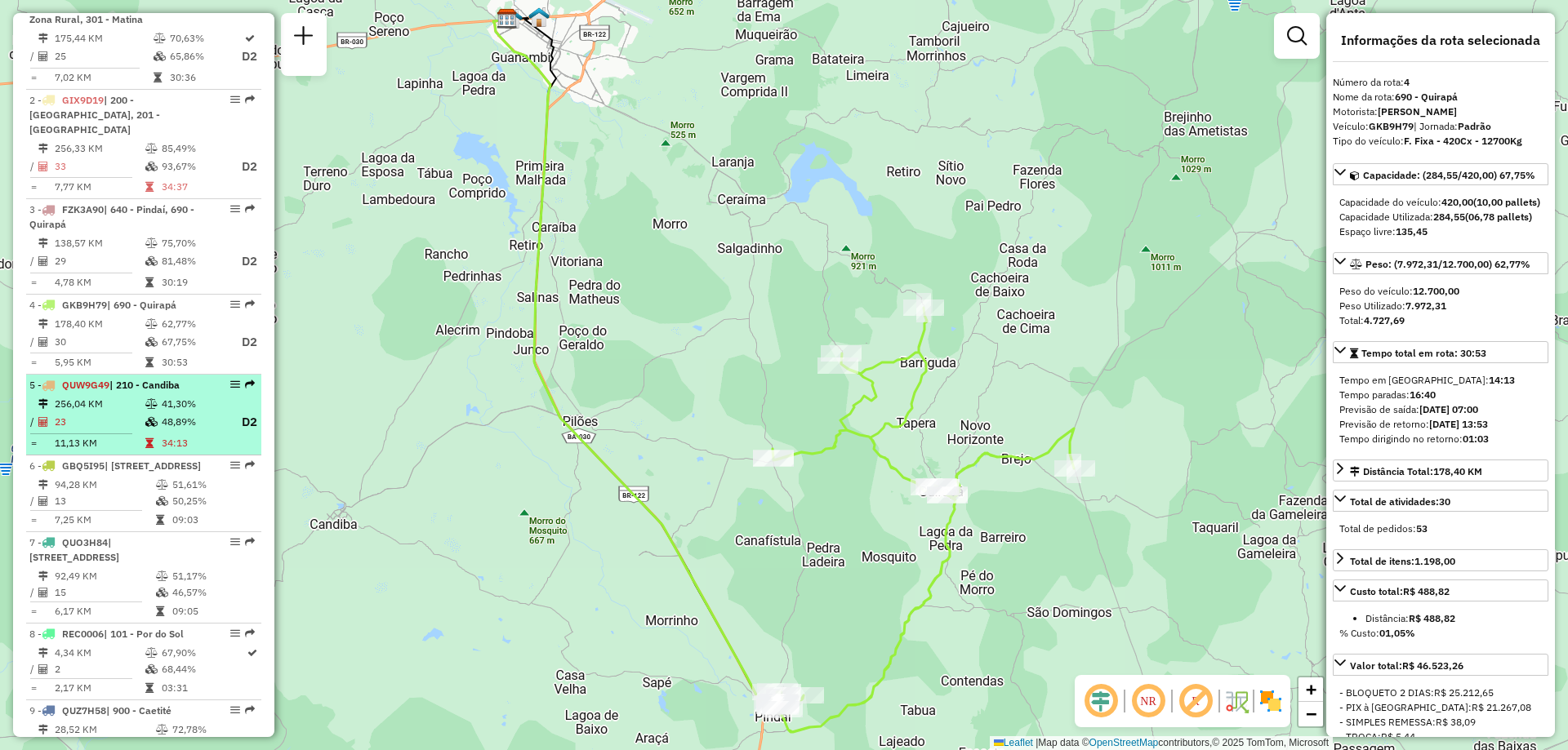
click at [179, 441] on td "34:13" at bounding box center [193, 443] width 65 height 16
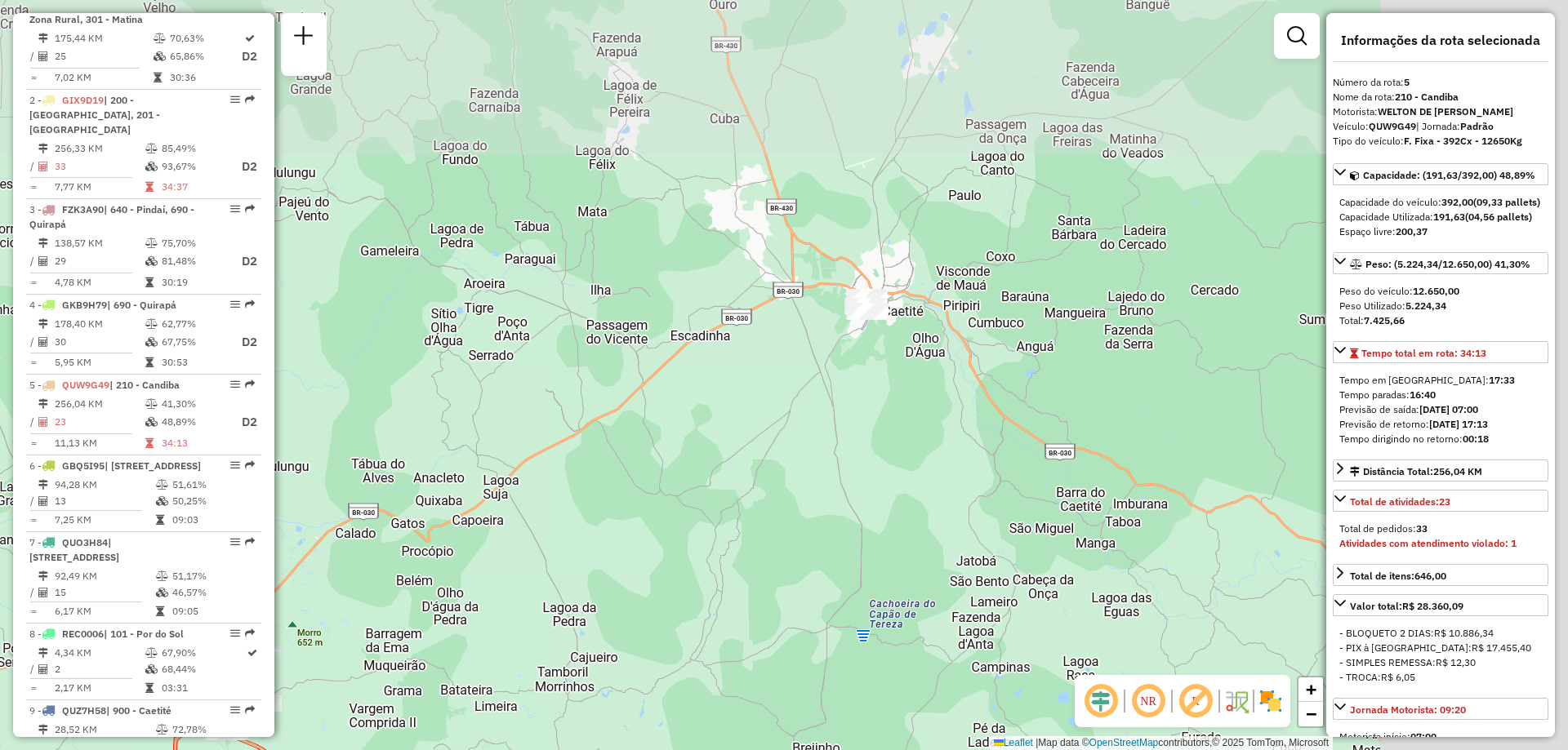
drag, startPoint x: 1193, startPoint y: 164, endPoint x: 505, endPoint y: 687, distance: 864.2
click at [505, 687] on div "Janela de atendimento Grade de atendimento Capacidade Transportadoras Veículos …" at bounding box center [784, 375] width 1568 height 750
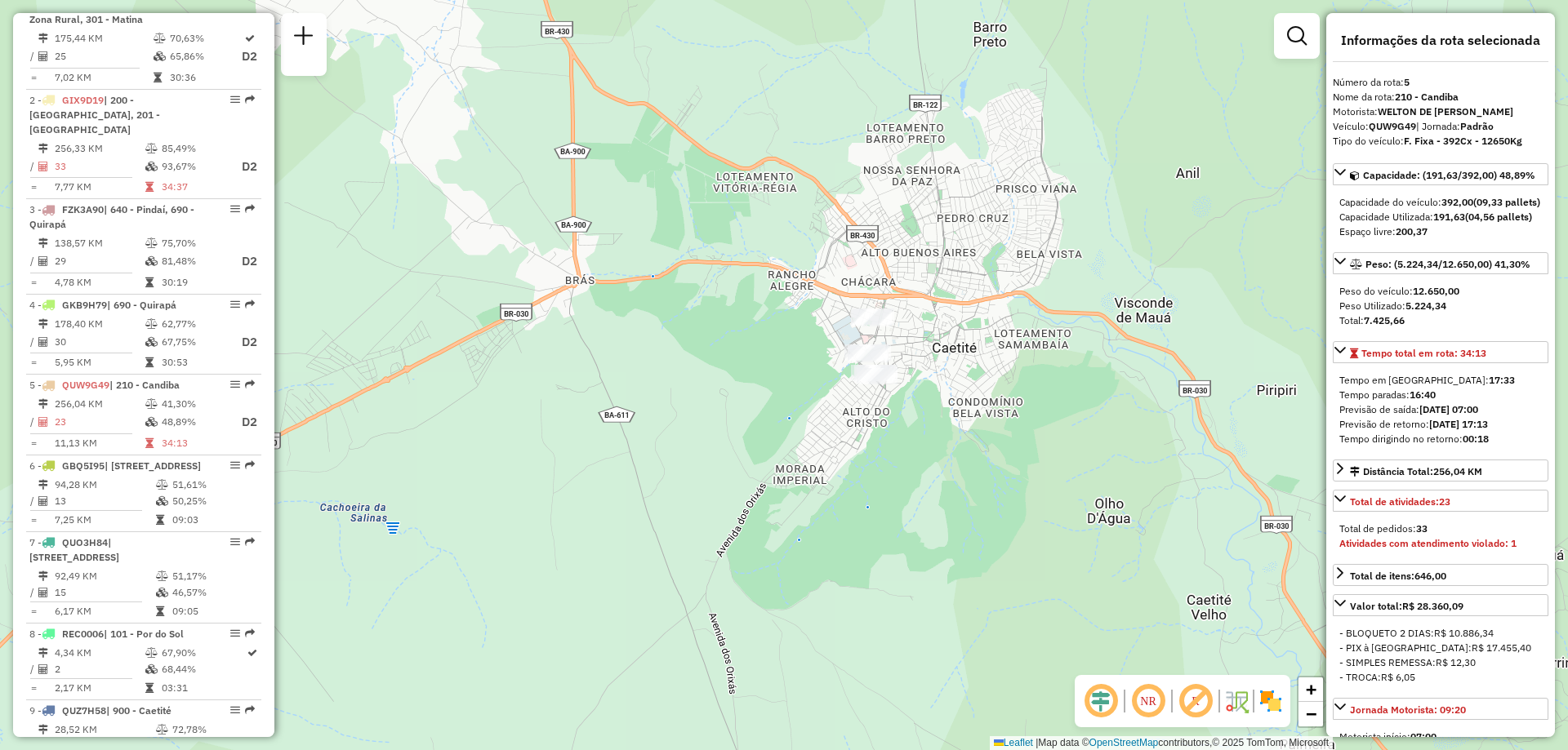
drag, startPoint x: 912, startPoint y: 162, endPoint x: 919, endPoint y: 227, distance: 65.4
click at [919, 227] on div "Janela de atendimento Grade de atendimento Capacidade Transportadoras Veículos …" at bounding box center [784, 375] width 1568 height 750
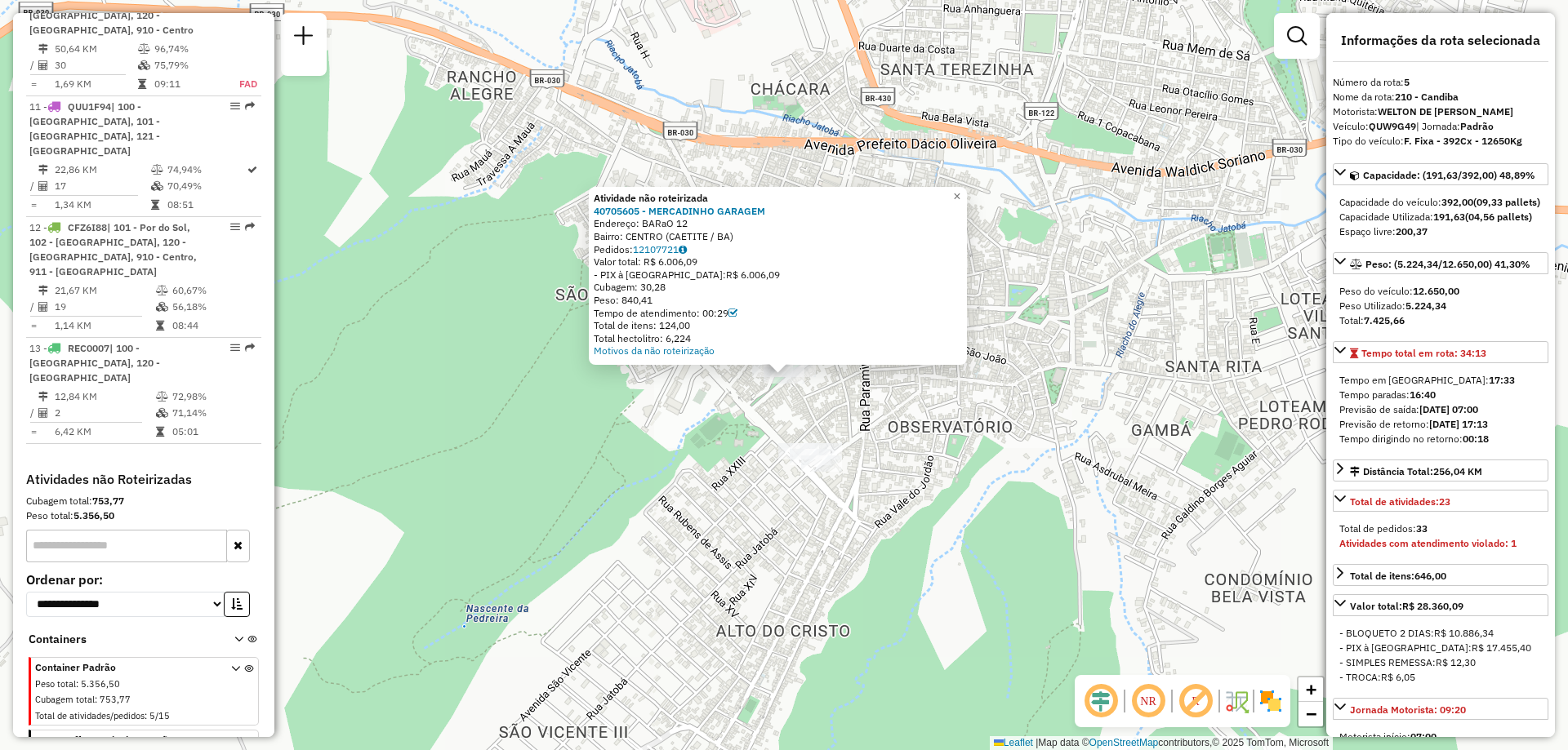
scroll to position [1505, 0]
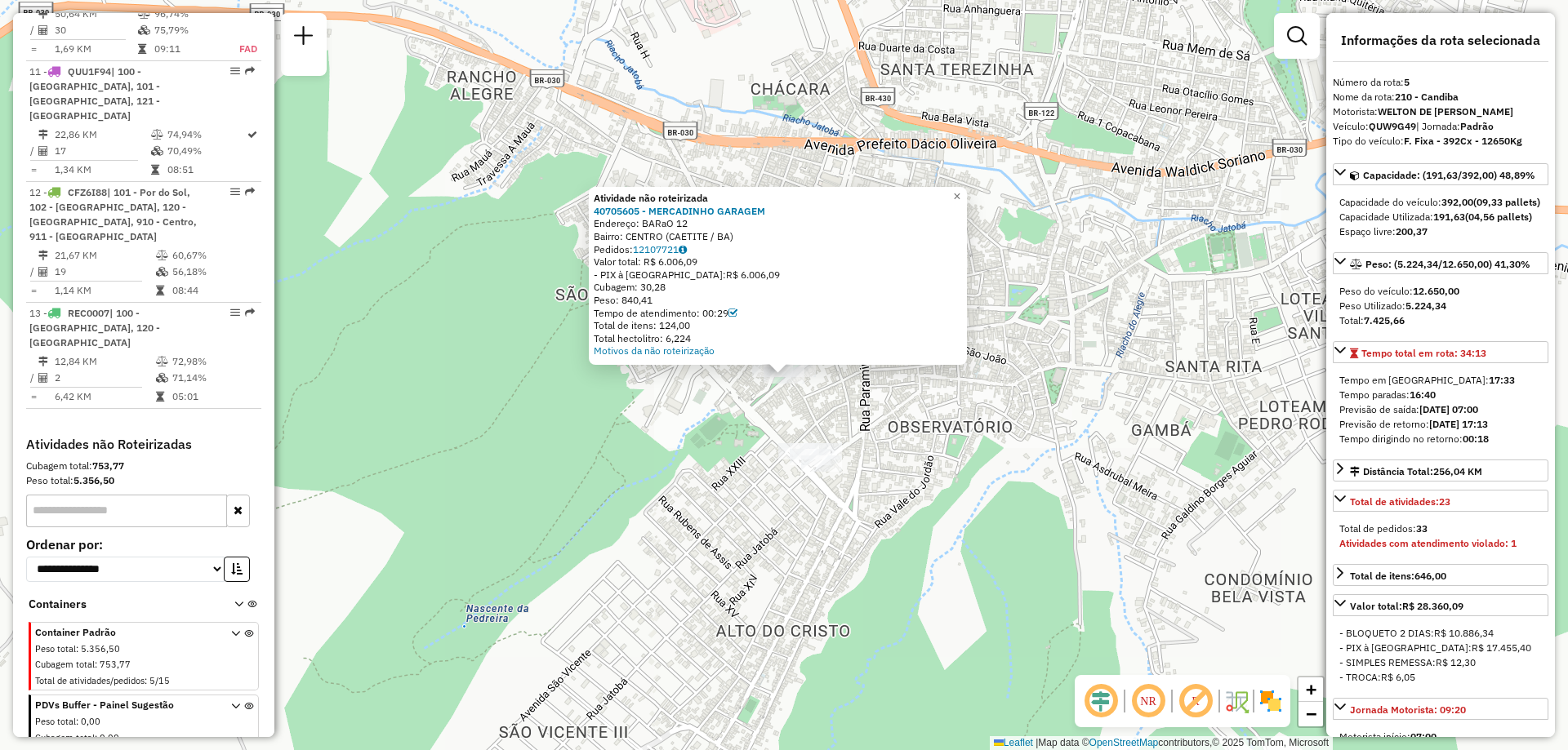
click at [231, 630] on icon at bounding box center [235, 660] width 9 height 61
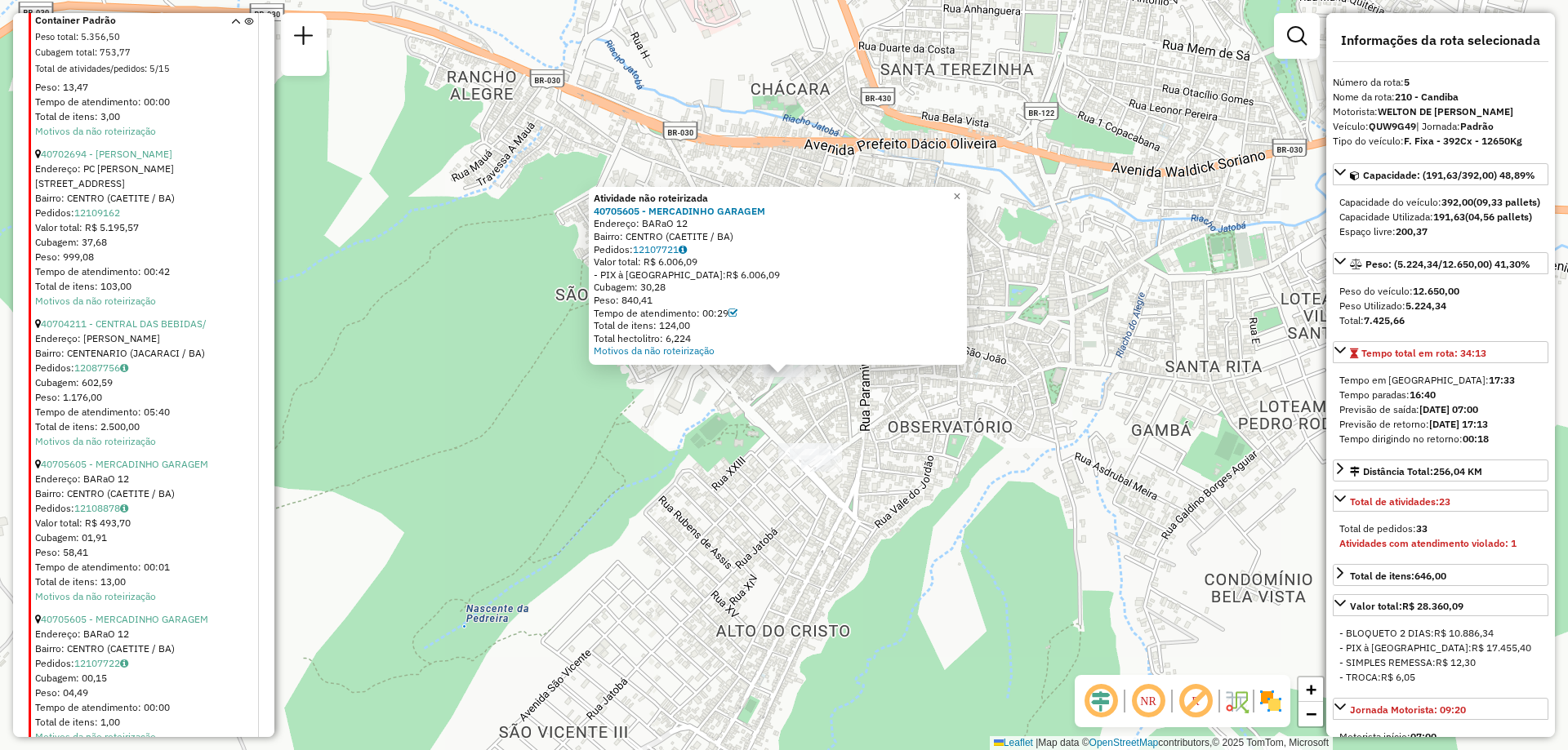
scroll to position [3056, 0]
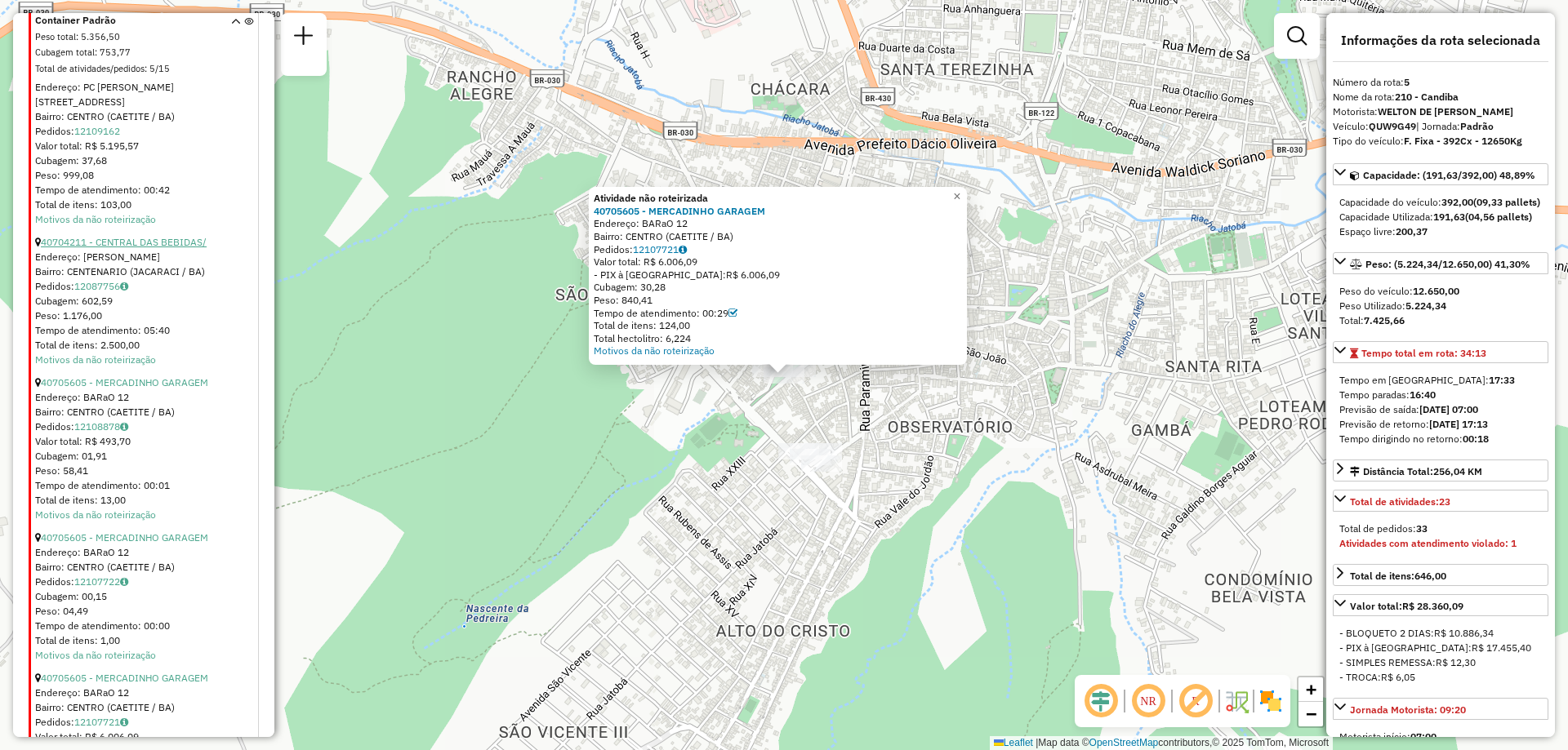
click at [187, 236] on link "40704211 - CENTRAL DAS BEBIDAS/" at bounding box center [123, 242] width 166 height 13
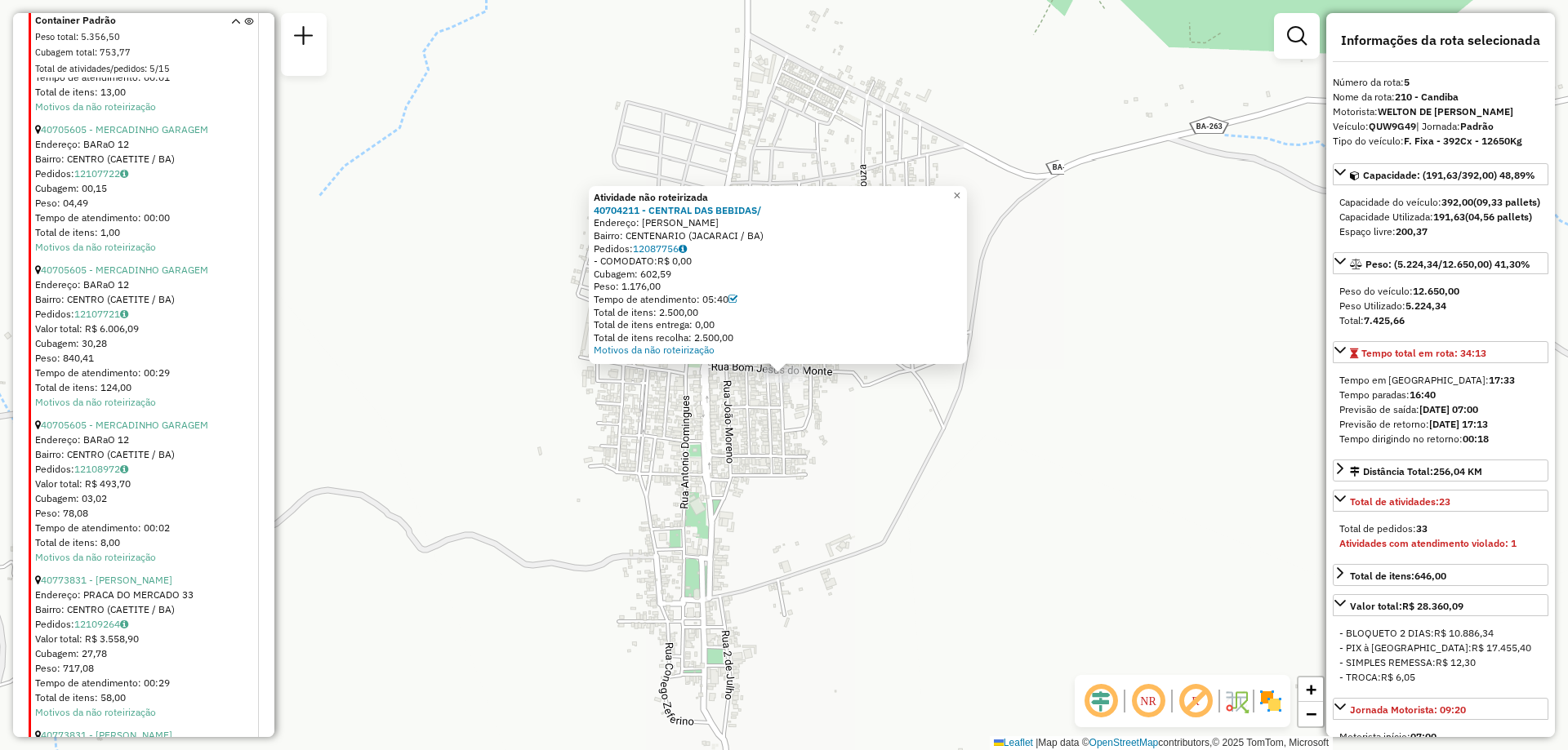
scroll to position [3764, 0]
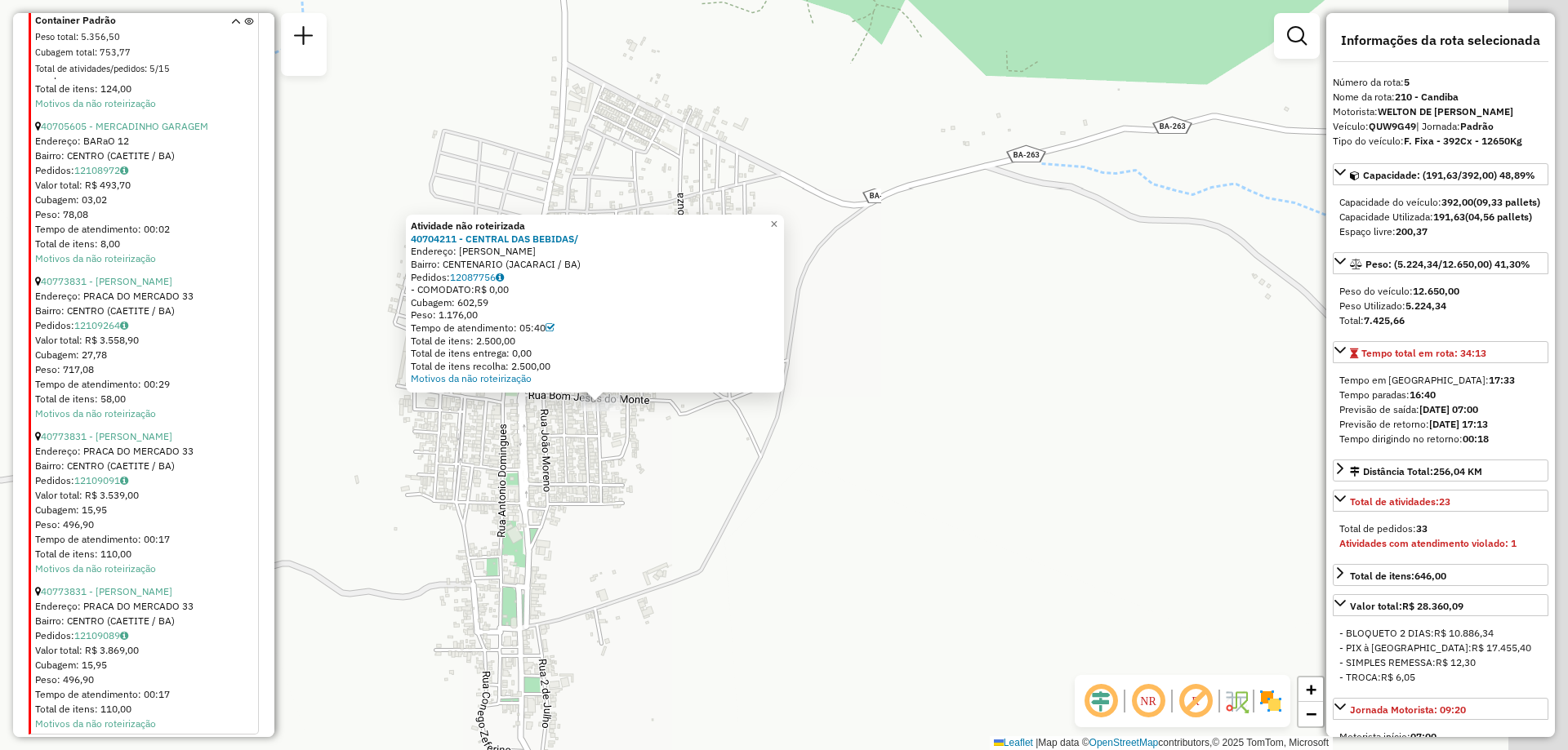
drag, startPoint x: 1002, startPoint y: 473, endPoint x: 812, endPoint y: 506, distance: 192.8
click at [812, 506] on div "Atividade não roteirizada 40704211 - CENTRAL DAS BEBIDAS/ Endereço: [PERSON_NAM…" at bounding box center [784, 375] width 1568 height 750
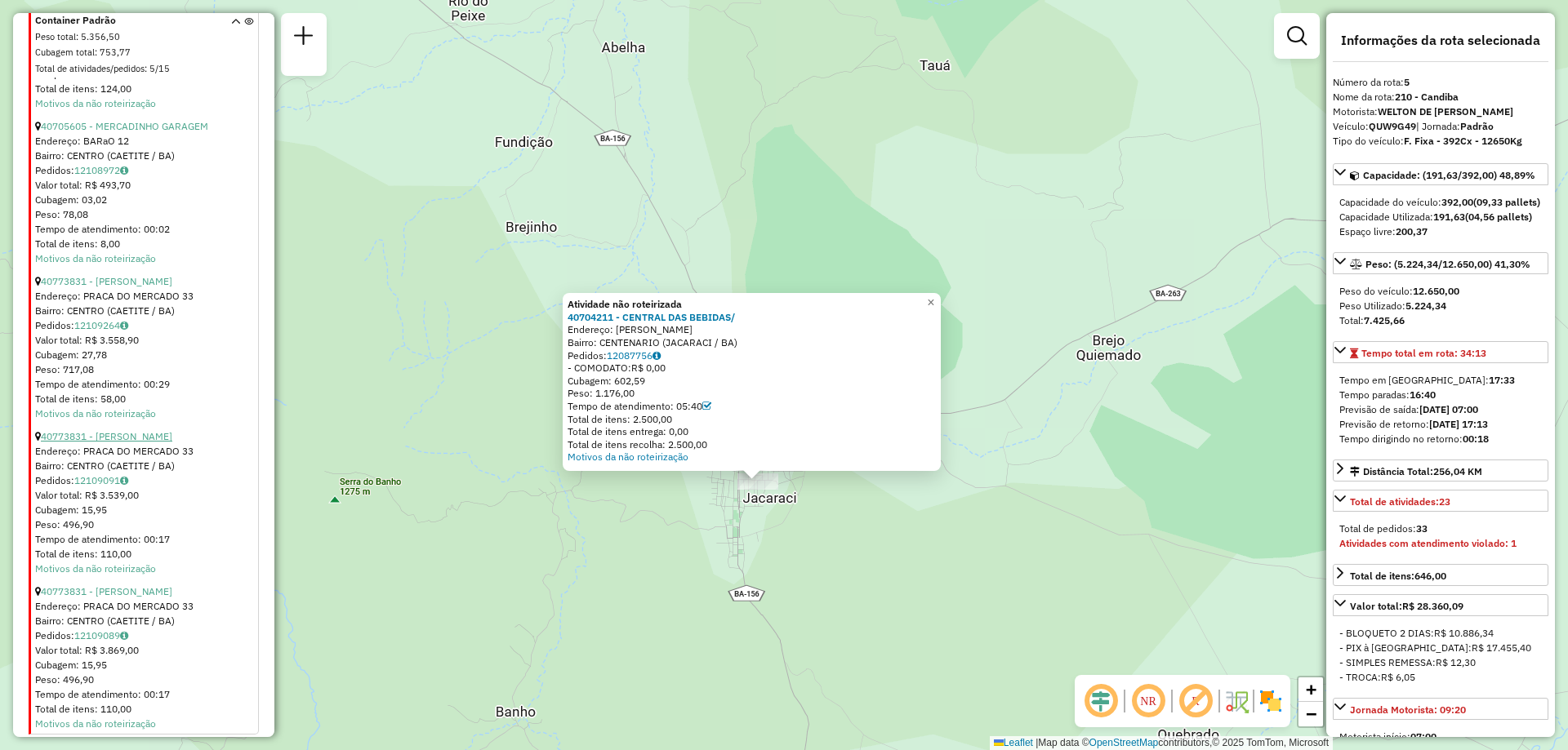
click at [154, 430] on link "40773831 - [PERSON_NAME]" at bounding box center [107, 436] width 132 height 13
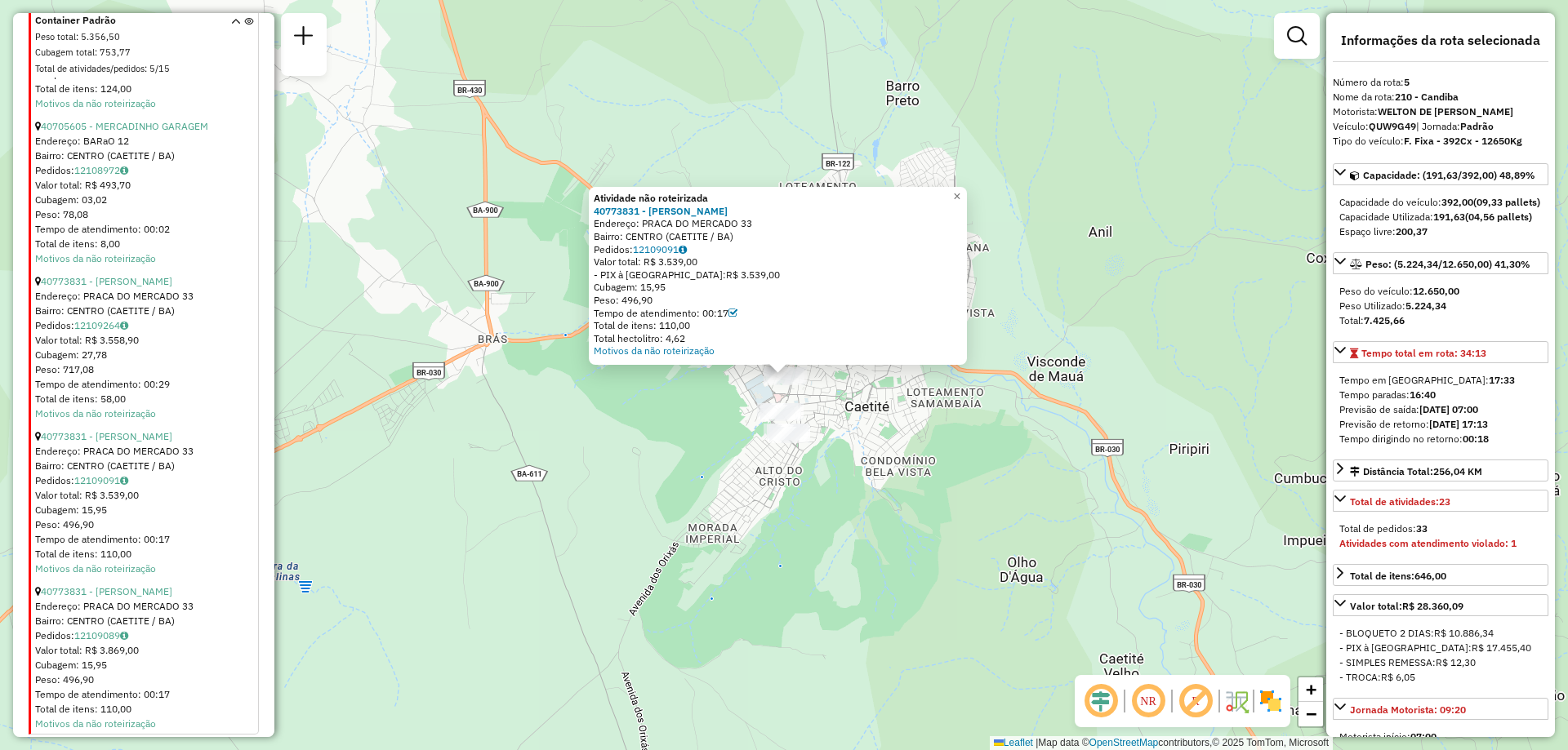
click at [79, 658] on div "Cubagem: 15,95" at bounding box center [145, 665] width 221 height 15
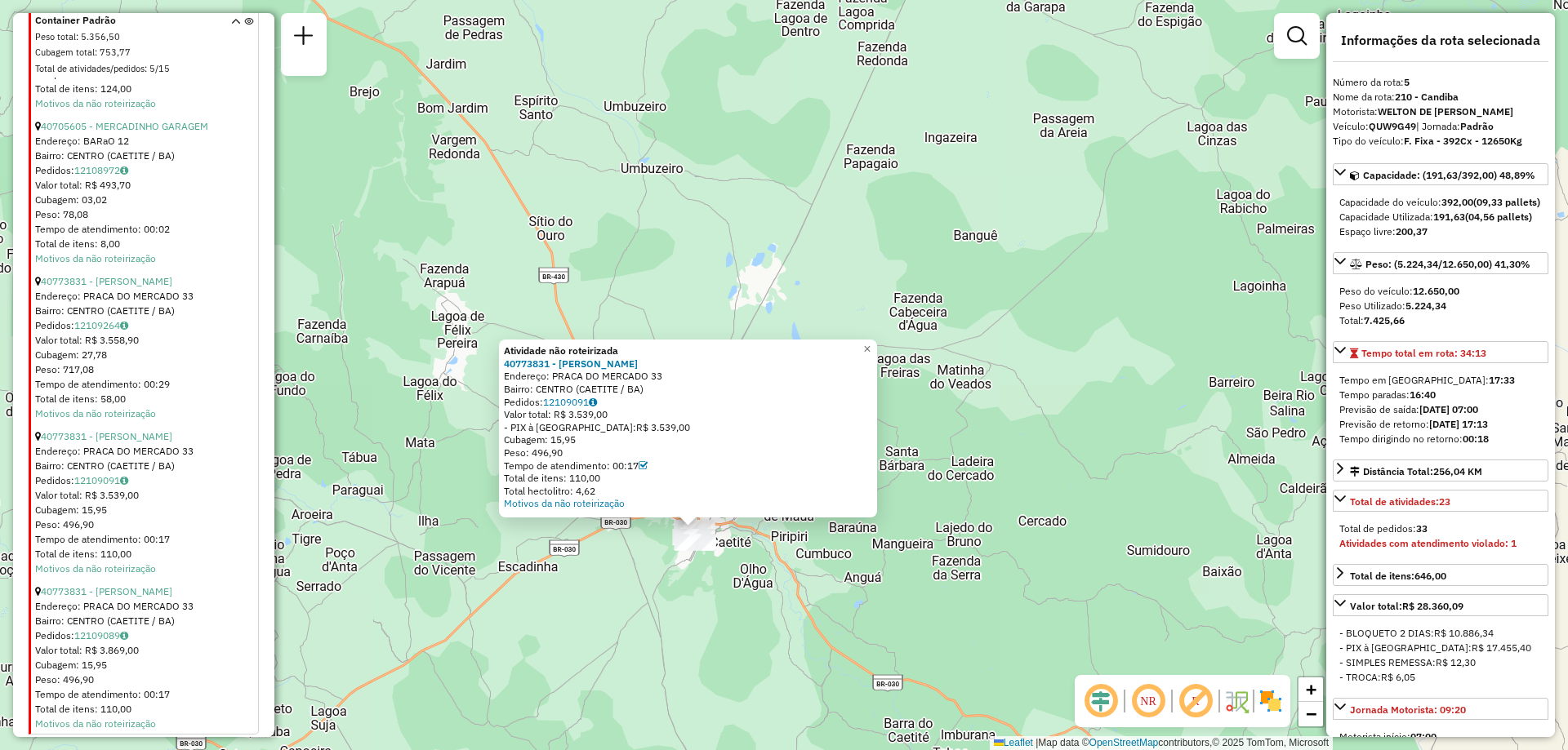
click at [872, 610] on div "Atividade não roteirizada 40773831 - MERCEARIA BATISTA Endereço: PRACA DO MERCA…" at bounding box center [784, 375] width 1568 height 750
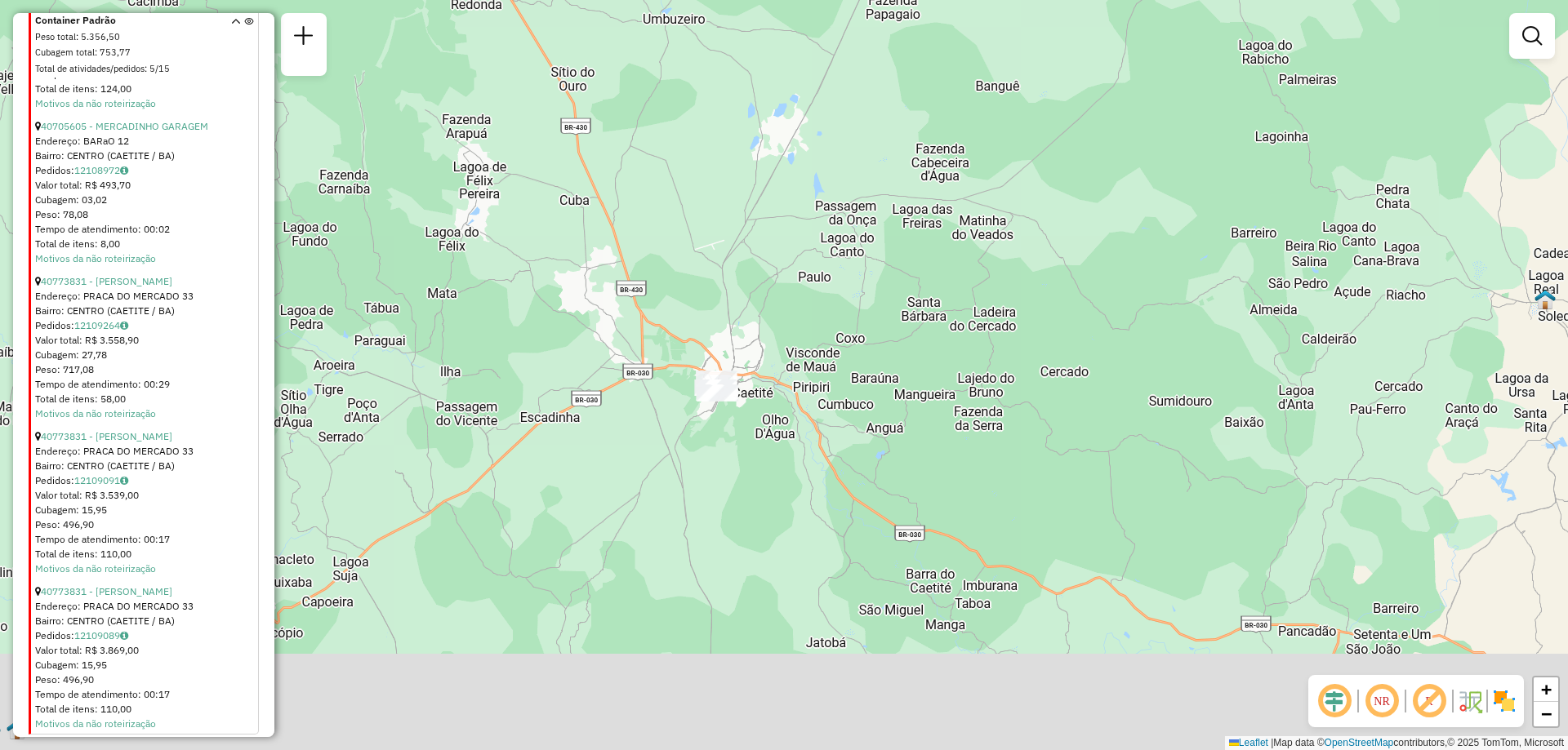
drag, startPoint x: 761, startPoint y: 433, endPoint x: 843, endPoint y: 169, distance: 276.4
click at [841, 170] on div "Janela de atendimento Grade de atendimento Capacidade Transportadoras Veículos …" at bounding box center [784, 375] width 1568 height 750
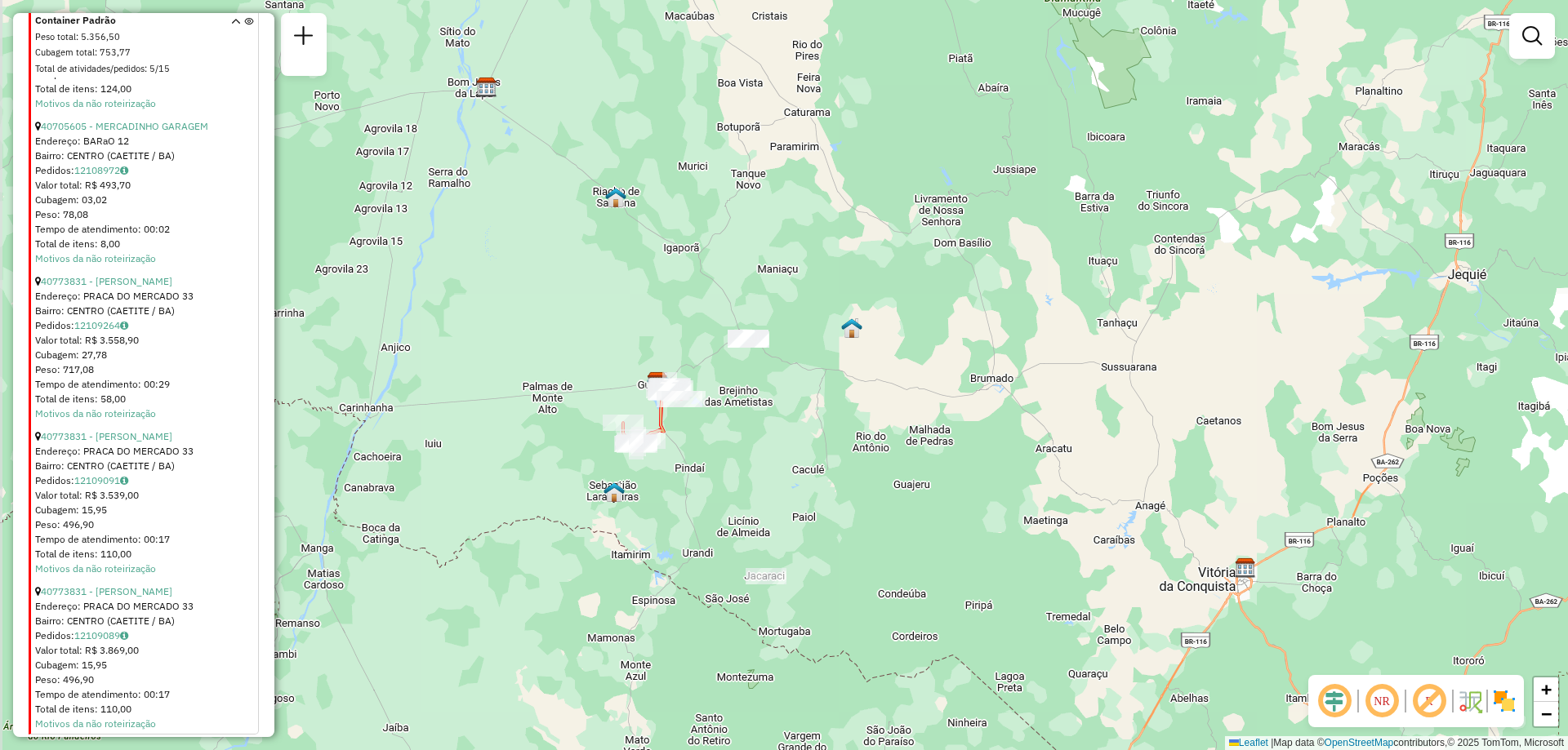
drag, startPoint x: 706, startPoint y: 594, endPoint x: 784, endPoint y: 391, distance: 217.5
click at [784, 391] on div "Janela de atendimento Grade de atendimento Capacidade Transportadoras Veículos …" at bounding box center [784, 375] width 1568 height 750
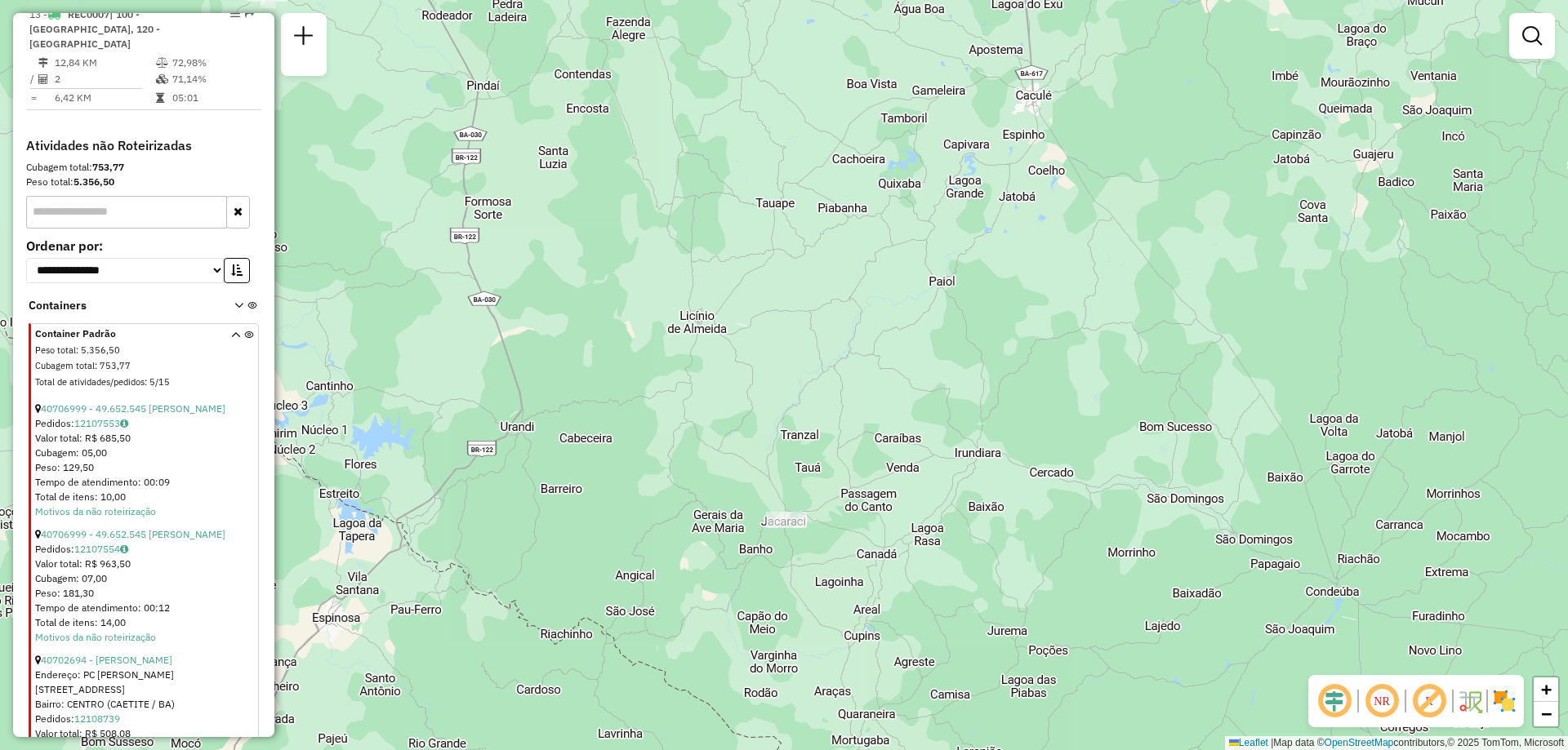
scroll to position [1559, 0]
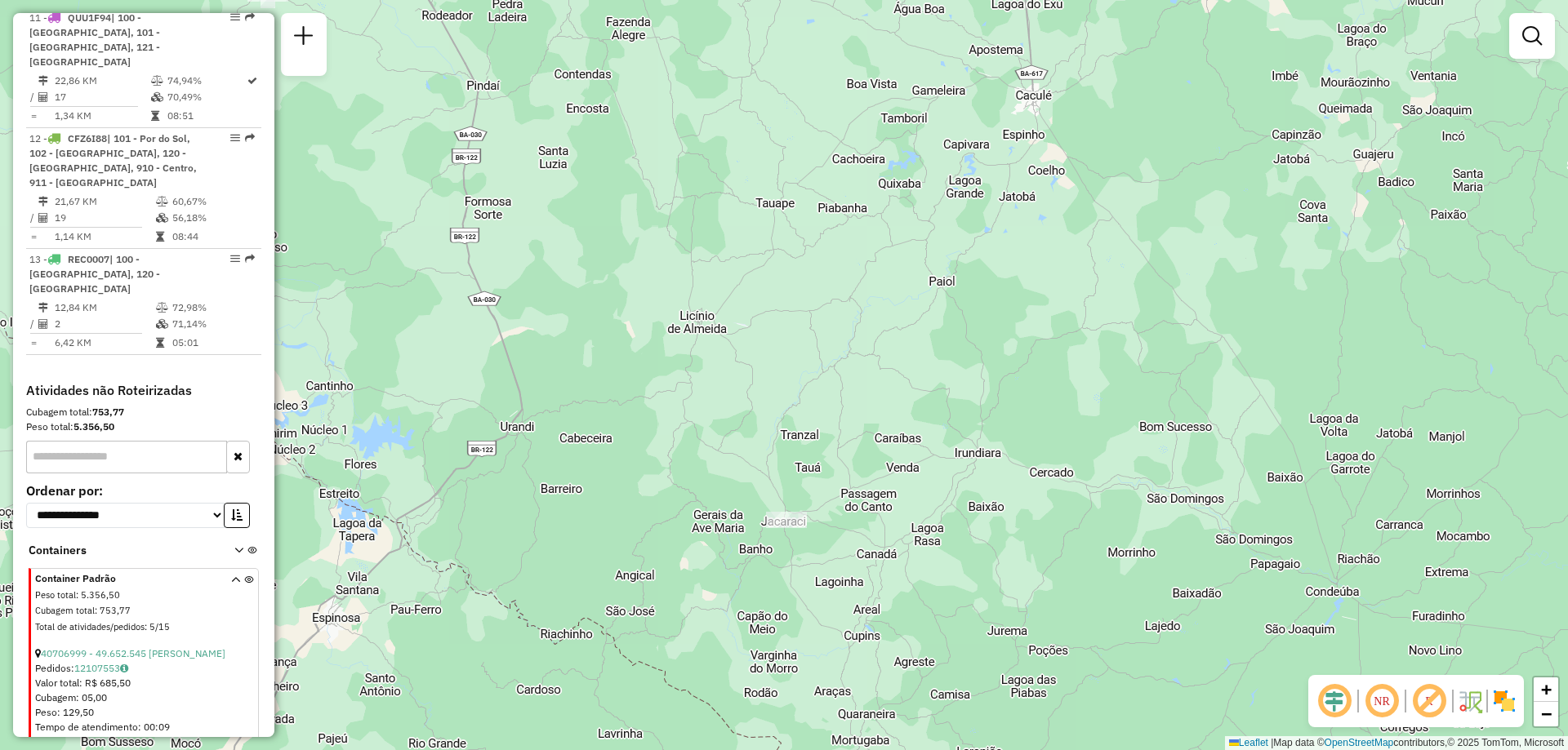
click at [232, 576] on icon at bounding box center [235, 606] width 9 height 61
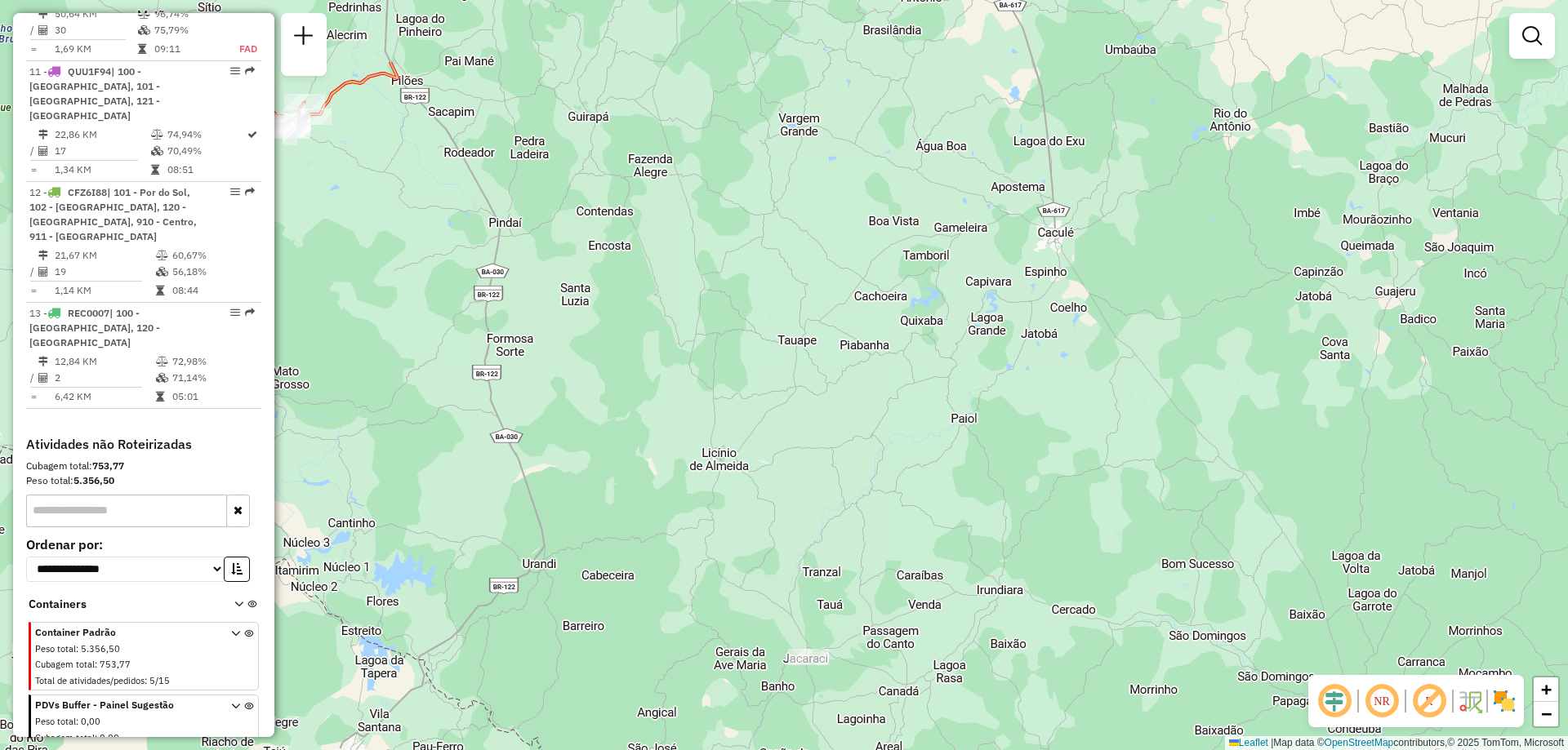
drag, startPoint x: 505, startPoint y: 250, endPoint x: 561, endPoint y: 532, distance: 287.5
click at [559, 530] on div "Janela de atendimento Grade de atendimento Capacidade Transportadoras Veículos …" at bounding box center [784, 375] width 1568 height 750
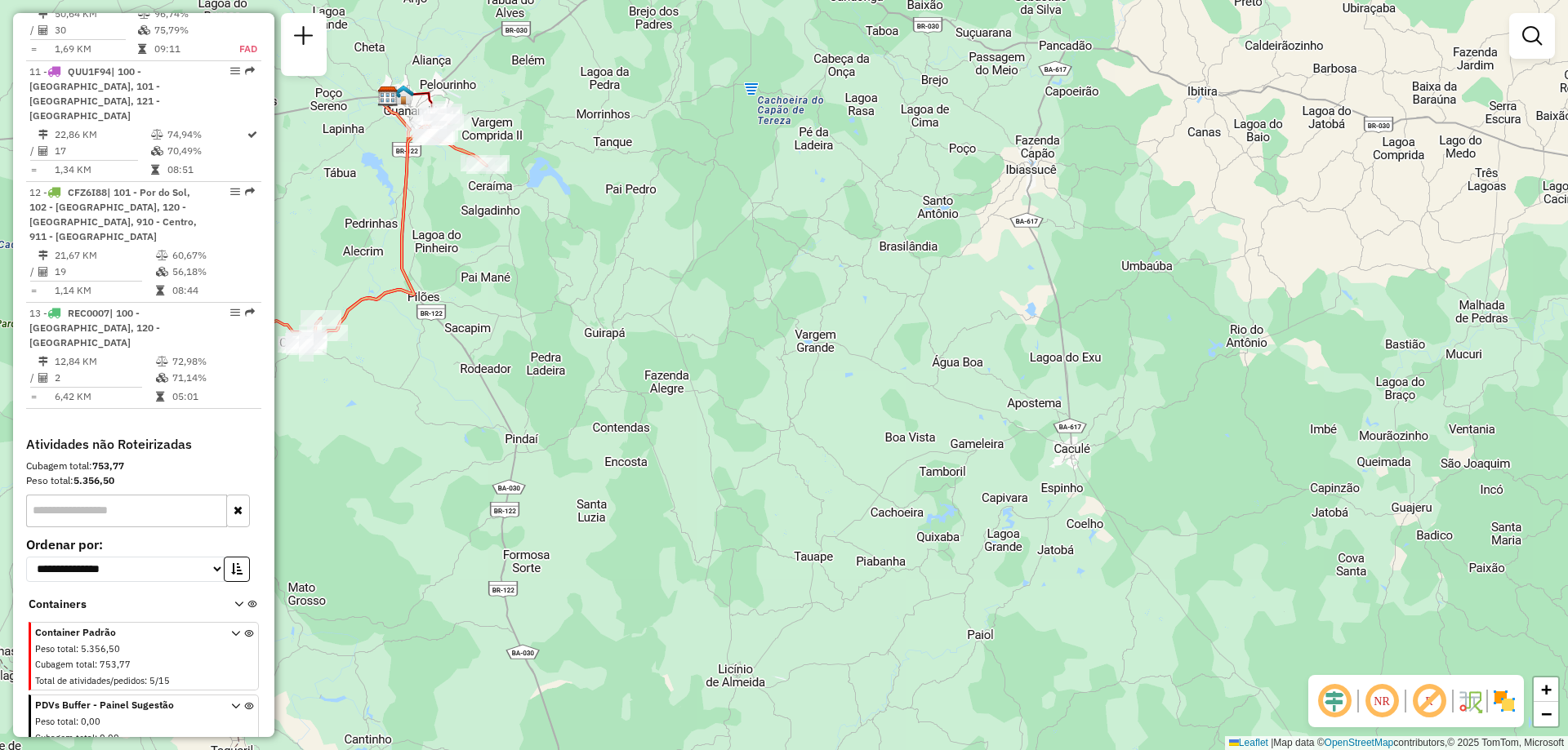
drag, startPoint x: 727, startPoint y: 123, endPoint x: 616, endPoint y: 382, distance: 281.8
click at [617, 377] on div "Janela de atendimento Grade de atendimento Capacidade Transportadoras Veículos …" at bounding box center [784, 375] width 1568 height 750
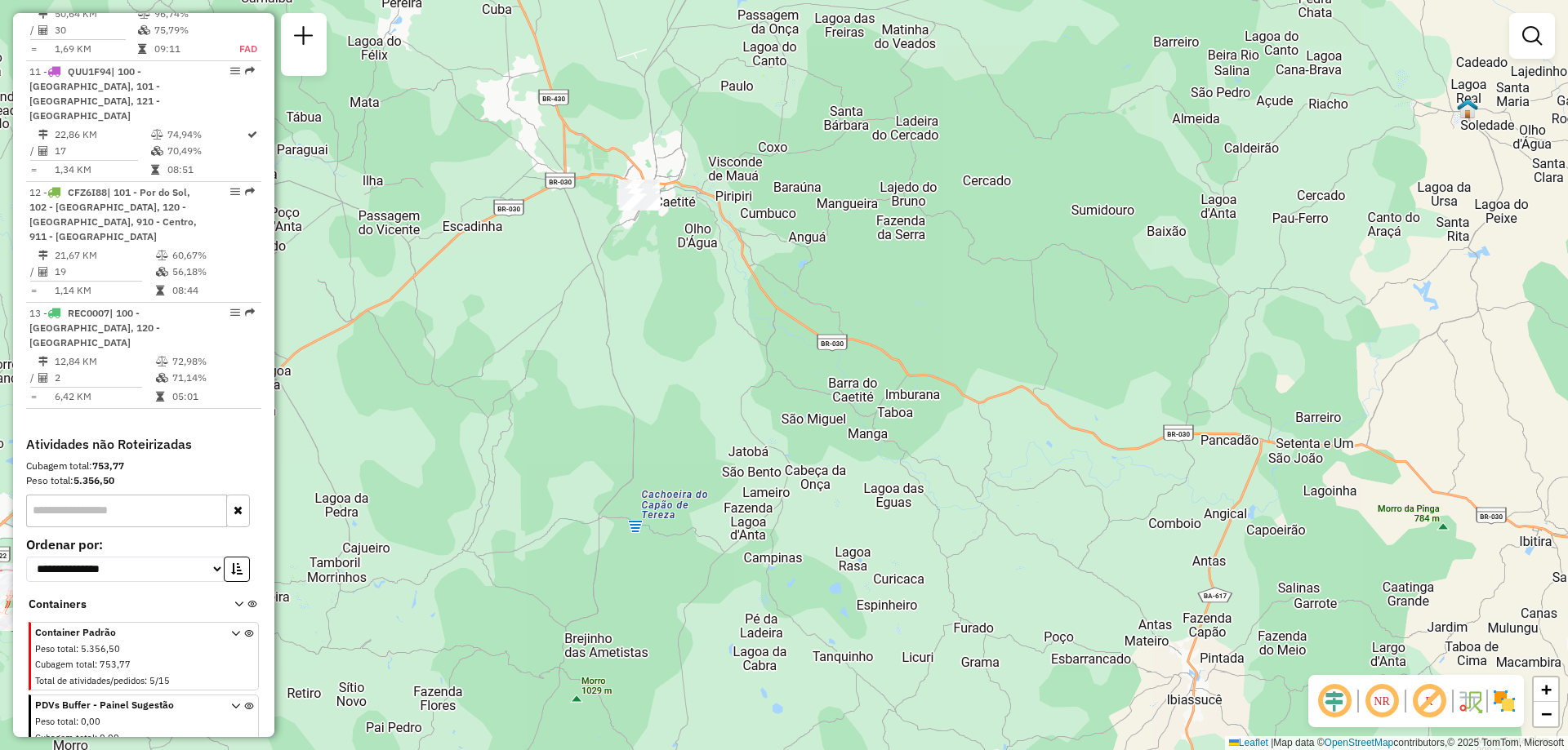
click at [231, 630] on icon at bounding box center [235, 660] width 9 height 61
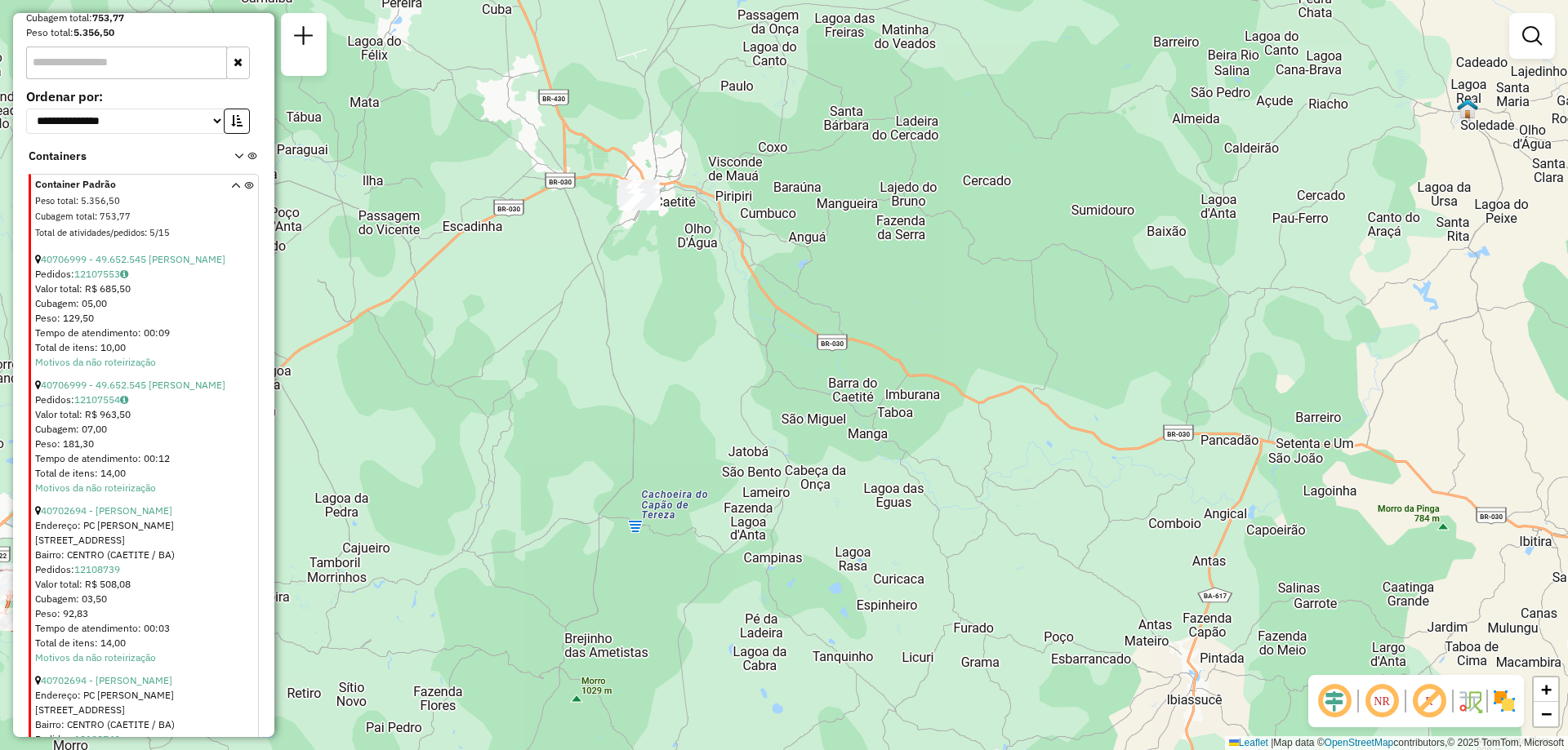
scroll to position [1957, 0]
drag, startPoint x: 268, startPoint y: 371, endPoint x: 267, endPoint y: 391, distance: 20.0
click at [267, 391] on div "Informações da Sessão 1228268 - [DATE] Criação: [DATE] 18:11 Depósito: CDD Guan…" at bounding box center [143, 374] width 262 height 724
click at [243, 404] on div "Valor total: R$ 963,50" at bounding box center [145, 410] width 221 height 15
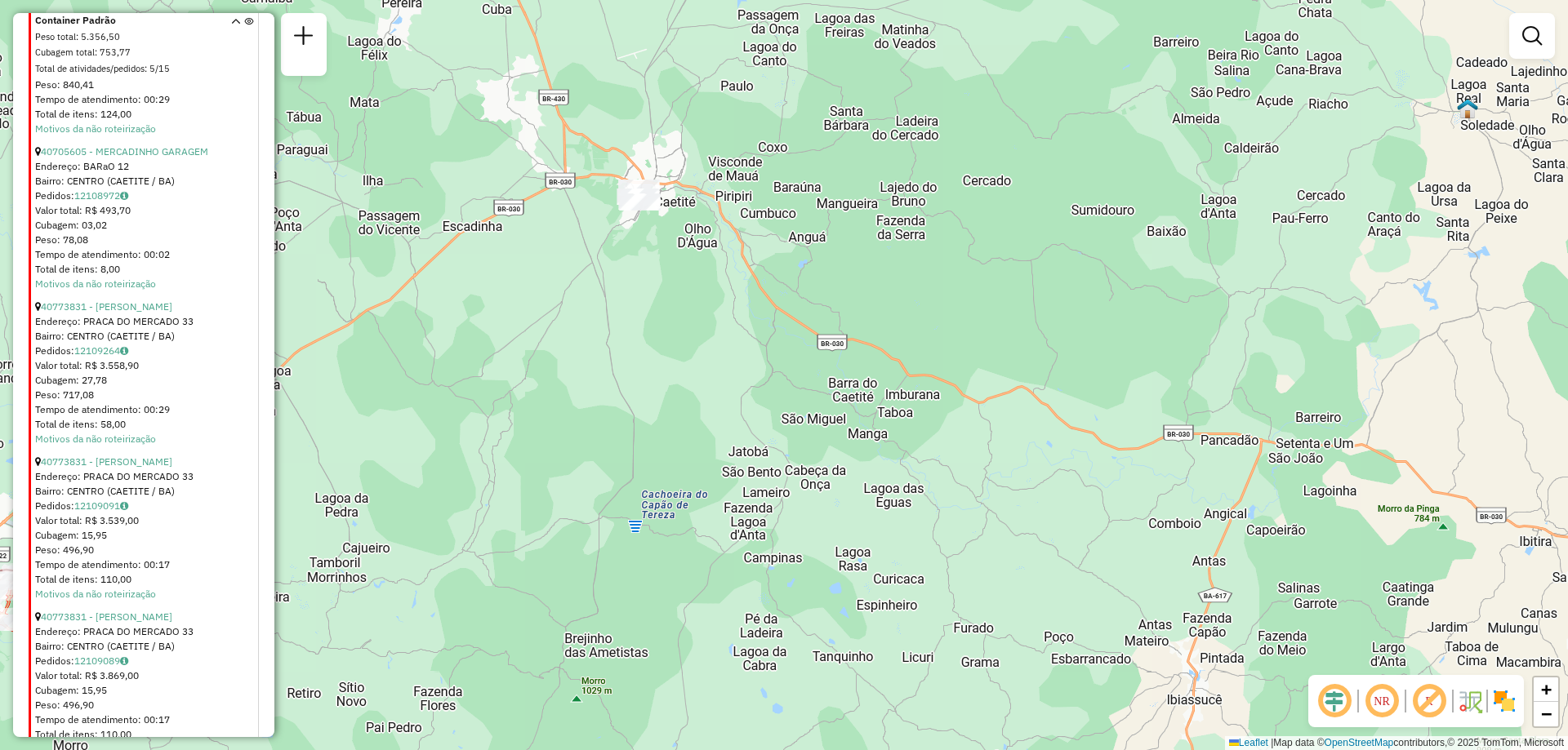
scroll to position [3759, 0]
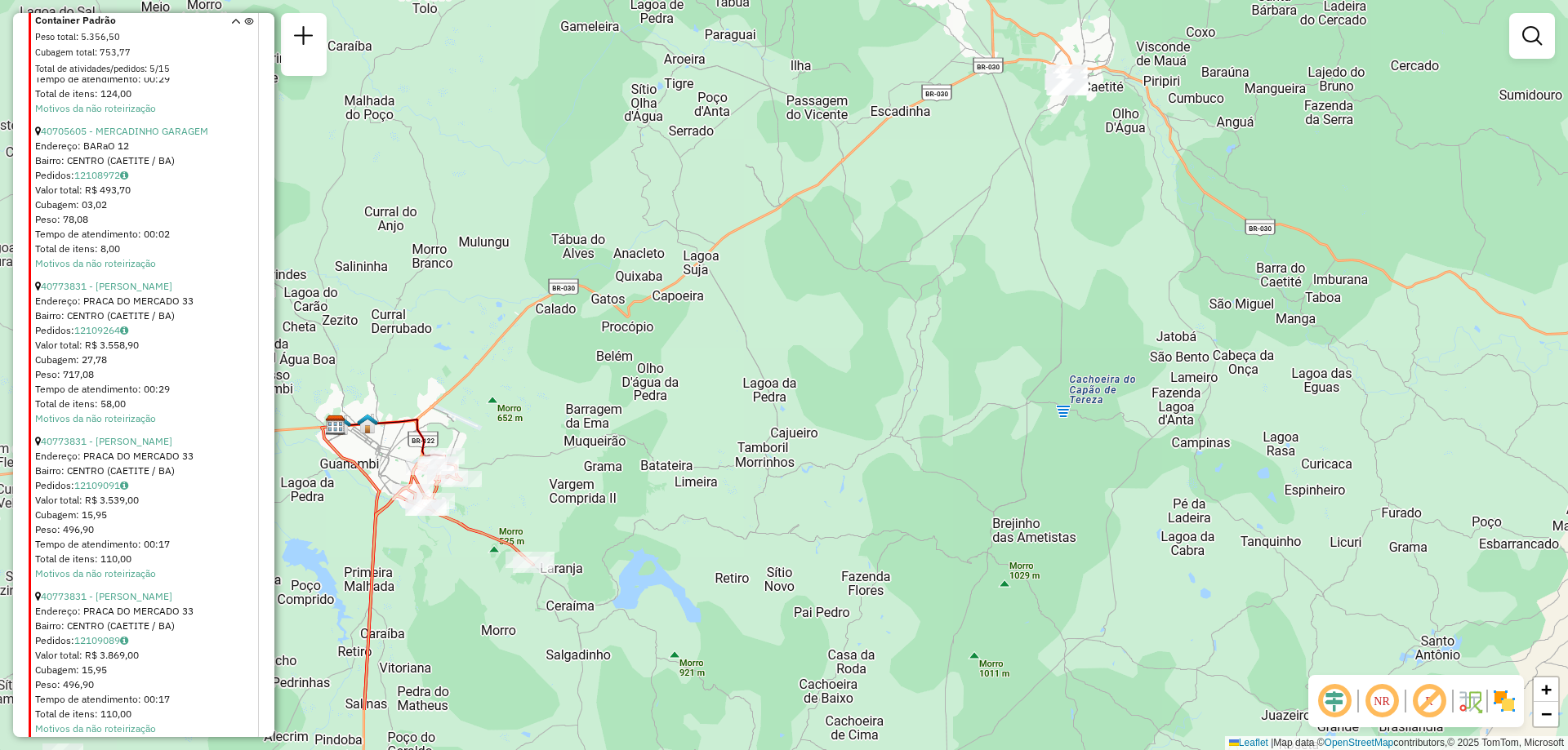
drag, startPoint x: 434, startPoint y: 578, endPoint x: 746, endPoint y: 500, distance: 321.6
click at [746, 500] on div "Janela de atendimento Grade de atendimento Capacidade Transportadoras Veículos …" at bounding box center [784, 375] width 1568 height 750
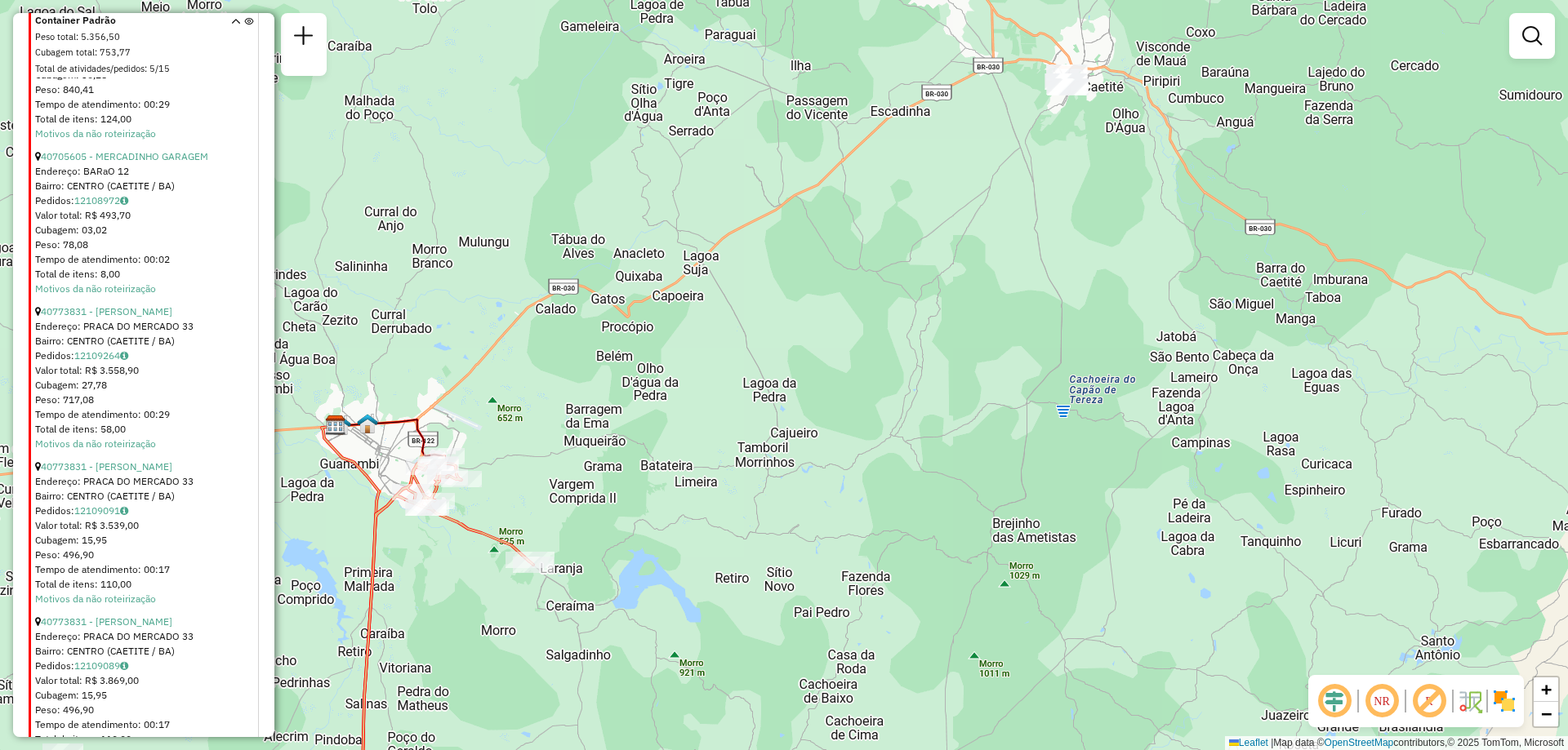
scroll to position [3764, 0]
